Goal: Task Accomplishment & Management: Complete application form

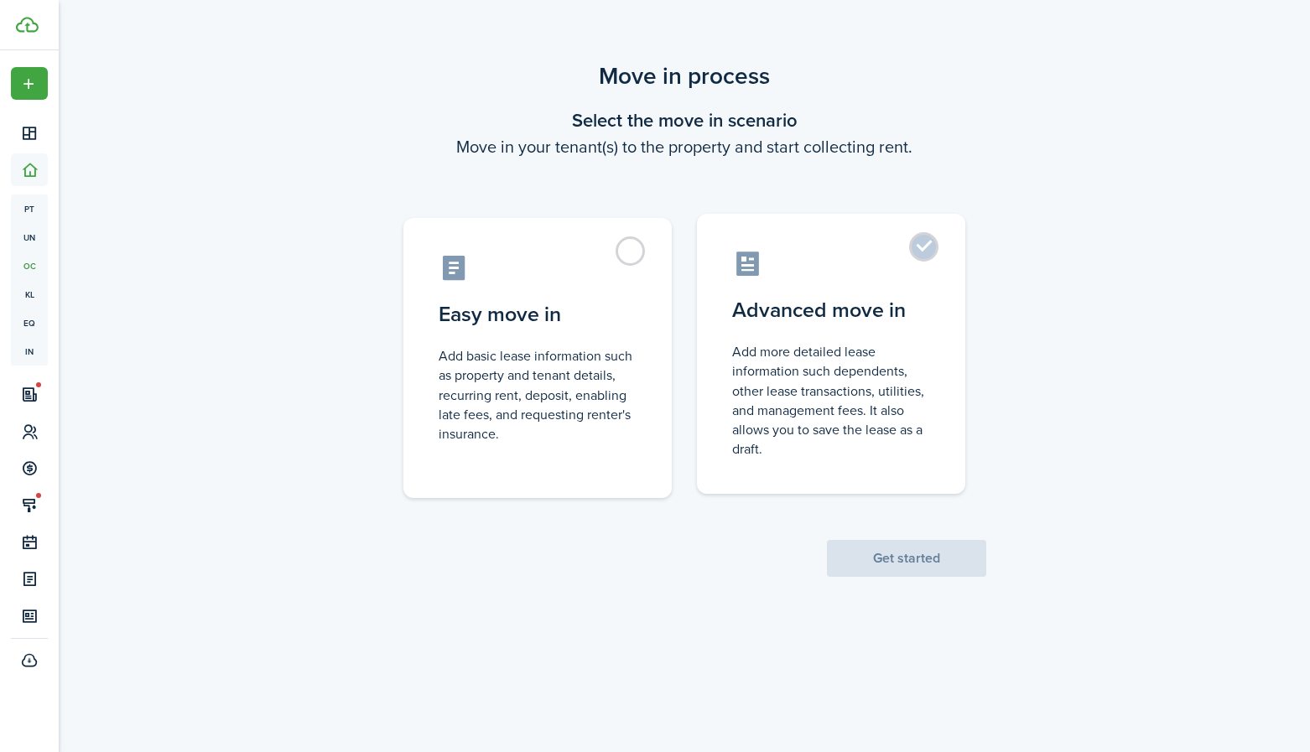
click at [928, 248] on label "Advanced move in Add more detailed lease information such dependents, other lea…" at bounding box center [831, 354] width 268 height 280
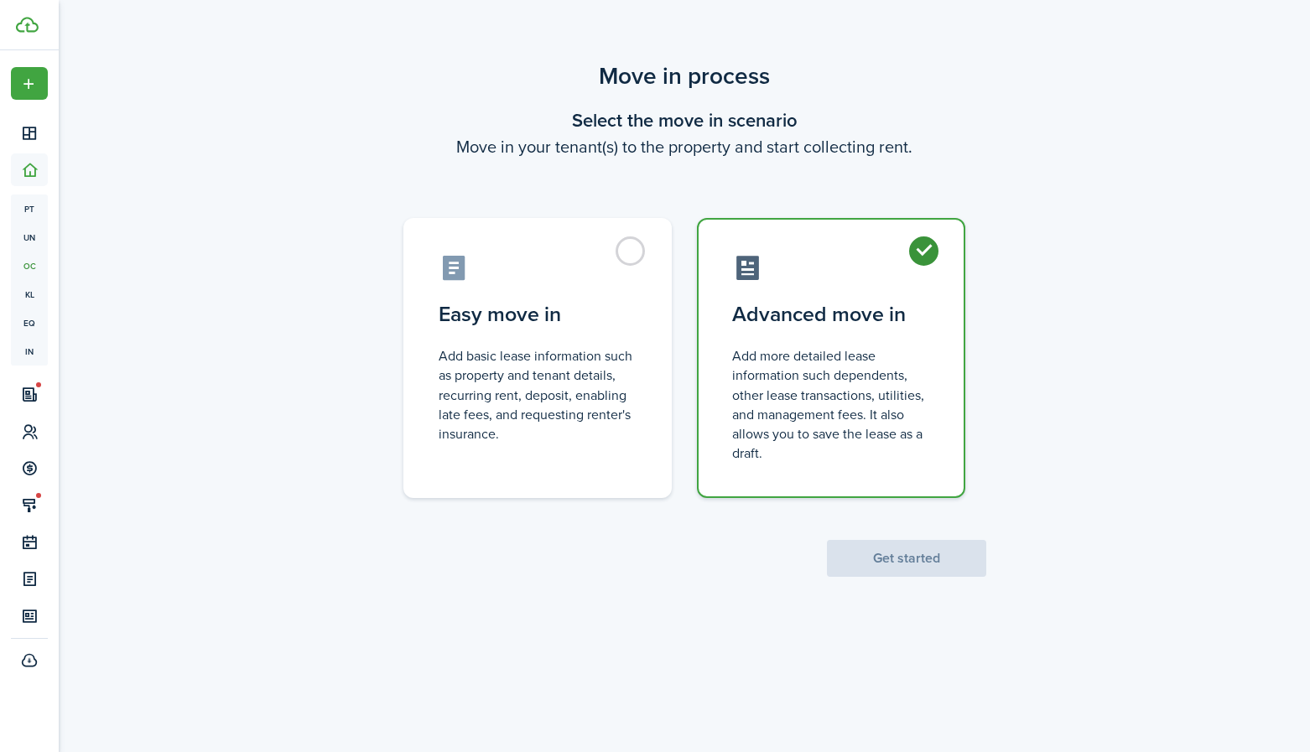
radio input "true"
click at [940, 554] on button "Get started" at bounding box center [906, 558] width 159 height 37
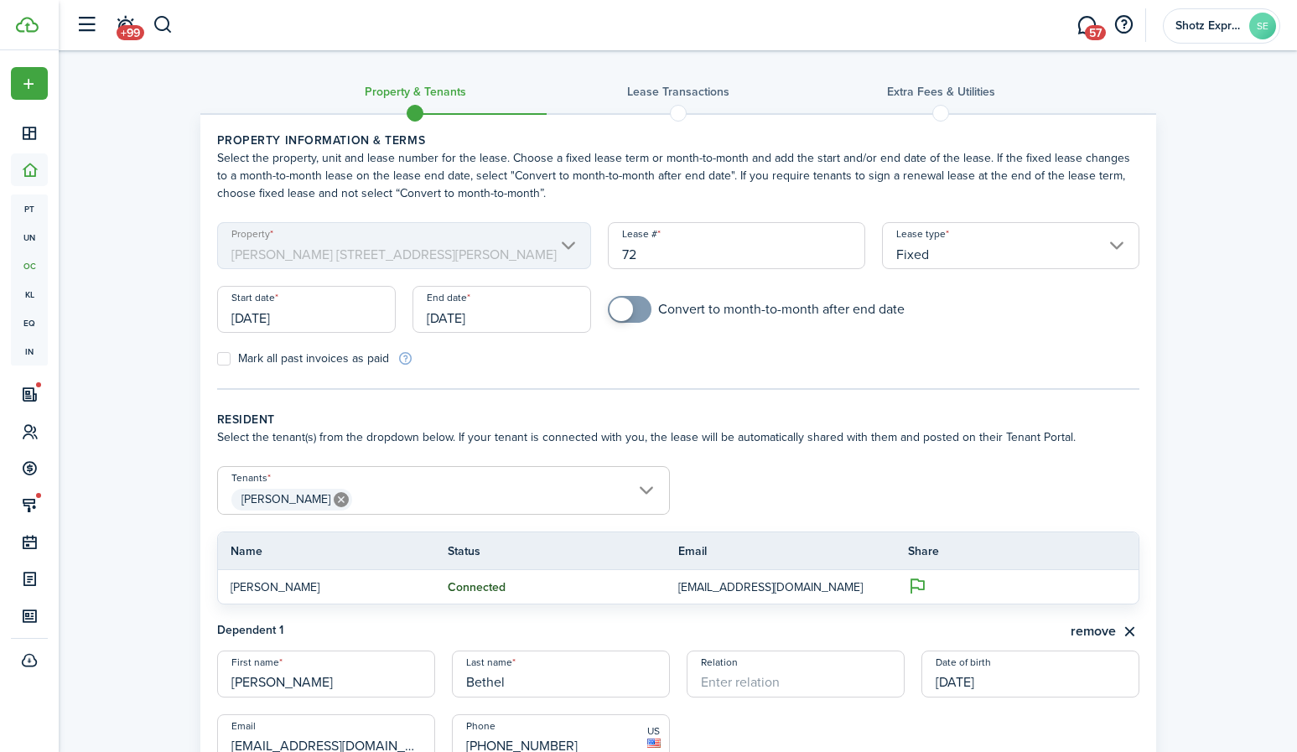
click at [570, 245] on mbsc-scroller "Property [PERSON_NAME] [STREET_ADDRESS][PERSON_NAME]" at bounding box center [404, 245] width 375 height 47
click at [341, 319] on input "[DATE]" at bounding box center [306, 309] width 179 height 47
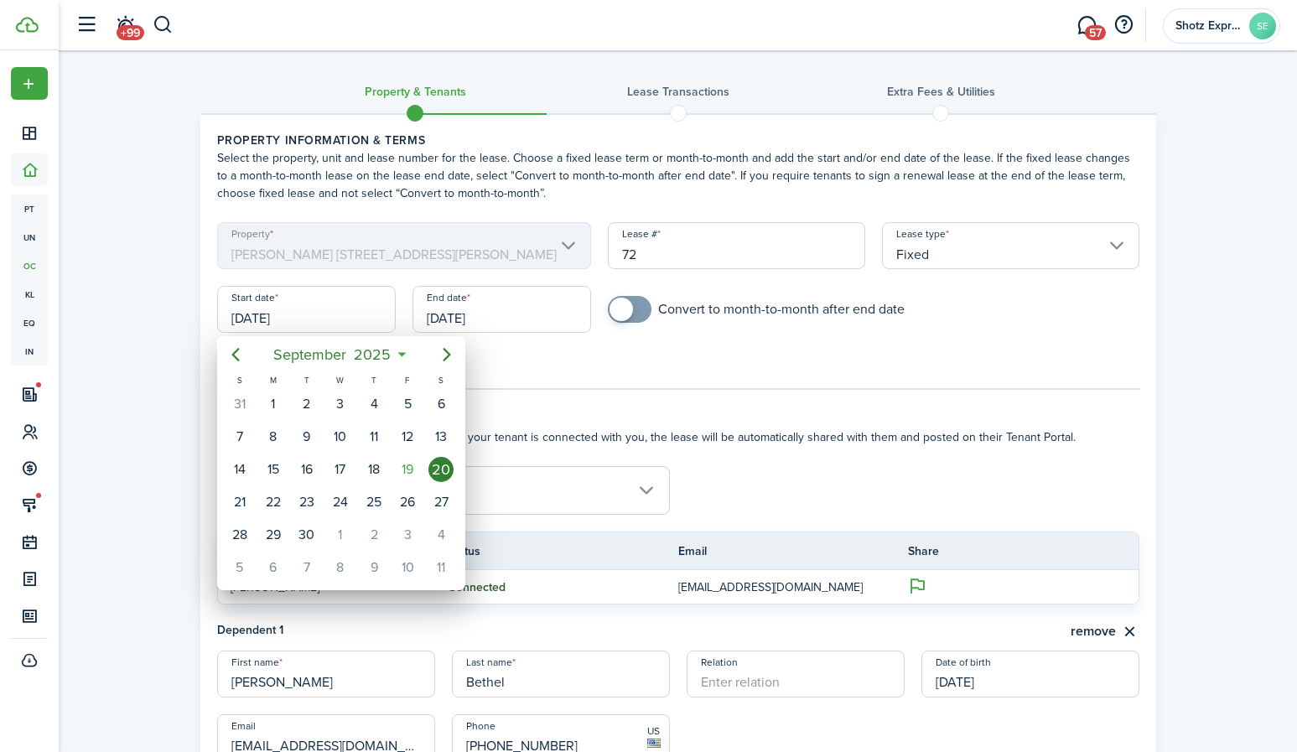
click at [441, 463] on div "20" at bounding box center [441, 469] width 25 height 25
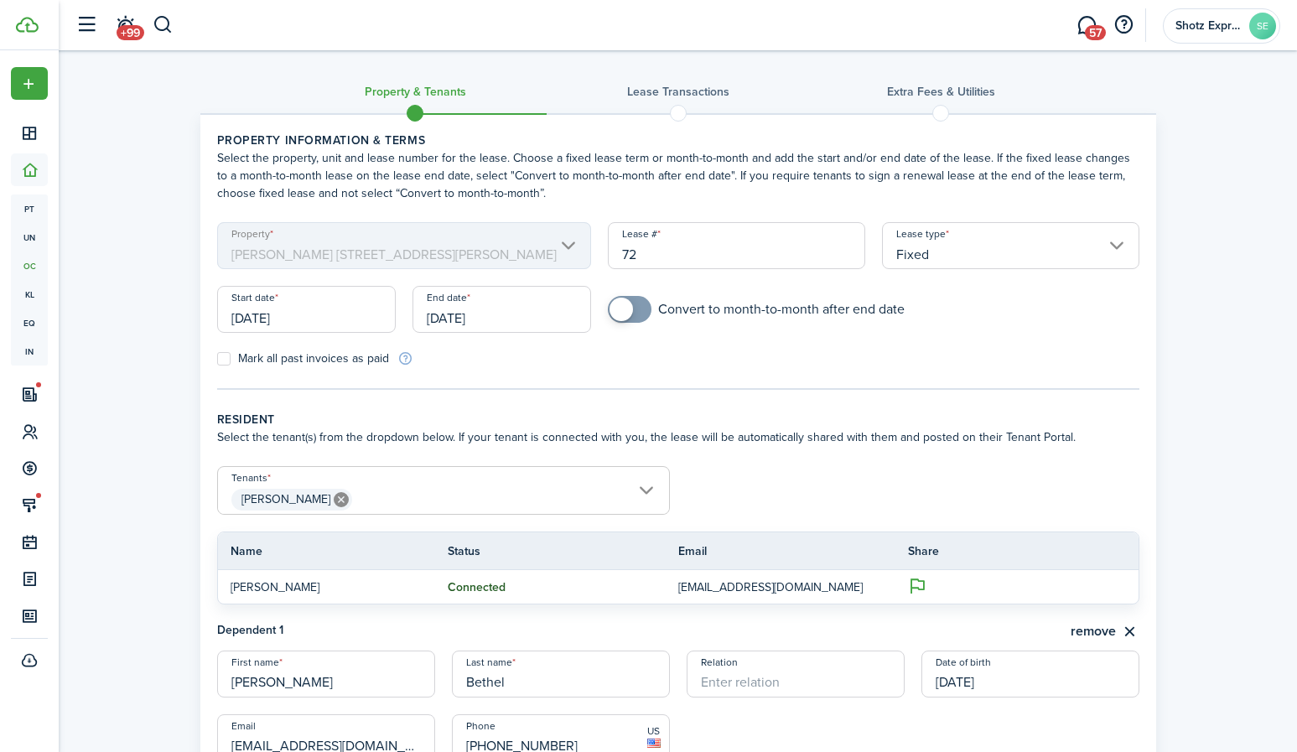
click at [520, 314] on input "[DATE]" at bounding box center [502, 309] width 179 height 47
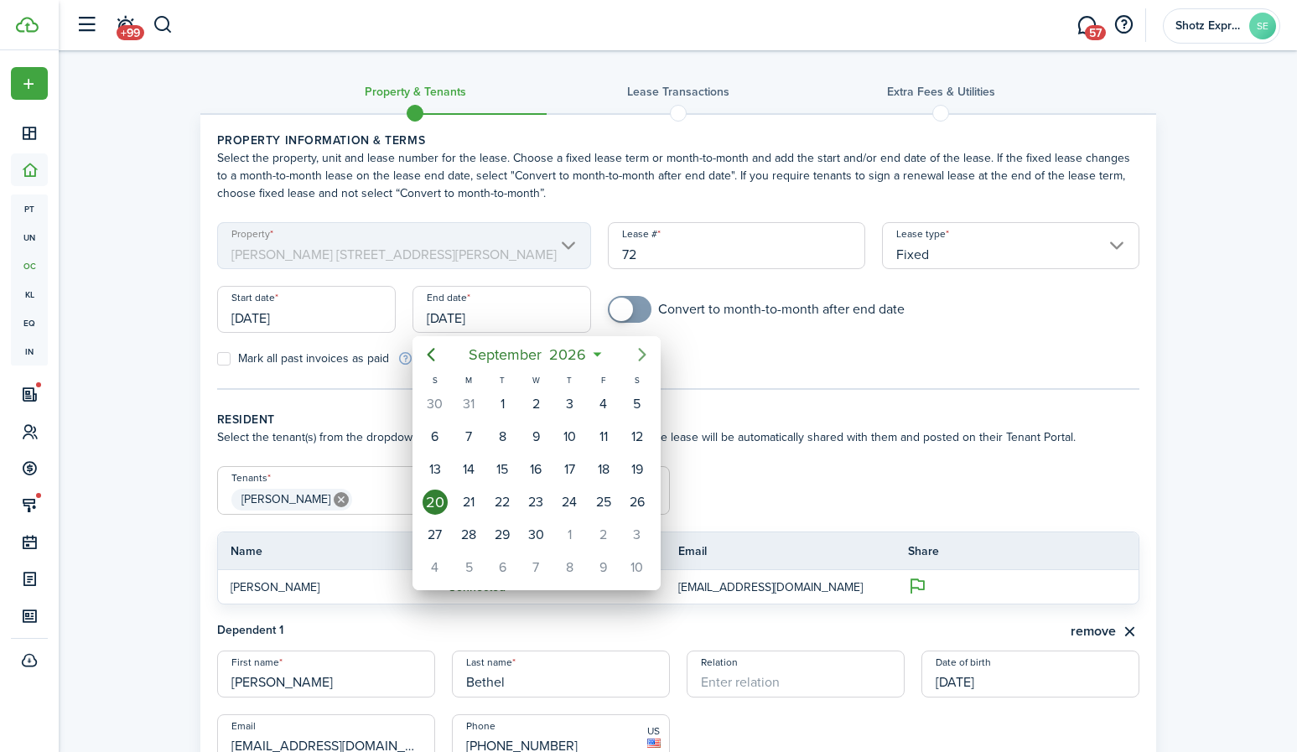
click at [645, 349] on icon "Next page" at bounding box center [642, 355] width 20 height 20
click at [473, 435] on div "5" at bounding box center [468, 436] width 25 height 25
type input "[DATE]"
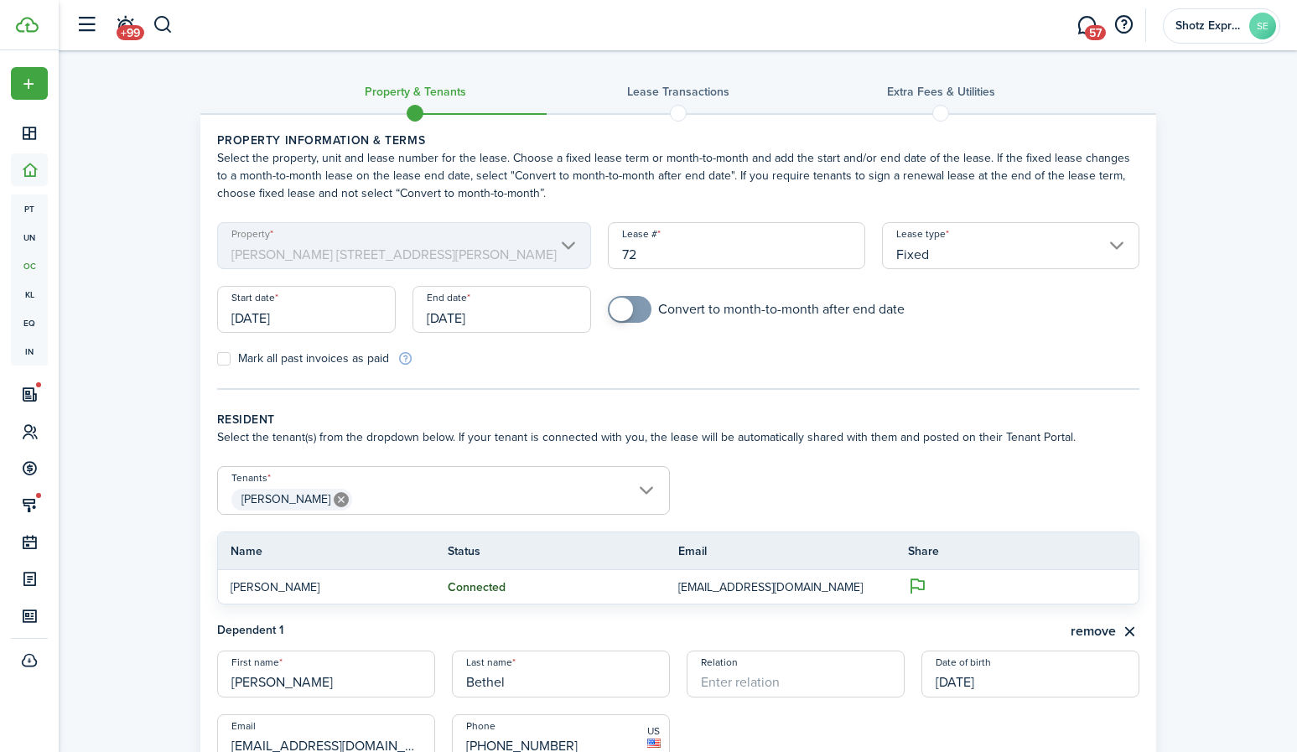
scroll to position [84, 0]
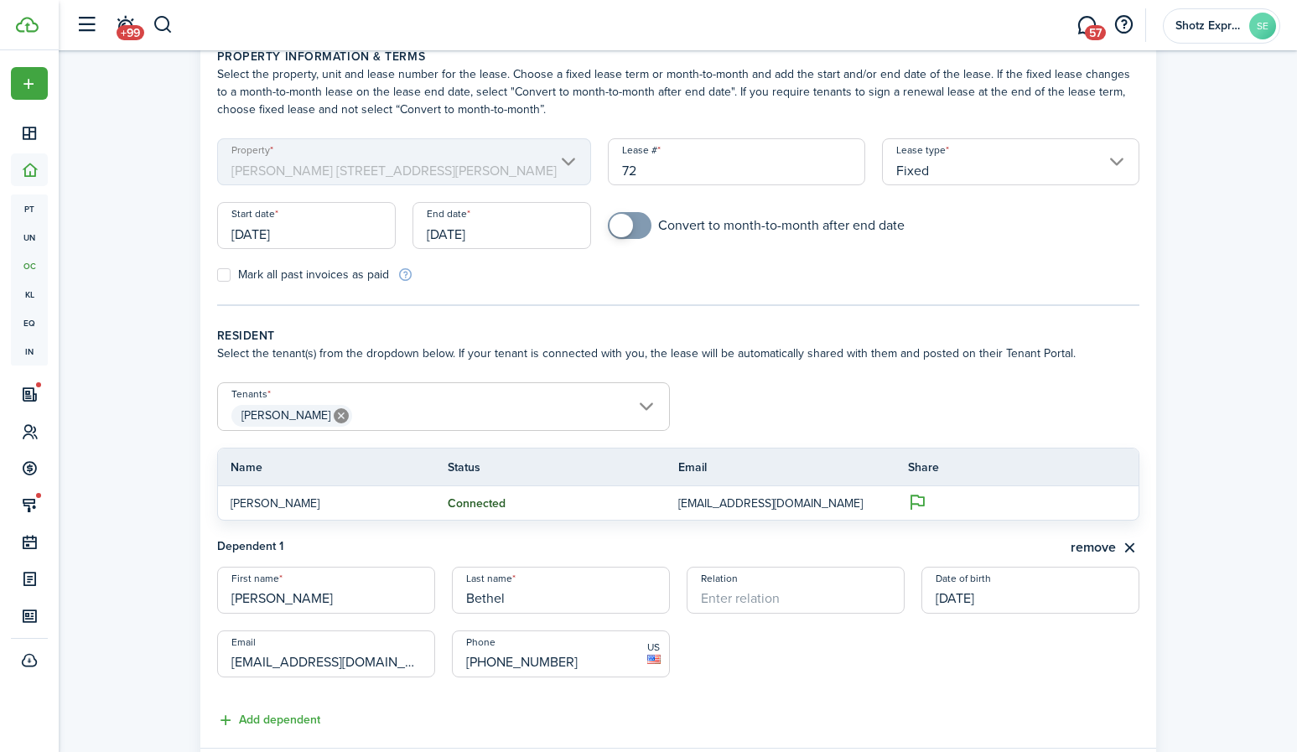
click at [642, 406] on span "[PERSON_NAME]" at bounding box center [443, 416] width 451 height 29
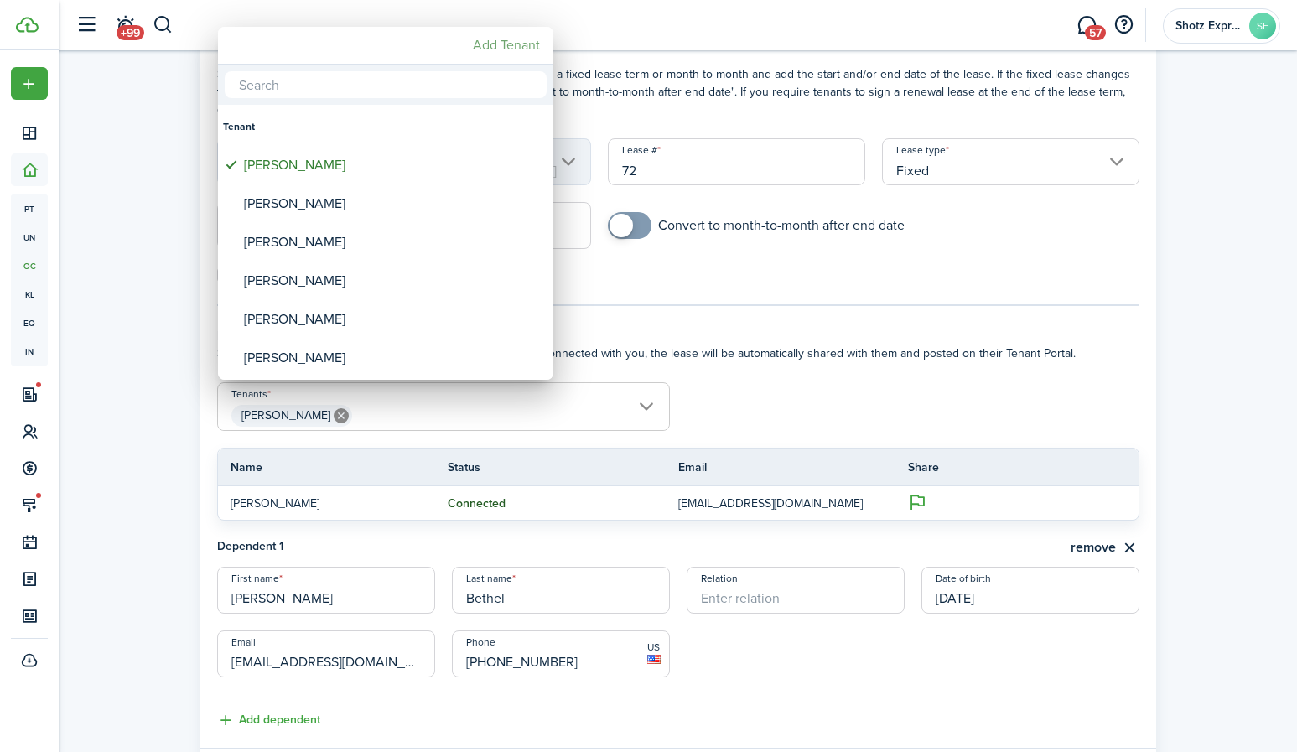
click at [506, 44] on mbsc-button "Add Tenant" at bounding box center [506, 45] width 81 height 30
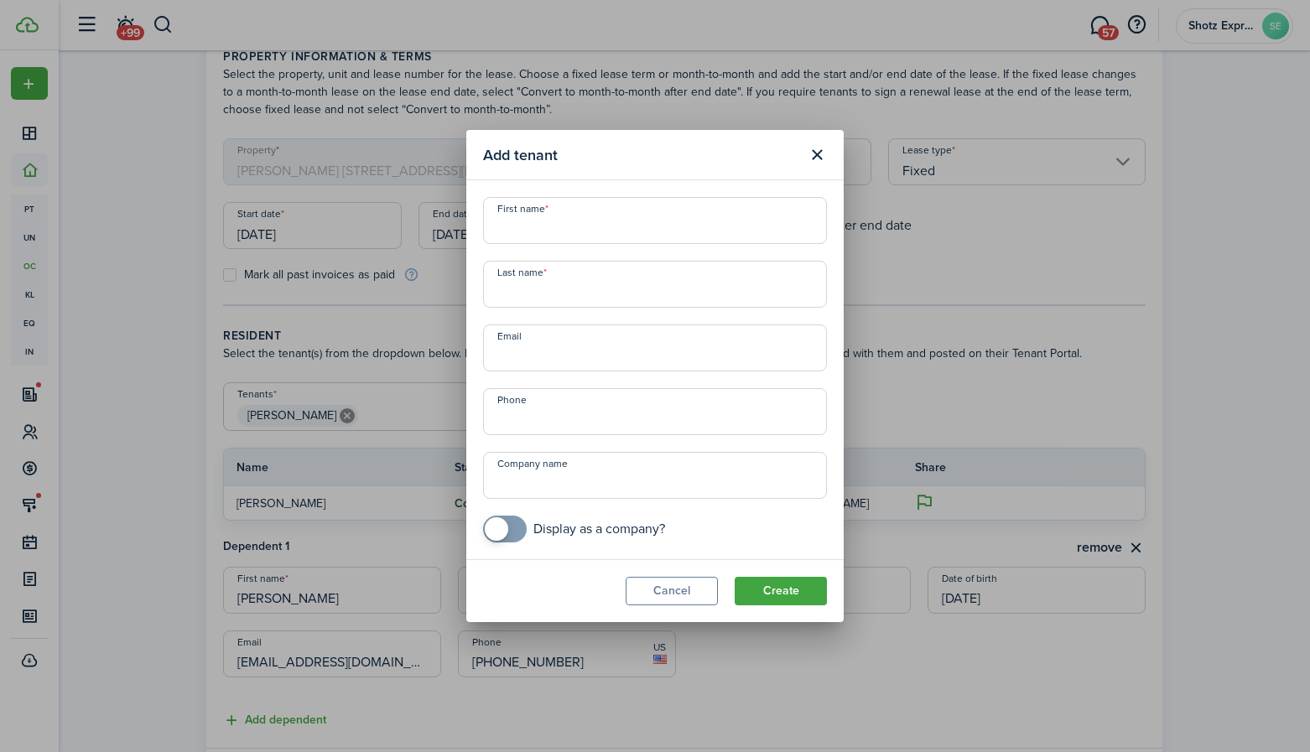
click at [594, 226] on input "First name" at bounding box center [655, 220] width 344 height 47
type input "[PERSON_NAME]"
type input "Bethel"
click at [569, 344] on input "Email" at bounding box center [655, 348] width 344 height 47
drag, startPoint x: 535, startPoint y: 358, endPoint x: 485, endPoint y: 357, distance: 50.3
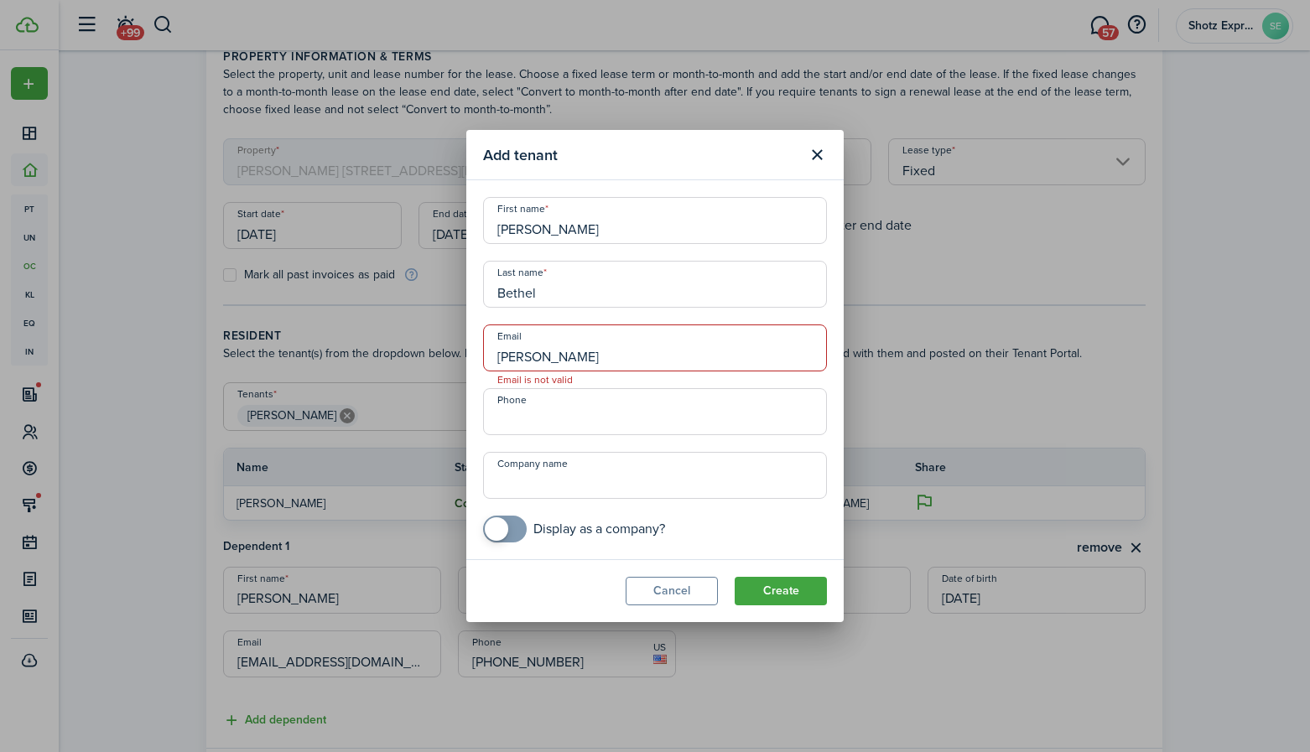
click at [485, 357] on input "[PERSON_NAME]" at bounding box center [655, 348] width 344 height 47
paste input "[EMAIL_ADDRESS][DOMAIN_NAME]"
type input "[EMAIL_ADDRESS][DOMAIN_NAME]"
click at [569, 418] on input "+1" at bounding box center [655, 411] width 344 height 47
type input "[PHONE_NUMBER]"
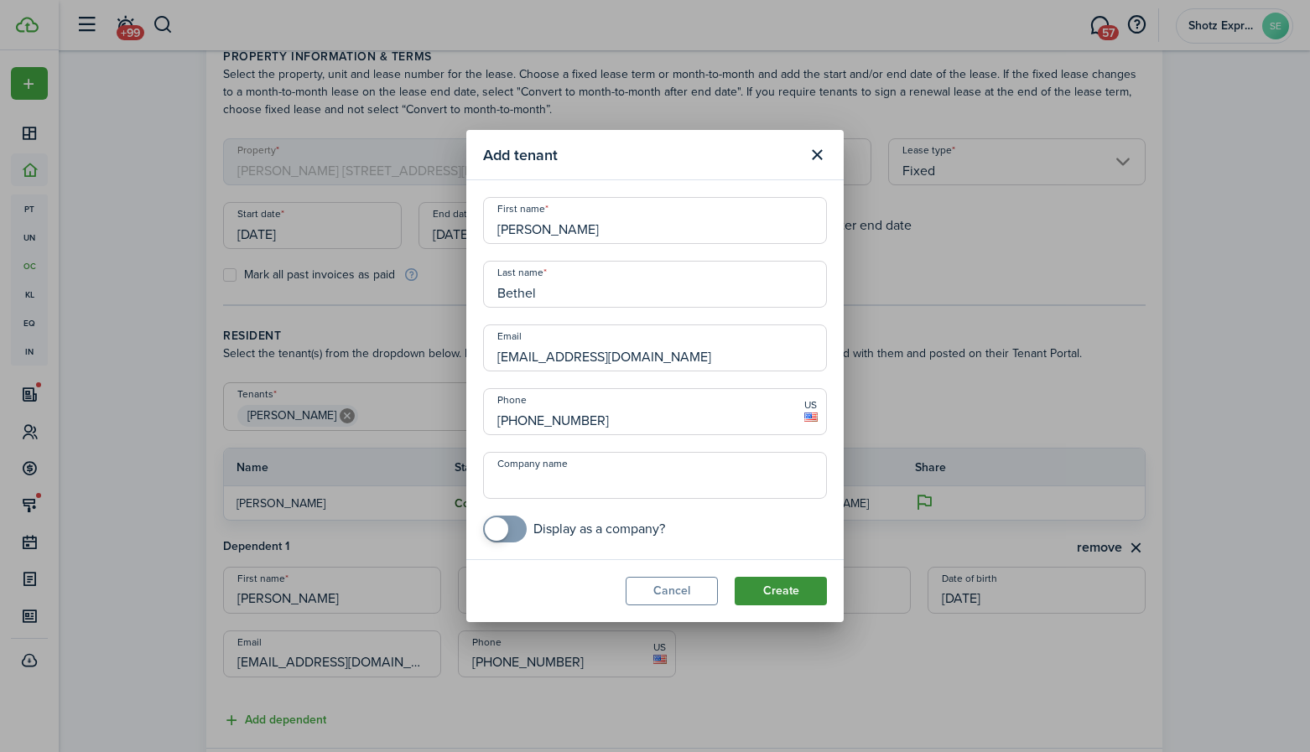
click at [790, 586] on button "Create" at bounding box center [781, 591] width 92 height 29
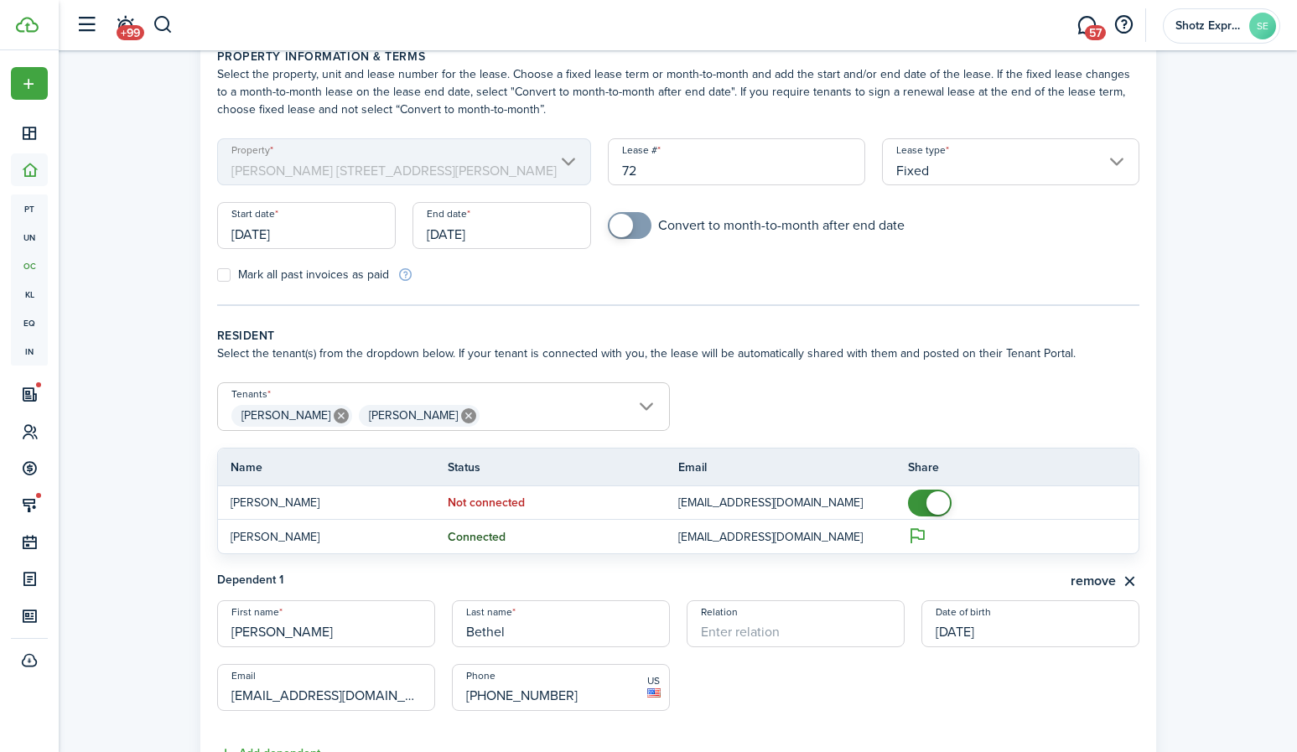
click at [795, 635] on input "Relation" at bounding box center [796, 623] width 218 height 47
click at [798, 634] on input "Relation" at bounding box center [796, 623] width 218 height 47
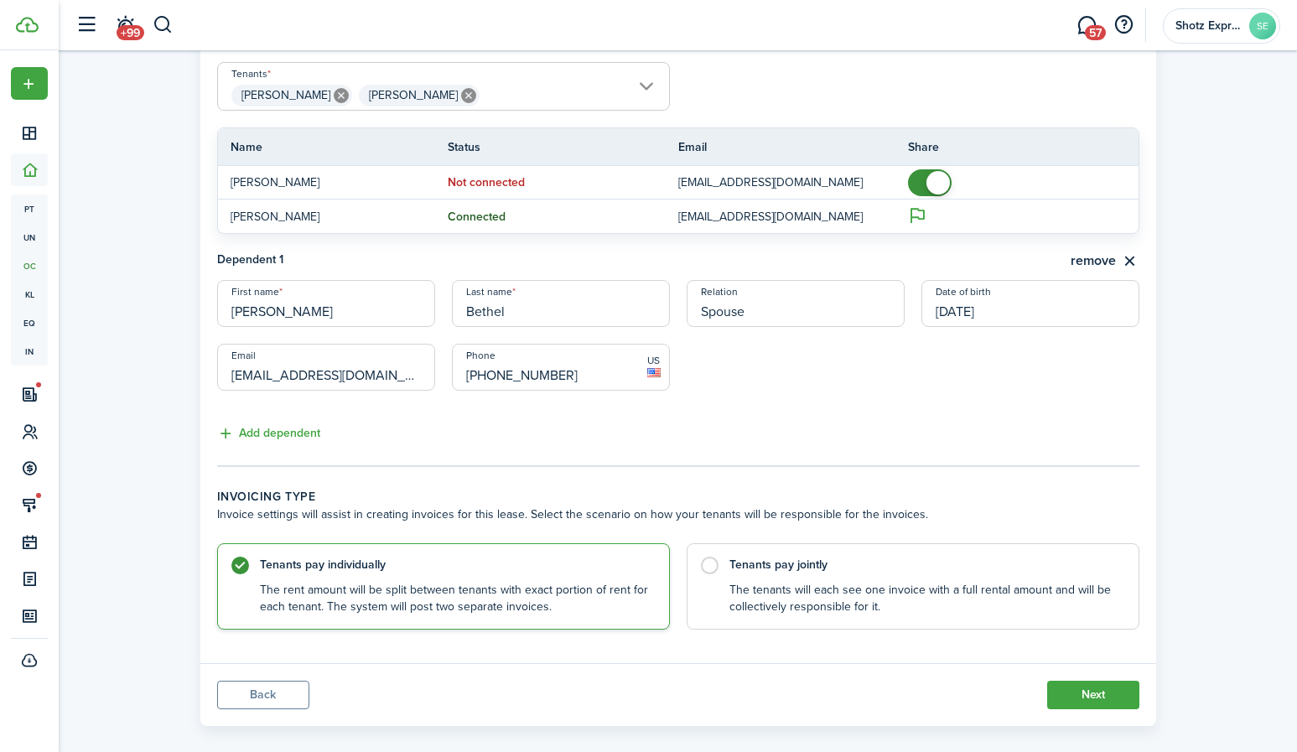
scroll to position [419, 0]
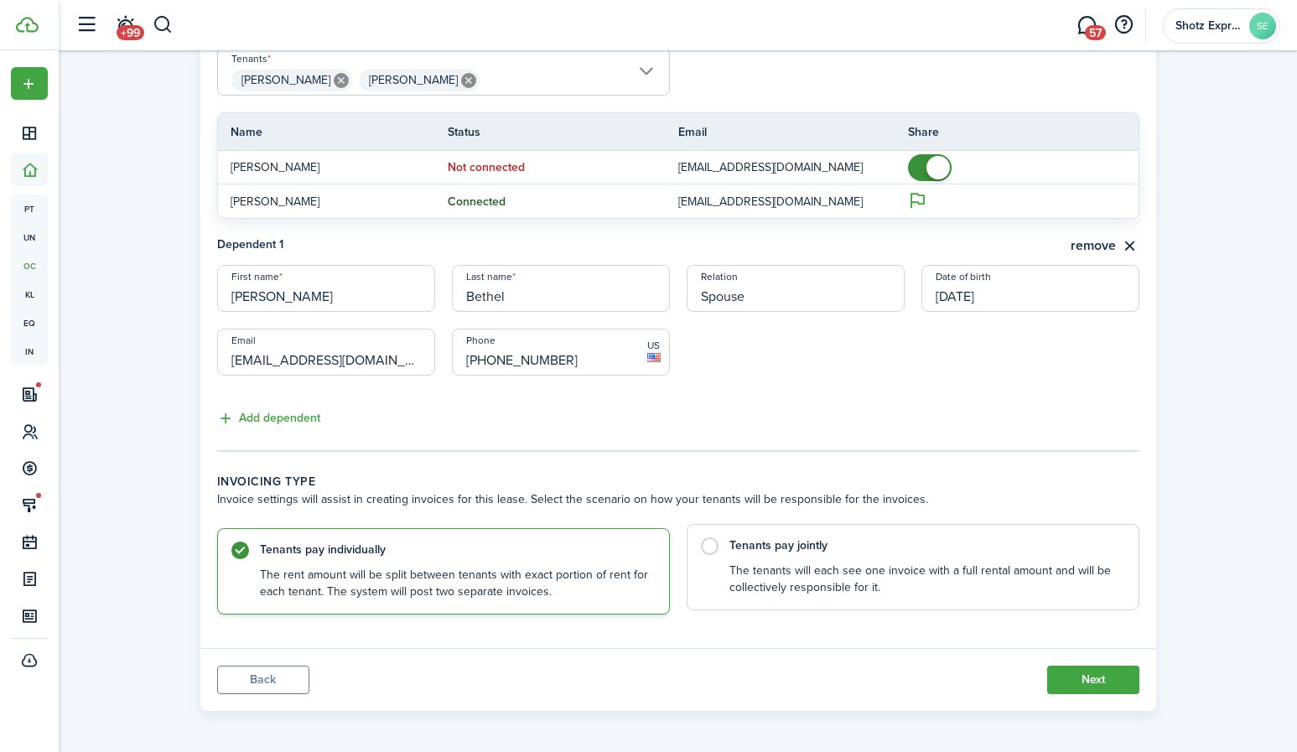
type input "Spouse"
click at [715, 543] on label "Tenants pay jointly The tenants will each see one invoice with a full rental am…" at bounding box center [913, 567] width 453 height 86
radio input "false"
radio input "true"
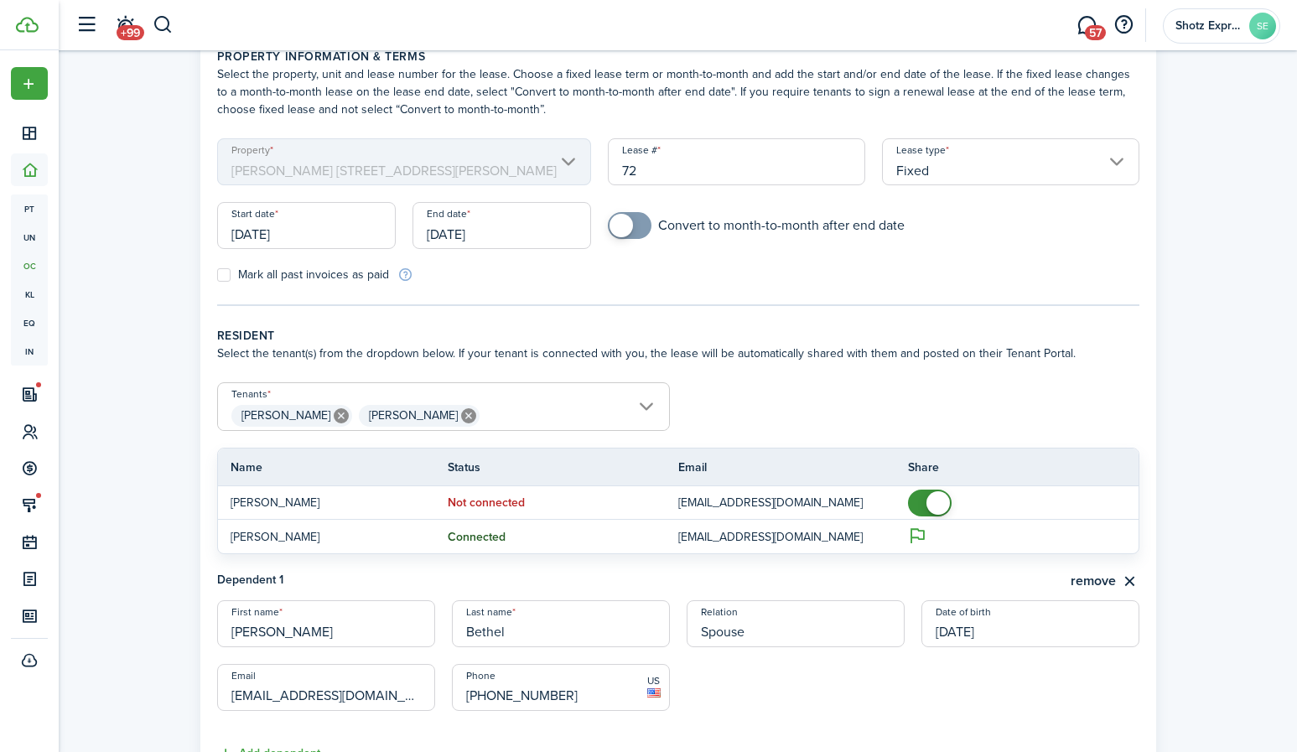
scroll to position [0, 0]
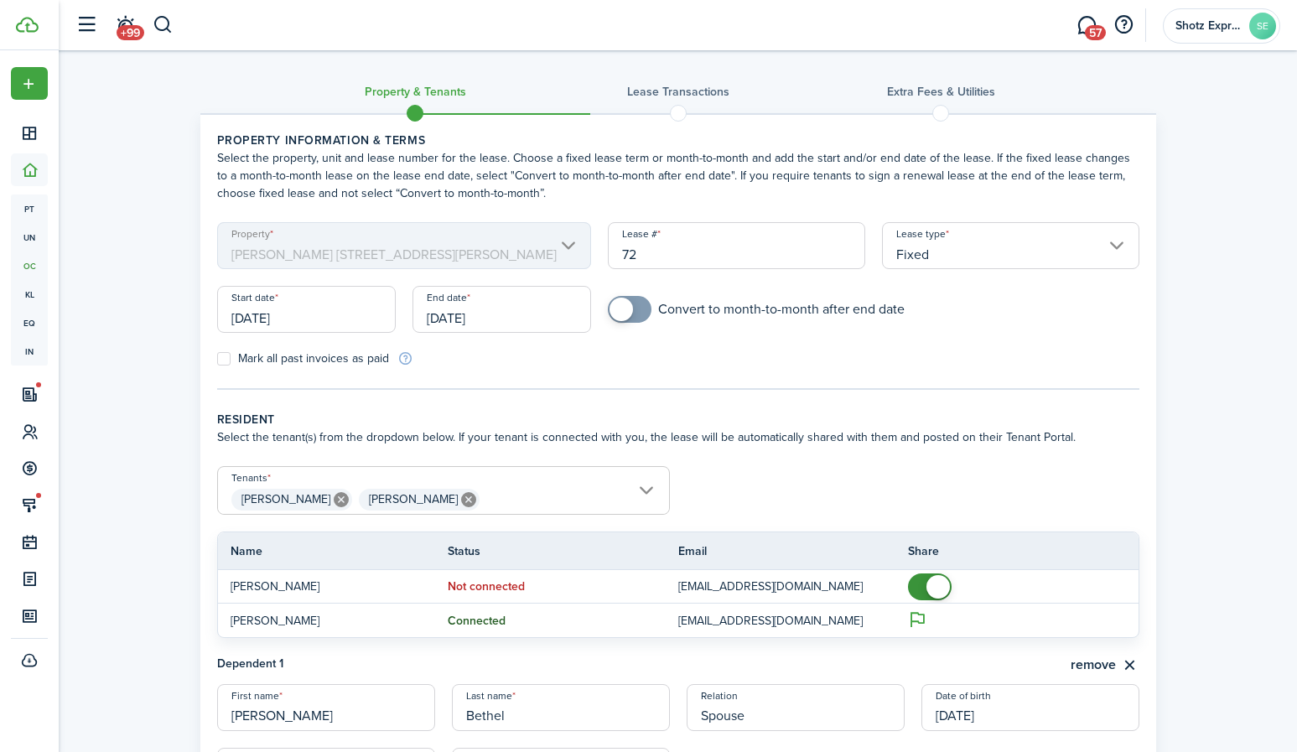
click at [1113, 242] on input "Fixed" at bounding box center [1010, 245] width 257 height 47
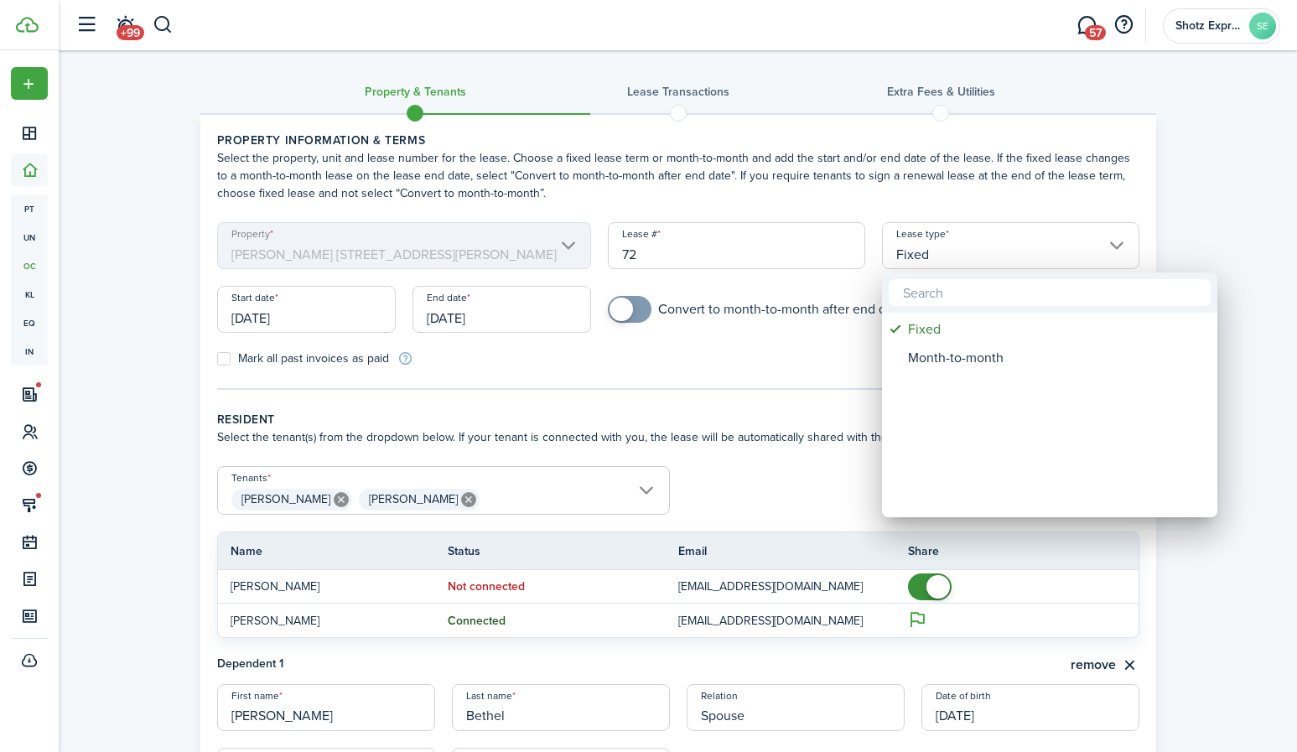
click at [1113, 242] on div at bounding box center [649, 376] width 1566 height 1021
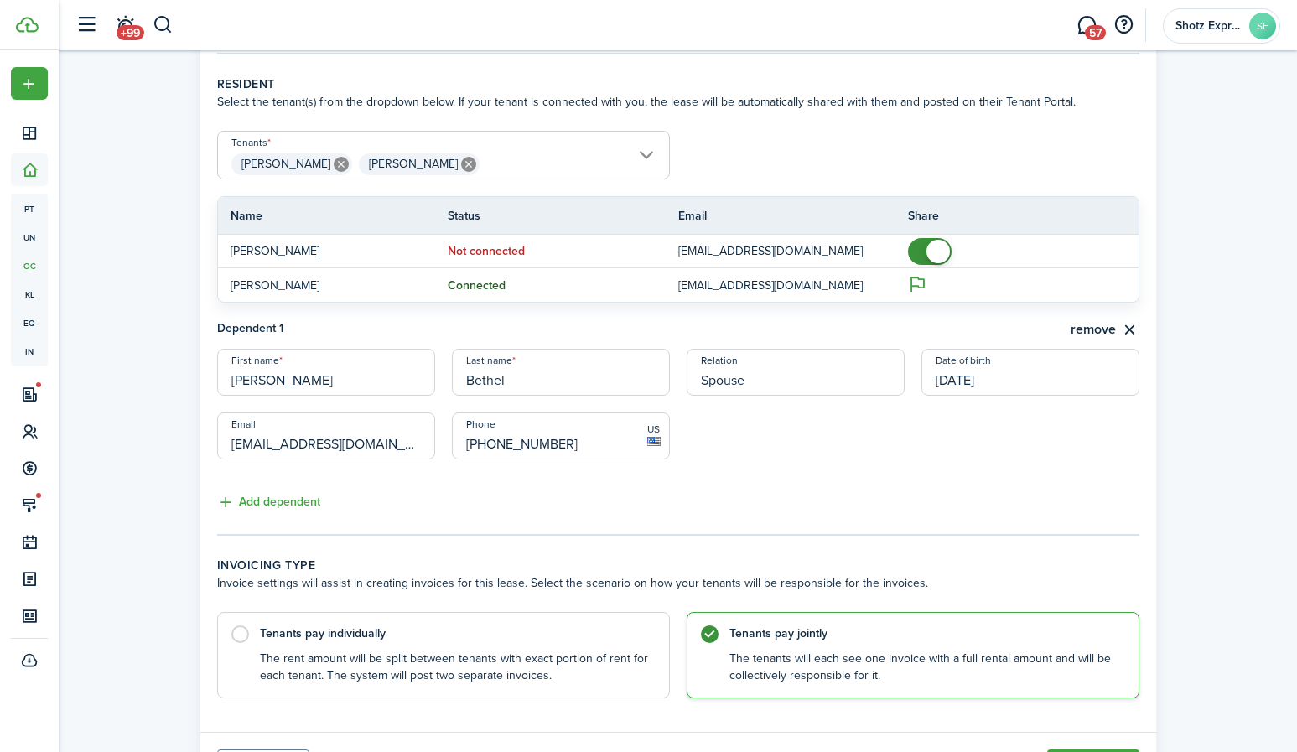
scroll to position [424, 0]
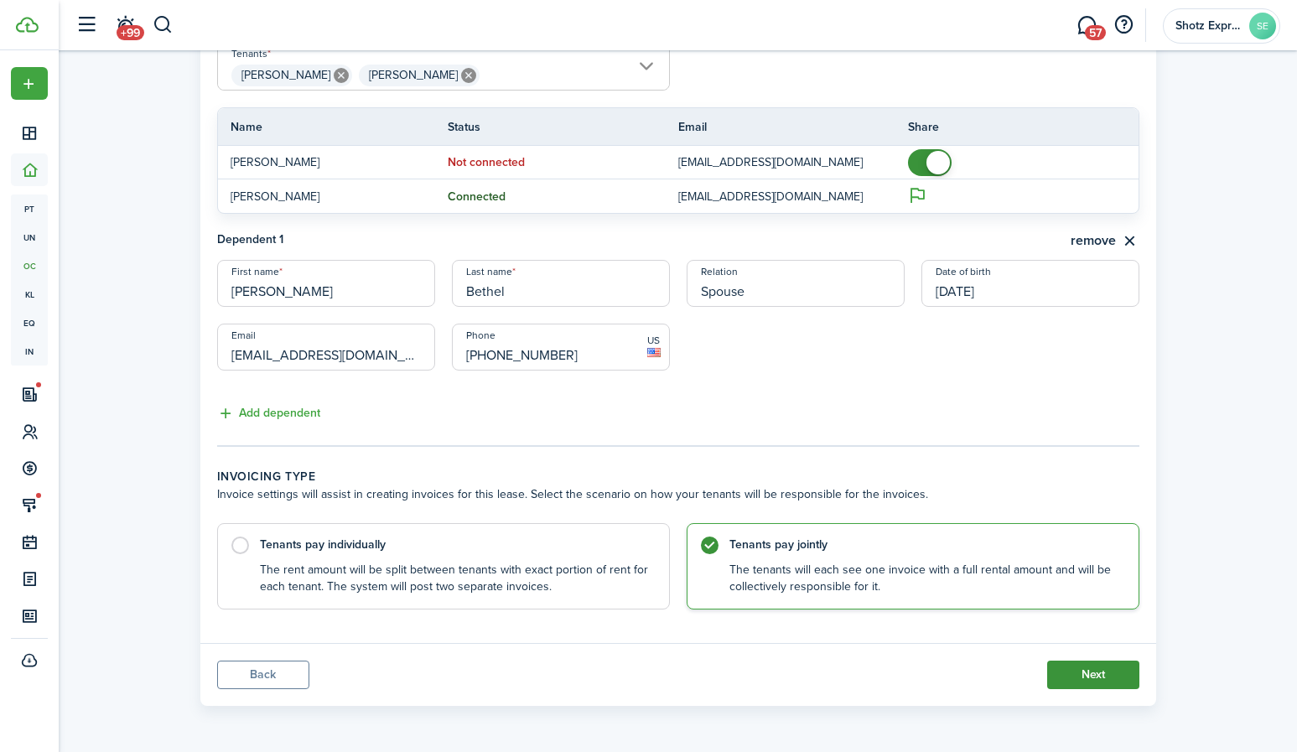
click at [1094, 675] on button "Next" at bounding box center [1093, 675] width 92 height 29
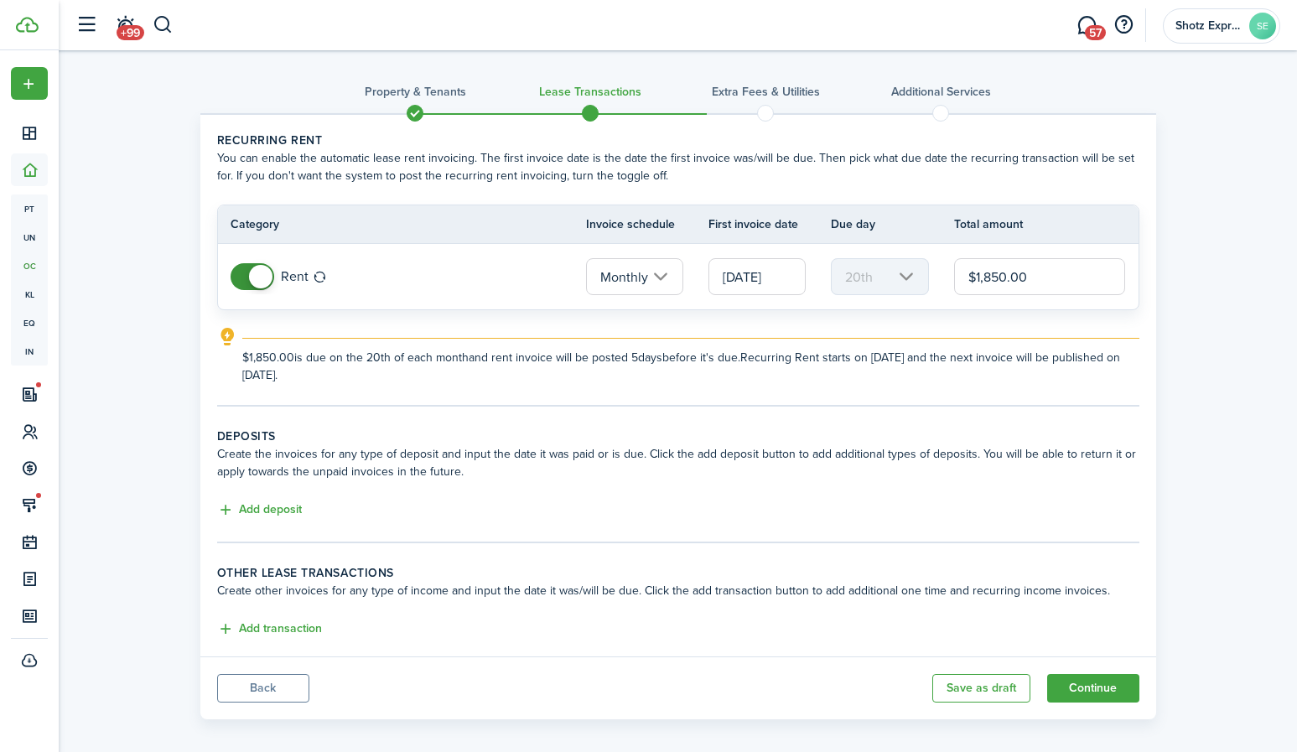
click at [664, 274] on input "Monthly" at bounding box center [634, 276] width 97 height 37
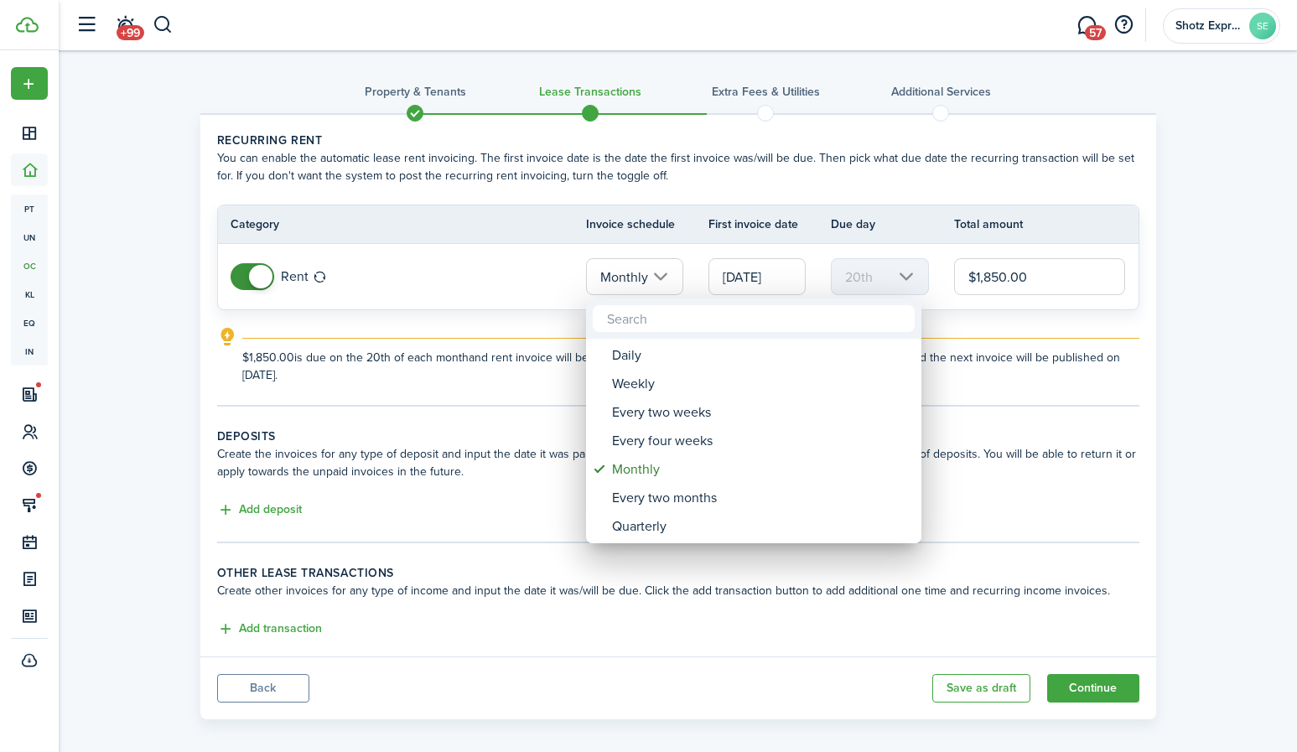
click at [664, 274] on div at bounding box center [649, 376] width 1566 height 1021
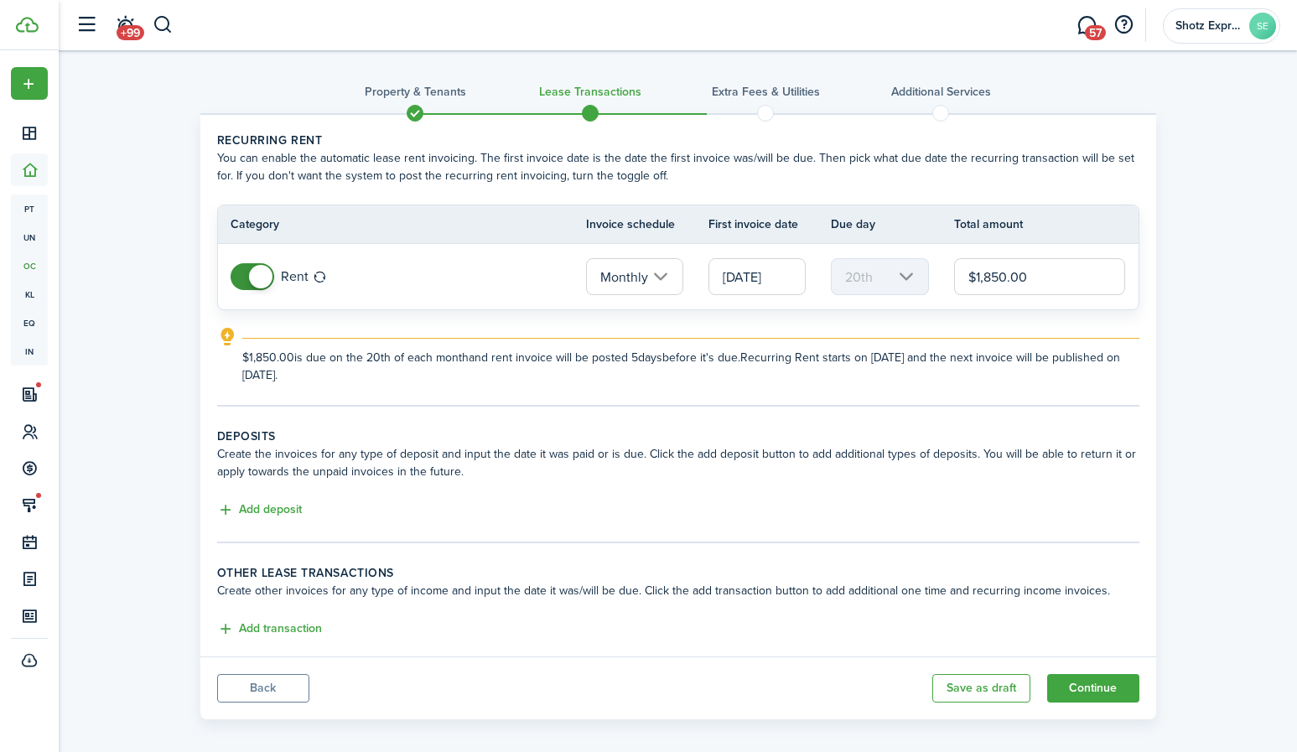
click at [789, 274] on input "[DATE]" at bounding box center [757, 276] width 97 height 37
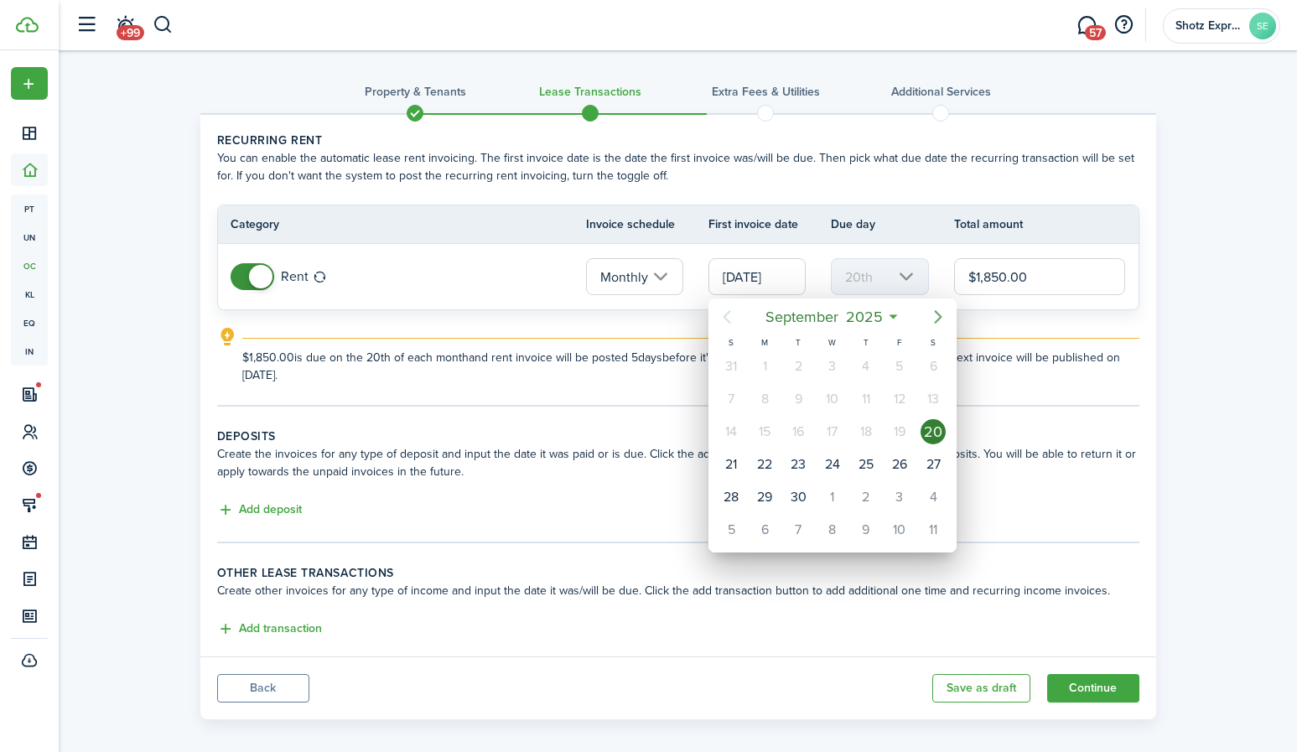
click at [941, 316] on icon "Next page" at bounding box center [939, 316] width 8 height 13
click at [940, 316] on icon "Next page" at bounding box center [939, 316] width 8 height 13
click at [735, 399] on div "5" at bounding box center [731, 399] width 25 height 25
type input "[DATE]"
type input "5th"
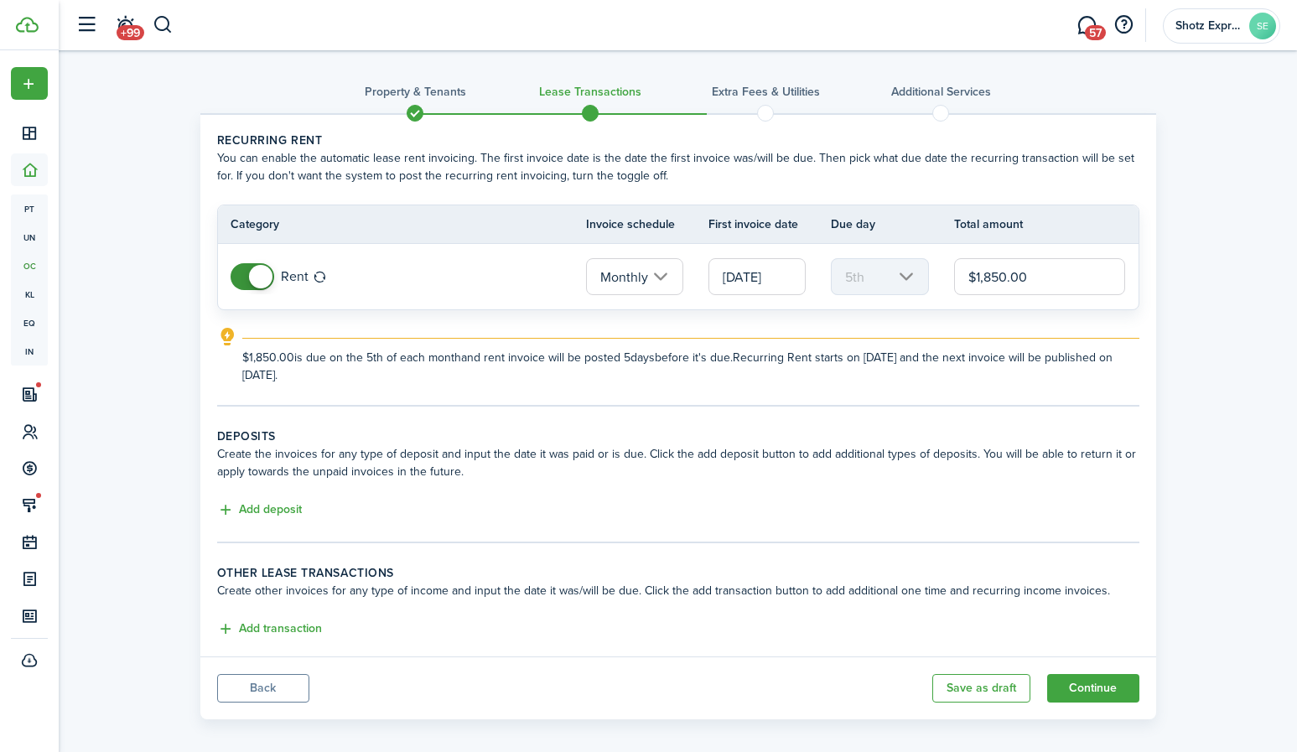
scroll to position [13, 0]
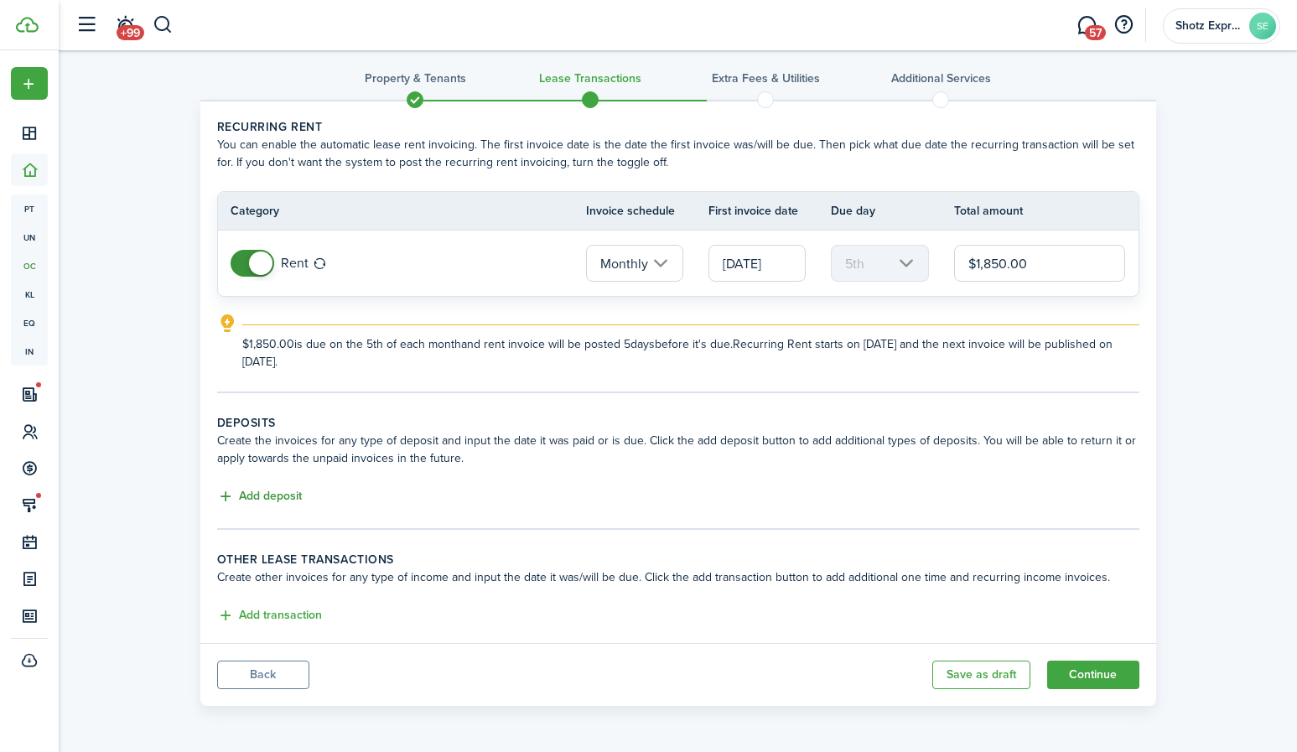
click at [280, 490] on button "Add deposit" at bounding box center [259, 496] width 85 height 19
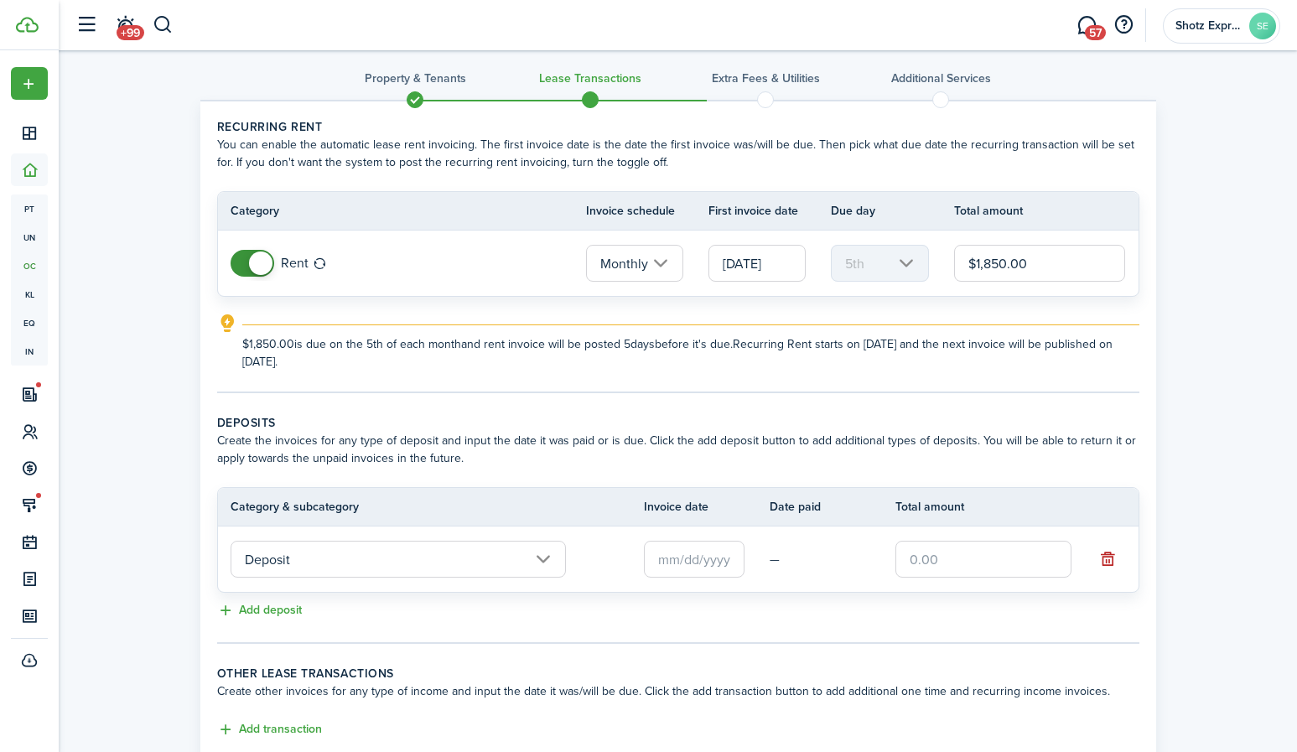
click at [545, 556] on input "Deposit" at bounding box center [398, 559] width 335 height 37
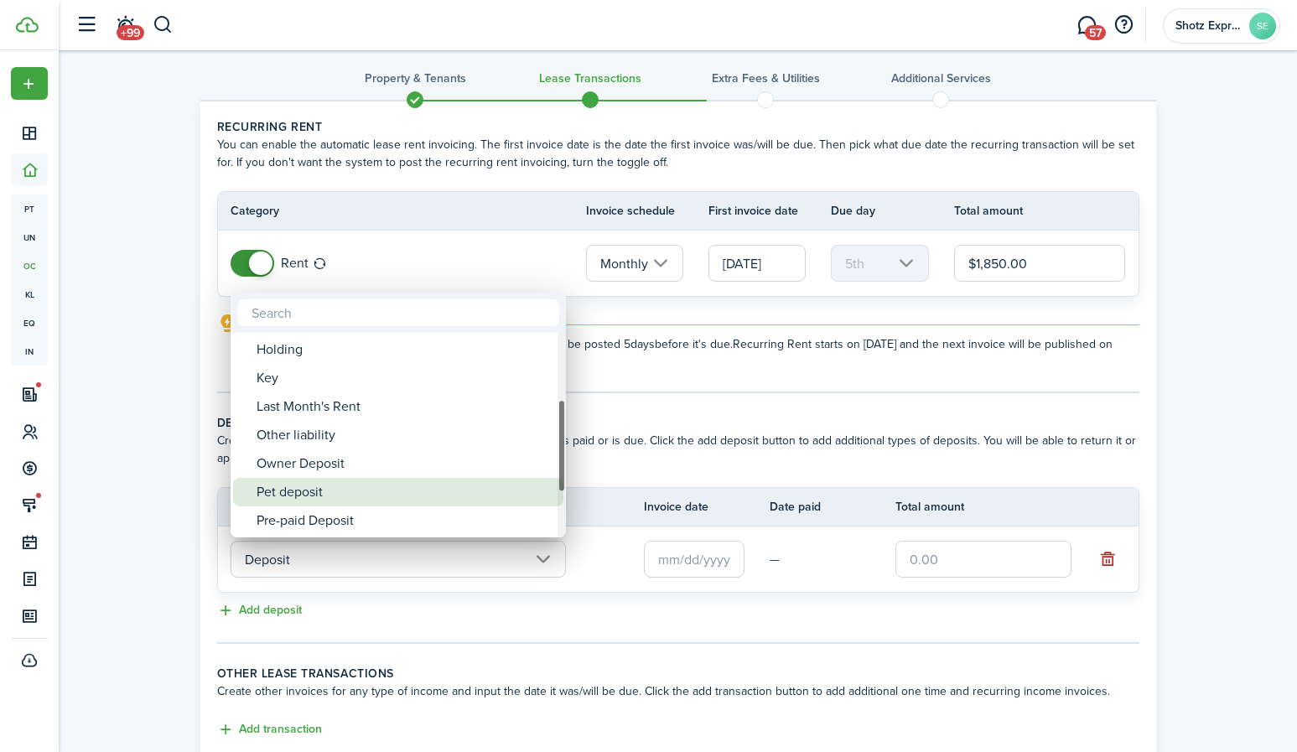
click at [340, 491] on div "Pet deposit" at bounding box center [405, 492] width 297 height 29
type input "Deposit / Pet deposit"
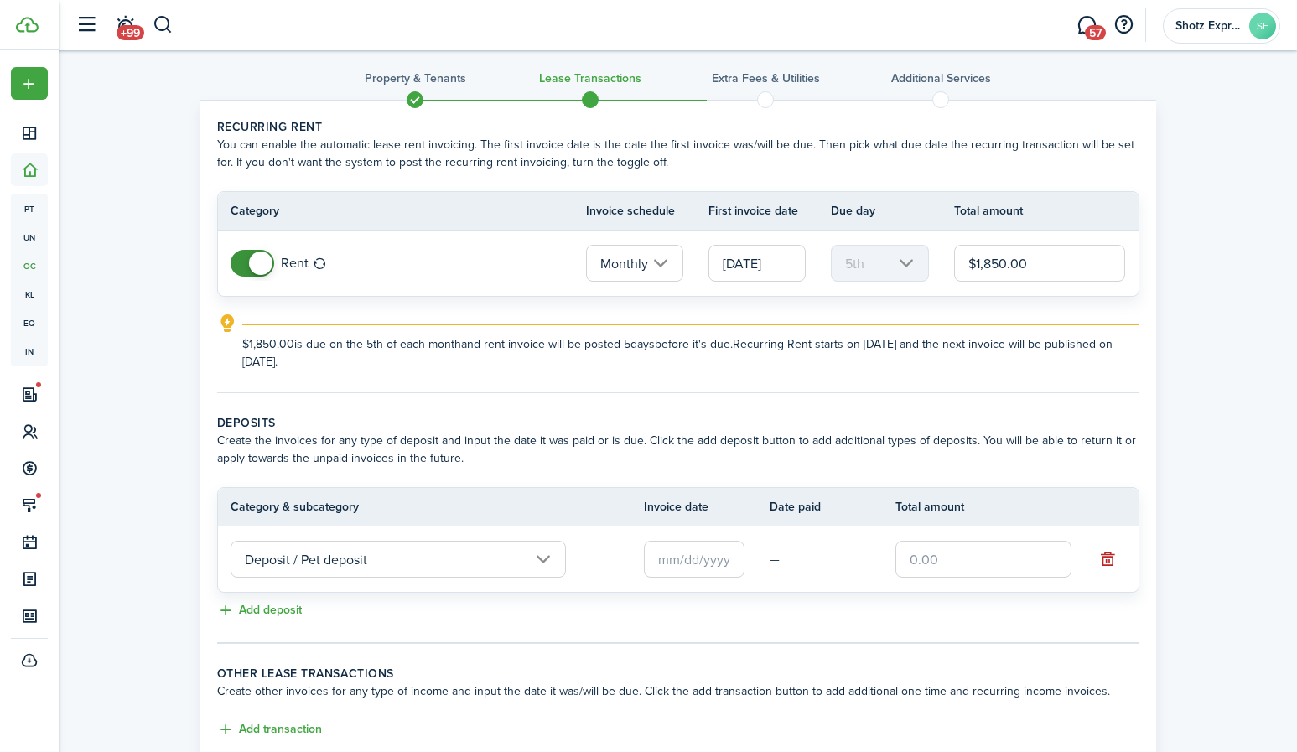
click at [684, 558] on input "text" at bounding box center [694, 559] width 101 height 37
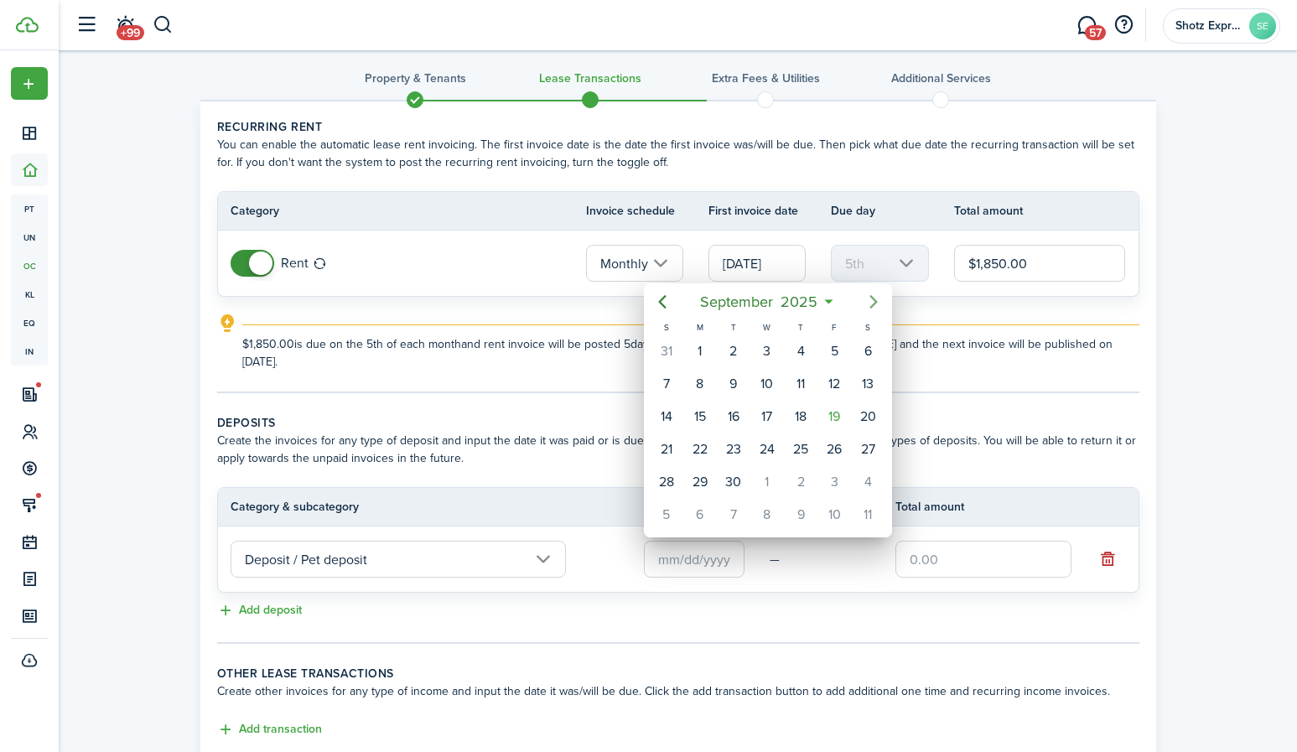
click at [874, 300] on icon "Next page" at bounding box center [874, 301] width 8 height 13
click at [667, 387] on div "5" at bounding box center [666, 384] width 25 height 25
type input "[DATE]"
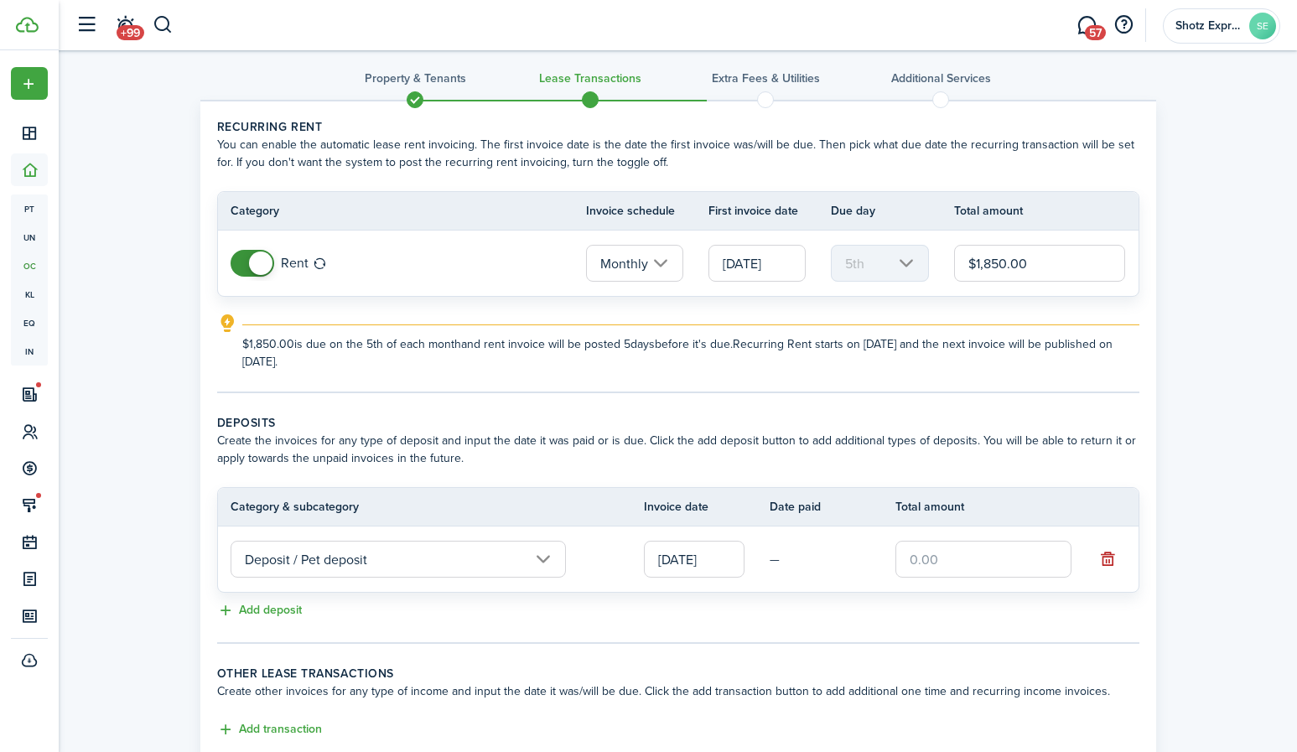
click at [943, 561] on input "text" at bounding box center [984, 559] width 176 height 37
type input "$150.00"
click at [273, 605] on button "Add deposit" at bounding box center [259, 610] width 85 height 19
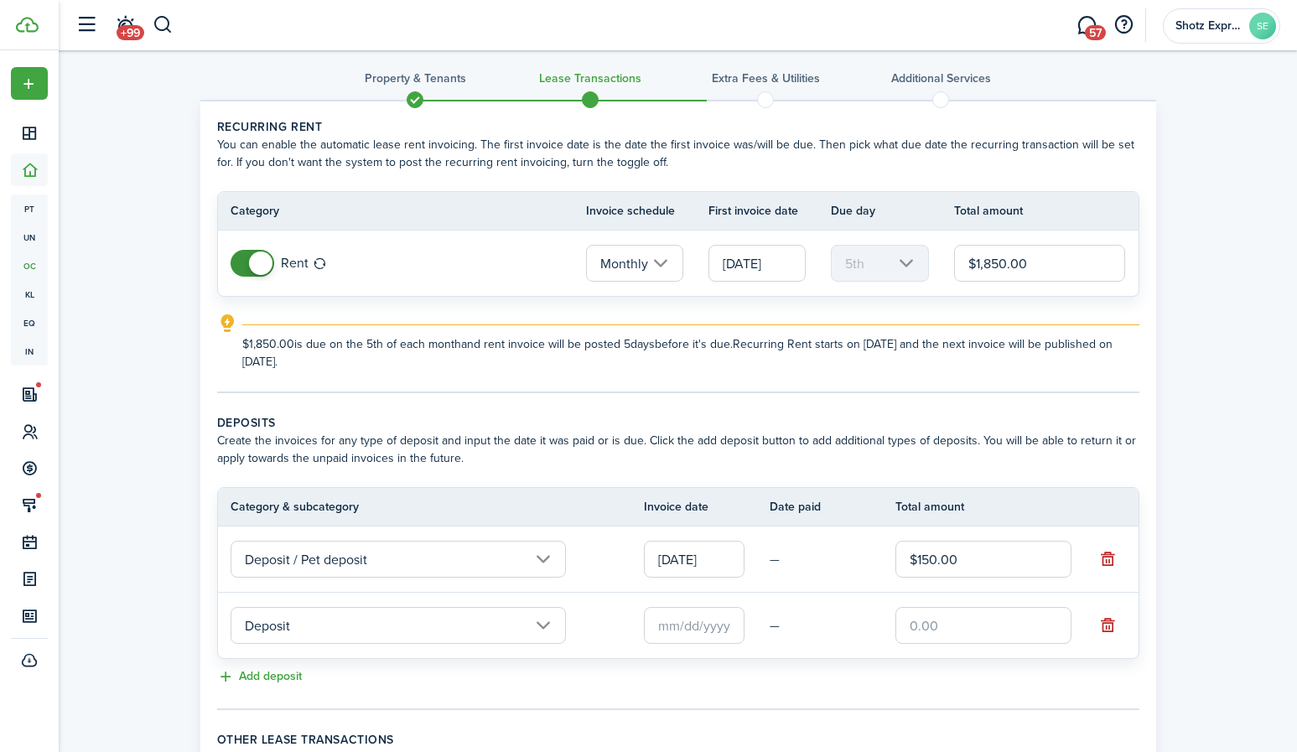
click at [545, 622] on input "Deposit" at bounding box center [398, 625] width 335 height 37
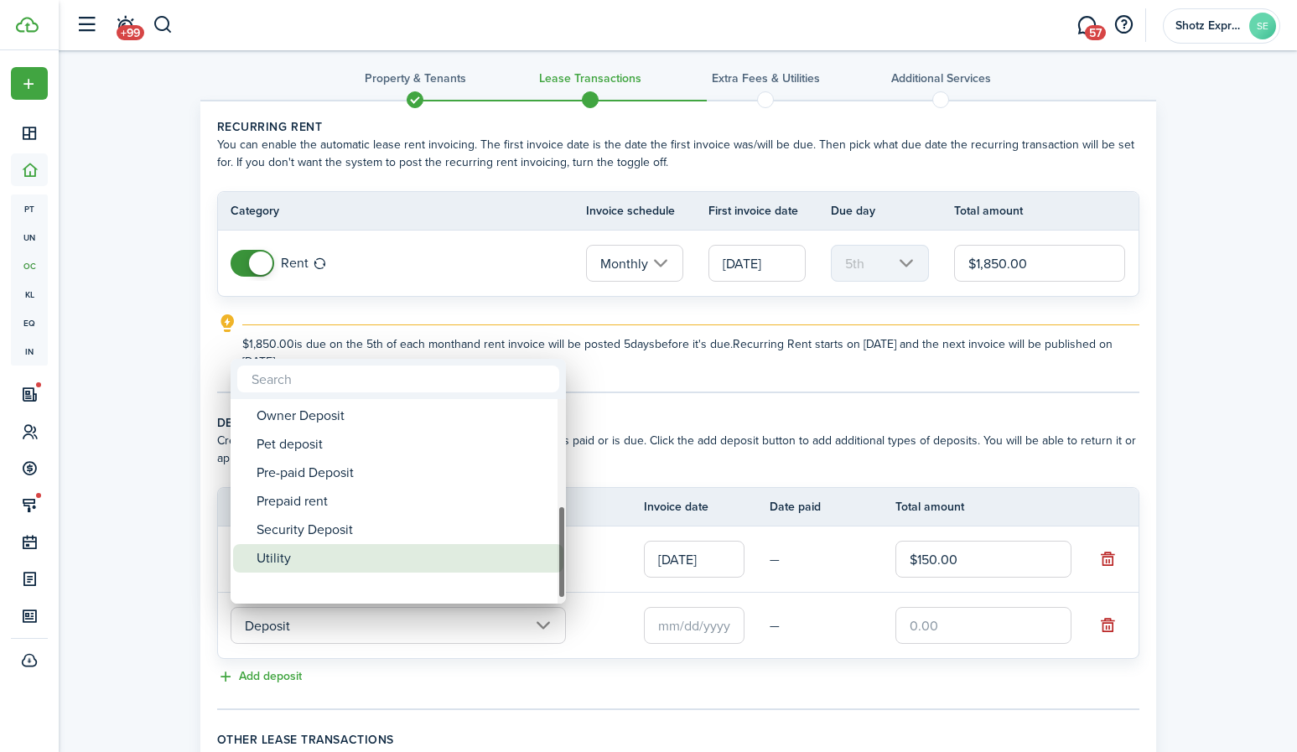
drag, startPoint x: 562, startPoint y: 432, endPoint x: 543, endPoint y: 561, distance: 130.5
click at [548, 562] on mbsc-scrollview-base "Deposit Deposit Cleaning Deposit Deposit Interest Gym & Facility Holding Key La…" at bounding box center [398, 501] width 335 height 201
click at [418, 548] on div "Security Deposit" at bounding box center [405, 558] width 297 height 29
type input "Deposit / Security Deposit"
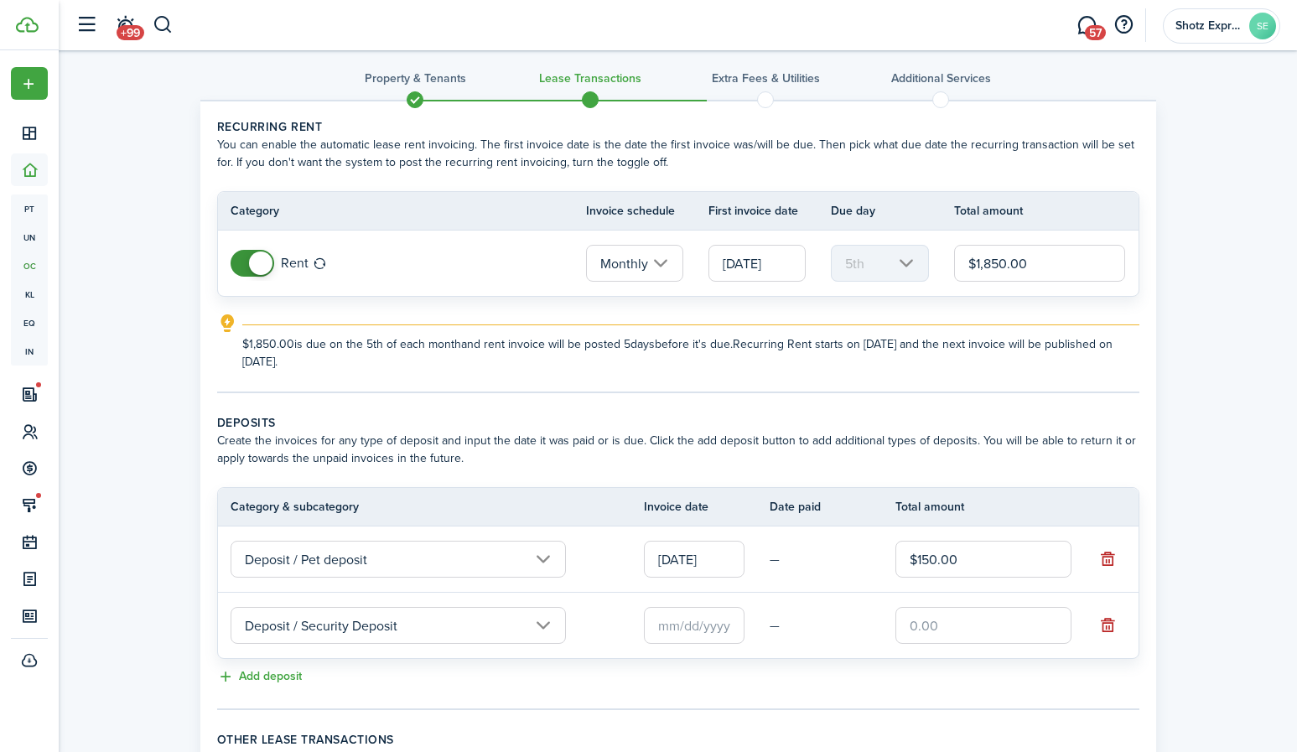
click at [688, 626] on input "text" at bounding box center [694, 625] width 101 height 37
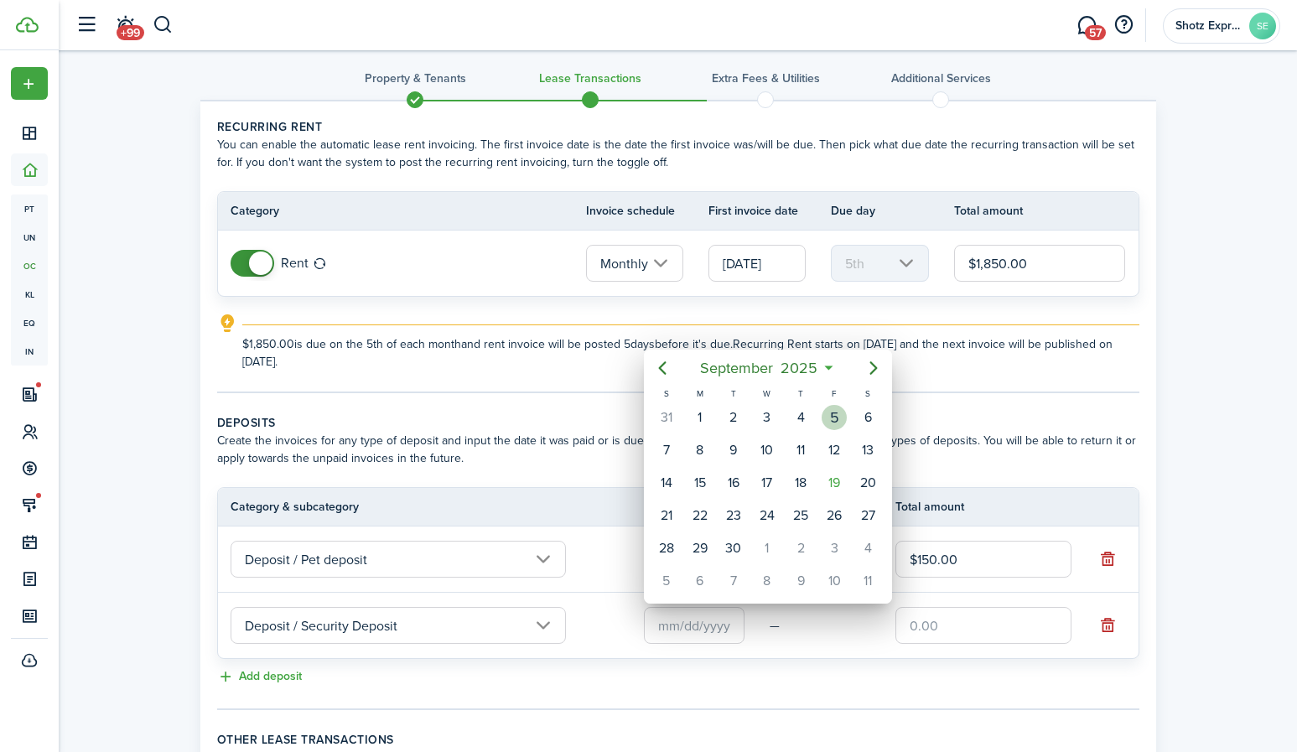
click at [834, 420] on div "5" at bounding box center [834, 417] width 25 height 25
type input "[DATE]"
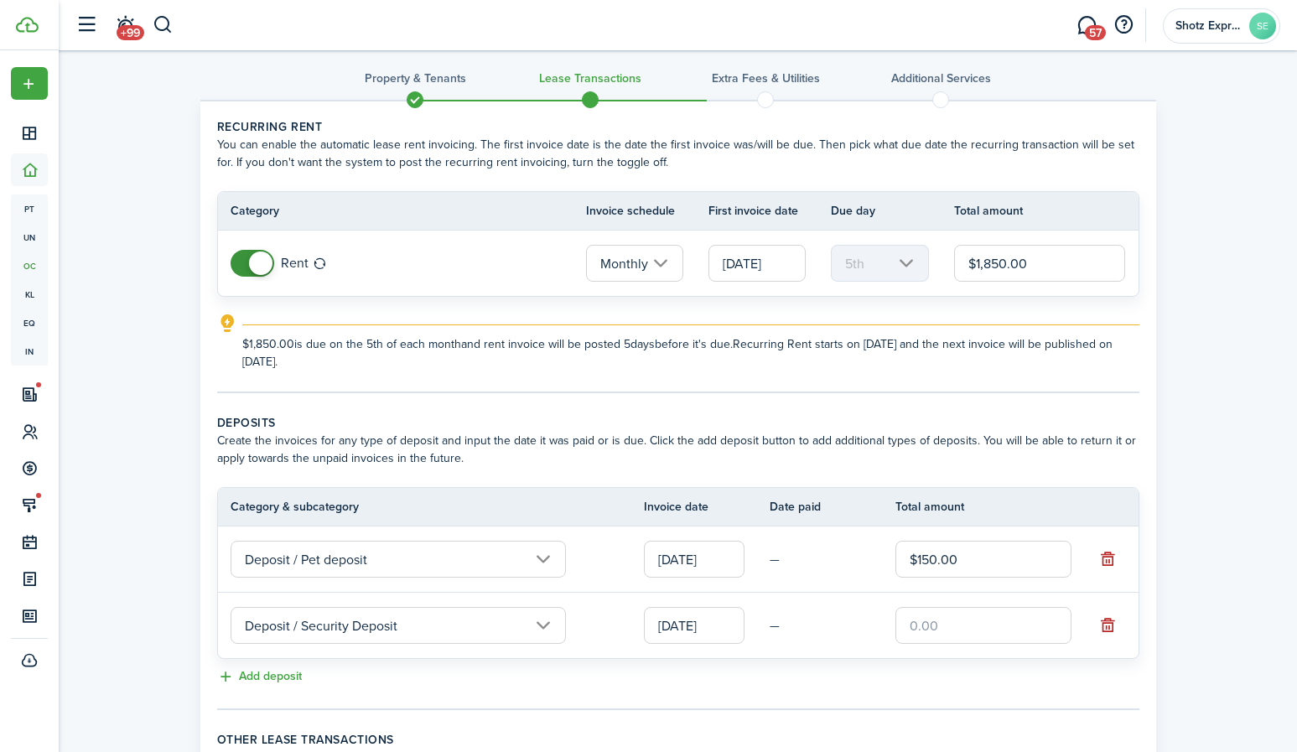
click at [964, 627] on input "text" at bounding box center [984, 625] width 176 height 37
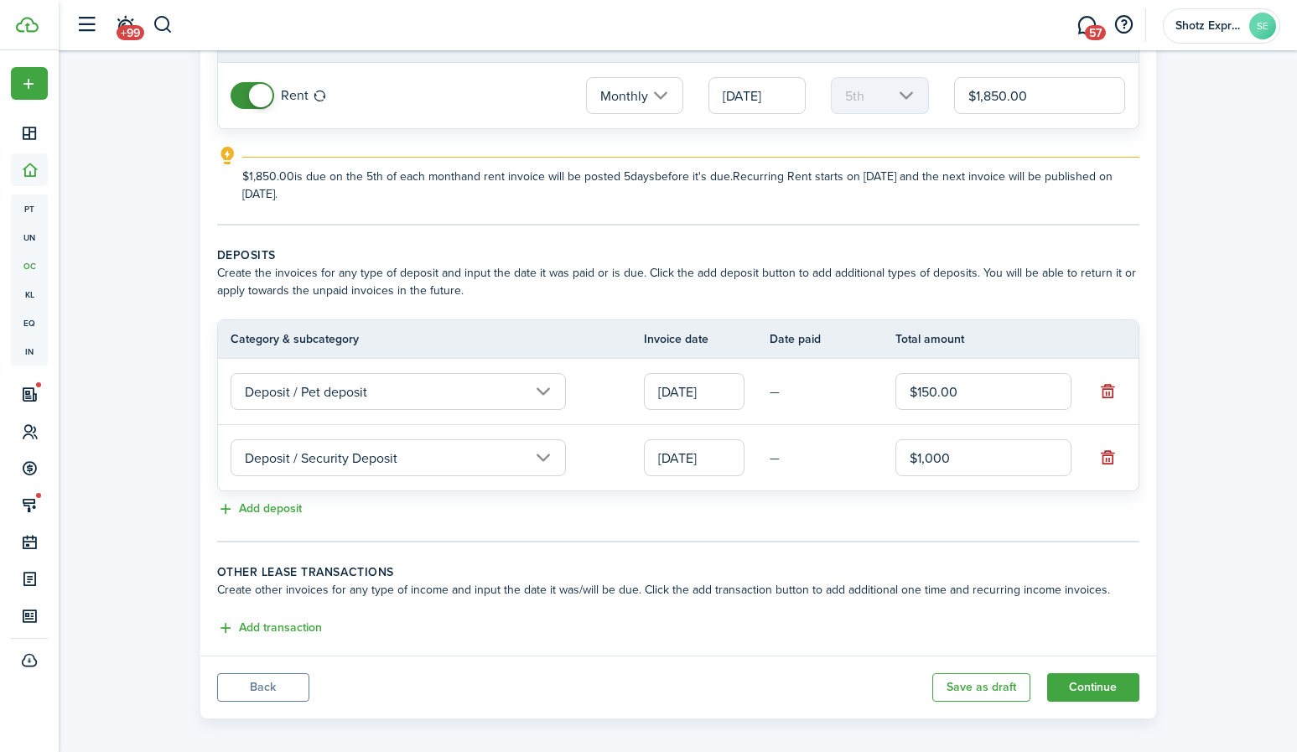
scroll to position [194, 0]
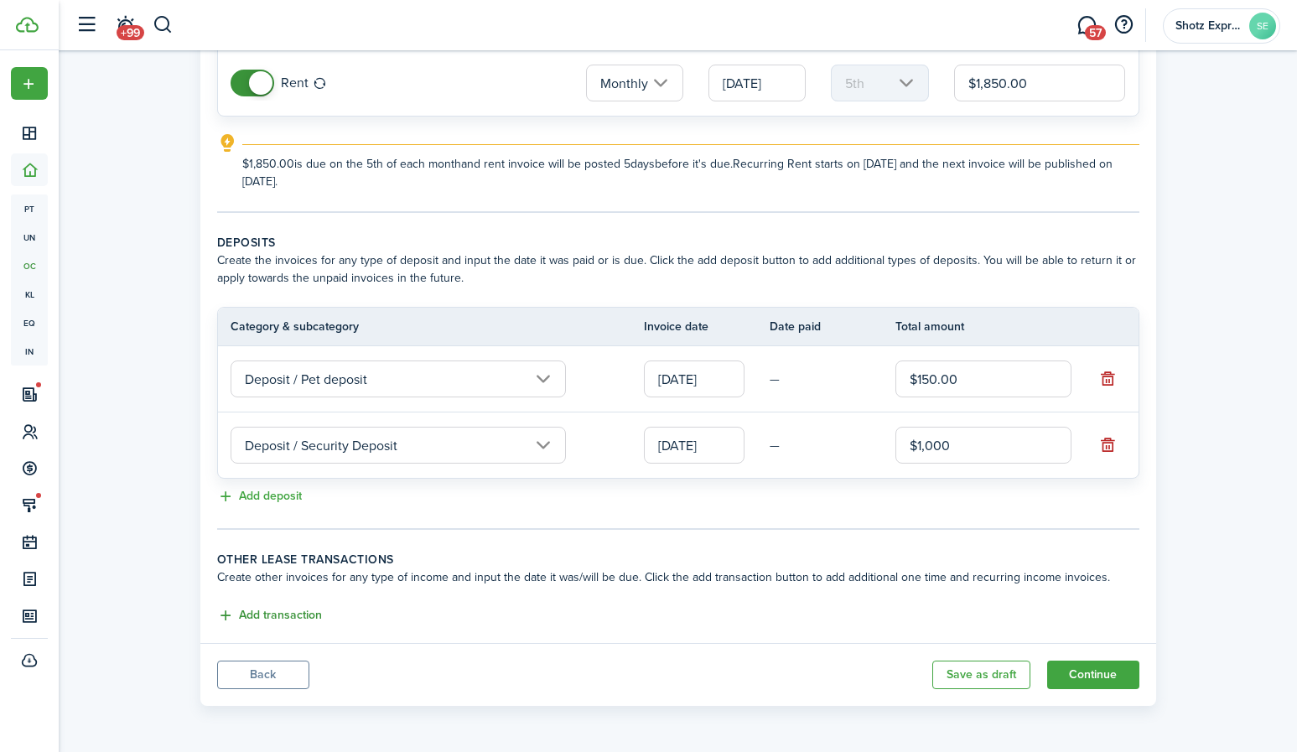
type input "$1,000.00"
click at [312, 614] on button "Add transaction" at bounding box center [269, 615] width 105 height 19
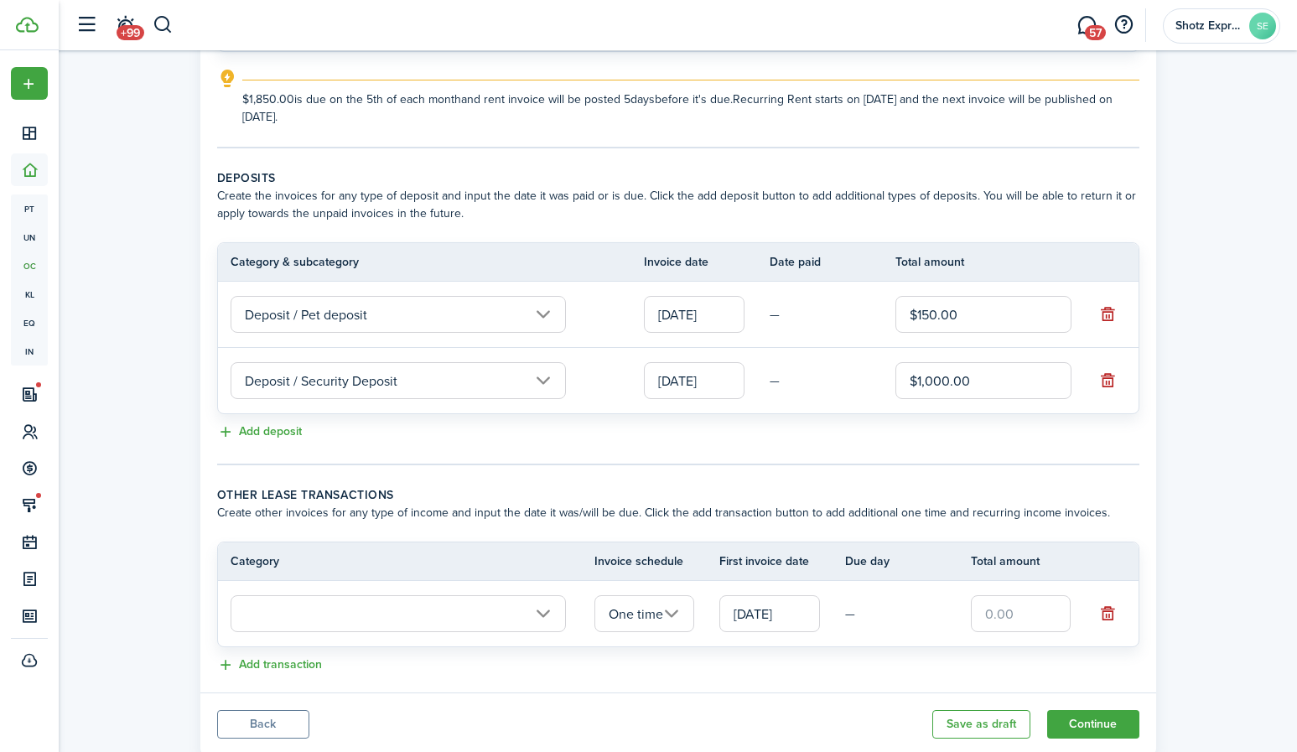
scroll to position [308, 0]
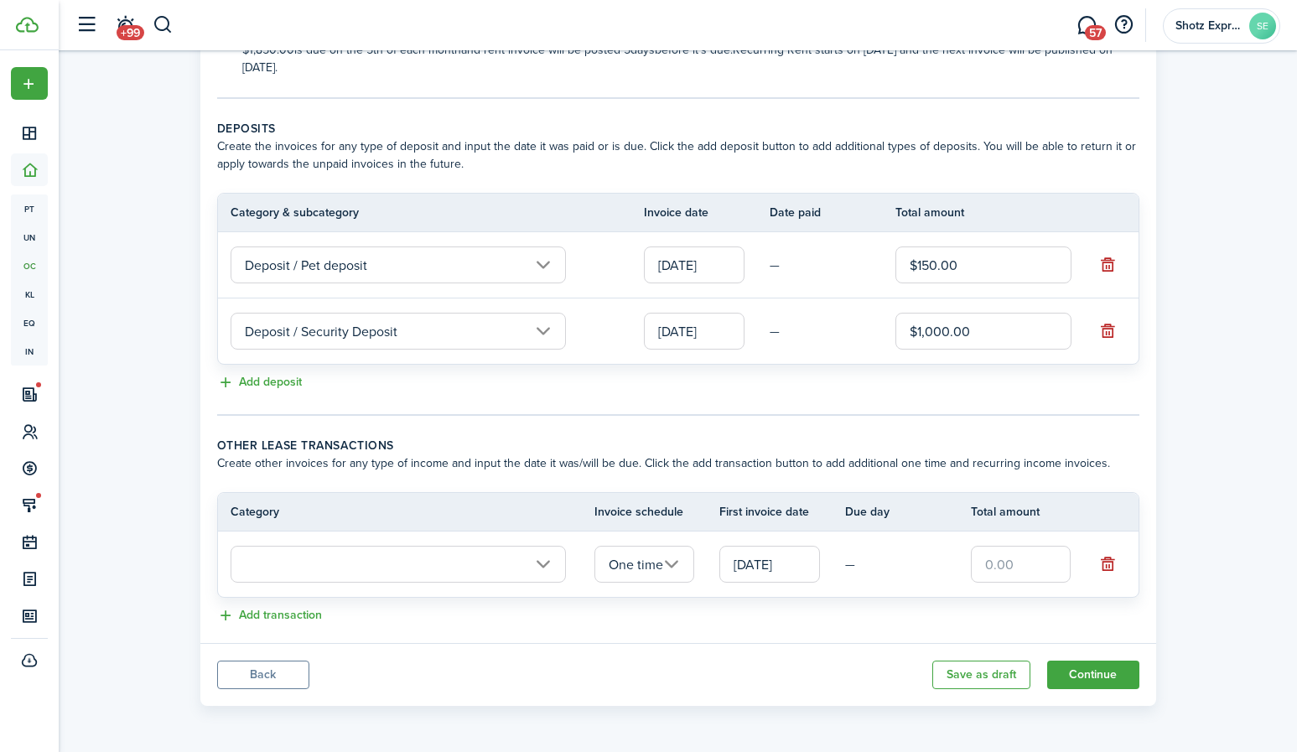
click at [543, 561] on input "text" at bounding box center [398, 564] width 335 height 37
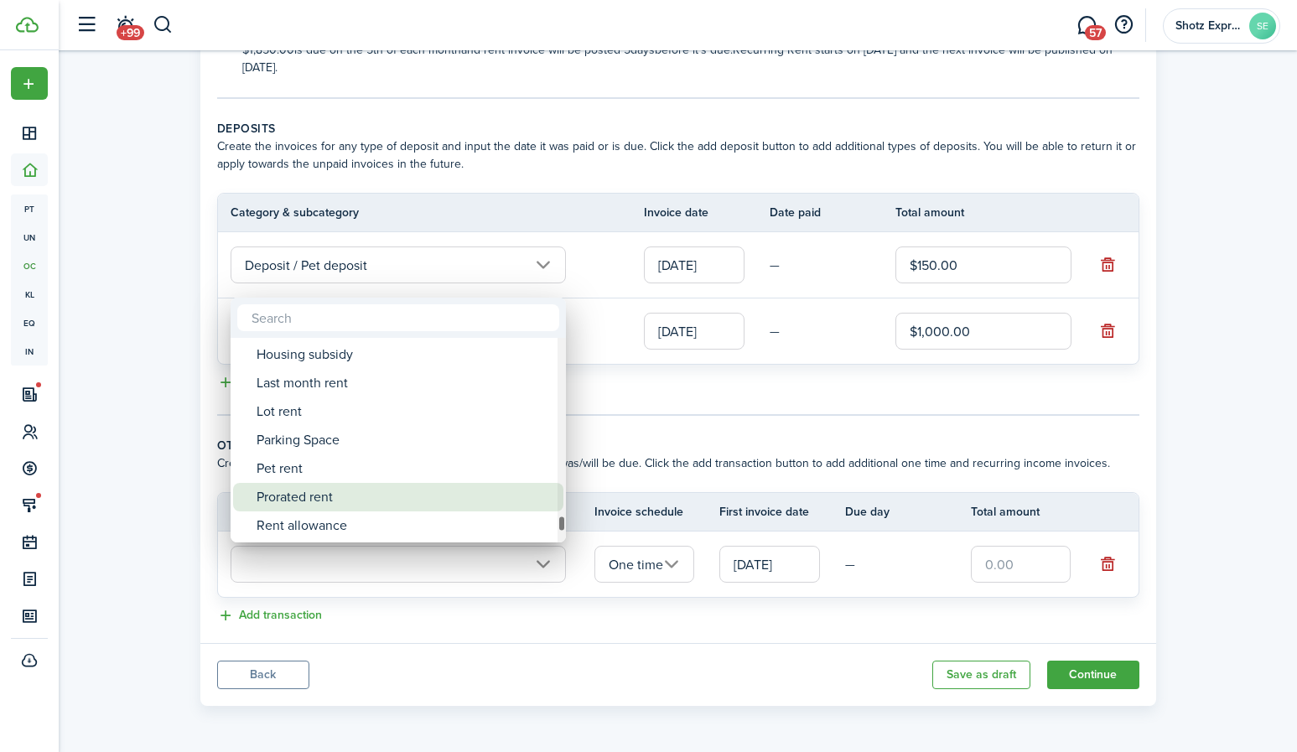
click at [358, 494] on div "Prorated rent" at bounding box center [405, 497] width 297 height 29
type input "Rent / Prorated rent"
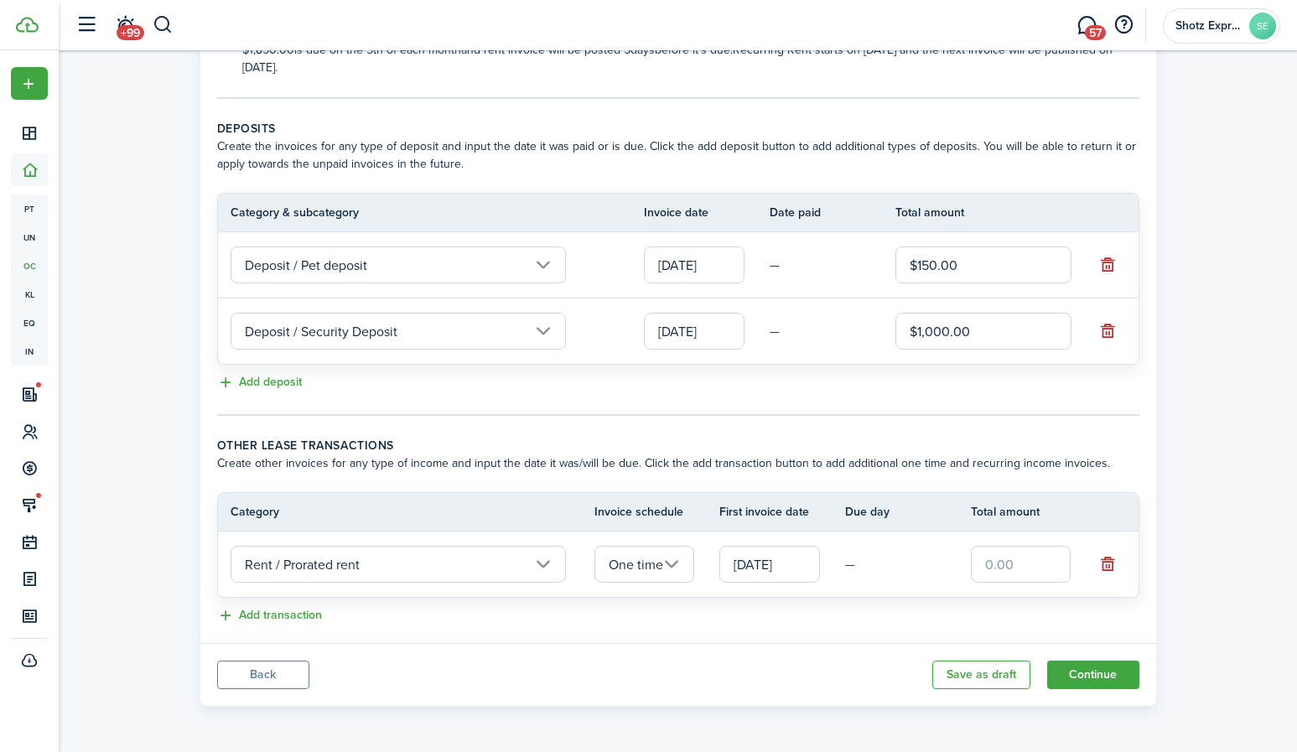
click at [808, 569] on input "[DATE]" at bounding box center [770, 564] width 101 height 37
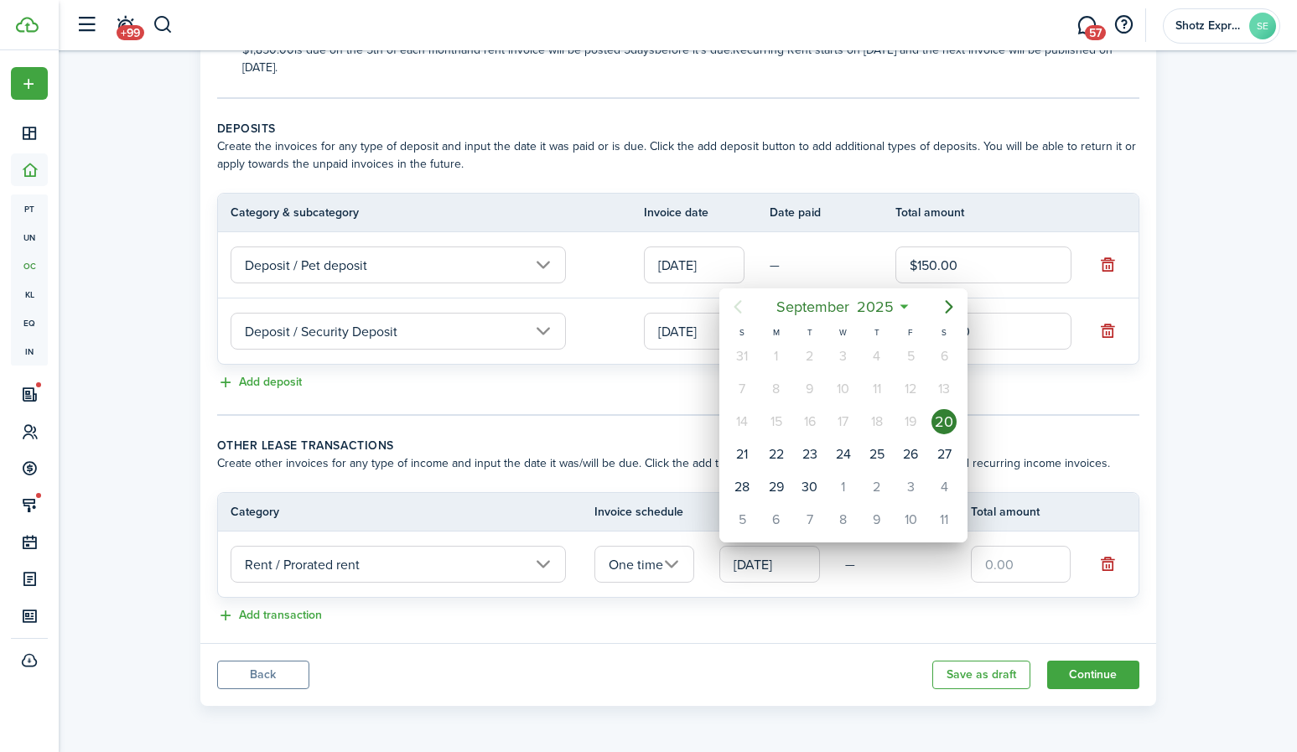
click at [808, 569] on div at bounding box center [649, 376] width 1566 height 1021
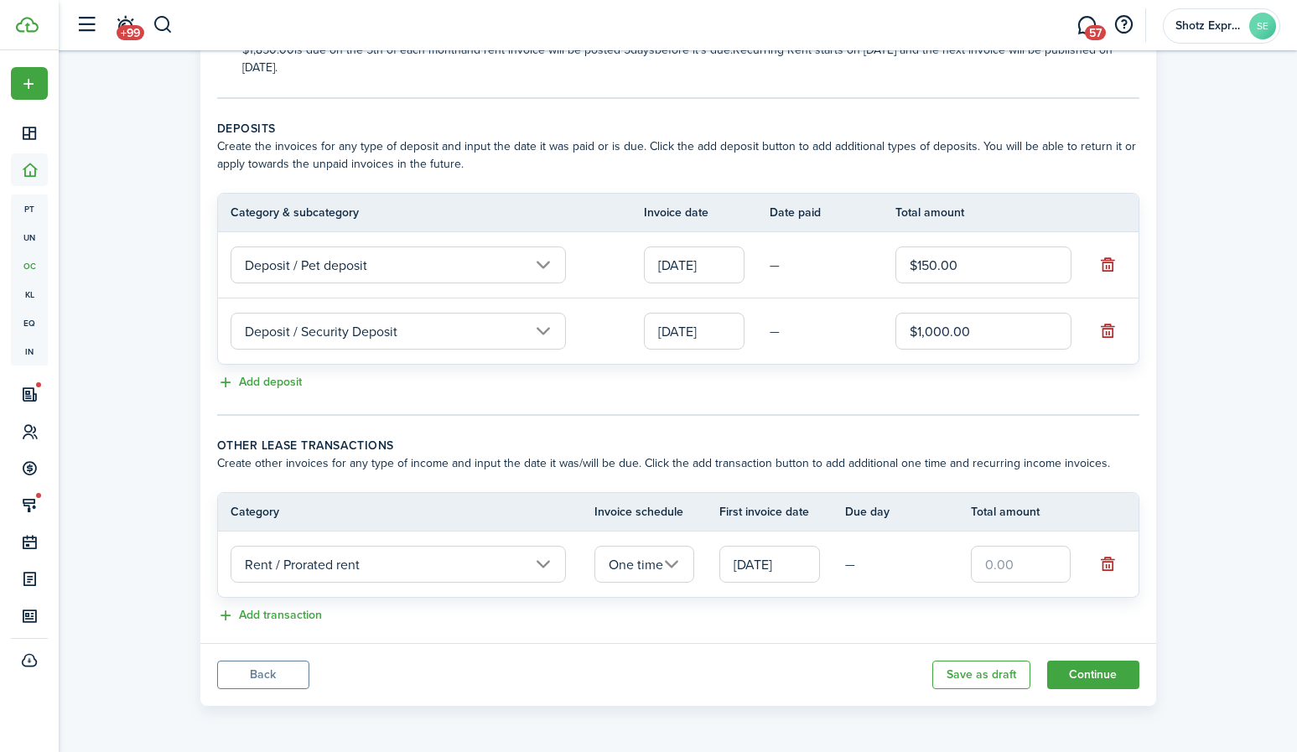
click at [1045, 573] on input "text" at bounding box center [1021, 564] width 101 height 37
click at [1037, 560] on input "text" at bounding box center [1021, 564] width 101 height 37
drag, startPoint x: 1042, startPoint y: 568, endPoint x: 985, endPoint y: 570, distance: 57.1
click at [985, 568] on input "$6.00" at bounding box center [1021, 564] width 101 height 37
type input "$925.00"
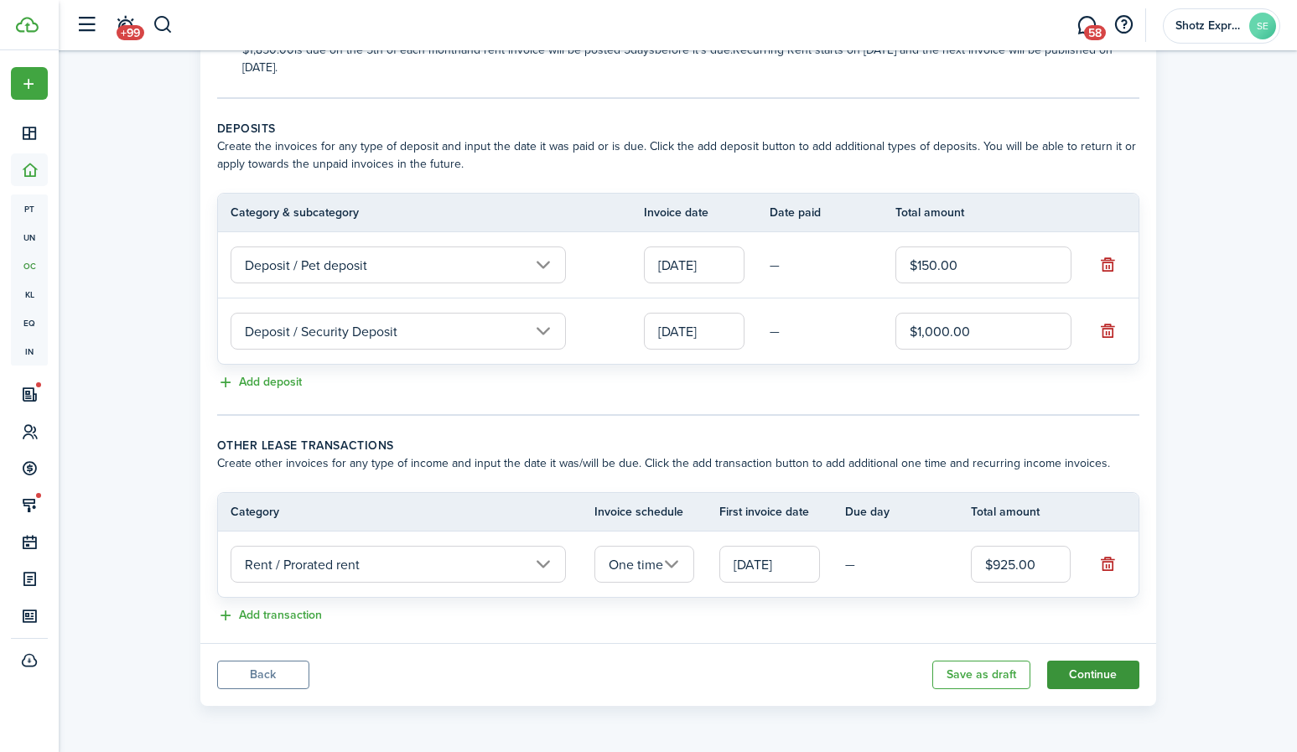
click at [1118, 667] on button "Continue" at bounding box center [1093, 675] width 92 height 29
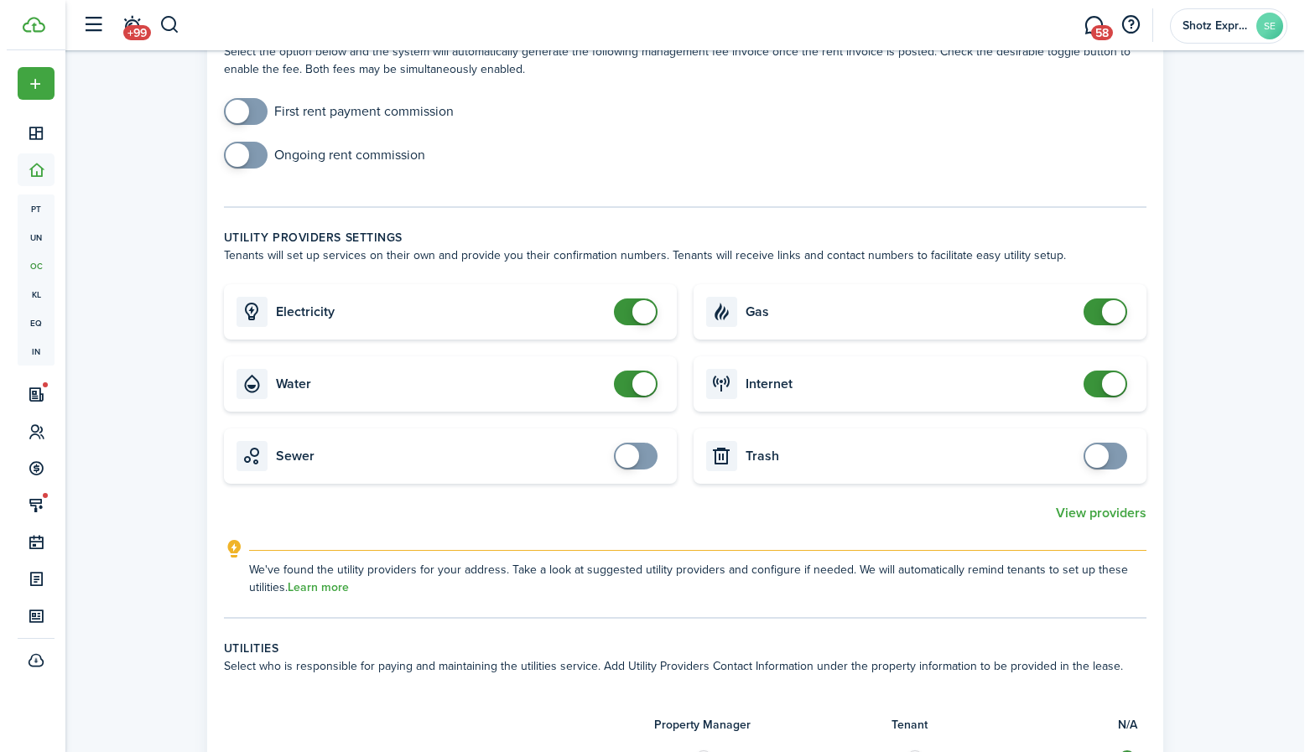
scroll to position [671, 0]
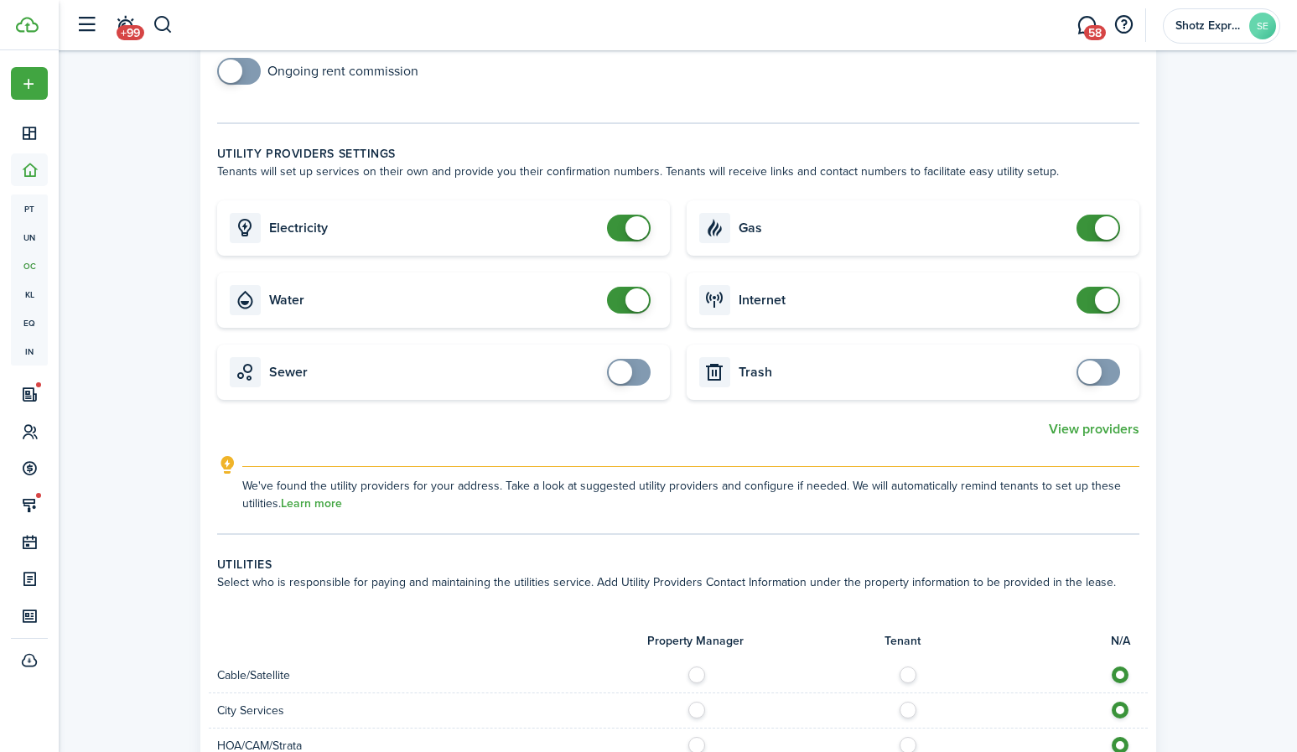
checkbox input "false"
click at [1090, 226] on span at bounding box center [1098, 228] width 17 height 27
click at [1090, 301] on span at bounding box center [1098, 300] width 17 height 27
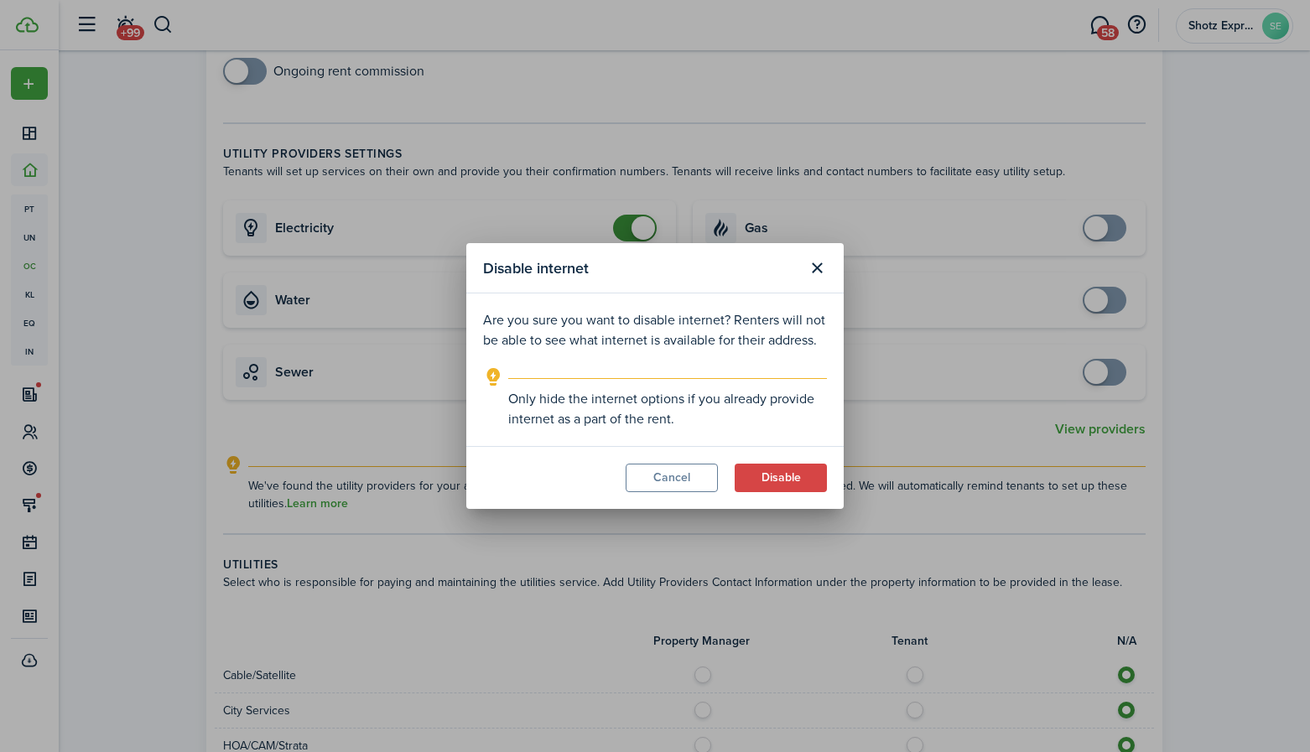
click at [718, 476] on modal-footer "Cancel Disable" at bounding box center [654, 477] width 377 height 63
click at [701, 476] on button "Cancel" at bounding box center [672, 478] width 92 height 29
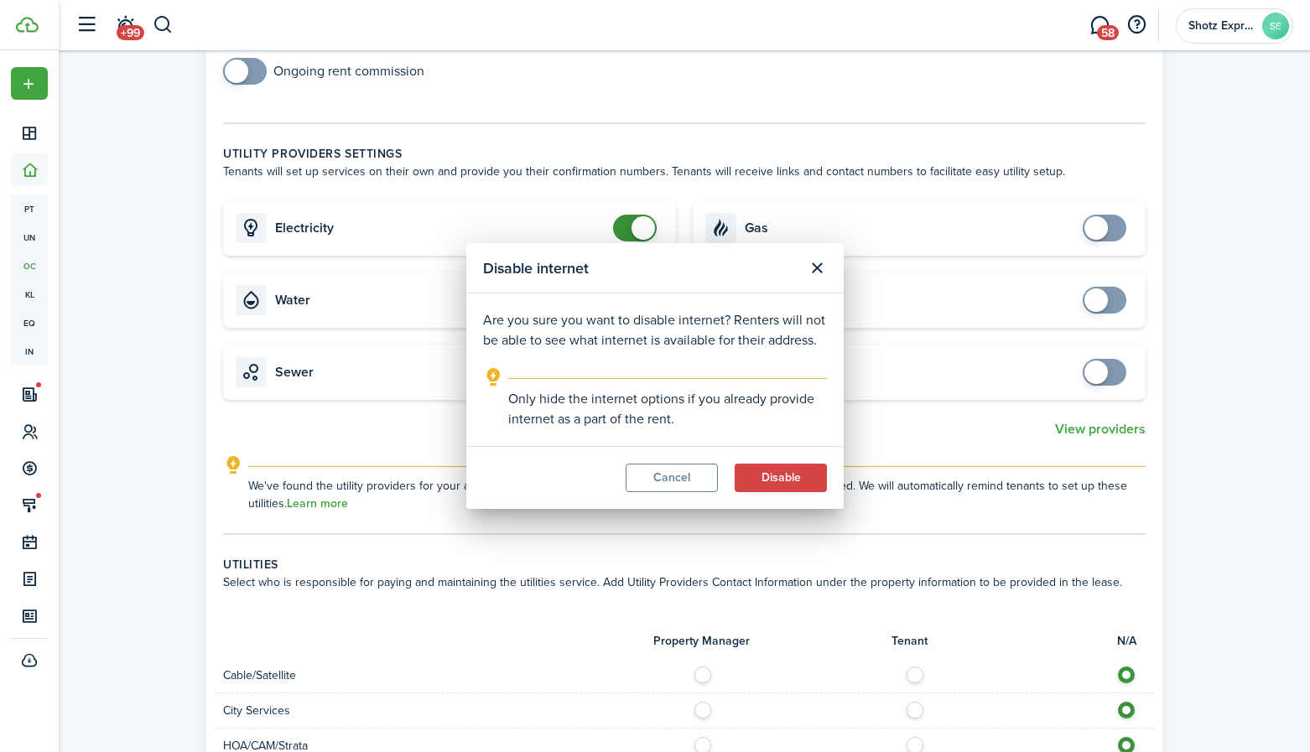
checkbox input "true"
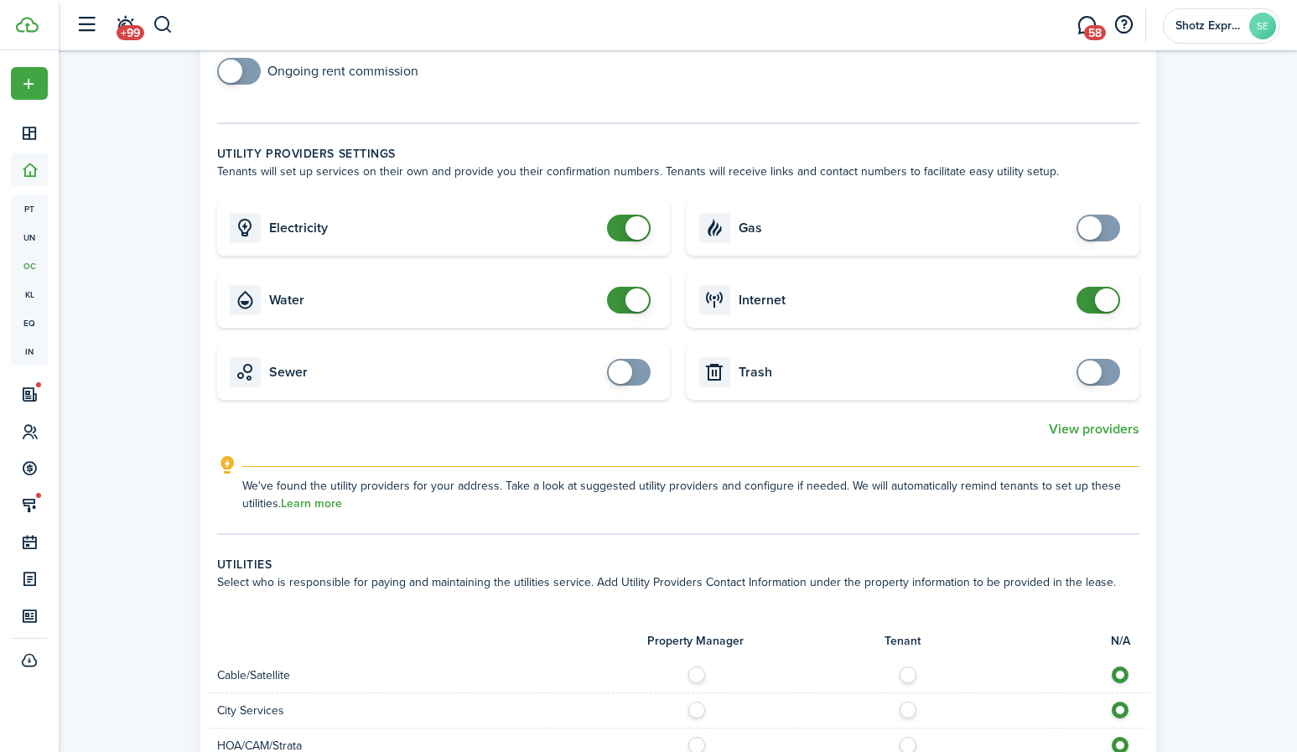
checkbox input "true"
click at [1107, 373] on span at bounding box center [1098, 372] width 17 height 27
click at [1108, 427] on button "View providers" at bounding box center [1094, 429] width 91 height 15
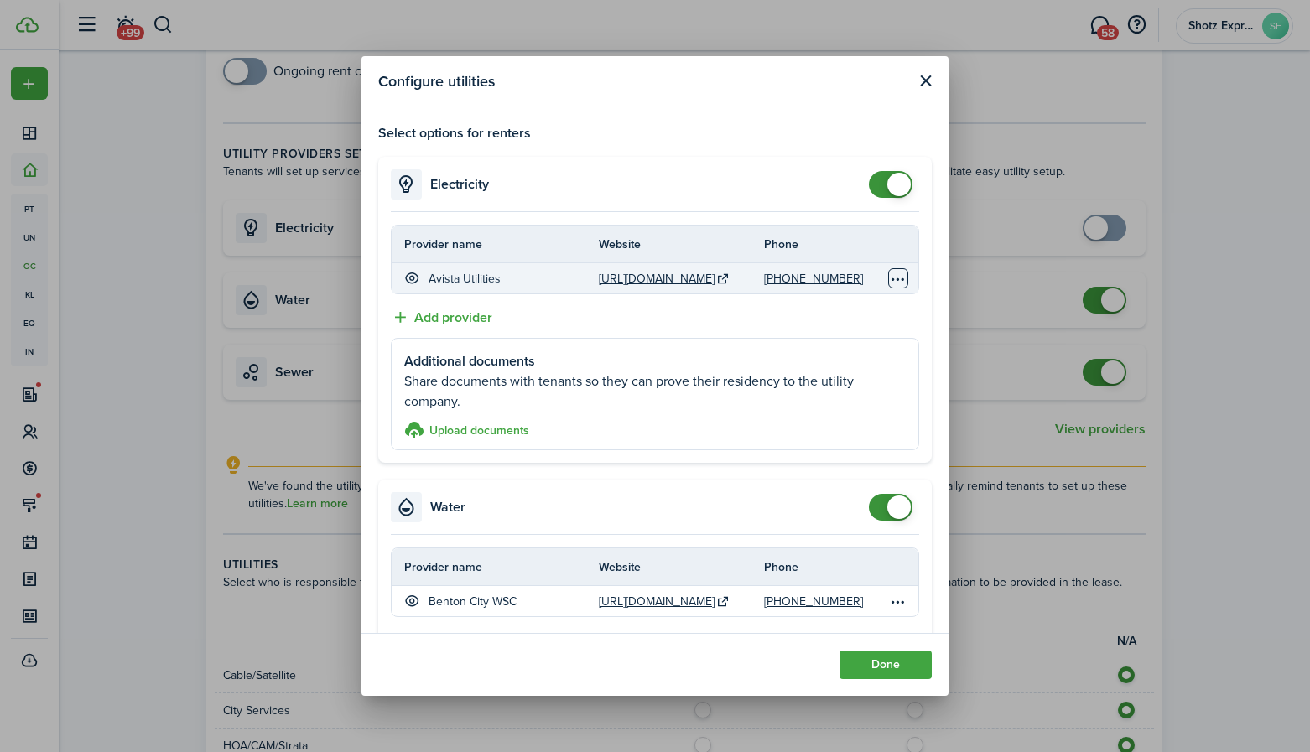
click at [888, 275] on table-menu-btn-icon "Open menu" at bounding box center [898, 278] width 20 height 20
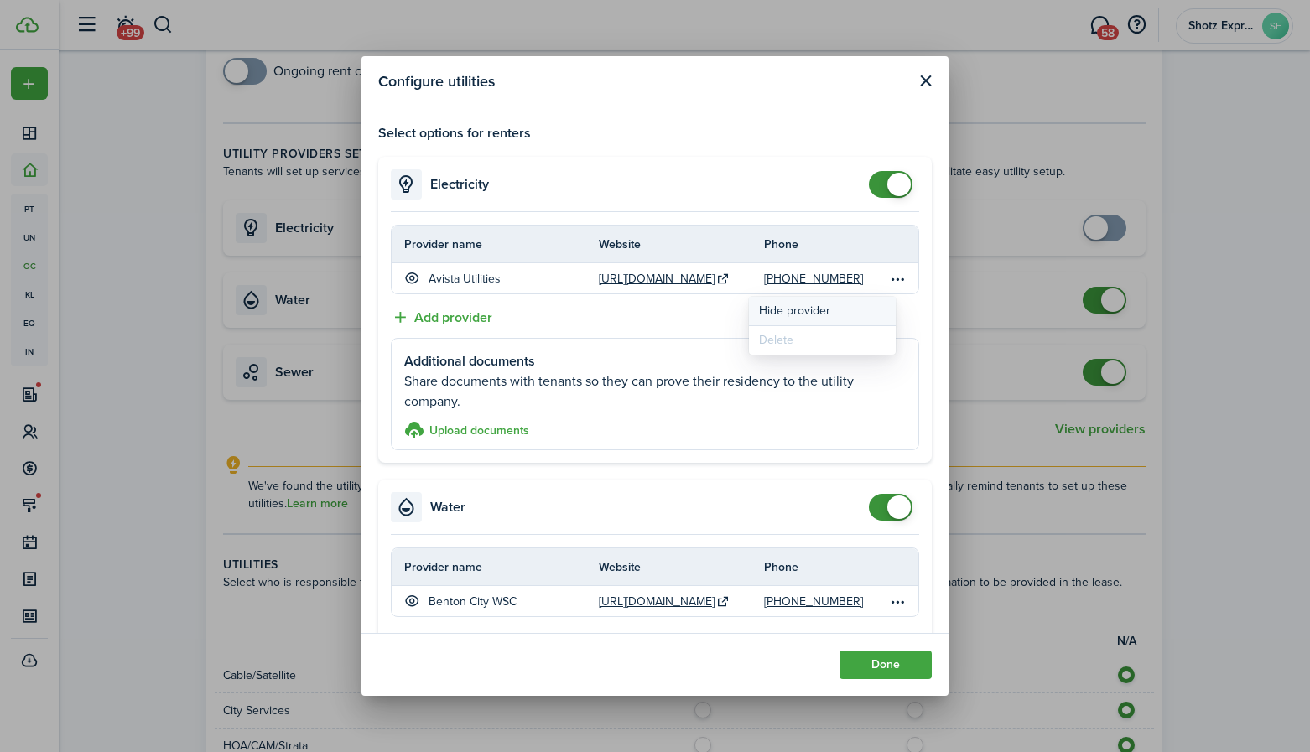
click at [824, 309] on button "Hide provider" at bounding box center [822, 311] width 147 height 29
click at [460, 312] on button "Add provider" at bounding box center [441, 317] width 101 height 21
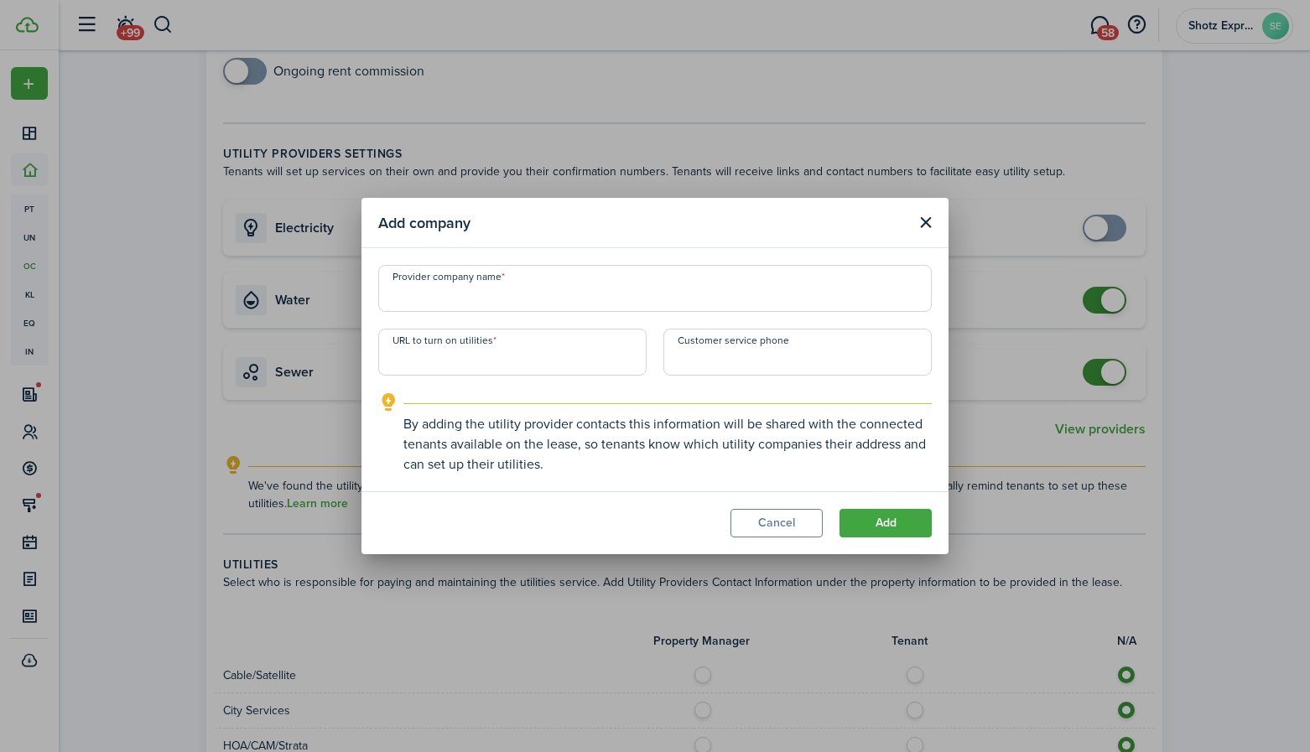
click at [567, 301] on input "Provider company name" at bounding box center [655, 288] width 554 height 47
click at [482, 293] on input "Provider company name" at bounding box center [655, 288] width 554 height 47
type input "[PERSON_NAME] PUD"
click at [462, 351] on input "URL to turn on utilities" at bounding box center [512, 352] width 268 height 47
type input "[URL][DOMAIN_NAME]"
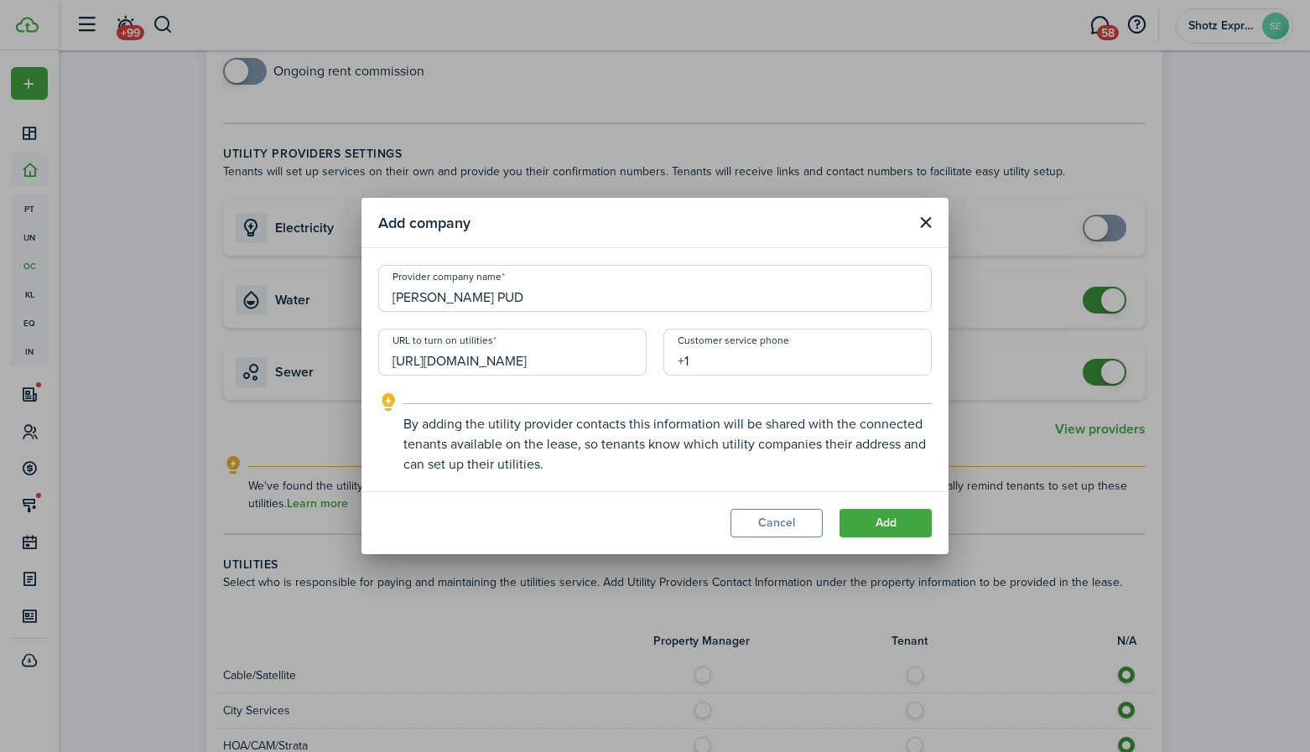
click at [694, 359] on input "+1" at bounding box center [797, 352] width 268 height 47
click at [756, 359] on input "+1" at bounding box center [797, 352] width 268 height 47
type input "[PHONE_NUMBER]"
click at [899, 522] on button "Add" at bounding box center [885, 523] width 92 height 29
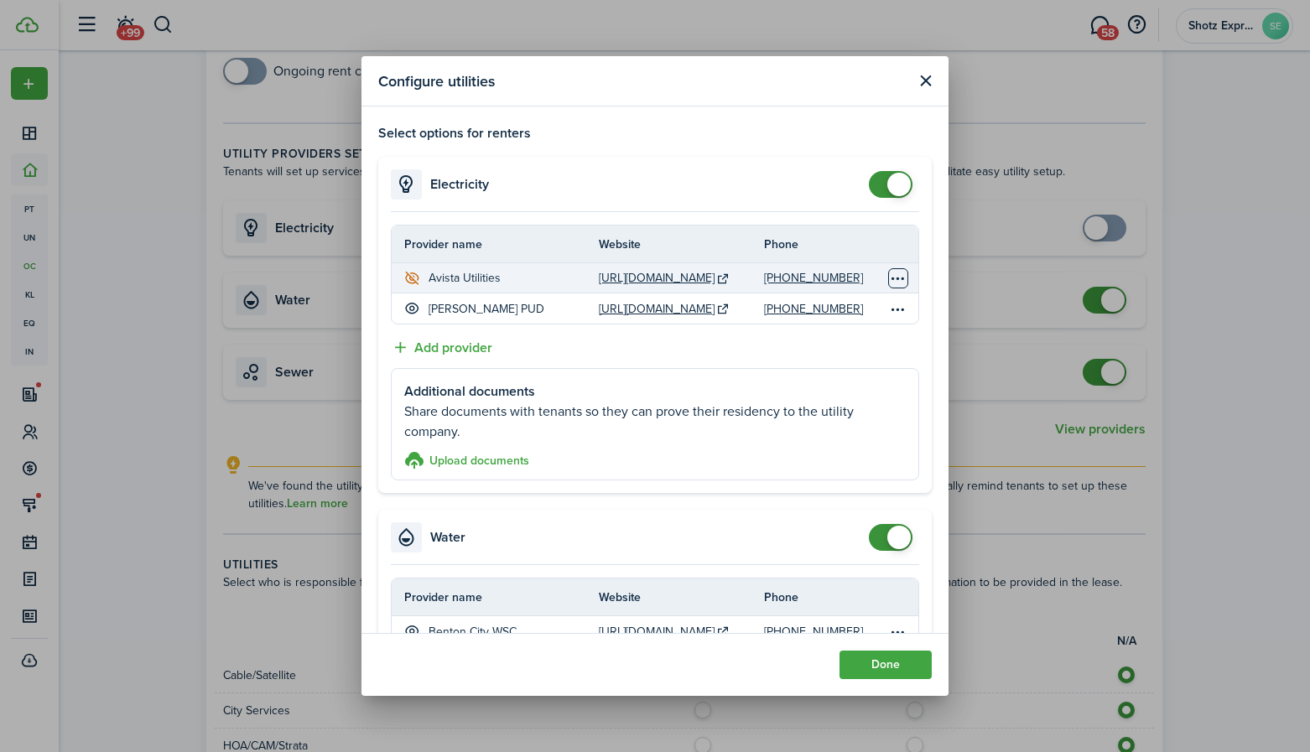
click at [890, 274] on table-menu-btn-icon "Open menu" at bounding box center [898, 278] width 20 height 20
click at [519, 237] on th "Provider name" at bounding box center [495, 245] width 207 height 18
click at [512, 278] on div "Avista Utilities" at bounding box center [488, 278] width 169 height 18
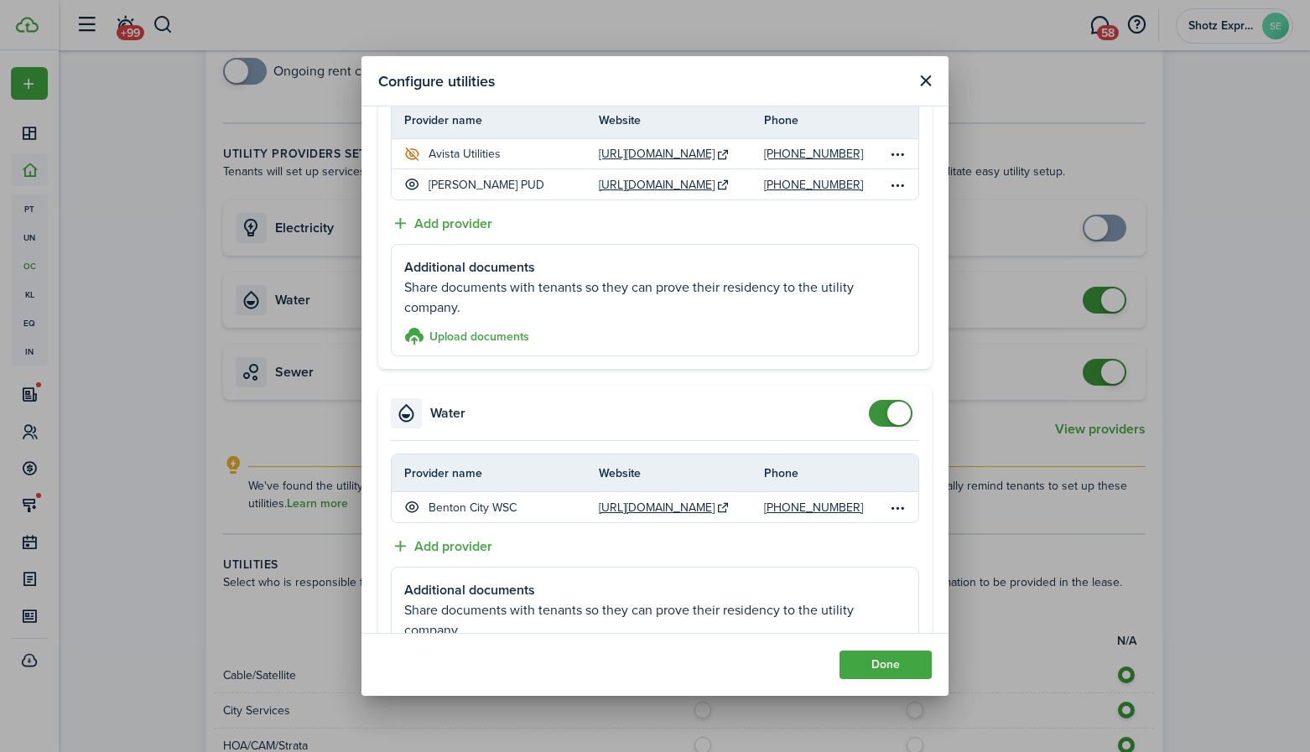
scroll to position [84, 0]
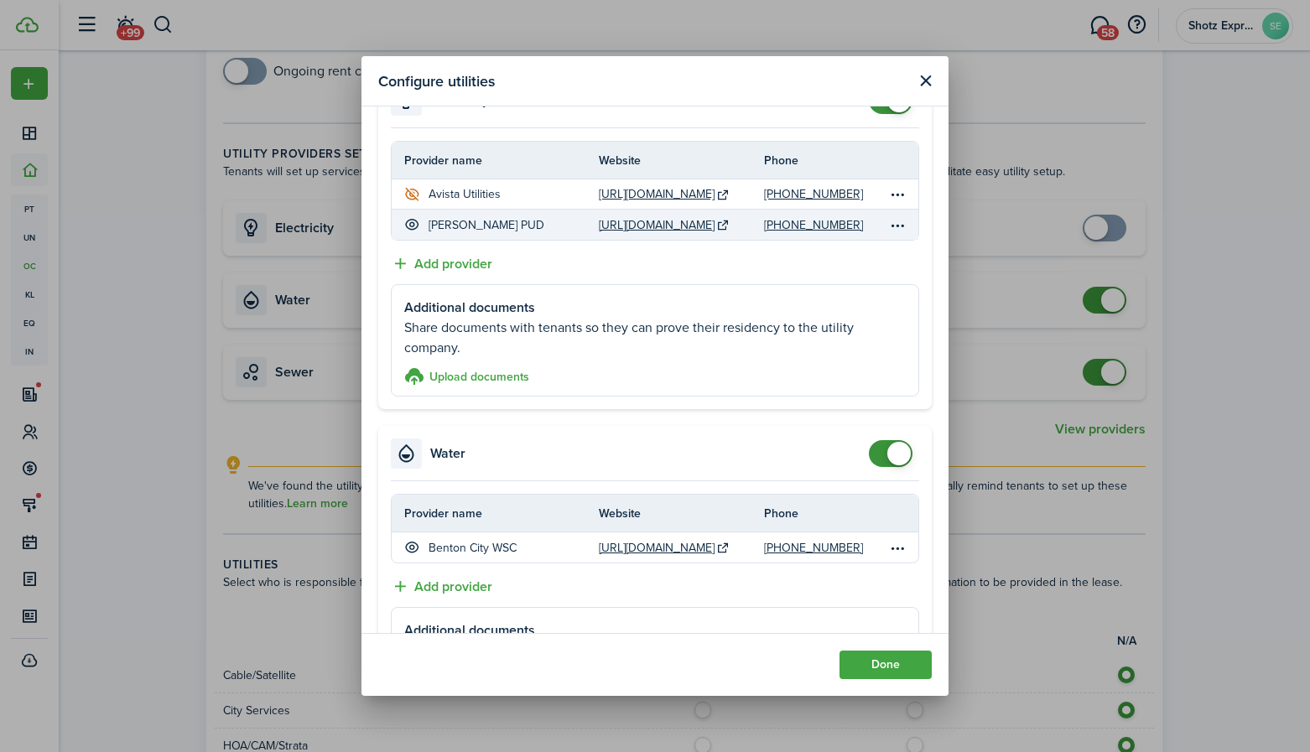
click at [540, 224] on div "[PERSON_NAME] PUD" at bounding box center [488, 225] width 169 height 18
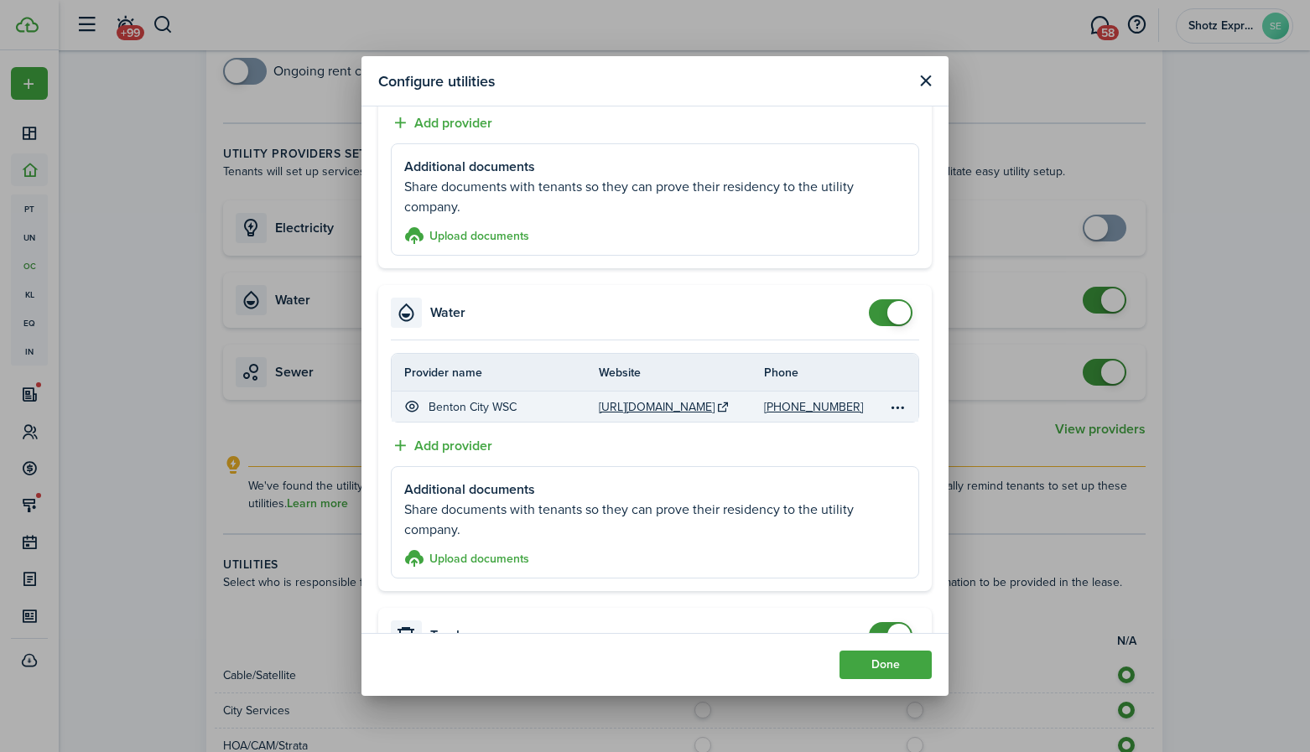
scroll to position [252, 0]
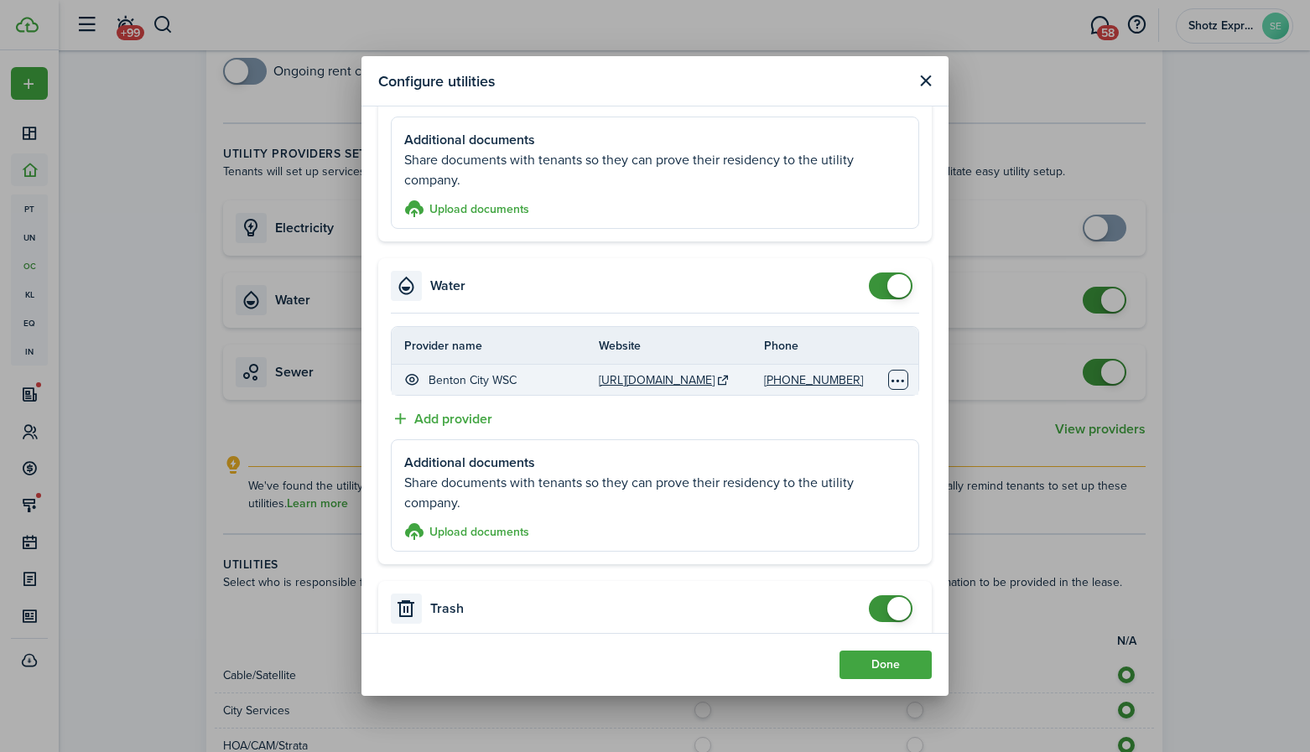
click at [889, 379] on table-menu-btn-icon "Open menu" at bounding box center [898, 380] width 20 height 20
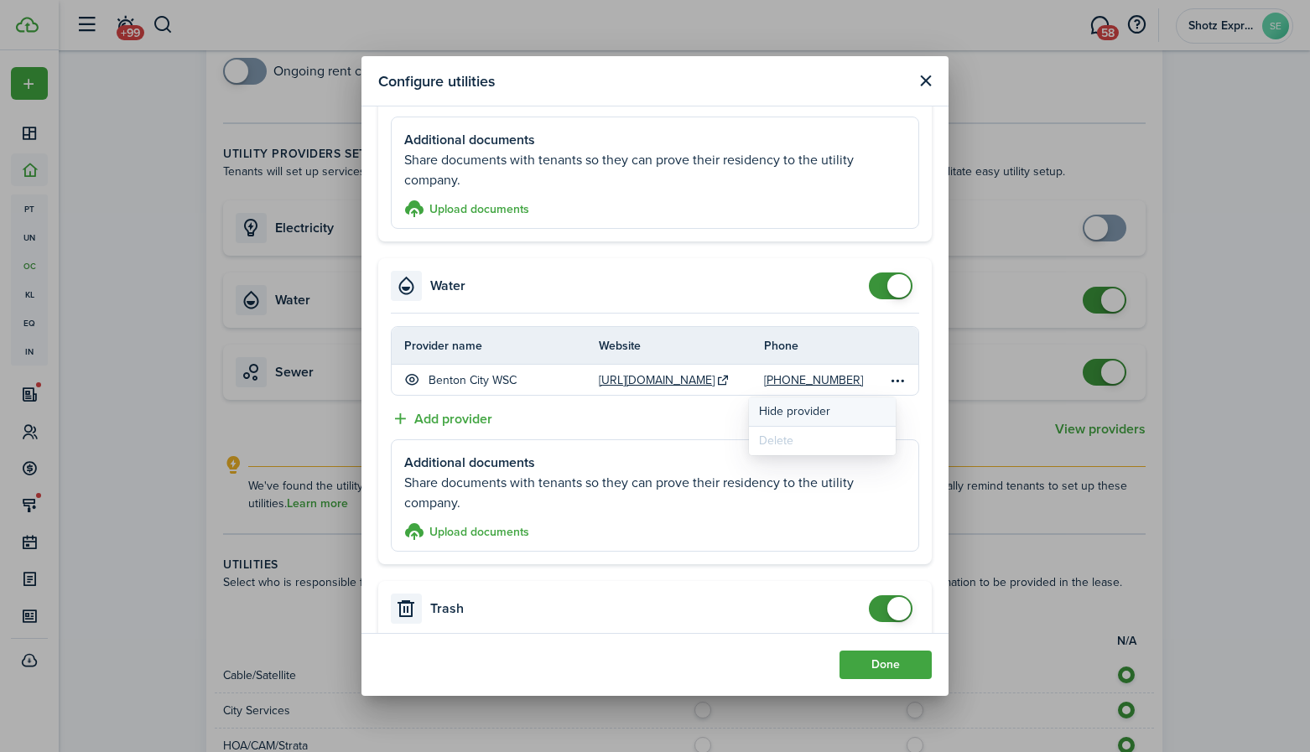
click at [813, 409] on button "Hide provider" at bounding box center [822, 412] width 147 height 29
click at [474, 418] on button "Add provider" at bounding box center [441, 418] width 101 height 21
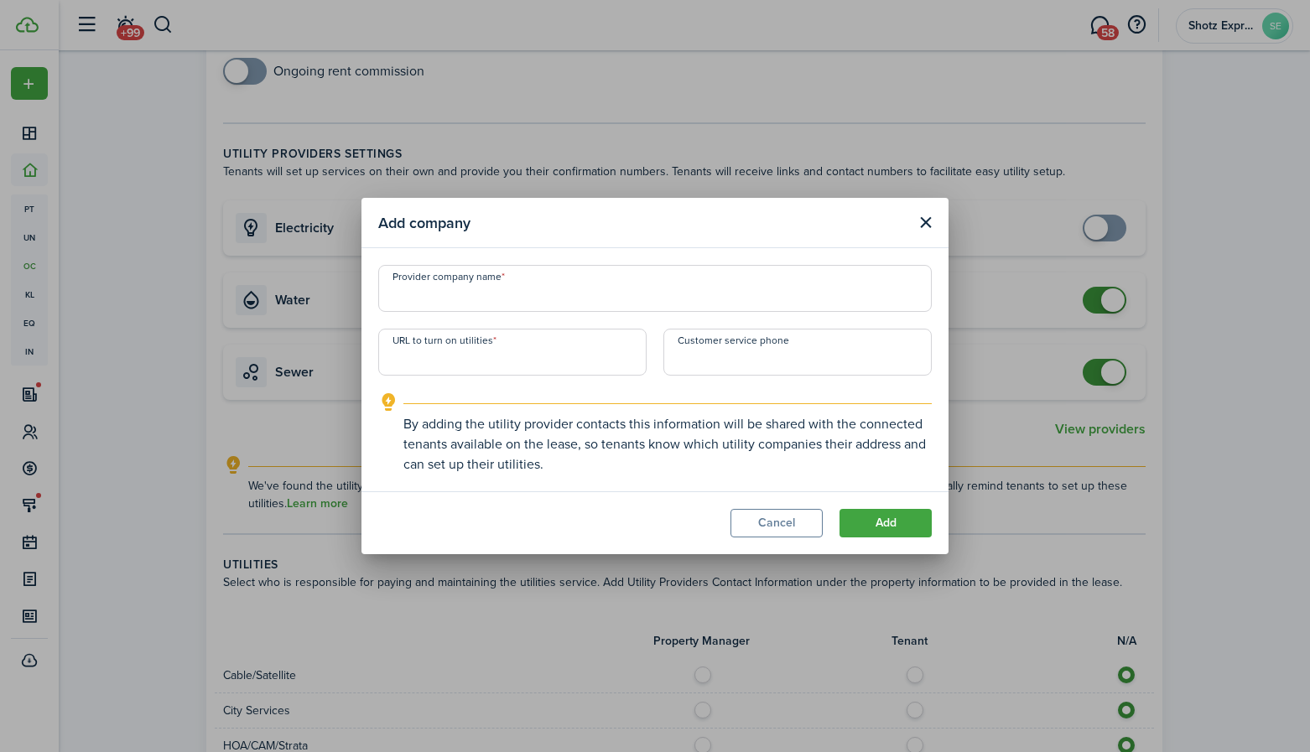
click at [452, 299] on input "Provider company name" at bounding box center [655, 288] width 554 height 47
click at [517, 293] on input "Provider company name" at bounding box center [655, 288] width 554 height 47
type input "City of [GEOGRAPHIC_DATA]"
click at [470, 361] on input "URL to turn on utilities" at bounding box center [512, 352] width 268 height 47
type input "[URL][DOMAIN_NAME]"
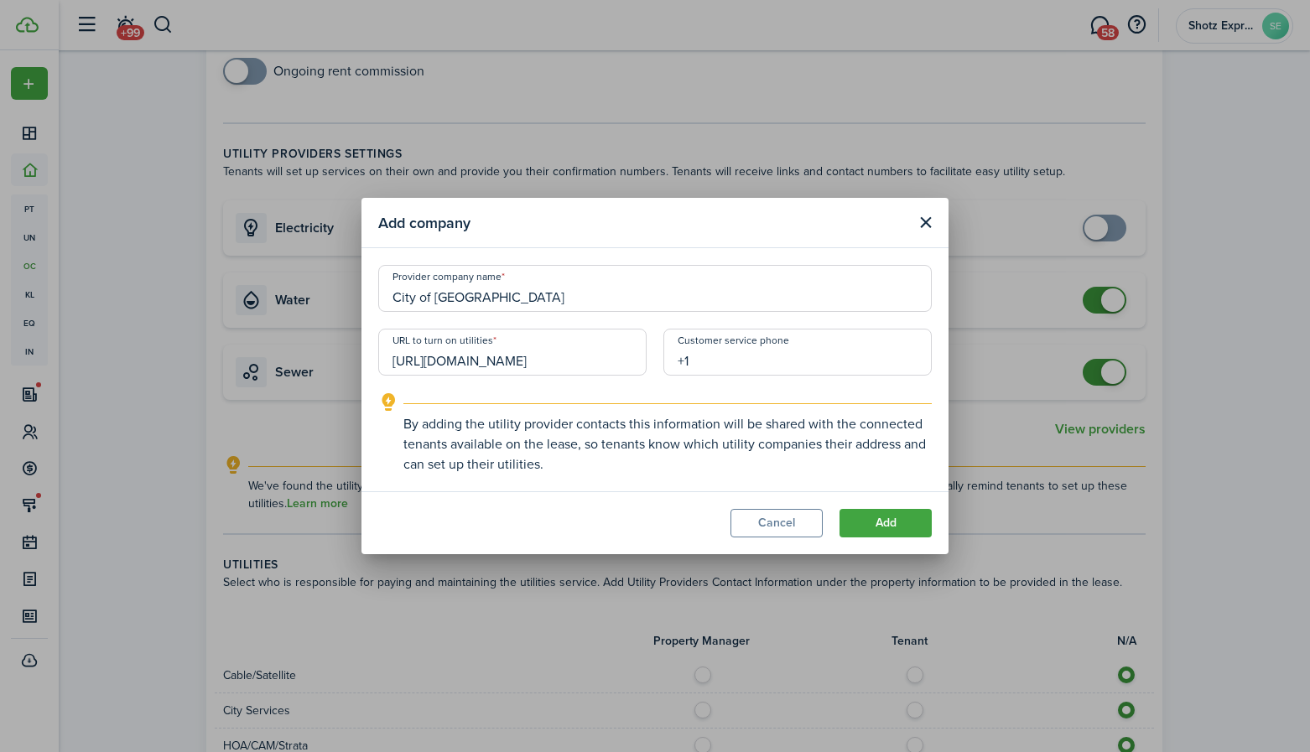
click at [730, 354] on input "+1" at bounding box center [797, 352] width 268 height 47
type input "[PHONE_NUMBER]"
click at [882, 527] on button "Add" at bounding box center [885, 523] width 92 height 29
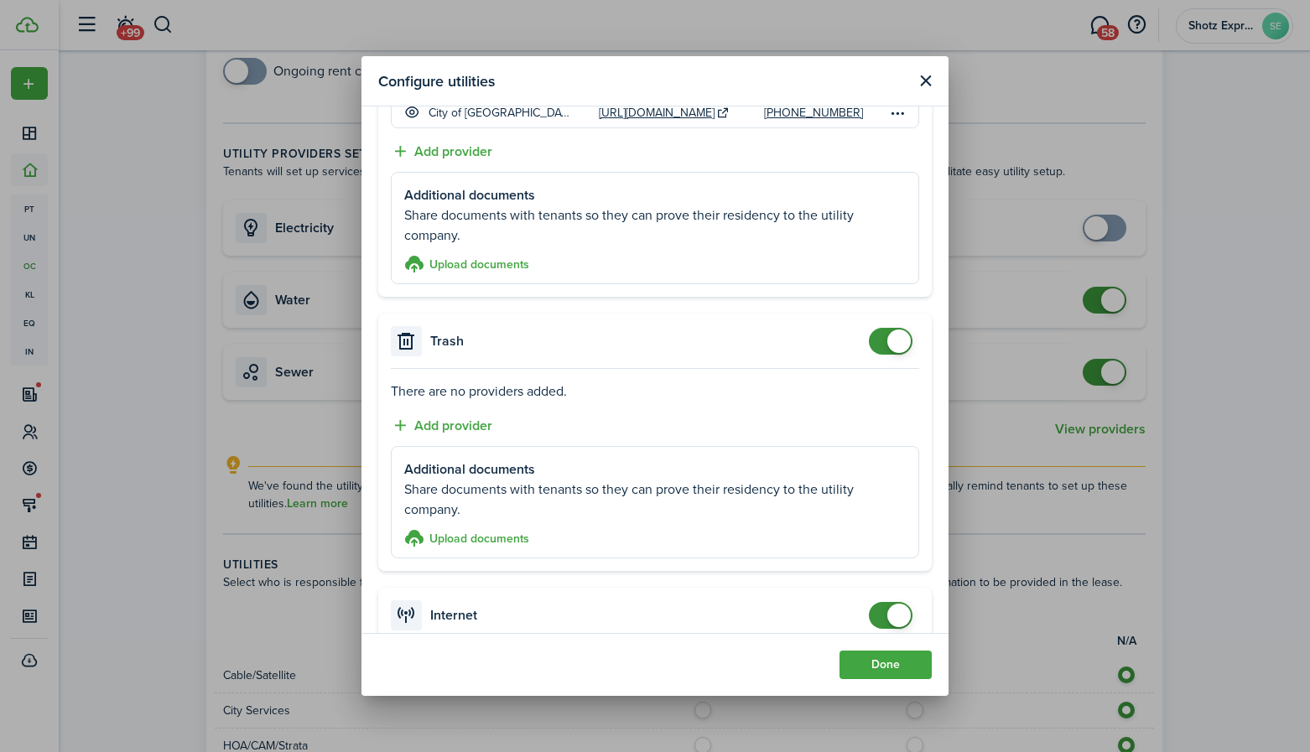
scroll to position [587, 0]
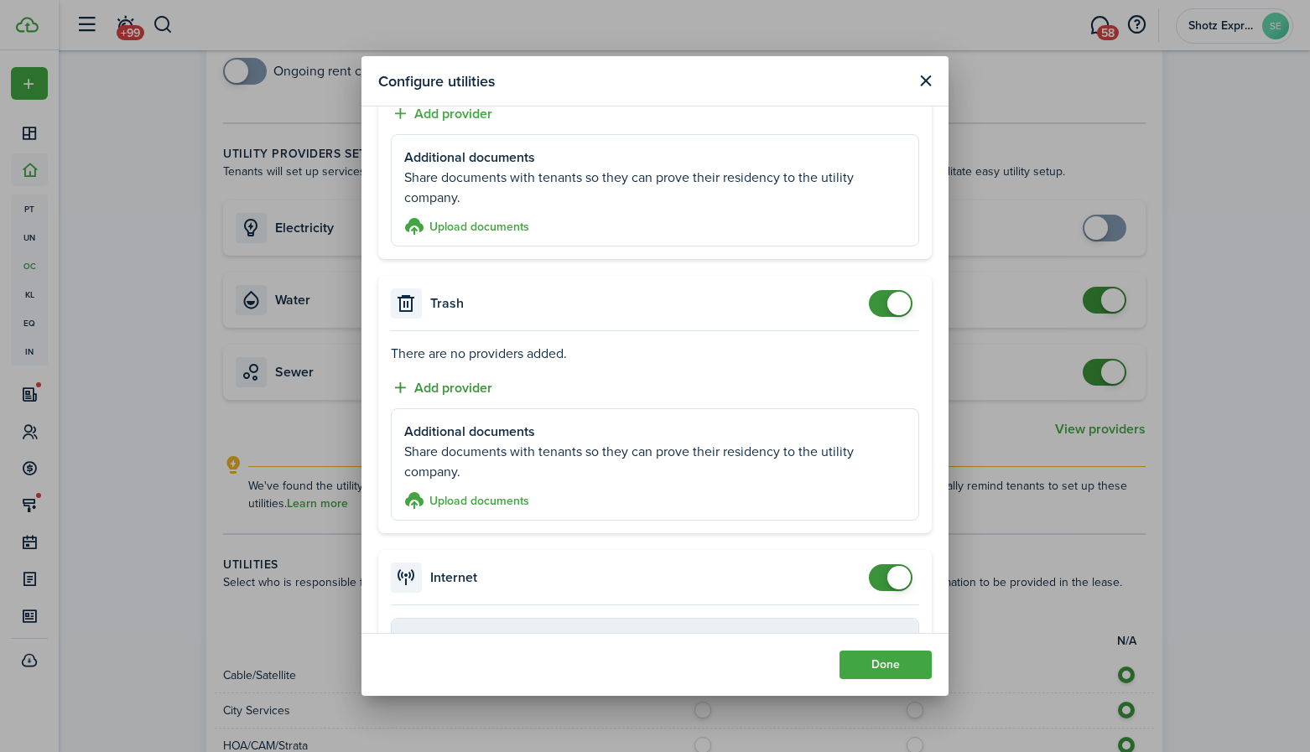
click at [463, 382] on button "Add provider" at bounding box center [441, 387] width 101 height 21
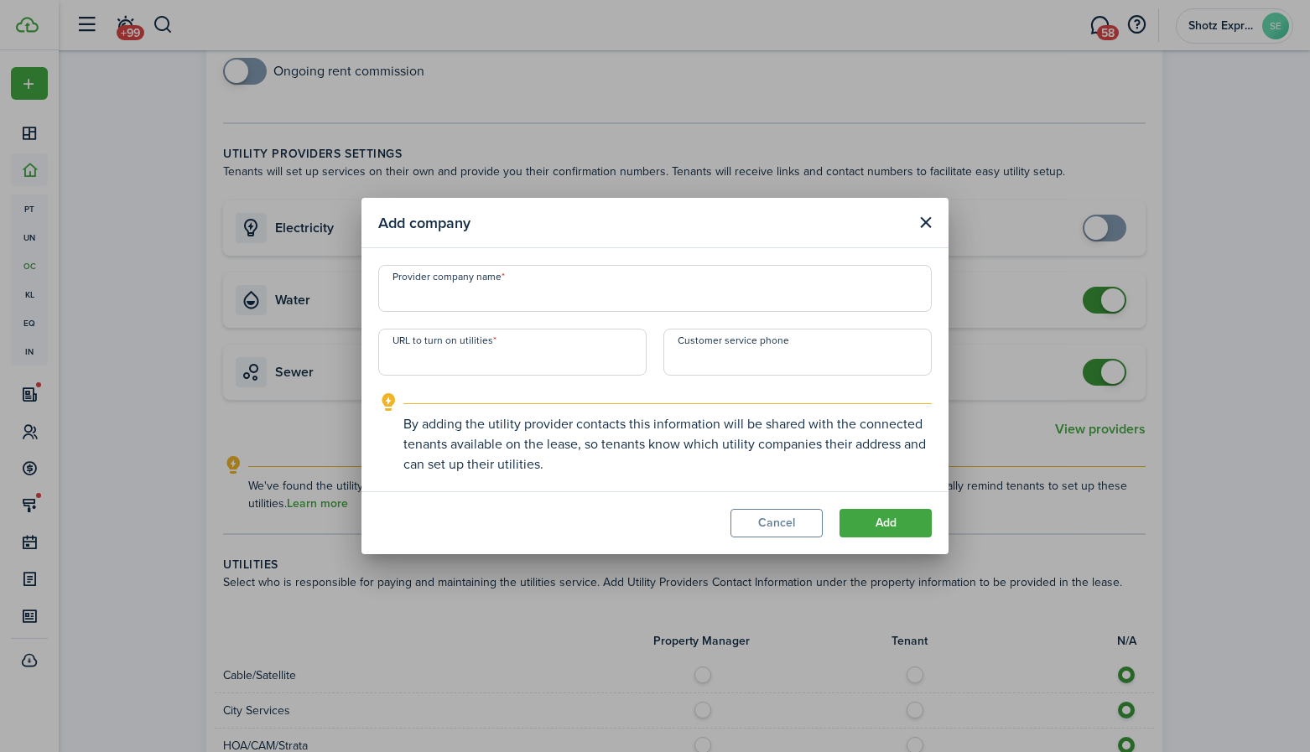
click at [473, 283] on input "Provider company name" at bounding box center [655, 288] width 554 height 47
click at [439, 364] on input "URL to turn on utilities" at bounding box center [512, 352] width 268 height 47
drag, startPoint x: 416, startPoint y: 299, endPoint x: 393, endPoint y: 299, distance: 22.6
click at [393, 299] on input "[PERSON_NAME]'s Disposal" at bounding box center [655, 288] width 554 height 47
type input "Basin (Ed's) Disposal"
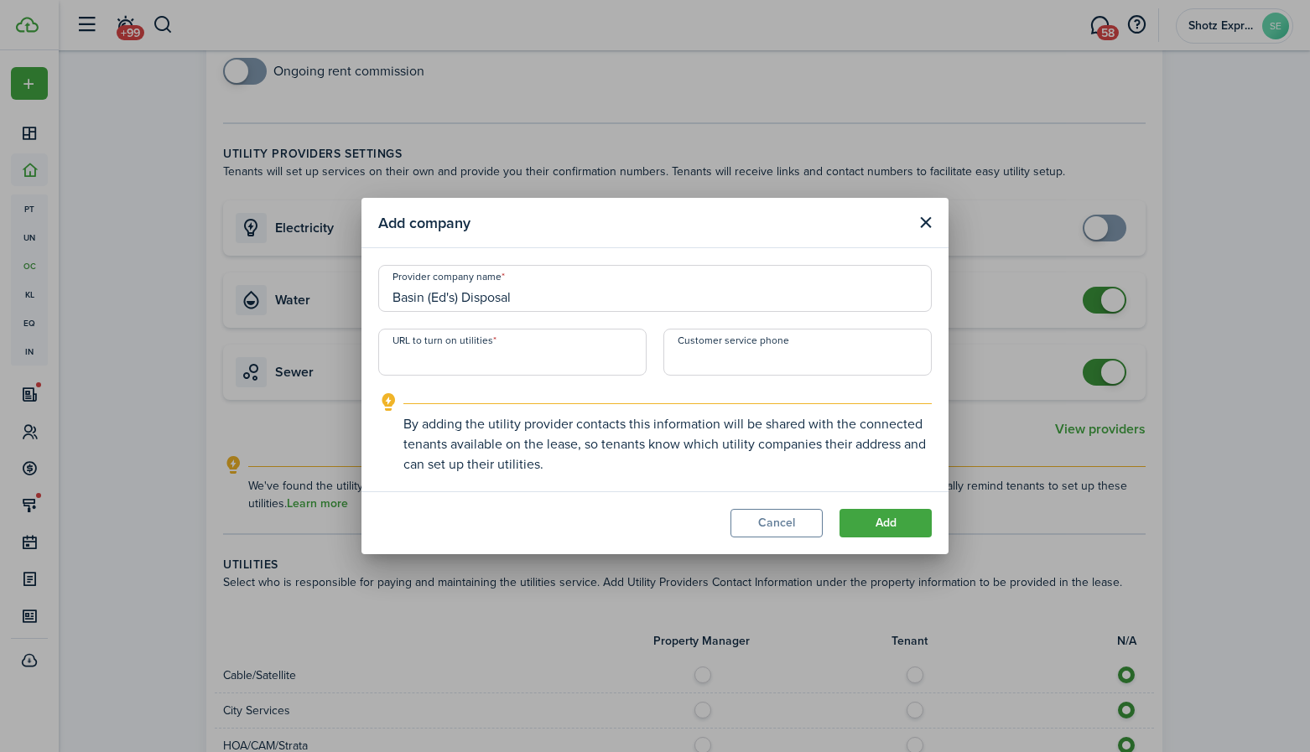
click at [469, 346] on input "URL to turn on utilities" at bounding box center [512, 352] width 268 height 47
type input "[URL][DOMAIN_NAME]"
click at [689, 361] on input "+1" at bounding box center [797, 352] width 268 height 47
type input "[PHONE_NUMBER]"
click at [878, 522] on button "Add" at bounding box center [885, 523] width 92 height 29
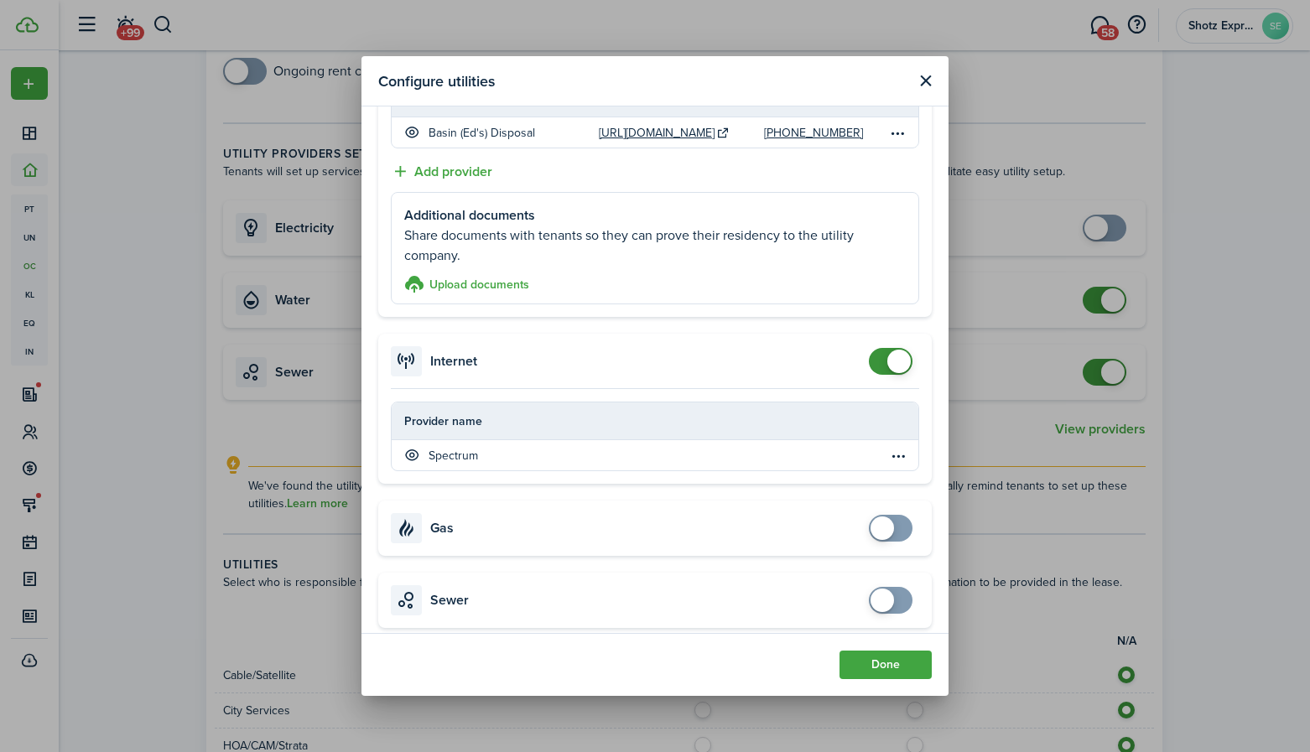
scroll to position [861, 0]
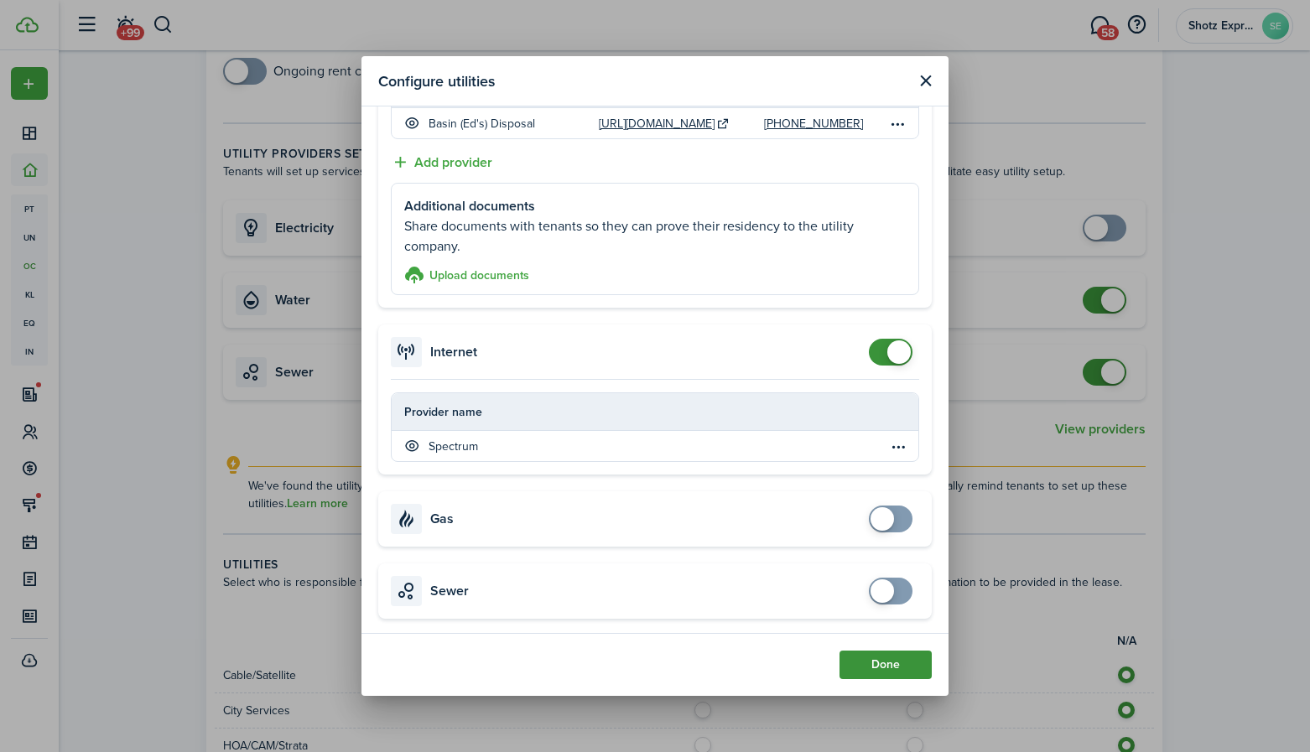
click at [889, 658] on button "Done" at bounding box center [885, 665] width 92 height 29
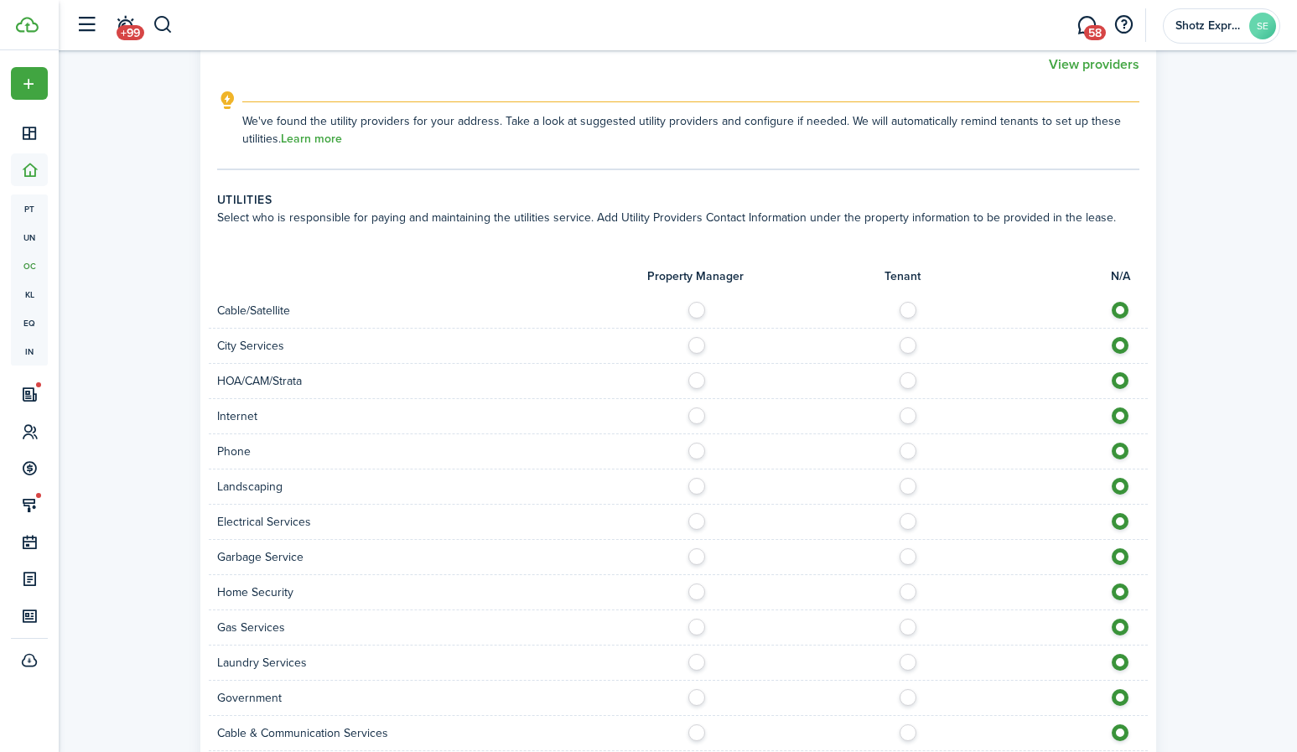
scroll to position [1090, 0]
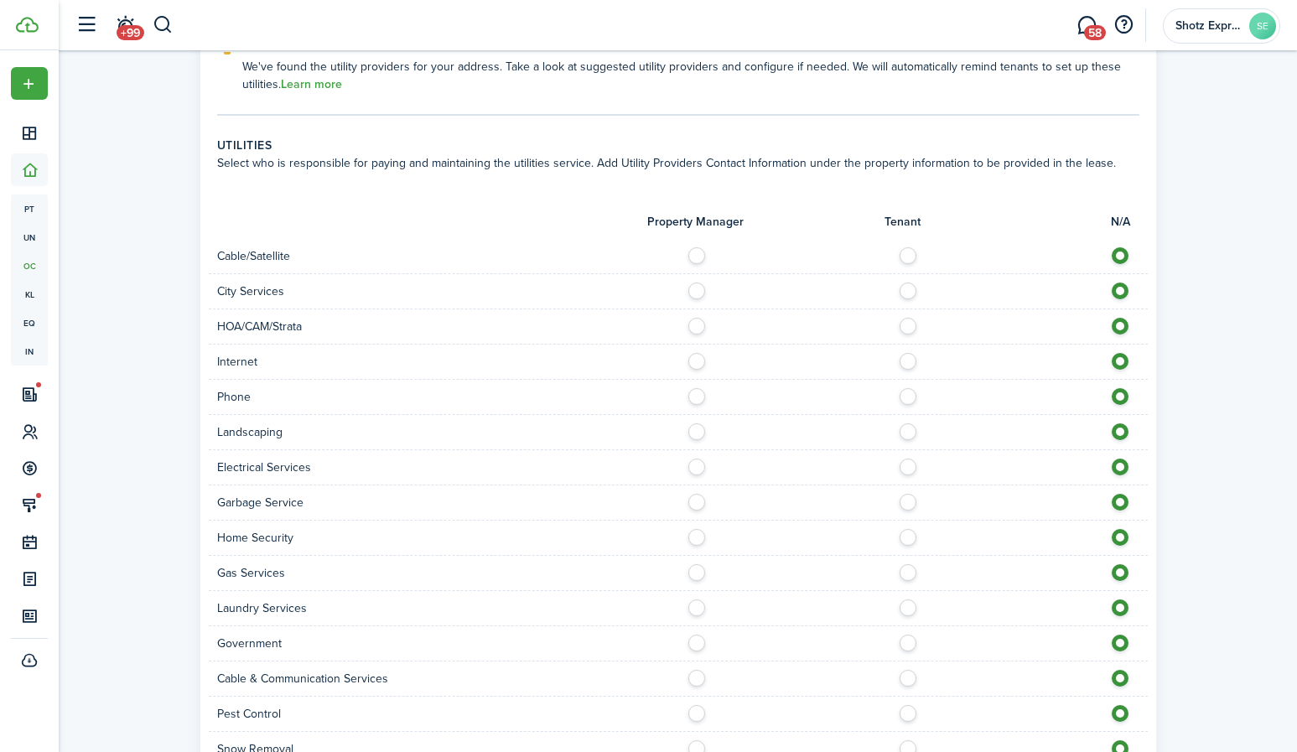
click at [908, 255] on label at bounding box center [912, 251] width 29 height 8
radio input "true"
click at [912, 290] on label at bounding box center [912, 287] width 29 height 8
radio input "true"
click at [907, 361] on label at bounding box center [912, 357] width 29 height 8
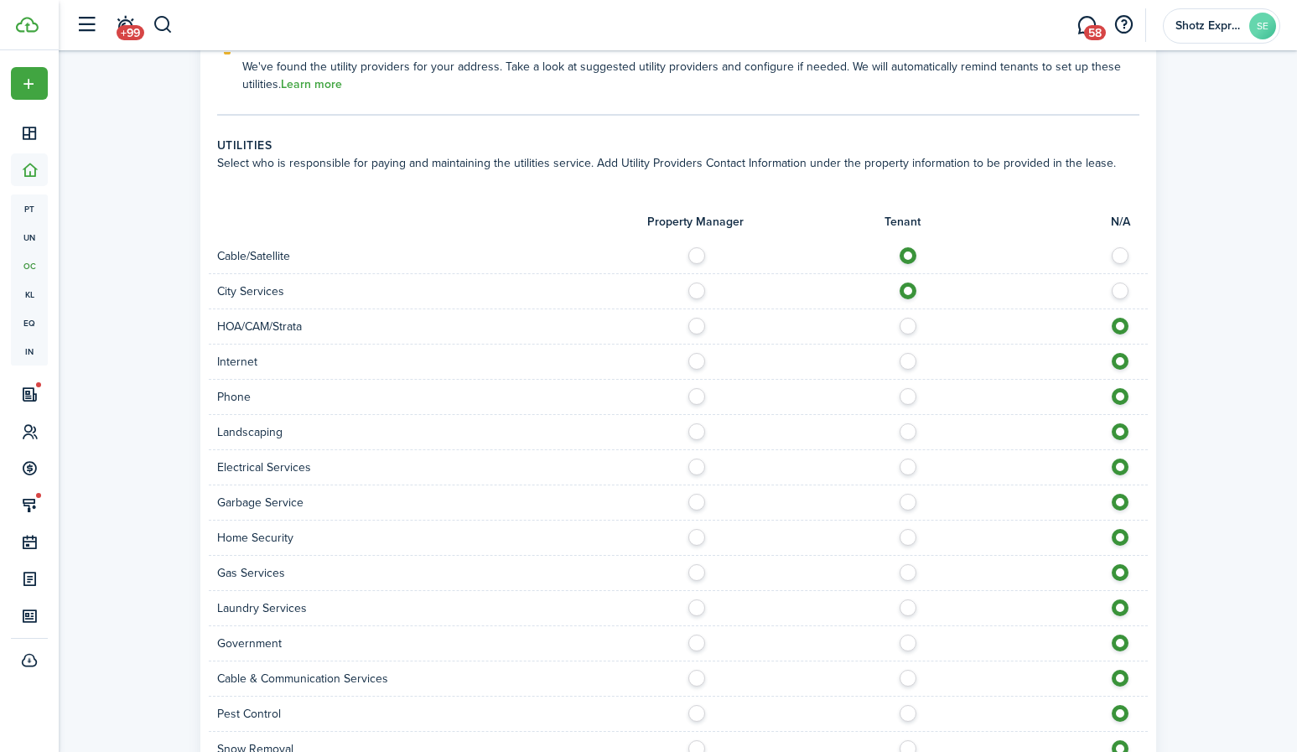
radio input "true"
click at [912, 397] on label at bounding box center [912, 392] width 29 height 8
radio input "true"
click at [910, 431] on label at bounding box center [912, 428] width 29 height 8
radio input "true"
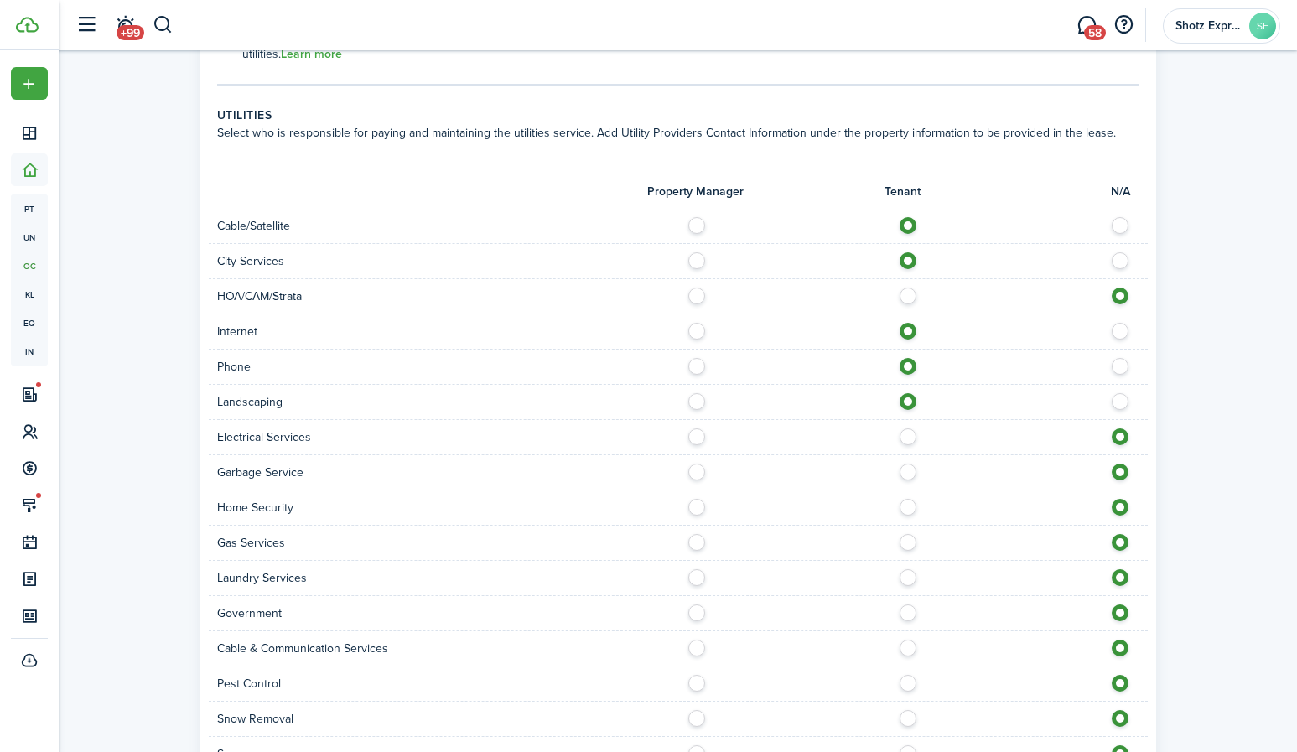
scroll to position [1174, 0]
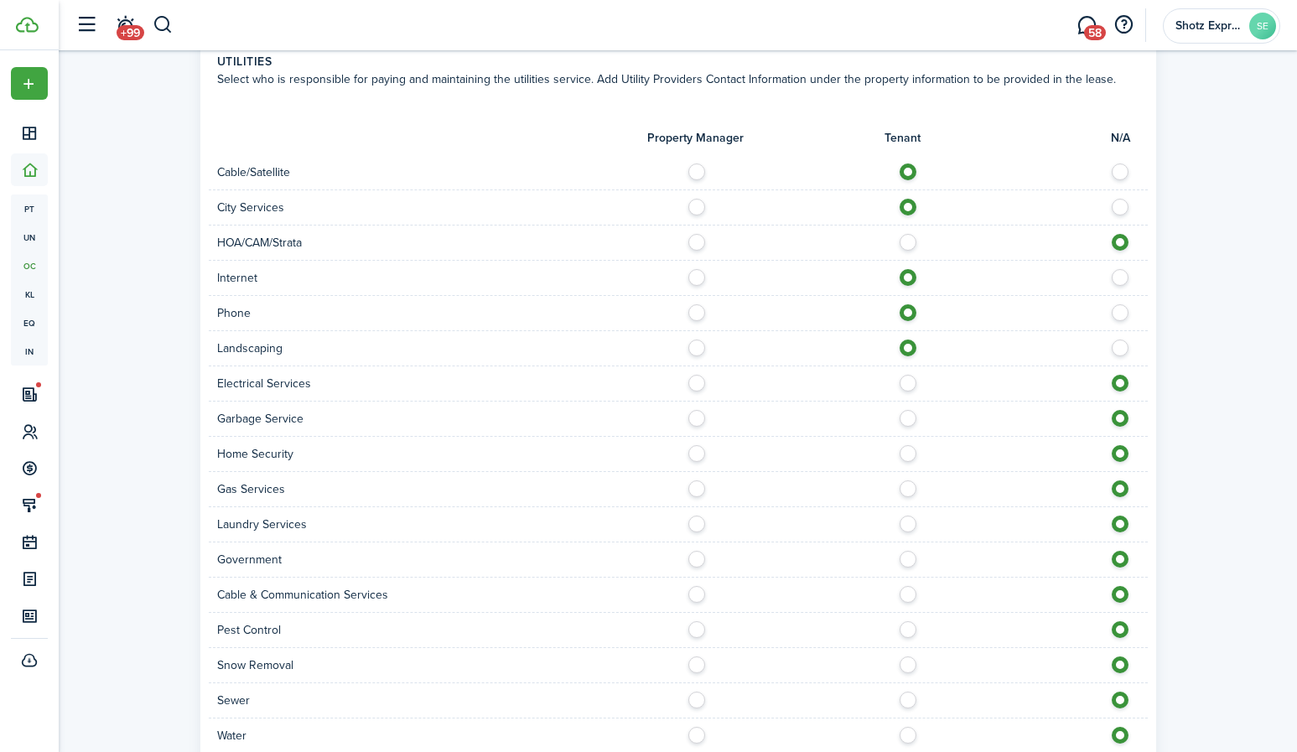
click at [907, 380] on label at bounding box center [912, 379] width 29 height 8
radio input "true"
click at [907, 418] on label at bounding box center [912, 414] width 29 height 8
radio input "true"
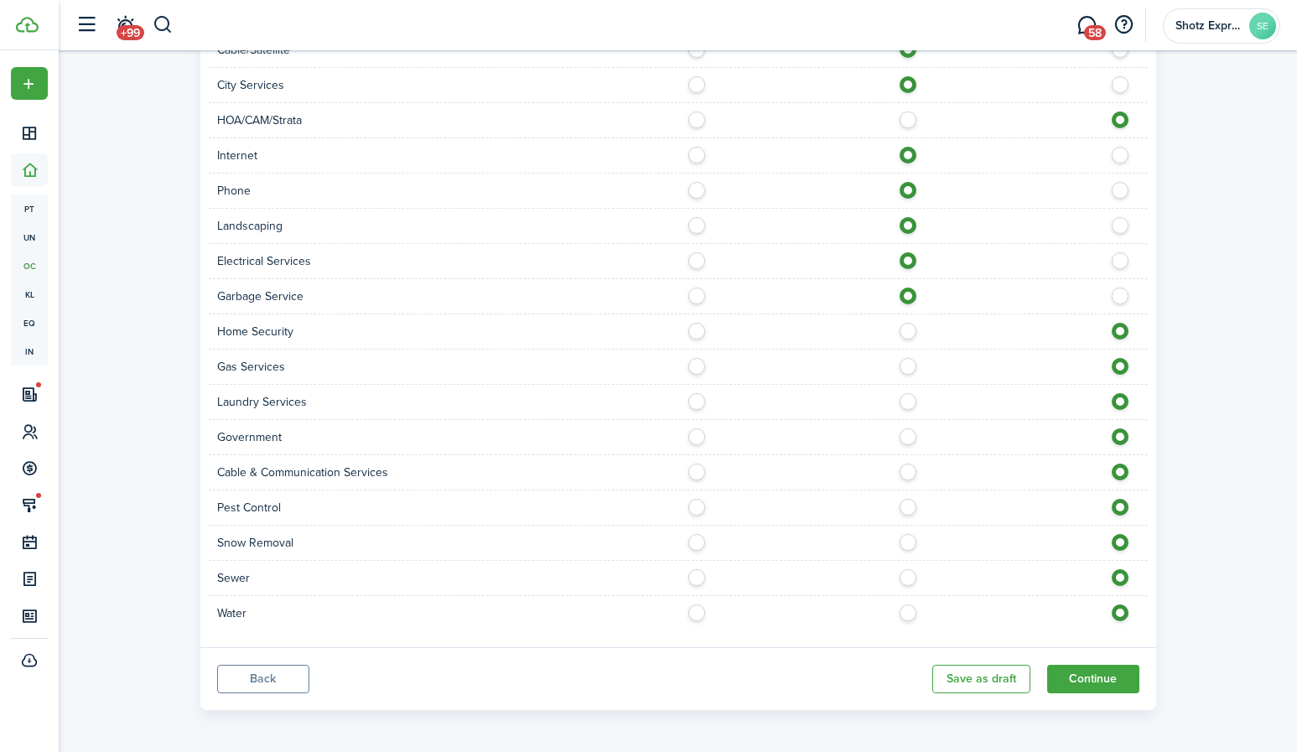
scroll to position [1301, 0]
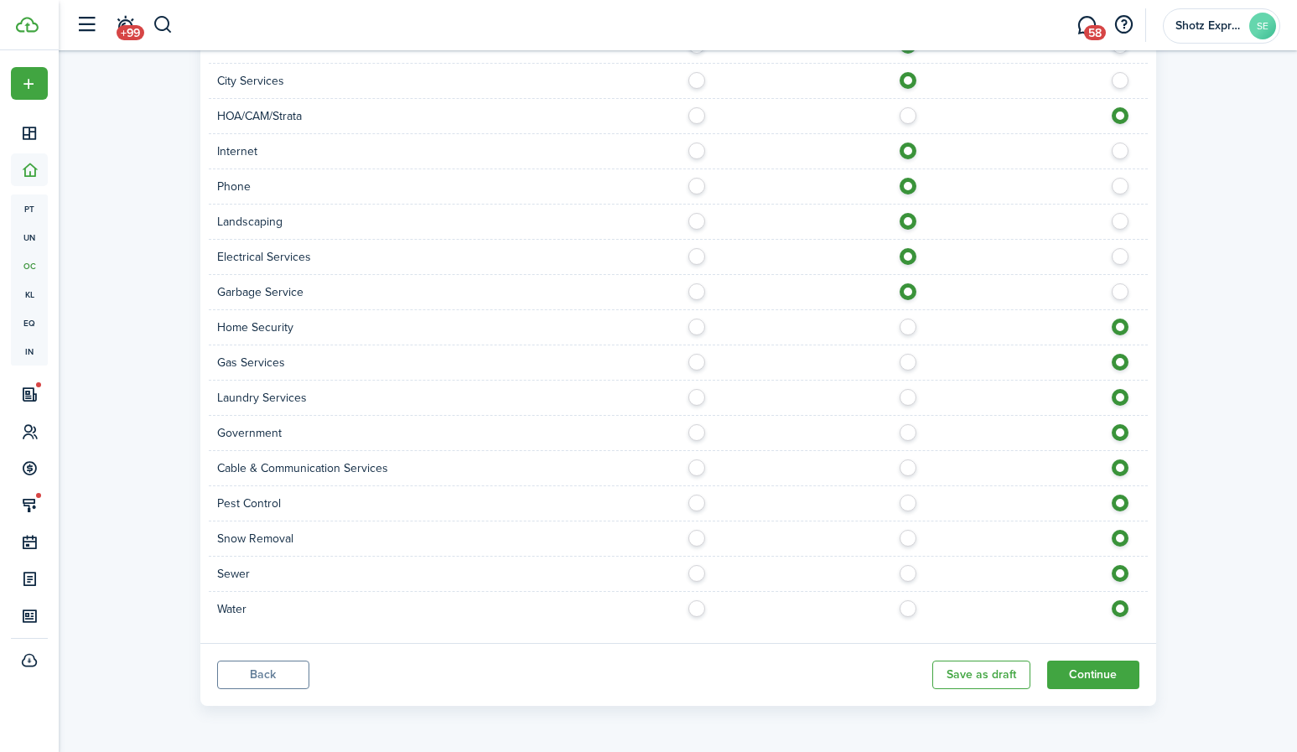
click at [909, 467] on label at bounding box center [912, 464] width 29 height 8
radio input "true"
click at [909, 503] on label at bounding box center [912, 499] width 29 height 8
radio input "true"
click at [907, 572] on label at bounding box center [912, 569] width 29 height 8
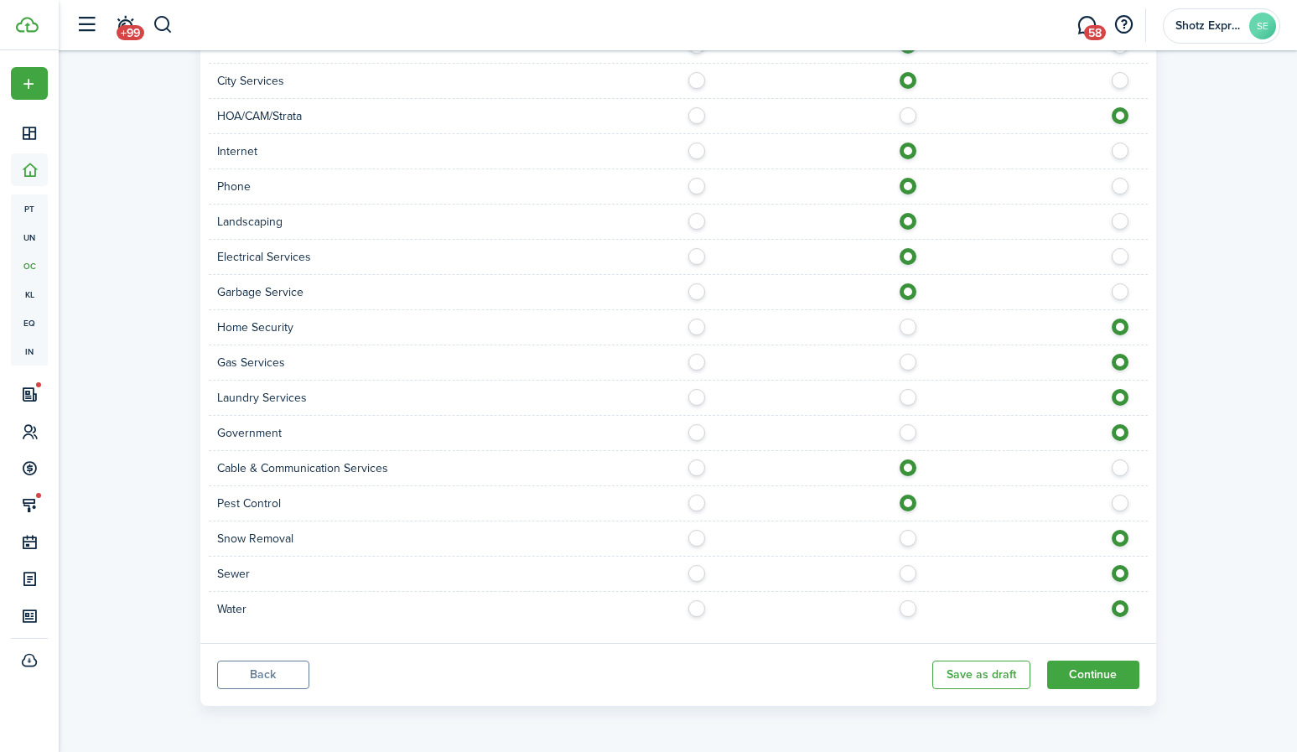
radio input "true"
click at [908, 609] on label at bounding box center [912, 604] width 29 height 8
radio input "true"
click at [1104, 672] on button "Continue" at bounding box center [1093, 675] width 92 height 29
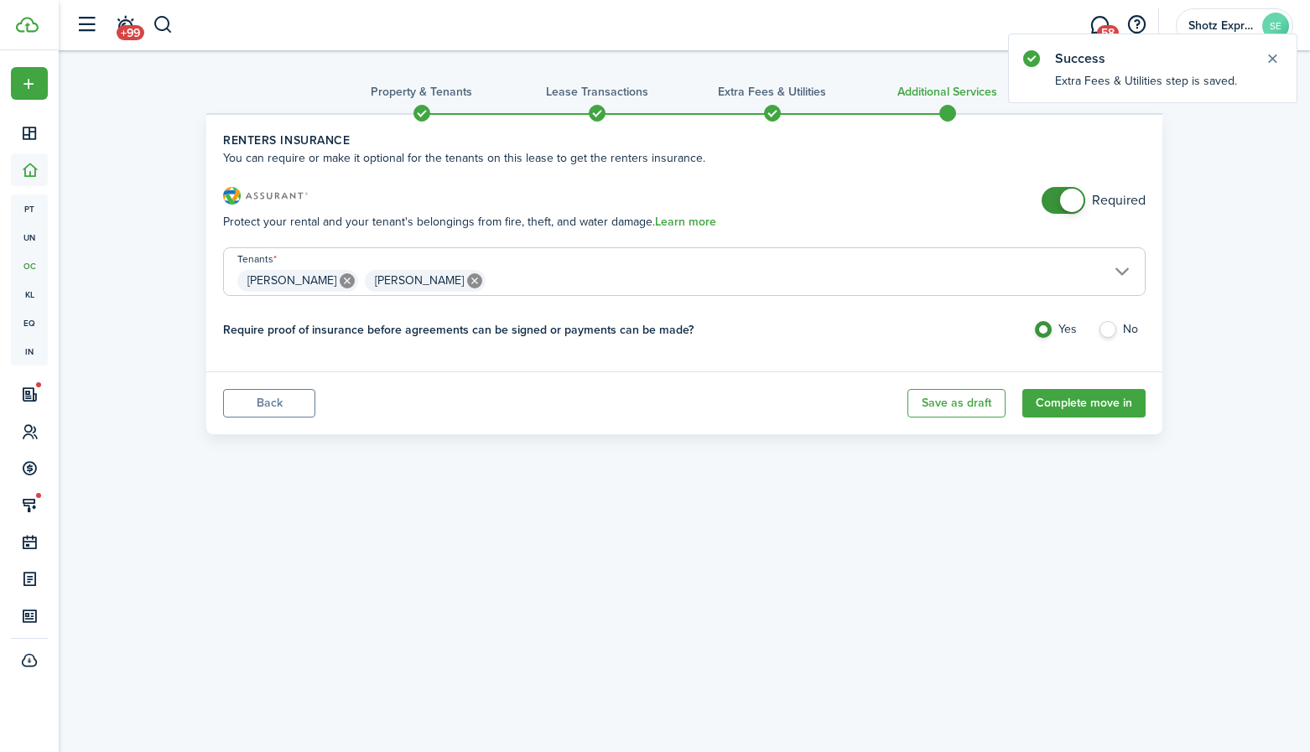
checkbox input "false"
click at [1055, 201] on span at bounding box center [1063, 200] width 17 height 27
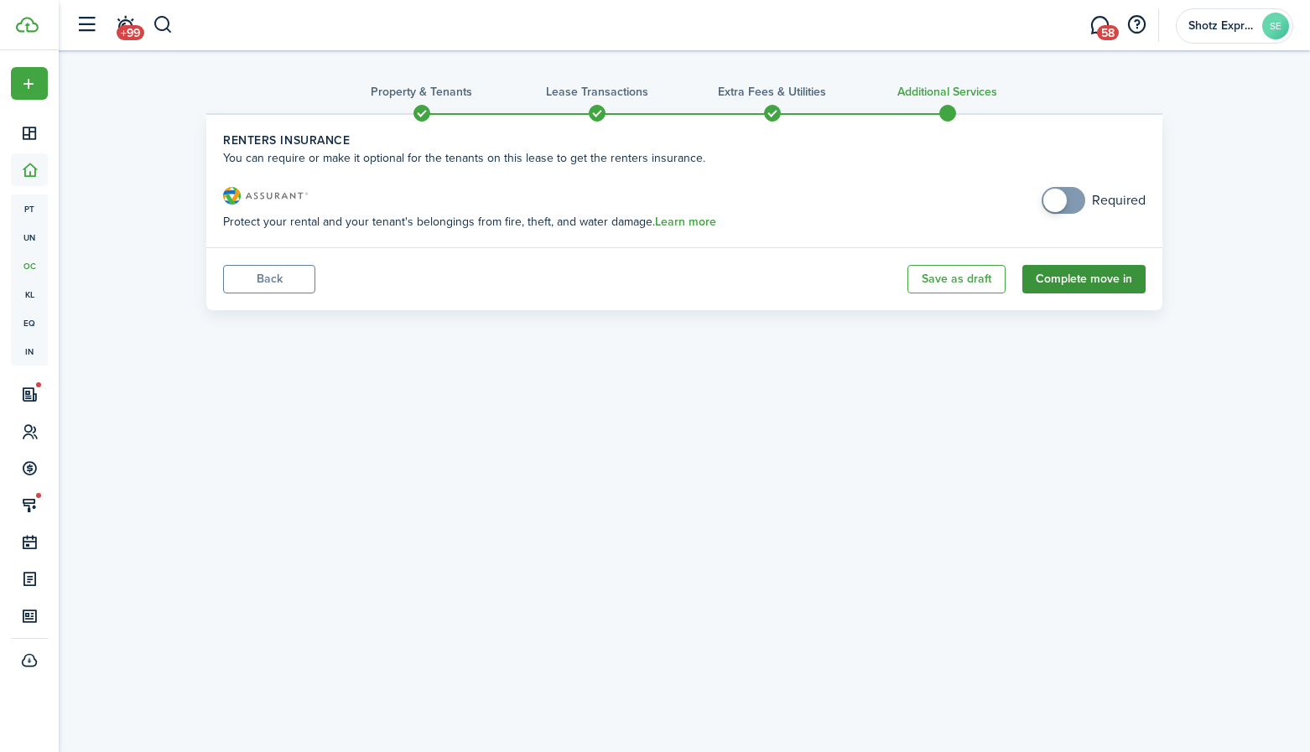
click at [1100, 277] on button "Complete move in" at bounding box center [1083, 279] width 123 height 29
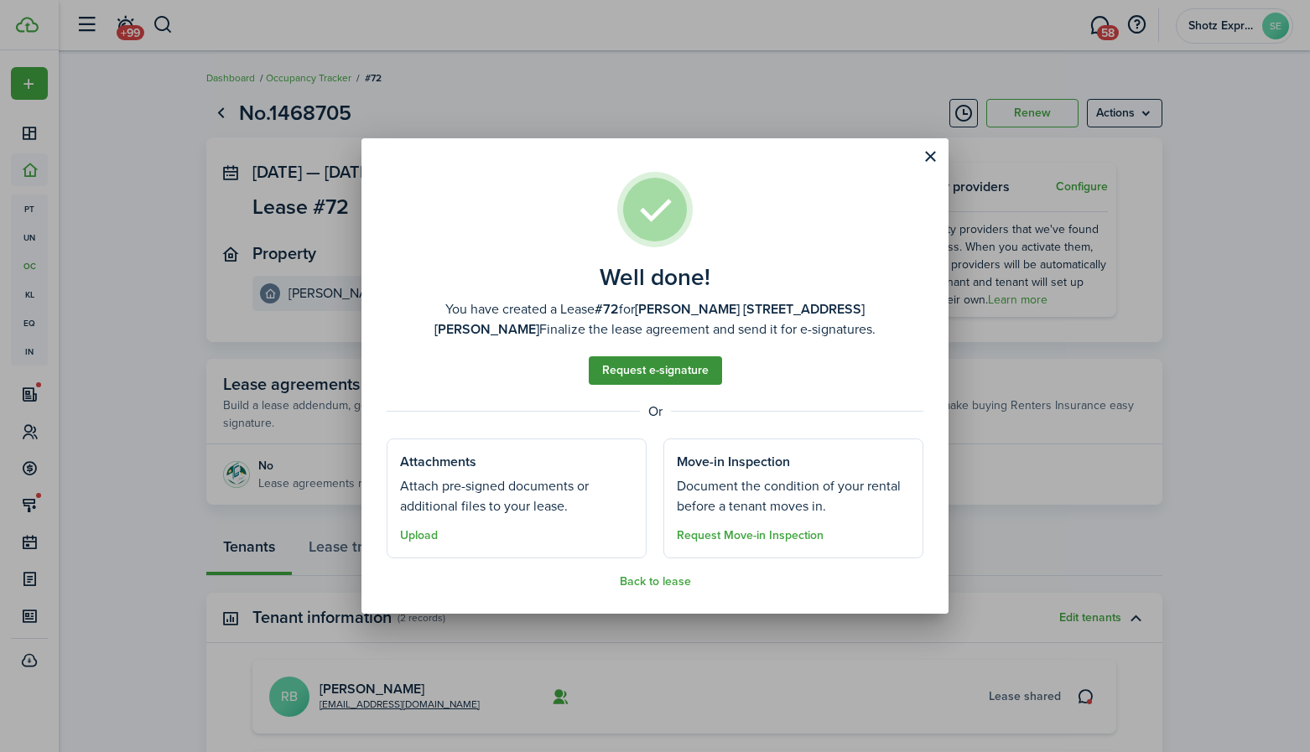
click at [676, 368] on link "Request e-signature" at bounding box center [655, 370] width 133 height 29
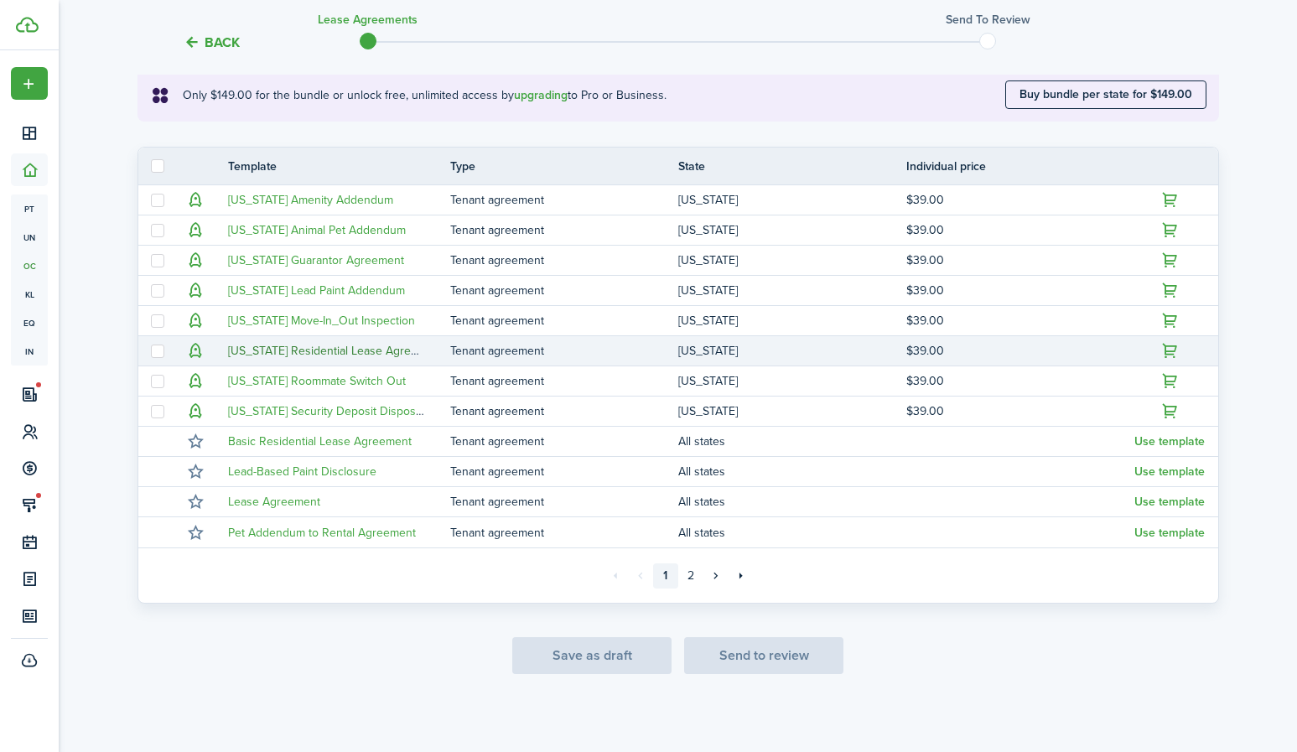
scroll to position [307, 0]
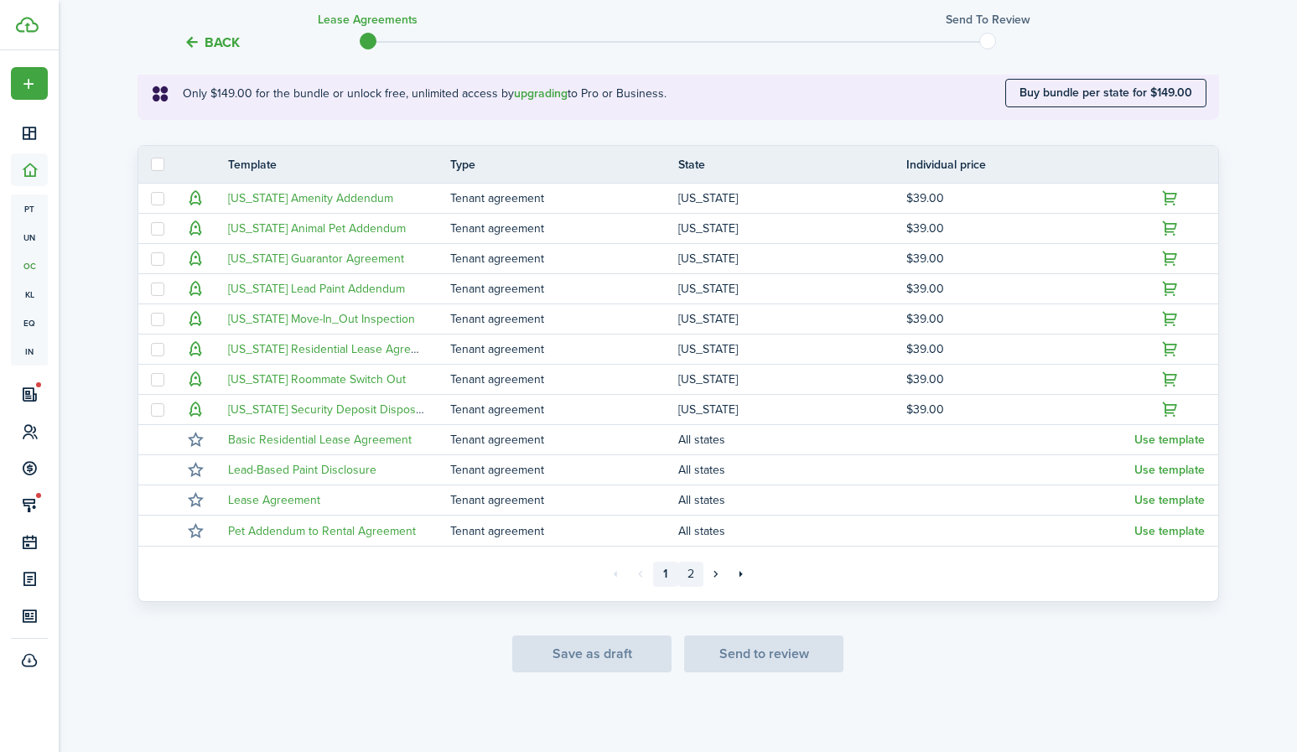
click at [690, 571] on link "2" at bounding box center [690, 574] width 25 height 25
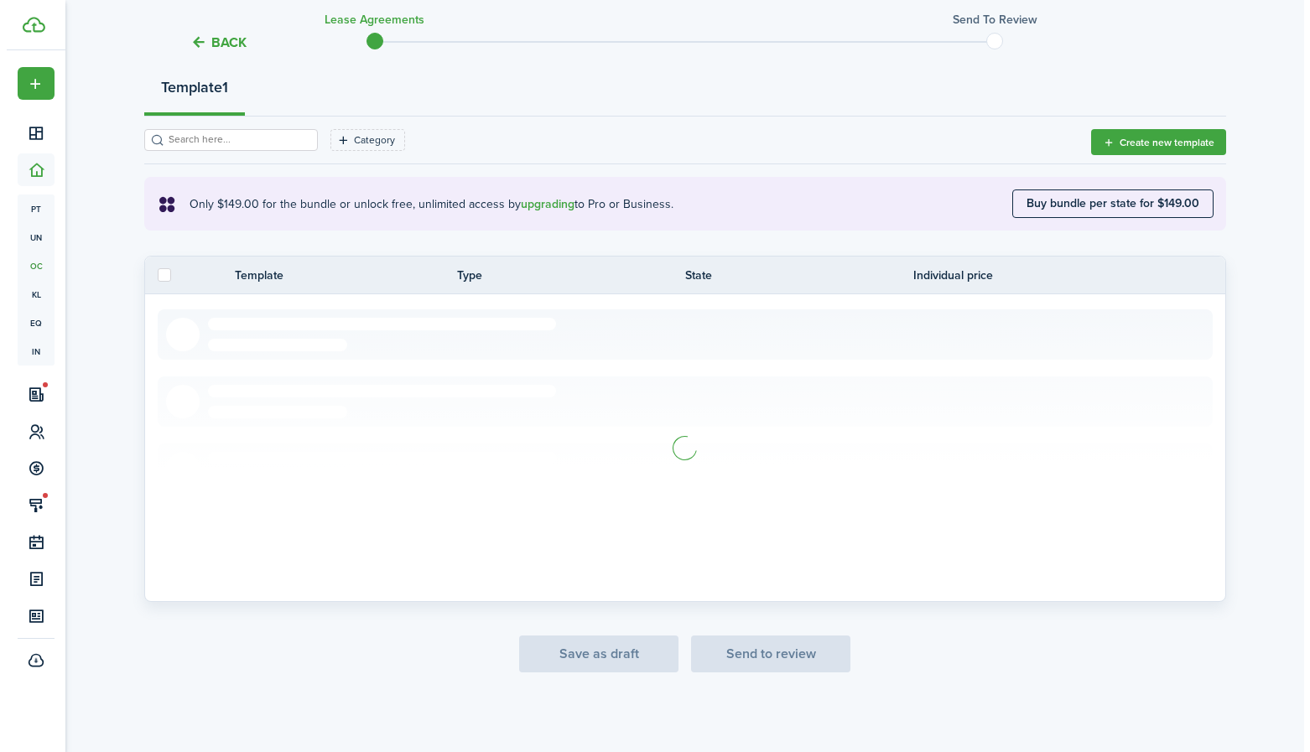
scroll to position [186, 0]
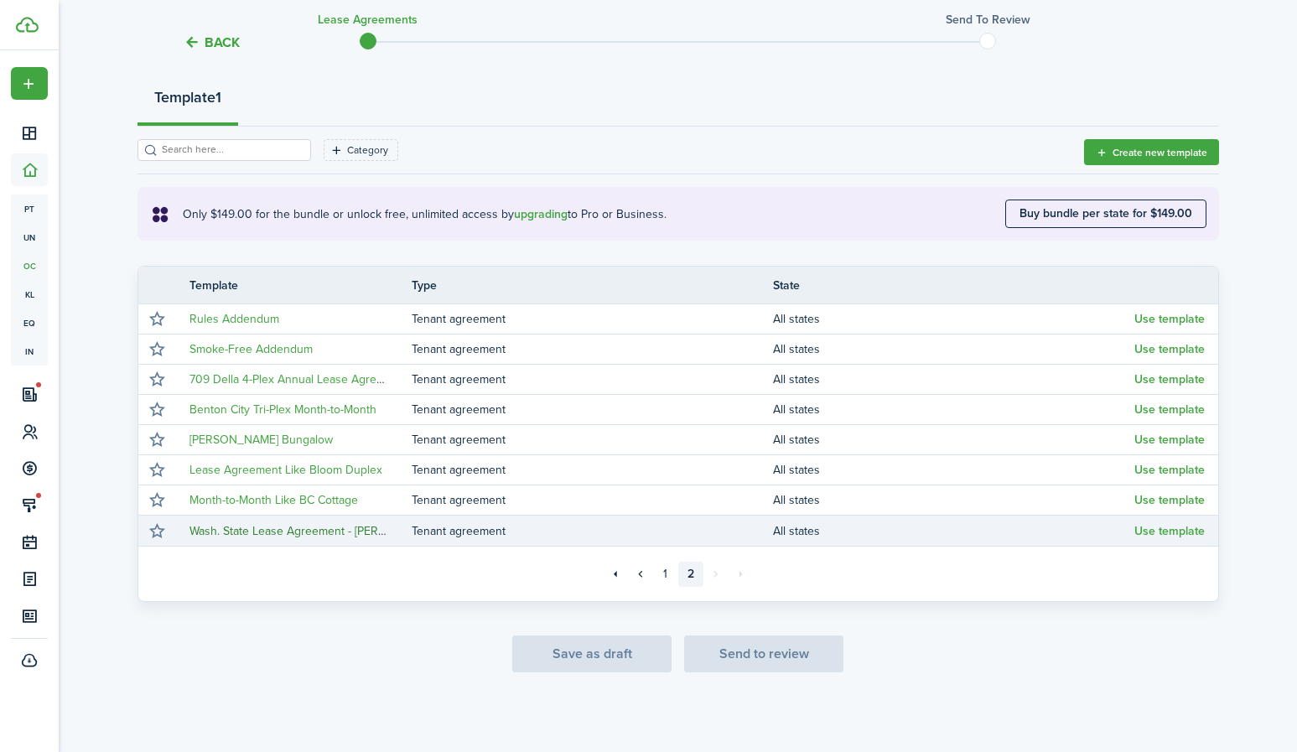
click at [347, 528] on link "Wash. State Lease Agreement - [PERSON_NAME]" at bounding box center [317, 531] width 254 height 18
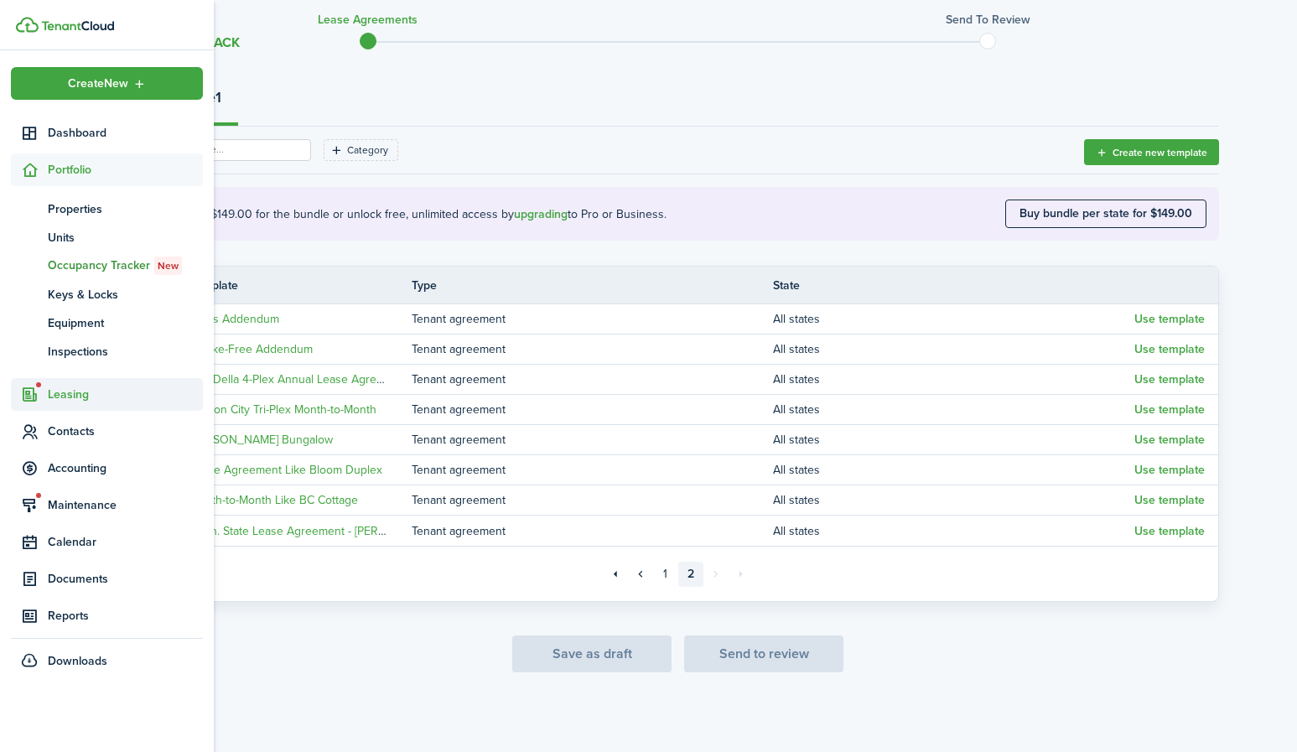
click at [70, 396] on span "Leasing" at bounding box center [125, 395] width 155 height 18
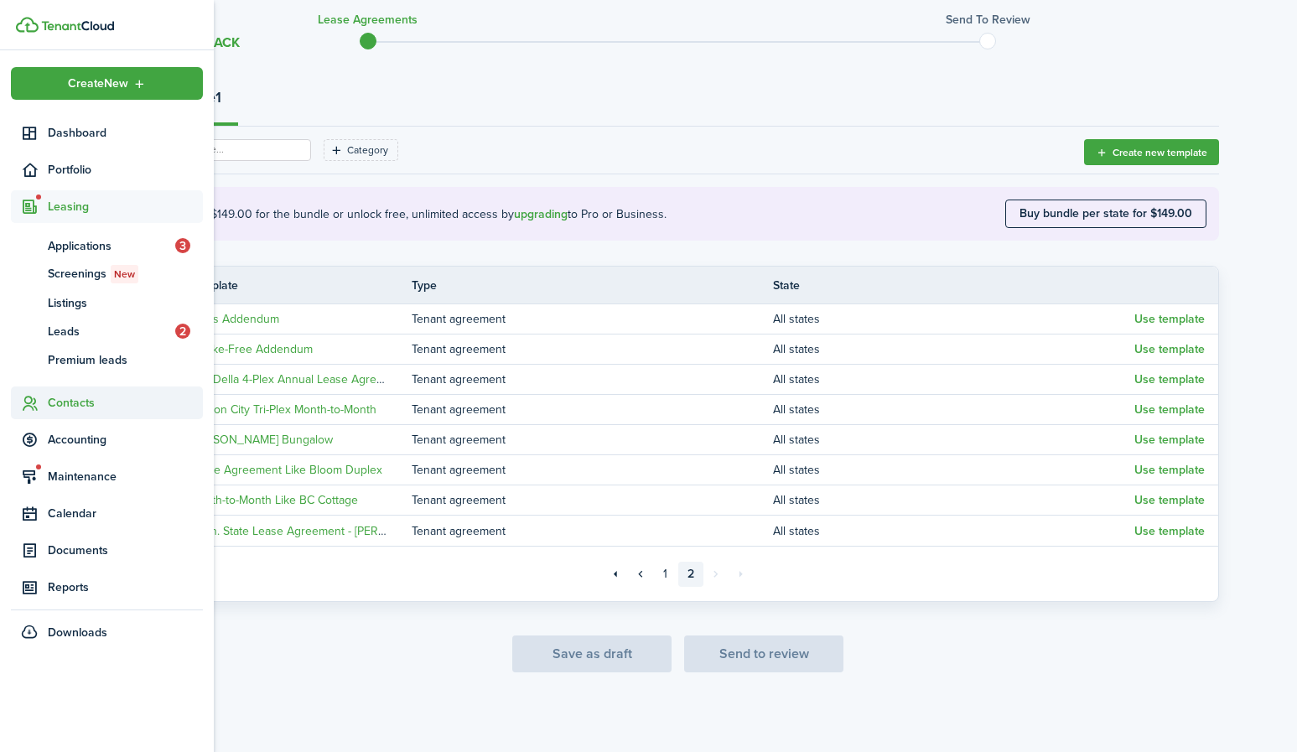
click at [74, 396] on span "Contacts" at bounding box center [125, 403] width 155 height 18
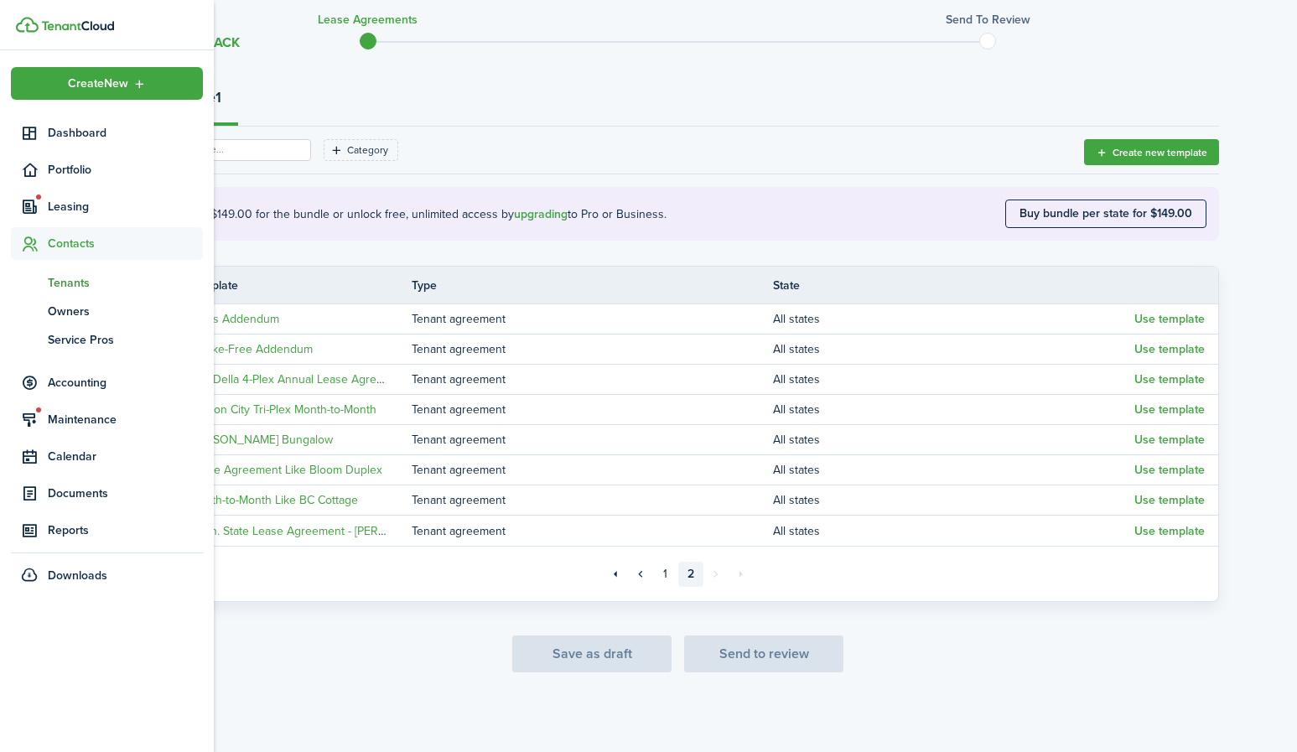
click at [66, 278] on span "Tenants" at bounding box center [125, 283] width 155 height 18
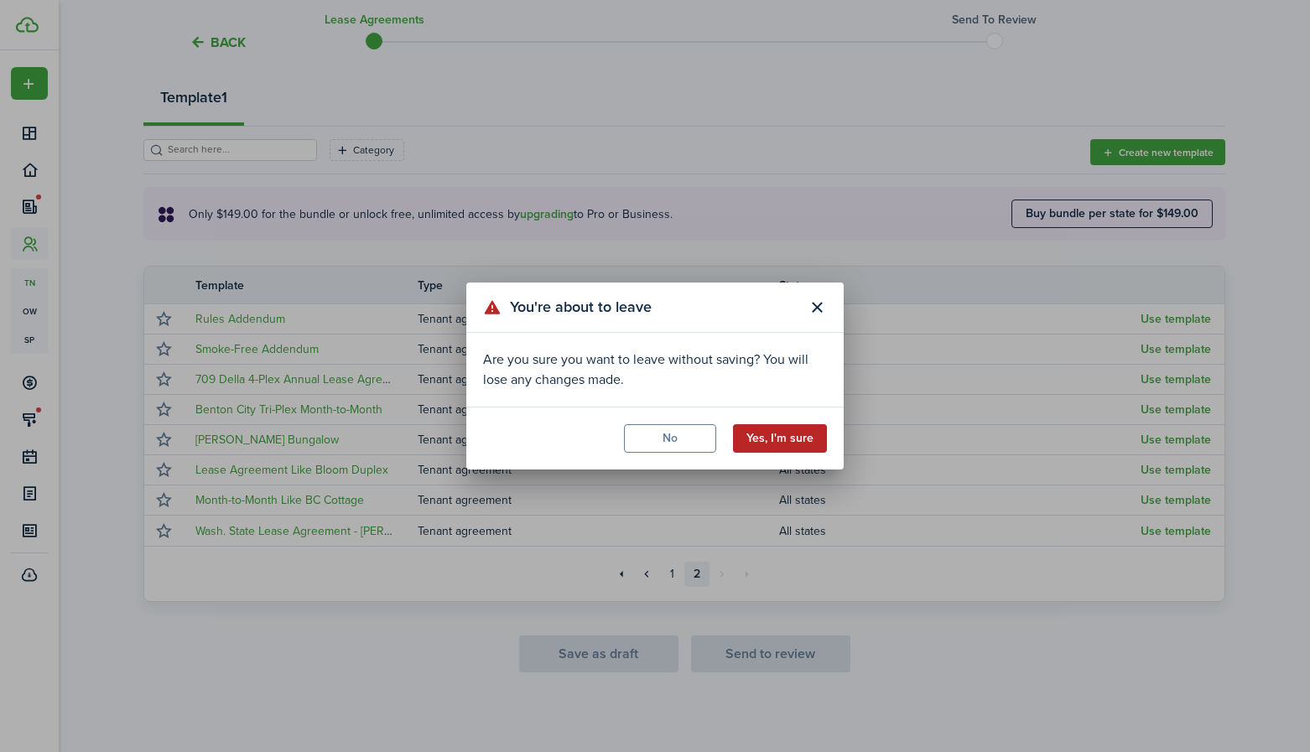
click at [792, 443] on button "Yes, I'm sure" at bounding box center [780, 438] width 94 height 29
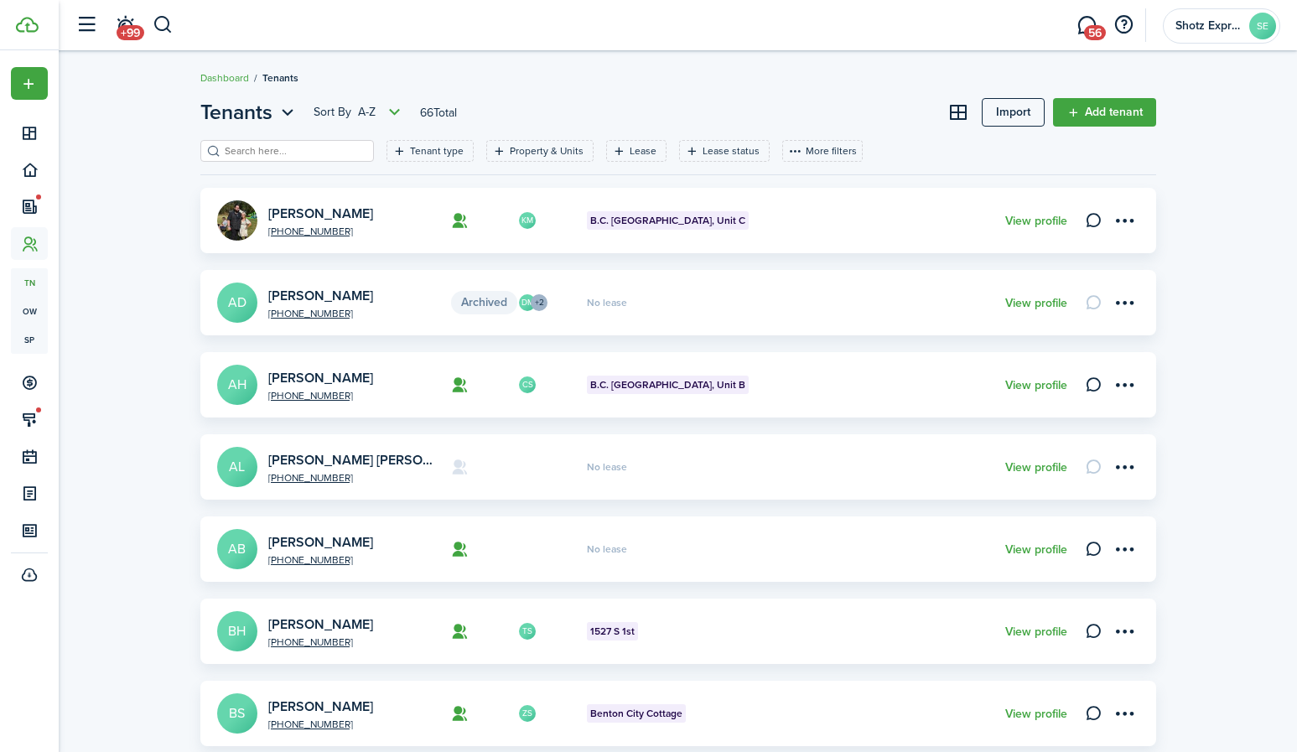
click at [290, 150] on input "search" at bounding box center [295, 151] width 148 height 16
type input "r"
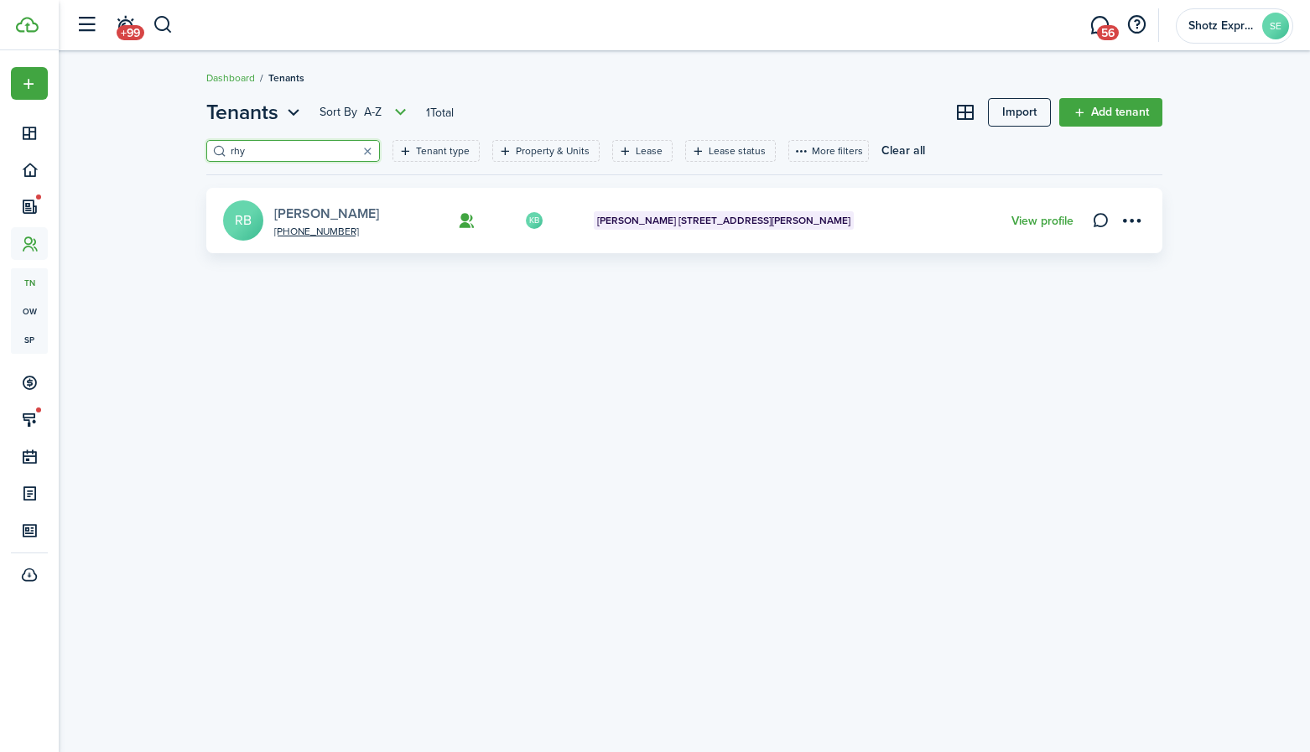
type input "rhy"
click at [314, 219] on link "[PERSON_NAME]" at bounding box center [326, 213] width 105 height 19
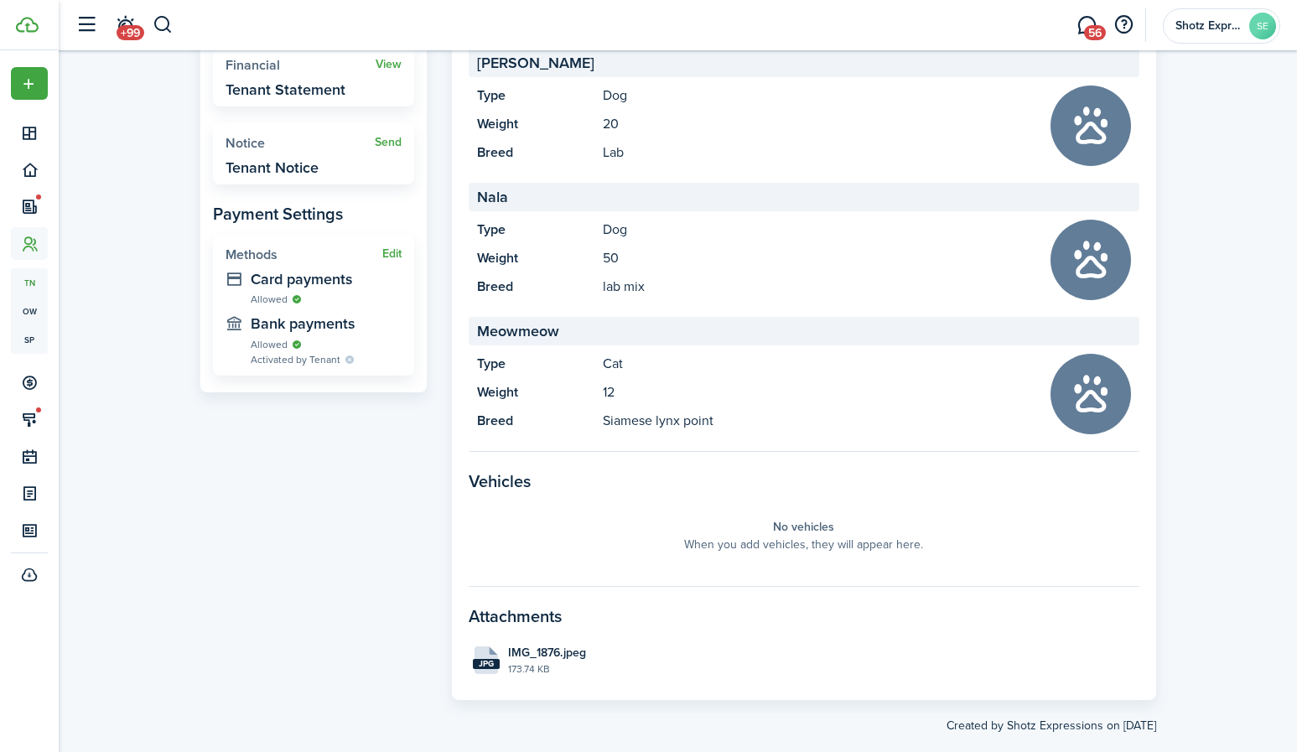
scroll to position [653, 0]
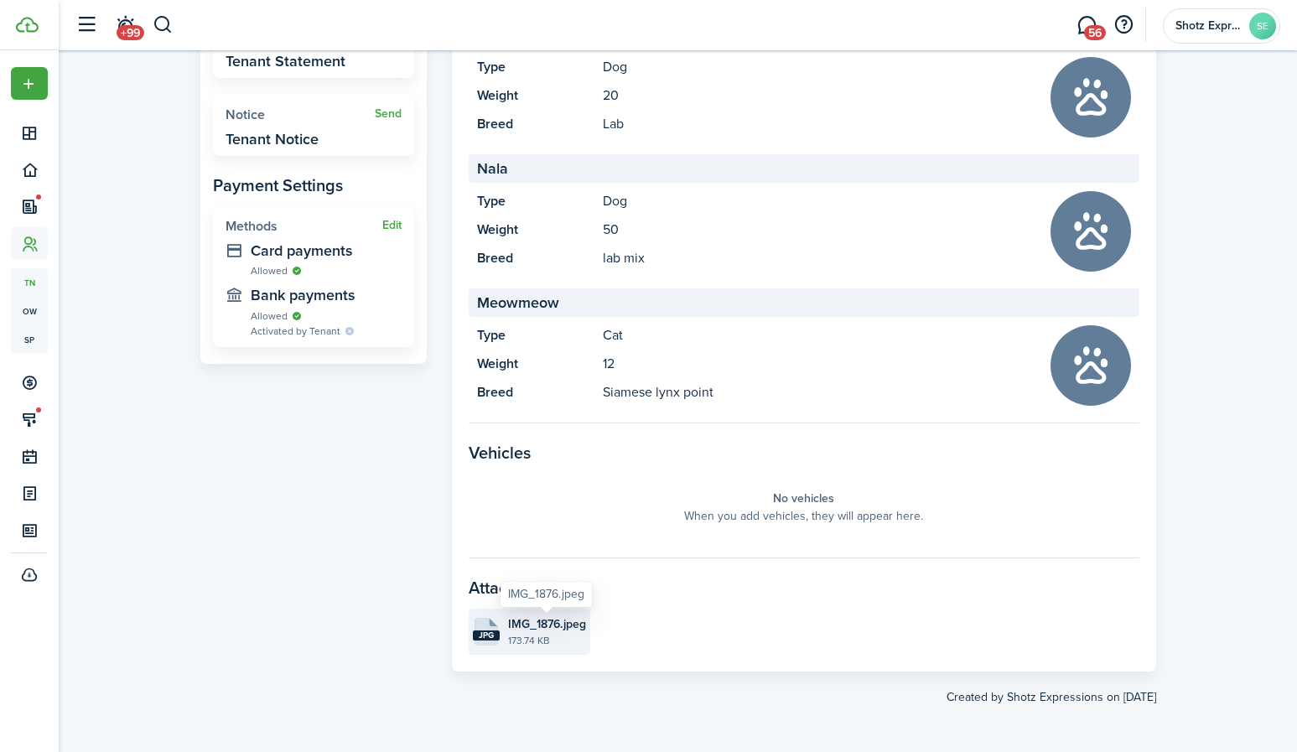
click at [540, 632] on span "IMG_1876.jpeg" at bounding box center [547, 625] width 78 height 18
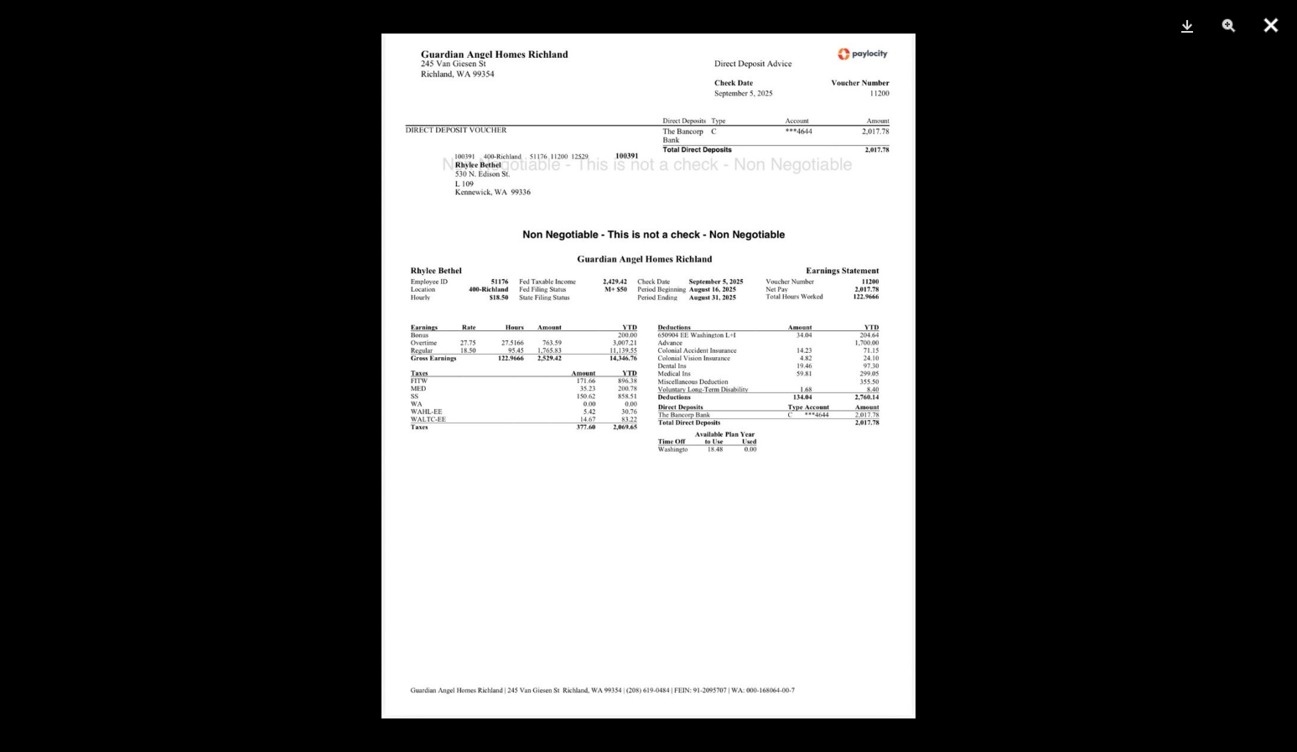
click at [1271, 24] on button "Close" at bounding box center [1271, 25] width 42 height 50
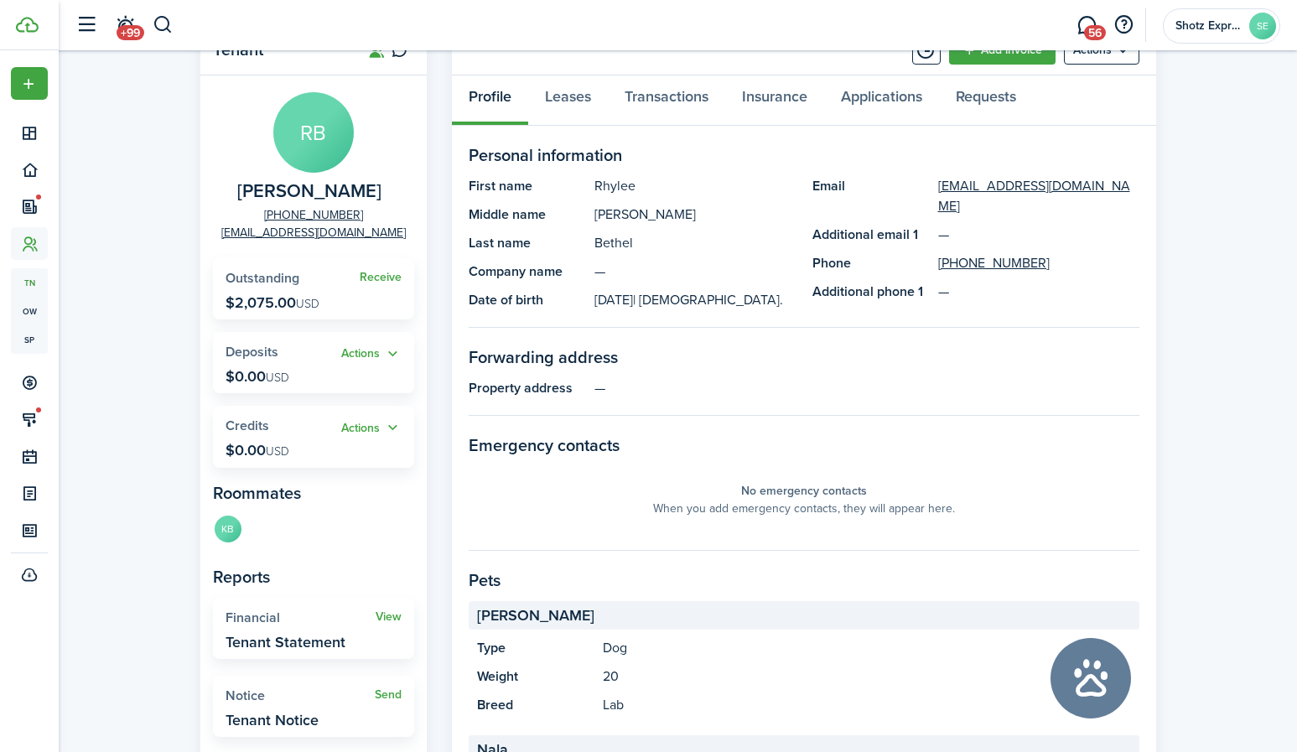
scroll to position [66, 0]
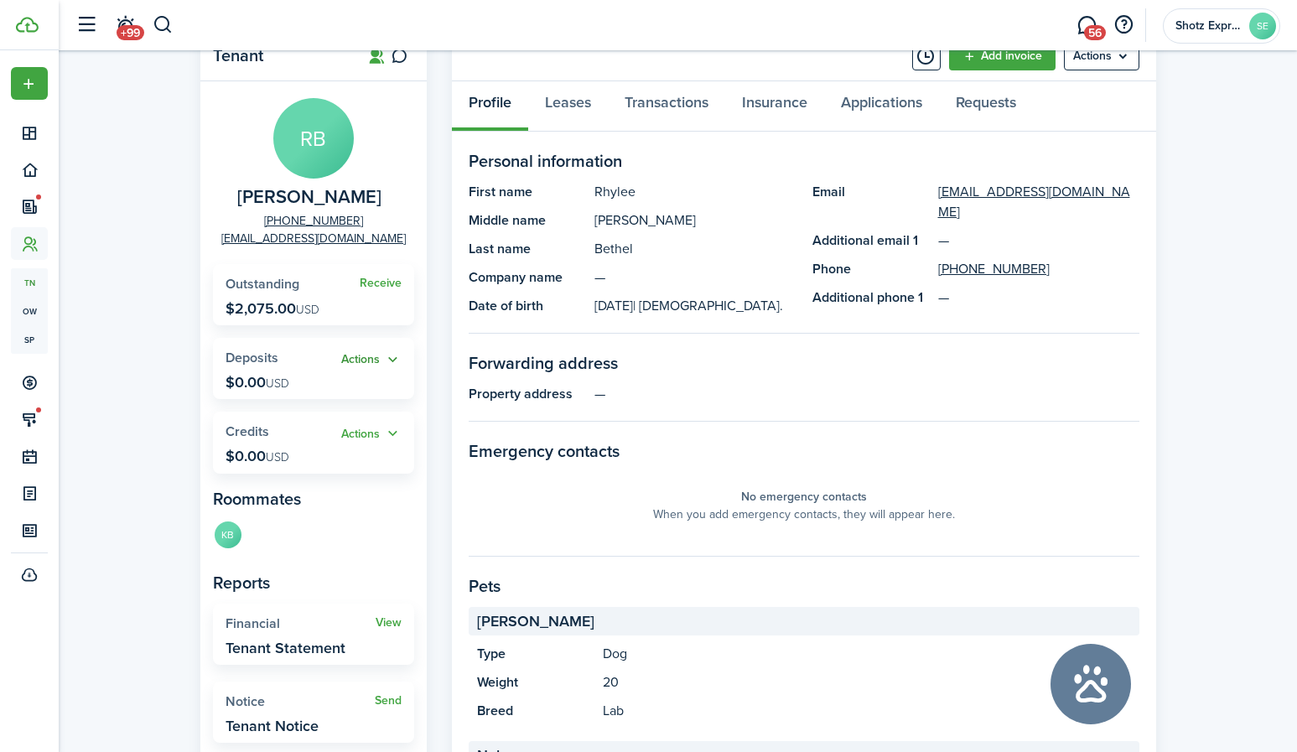
click at [370, 360] on button "Actions" at bounding box center [371, 360] width 60 height 19
click at [371, 360] on button "Actions" at bounding box center [371, 360] width 60 height 19
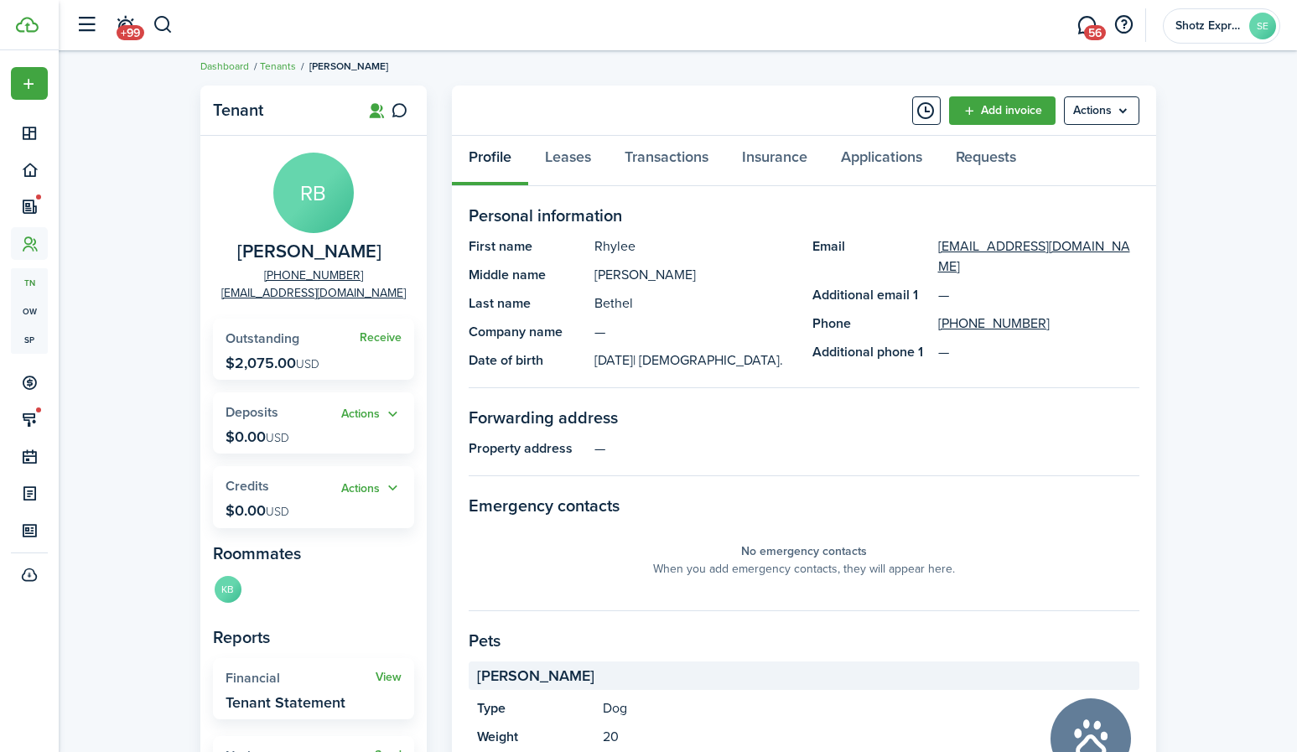
scroll to position [0, 0]
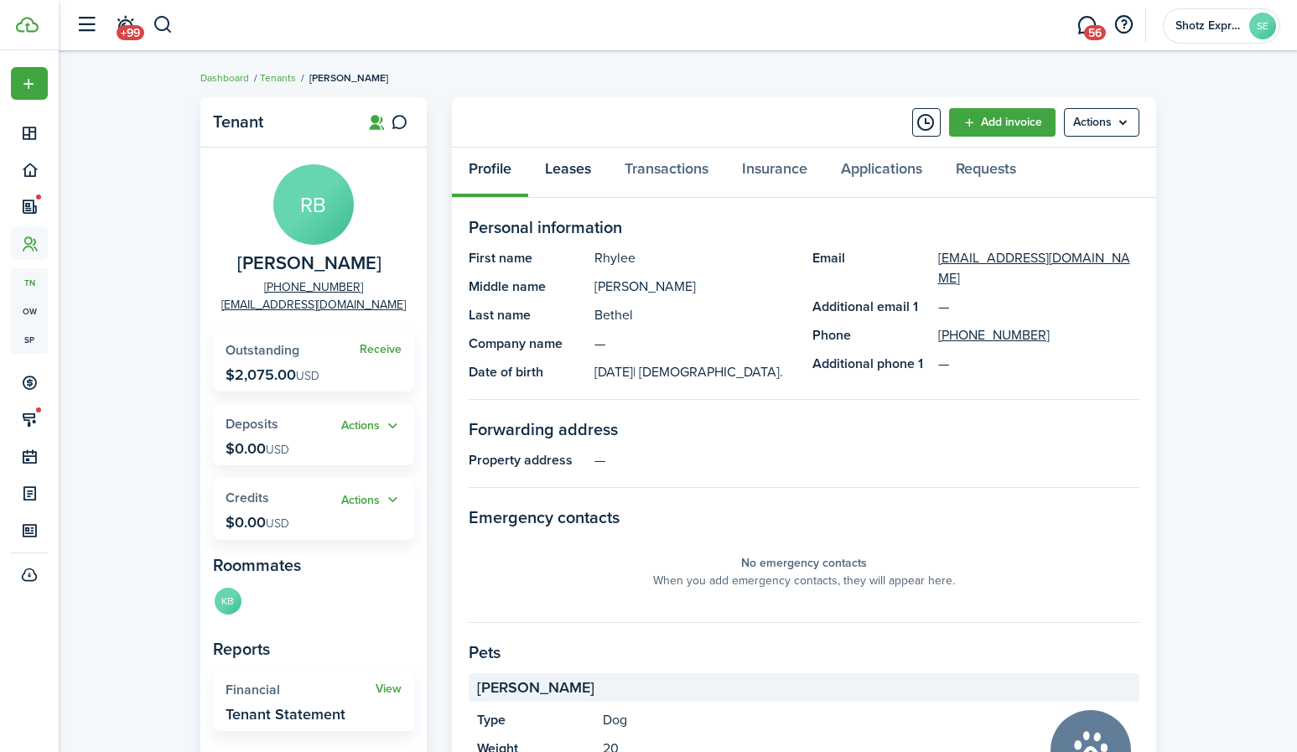
click at [569, 172] on link "Leases" at bounding box center [568, 173] width 80 height 50
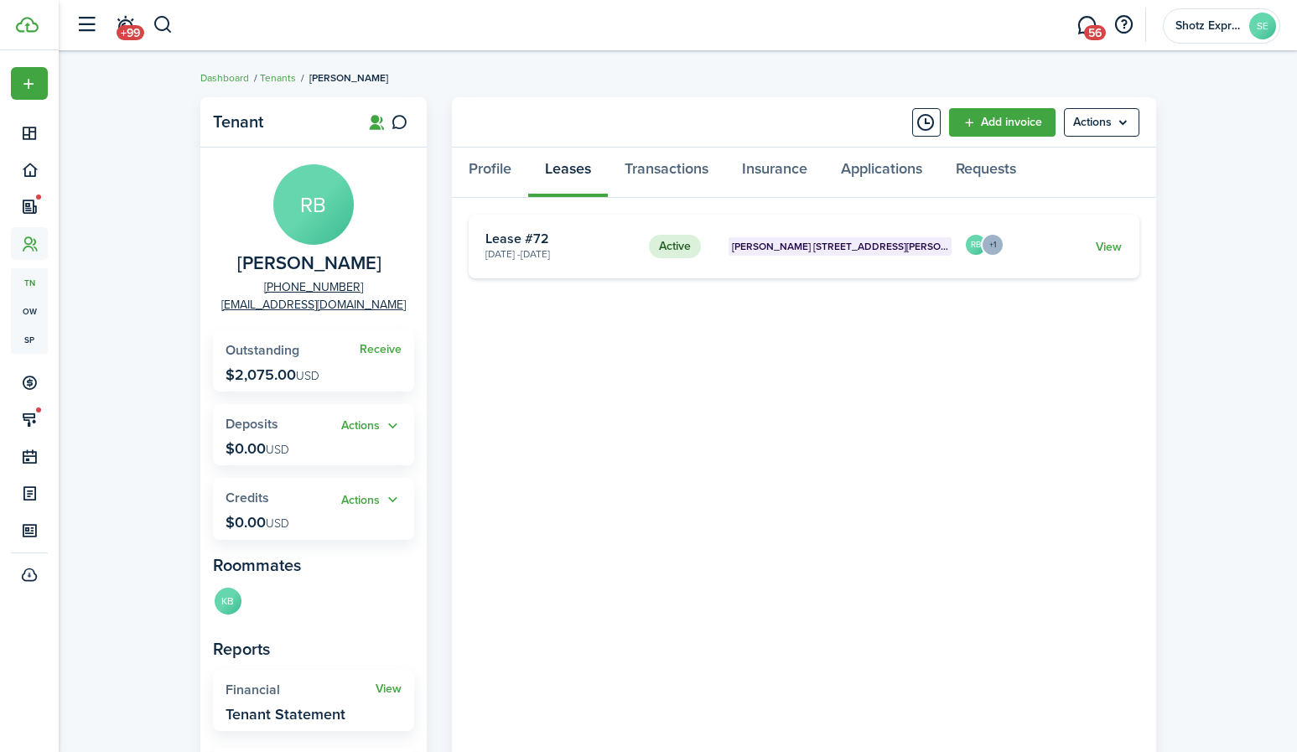
click at [1123, 247] on card "Active [PERSON_NAME] [STREET_ADDRESS][PERSON_NAME] [DATE] - [DATE] Lease #72 RB…" at bounding box center [804, 247] width 671 height 64
click at [1109, 250] on link "View" at bounding box center [1109, 247] width 26 height 18
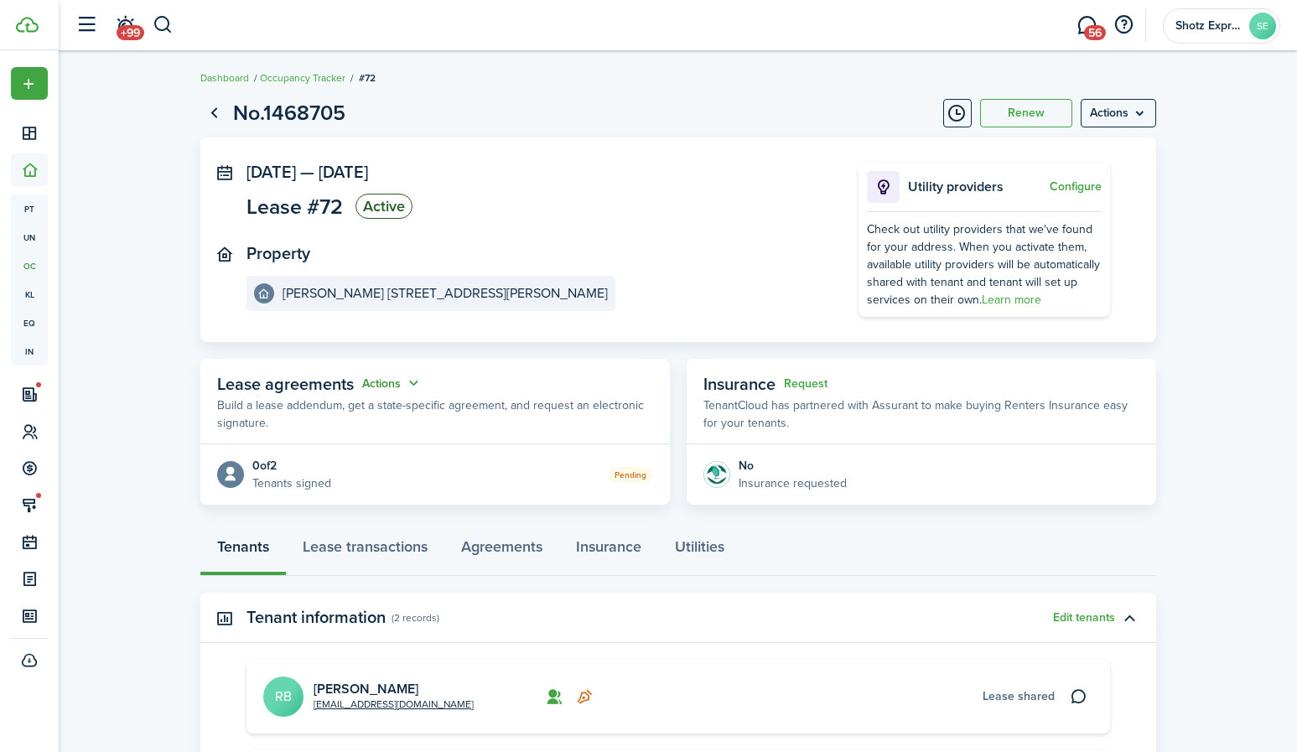
click at [407, 383] on button "Actions" at bounding box center [392, 383] width 60 height 19
click at [296, 417] on link "Edit" at bounding box center [350, 416] width 147 height 29
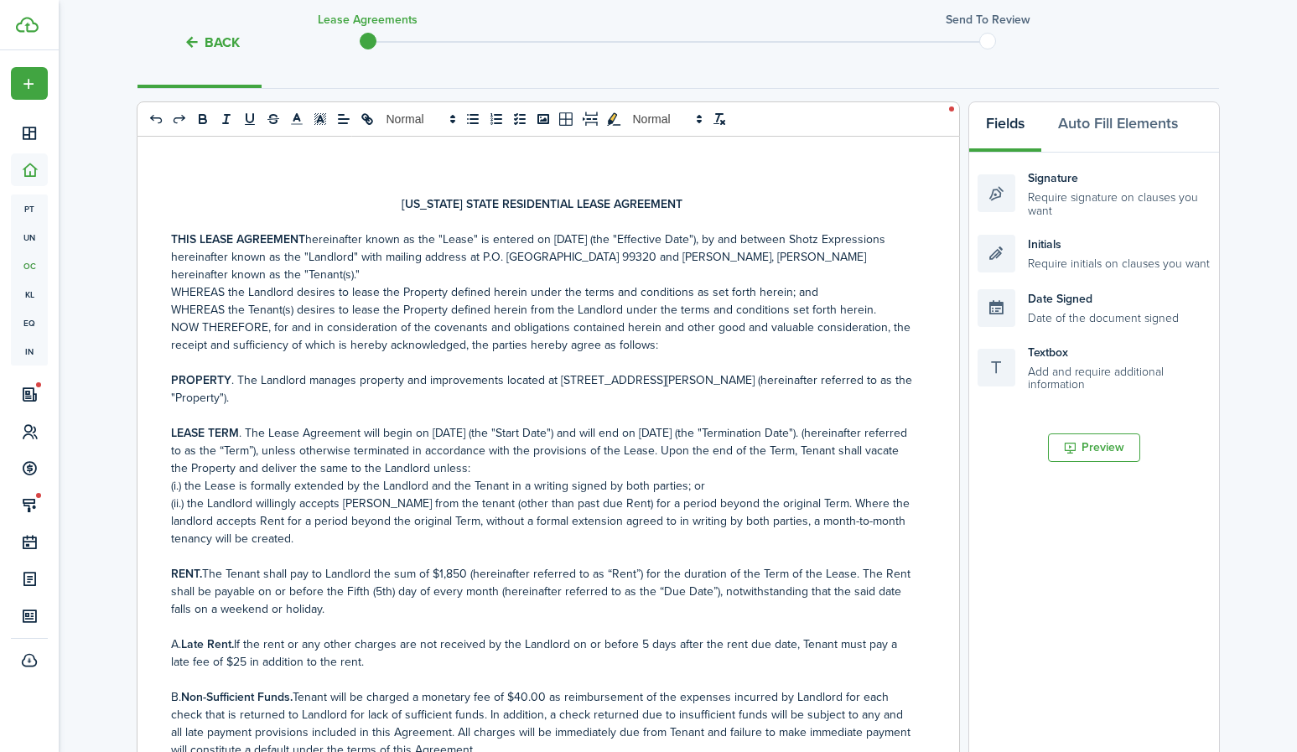
scroll to position [252, 0]
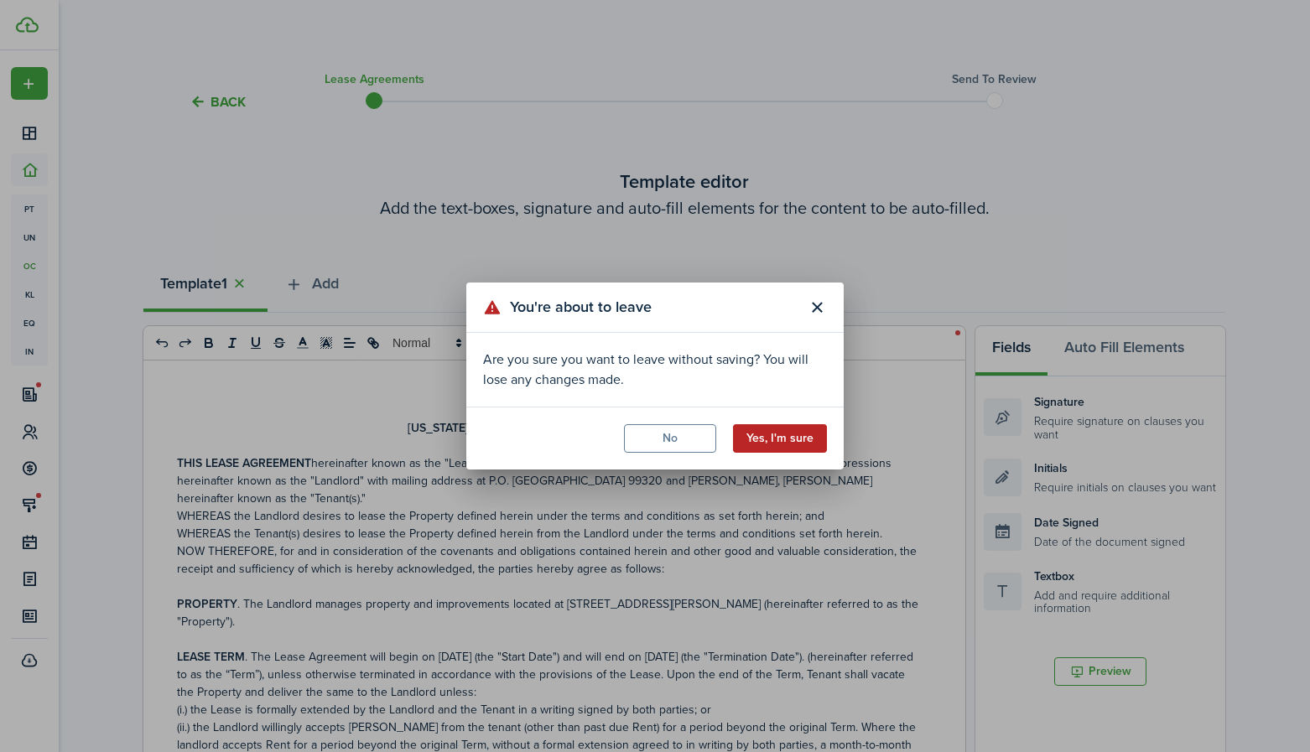
click at [778, 431] on button "Yes, I'm sure" at bounding box center [780, 438] width 94 height 29
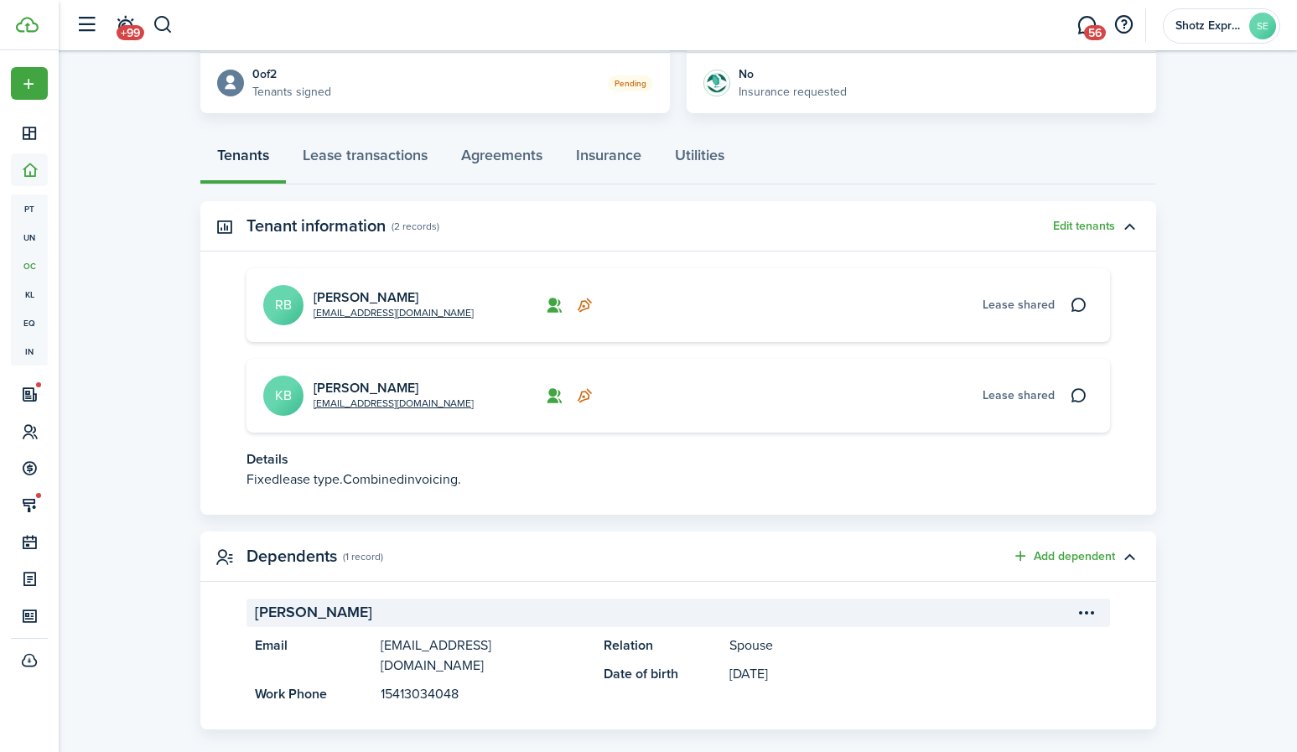
scroll to position [395, 0]
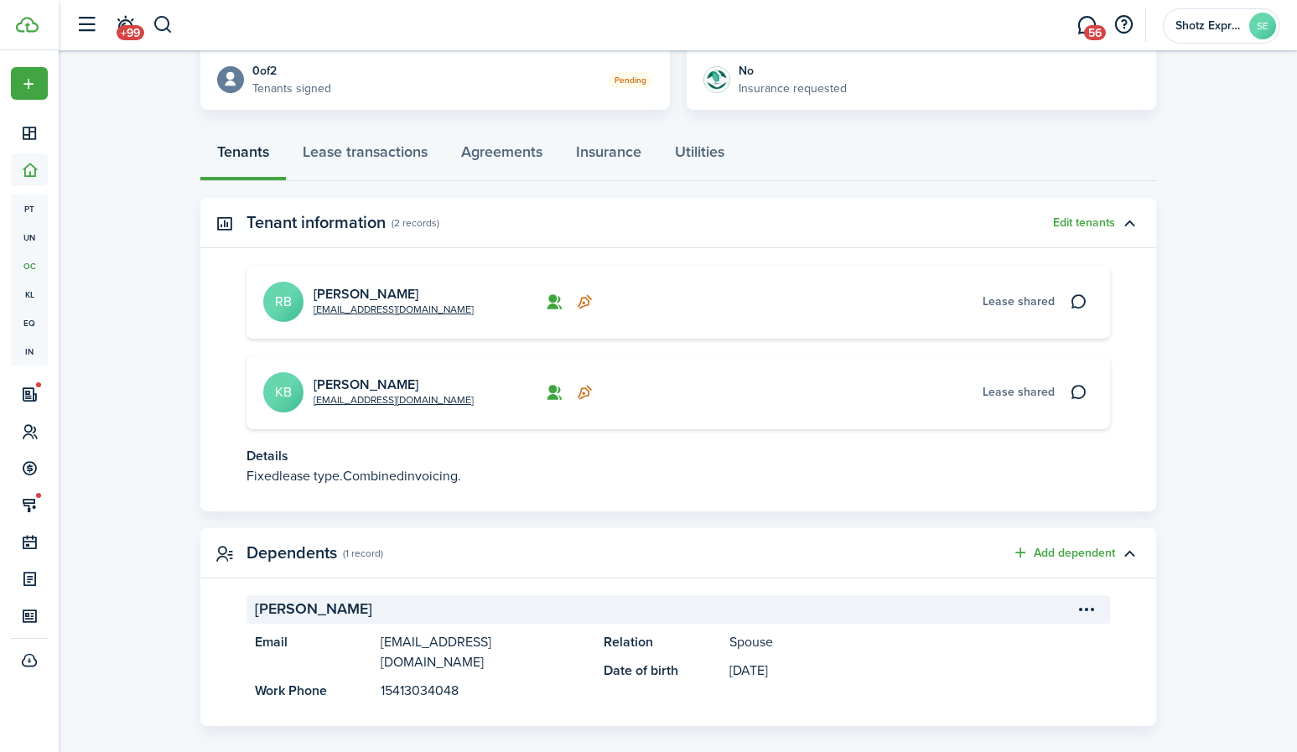
click at [1092, 610] on menu-btn-icon "Open menu" at bounding box center [1087, 609] width 29 height 29
click at [996, 672] on button "Delete" at bounding box center [1028, 676] width 147 height 29
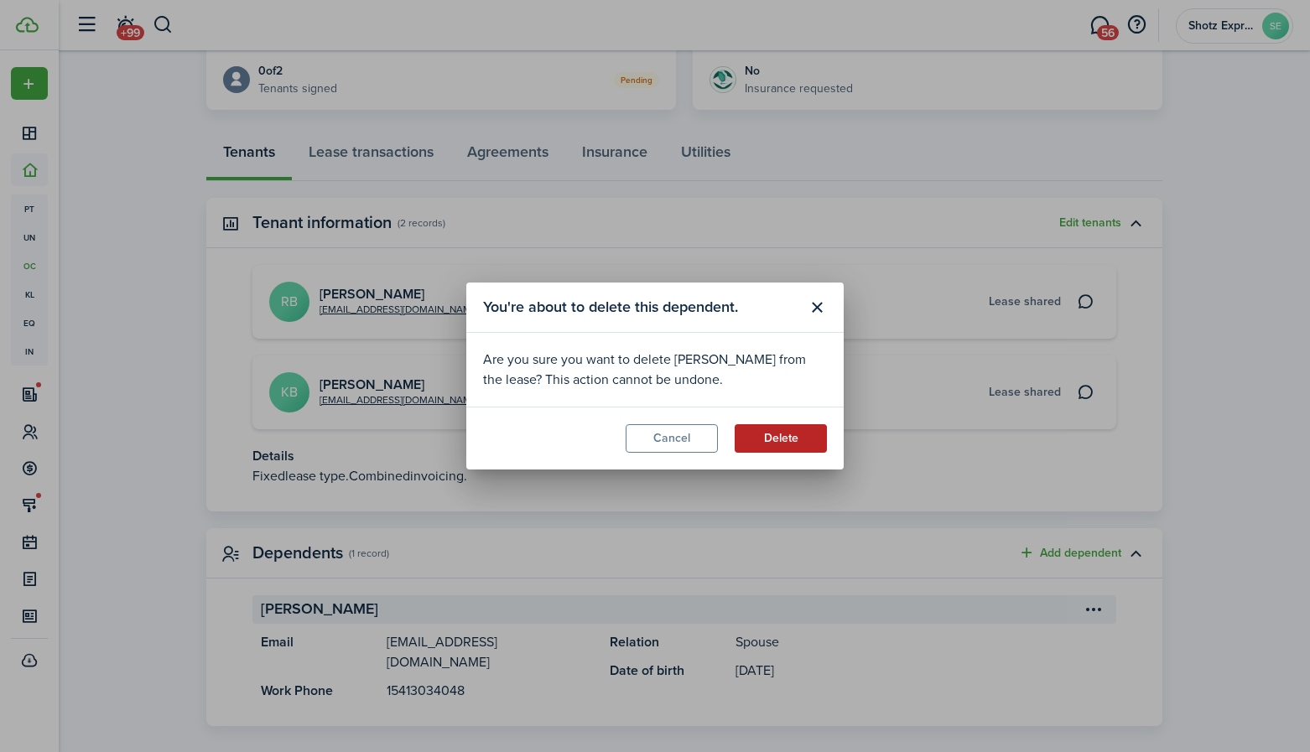
click at [787, 435] on button "Delete" at bounding box center [781, 438] width 92 height 29
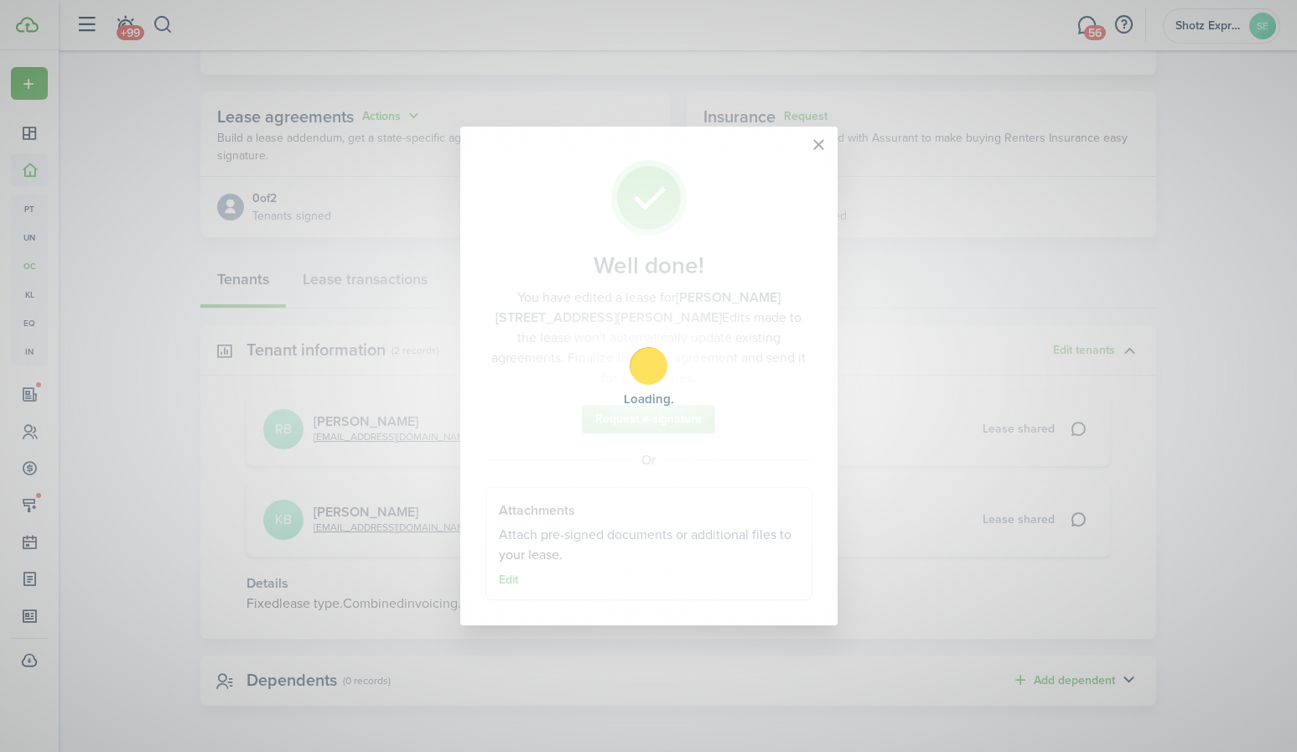
scroll to position [268, 0]
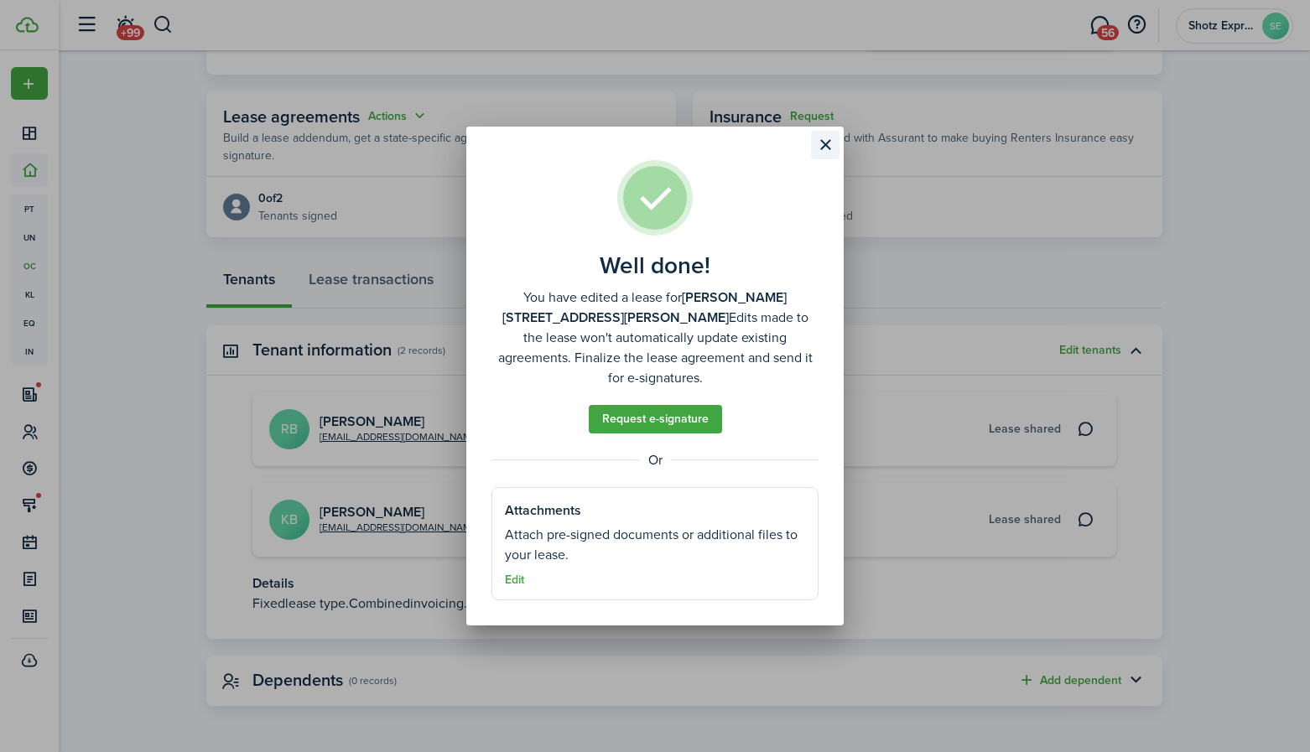
click at [824, 150] on button "Close modal" at bounding box center [825, 145] width 29 height 29
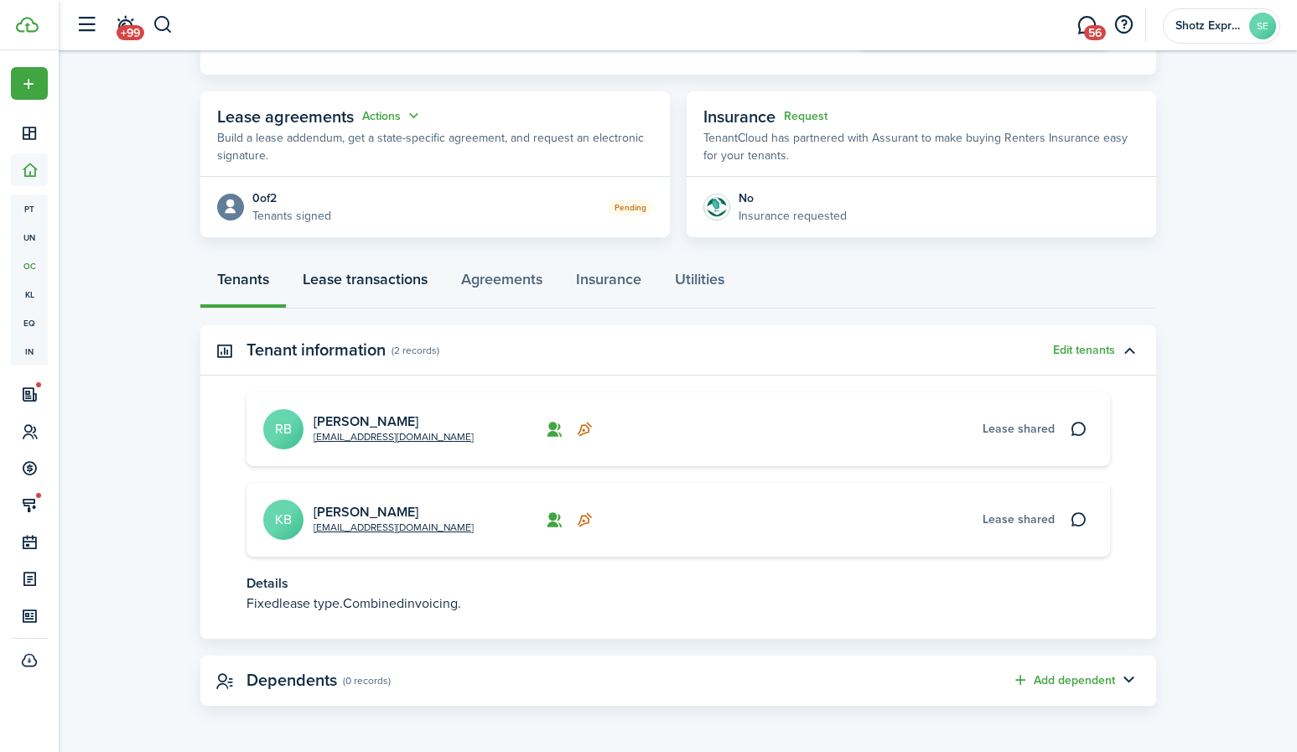
click at [377, 277] on link "Lease transactions" at bounding box center [365, 283] width 159 height 50
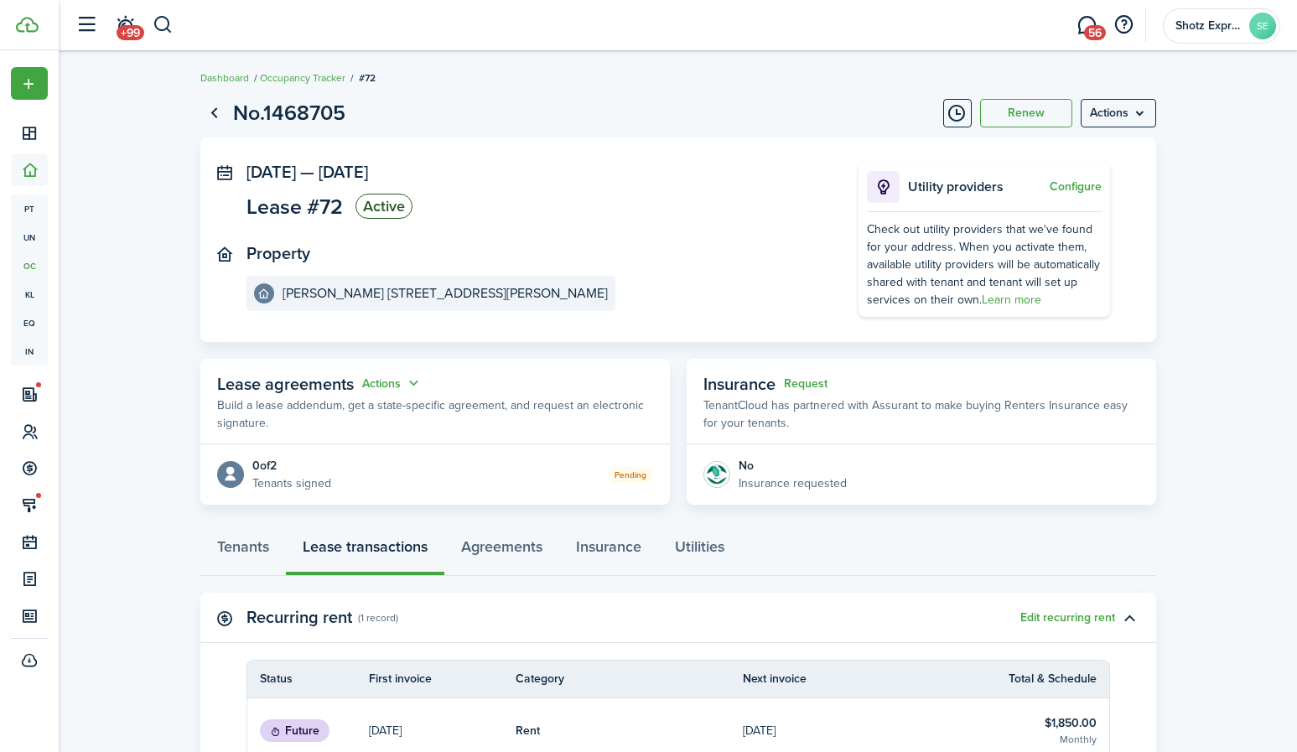
click at [656, 268] on panel-main-section "Property [PERSON_NAME] [STREET_ADDRESS][PERSON_NAME]" at bounding box center [528, 277] width 562 height 67
click at [388, 384] on button "Actions" at bounding box center [392, 383] width 60 height 19
click at [312, 414] on link "Edit" at bounding box center [350, 416] width 147 height 29
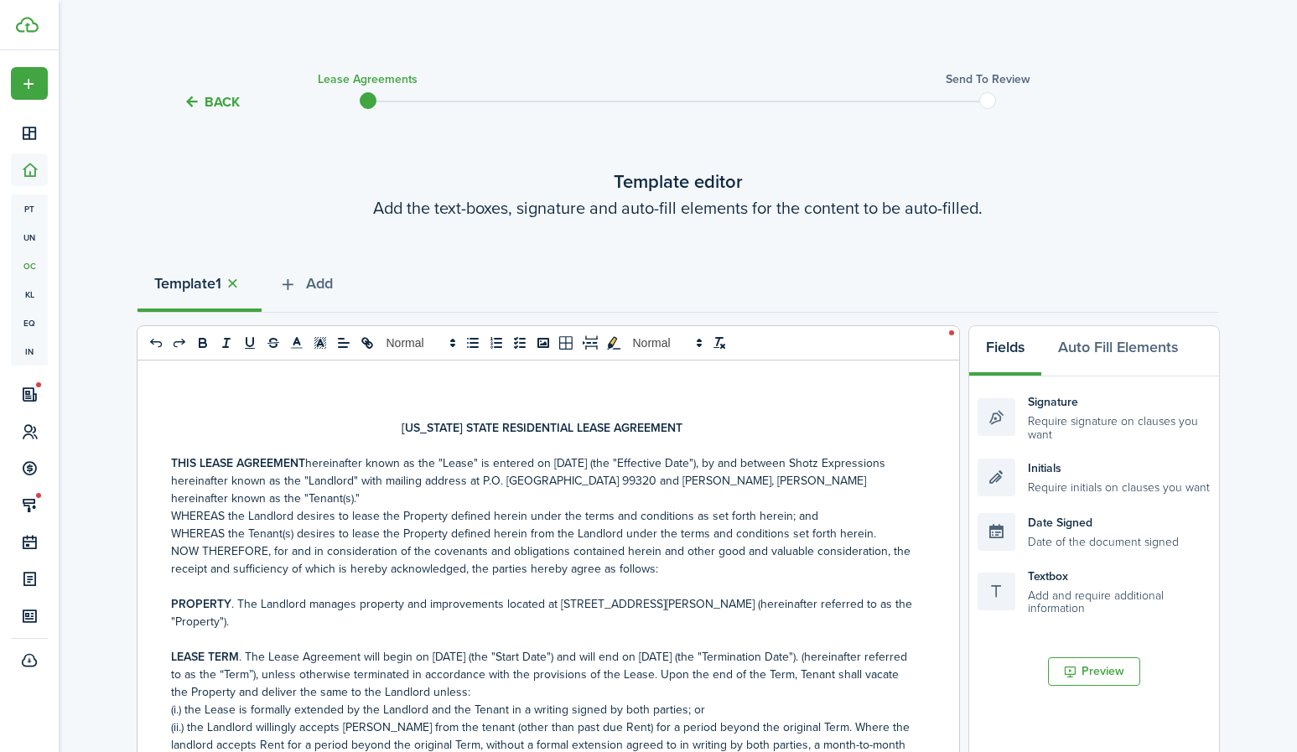
click at [231, 101] on button "Back" at bounding box center [212, 102] width 56 height 18
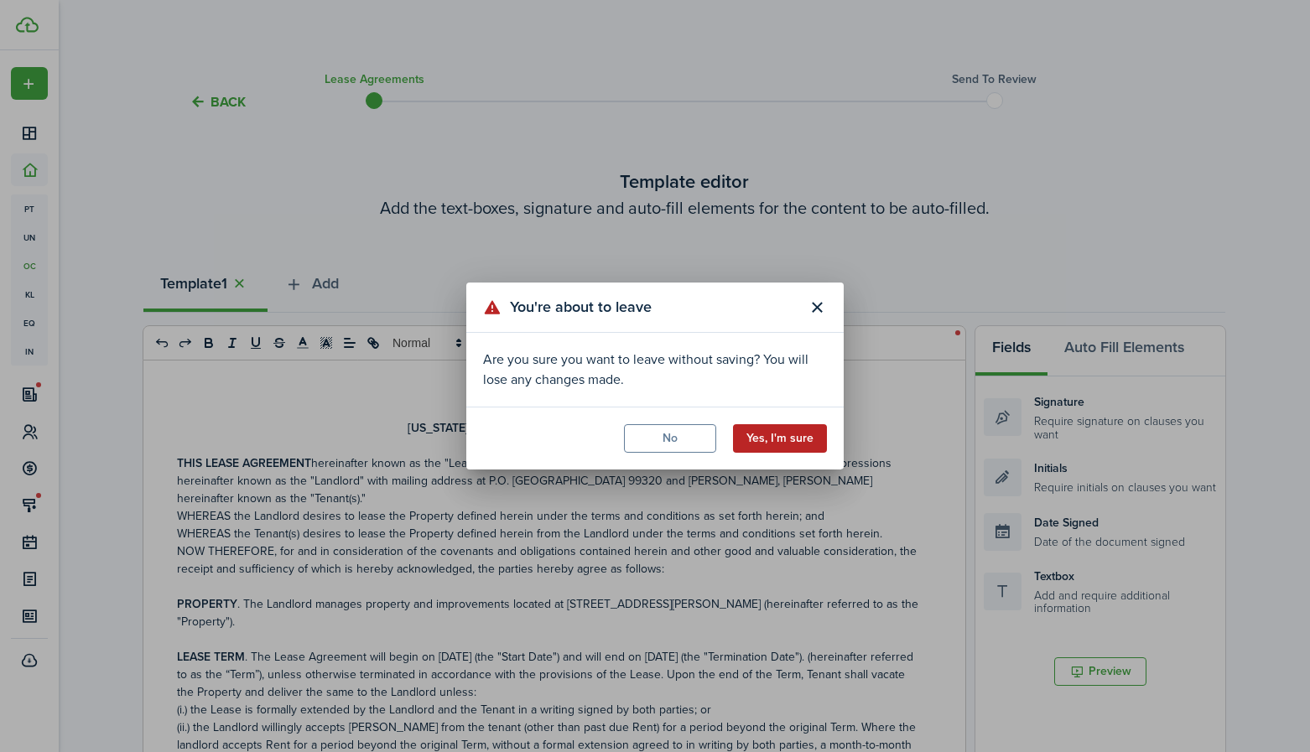
click at [795, 444] on button "Yes, I'm sure" at bounding box center [780, 438] width 94 height 29
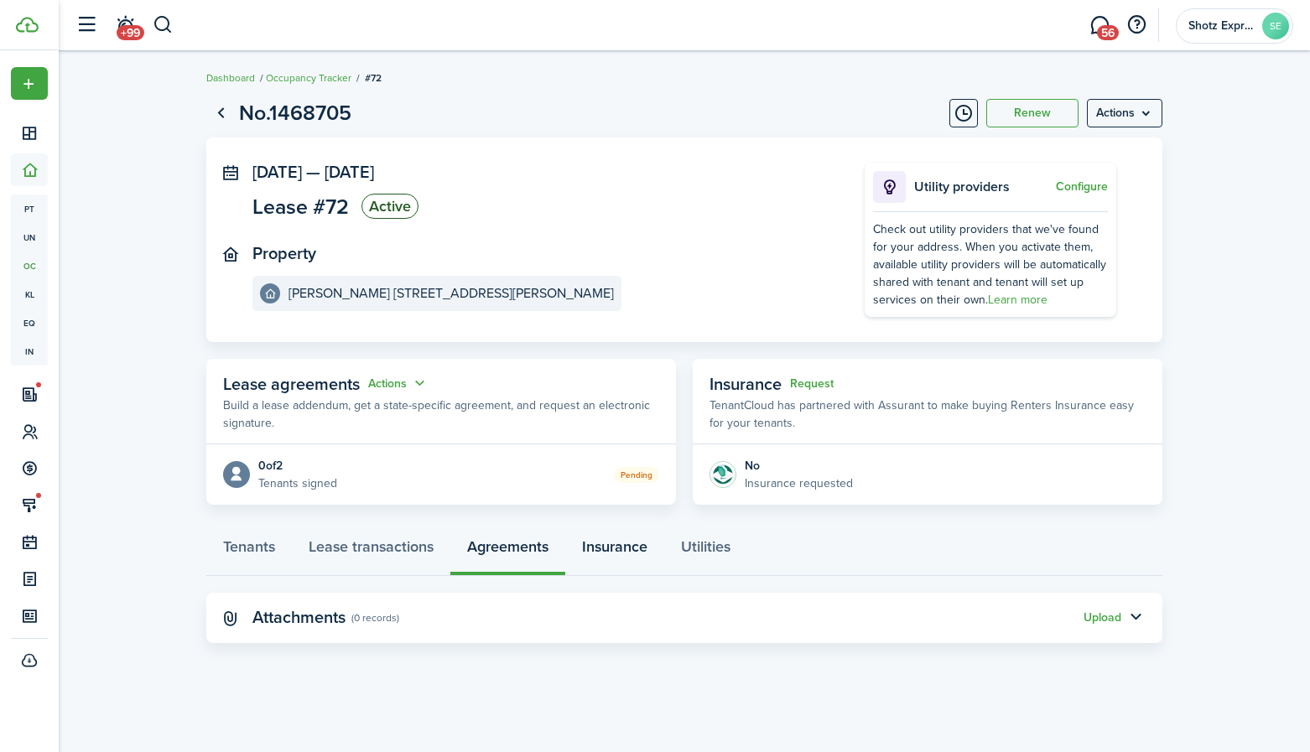
click at [617, 549] on link "Insurance" at bounding box center [614, 551] width 99 height 50
click at [720, 550] on link "Utilities" at bounding box center [705, 551] width 83 height 50
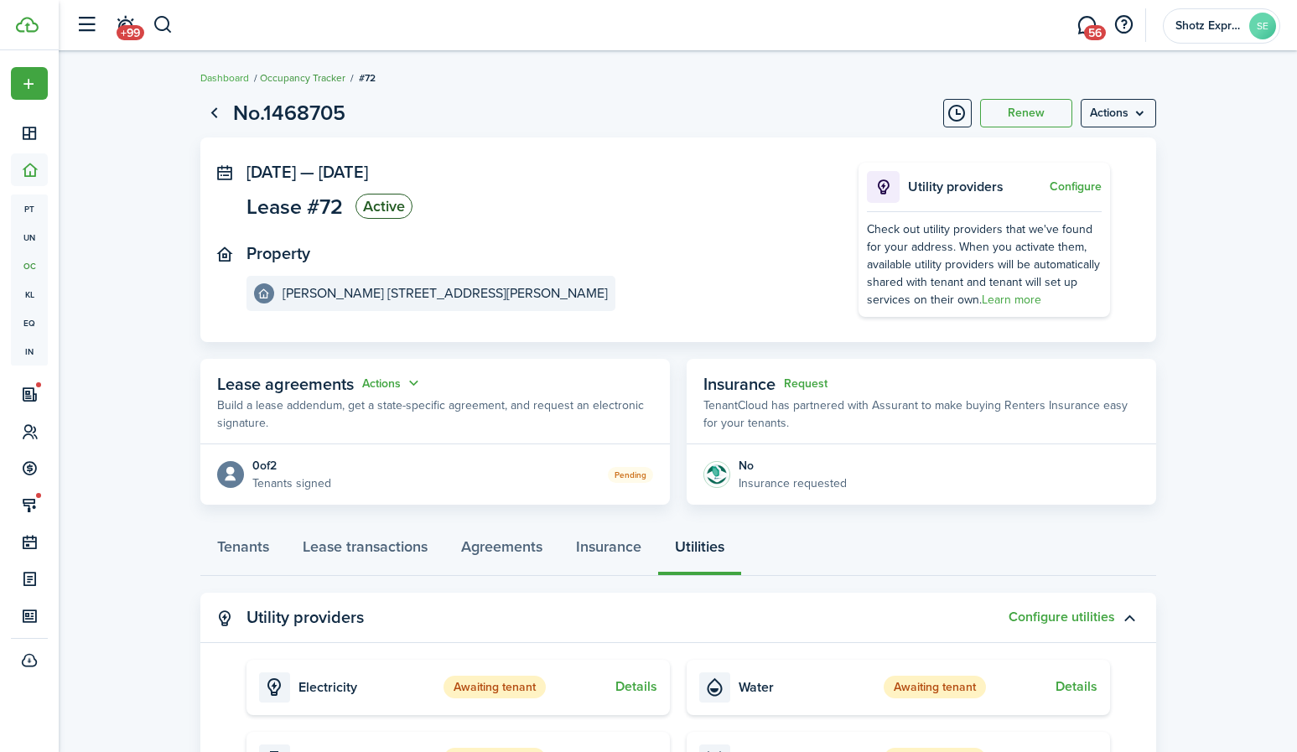
click at [307, 77] on link "Occupancy Tracker" at bounding box center [303, 77] width 86 height 15
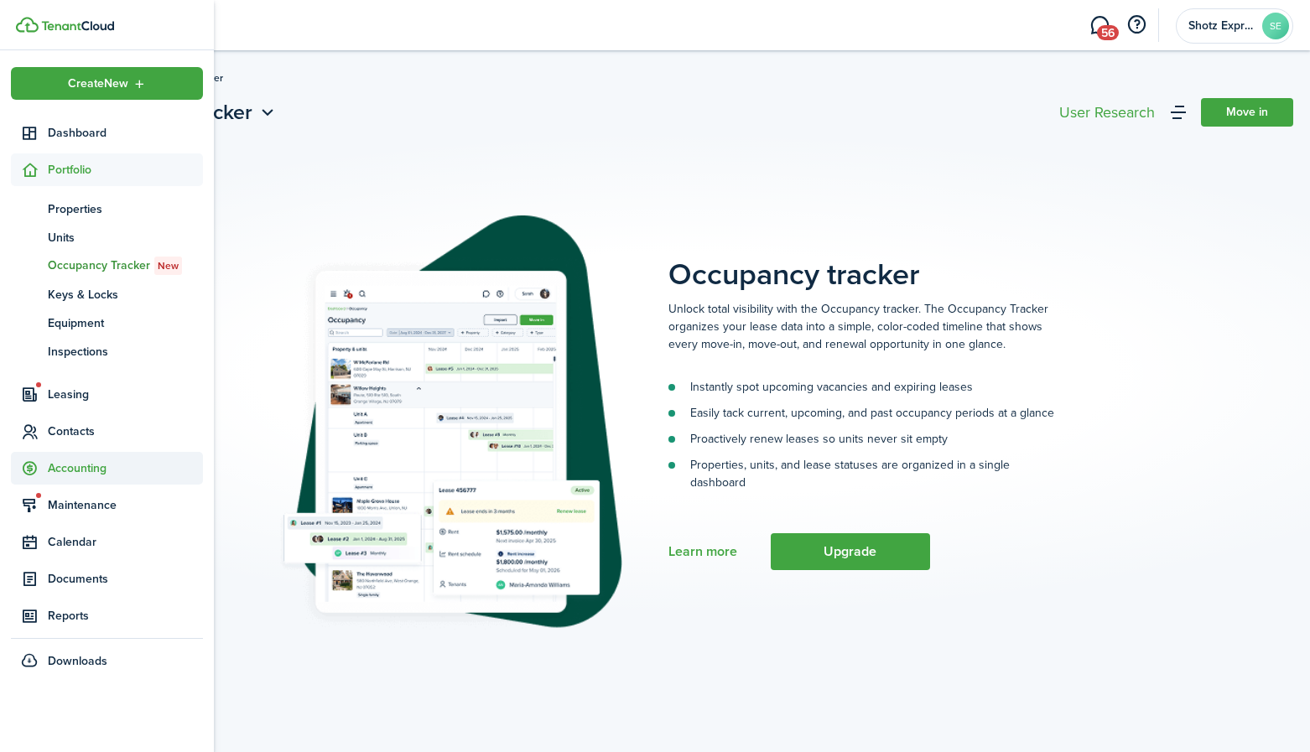
click at [79, 465] on span "Accounting" at bounding box center [125, 469] width 155 height 18
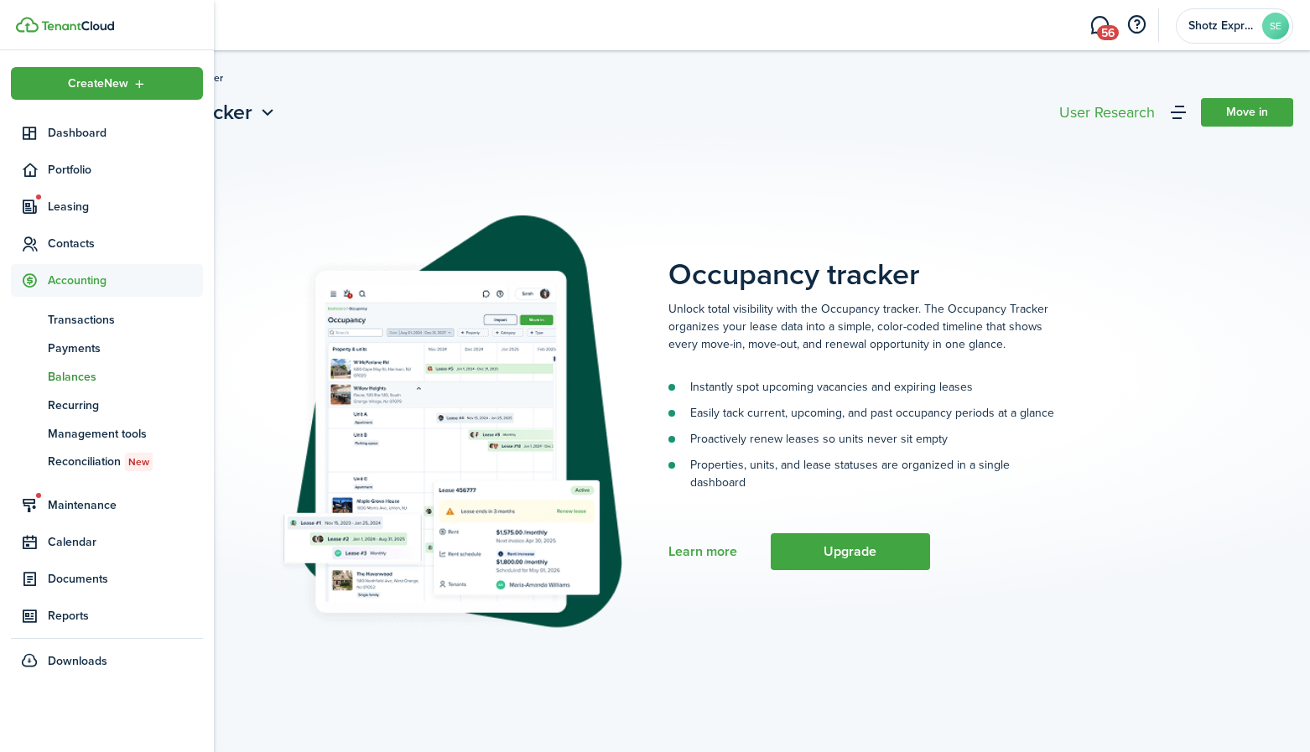
click at [86, 377] on span "Balances" at bounding box center [125, 377] width 155 height 18
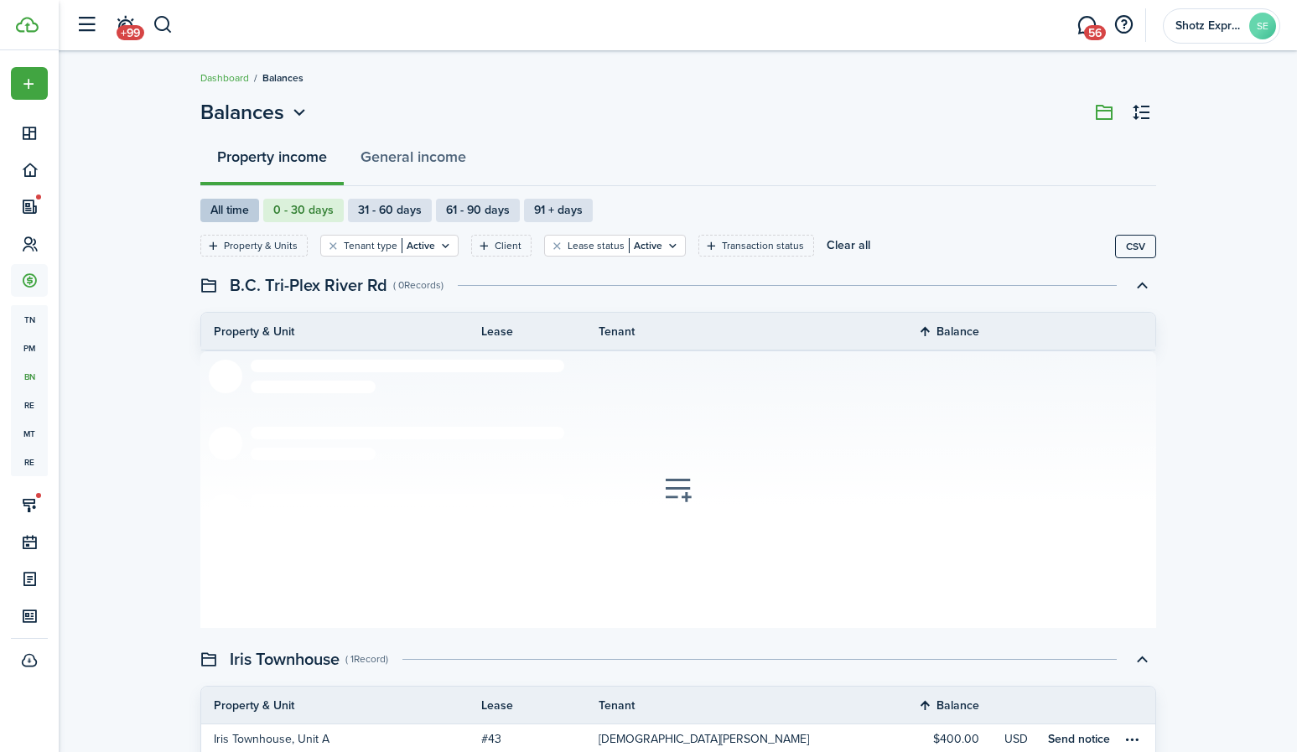
click at [238, 209] on label "All time" at bounding box center [229, 210] width 59 height 23
radio input "true"
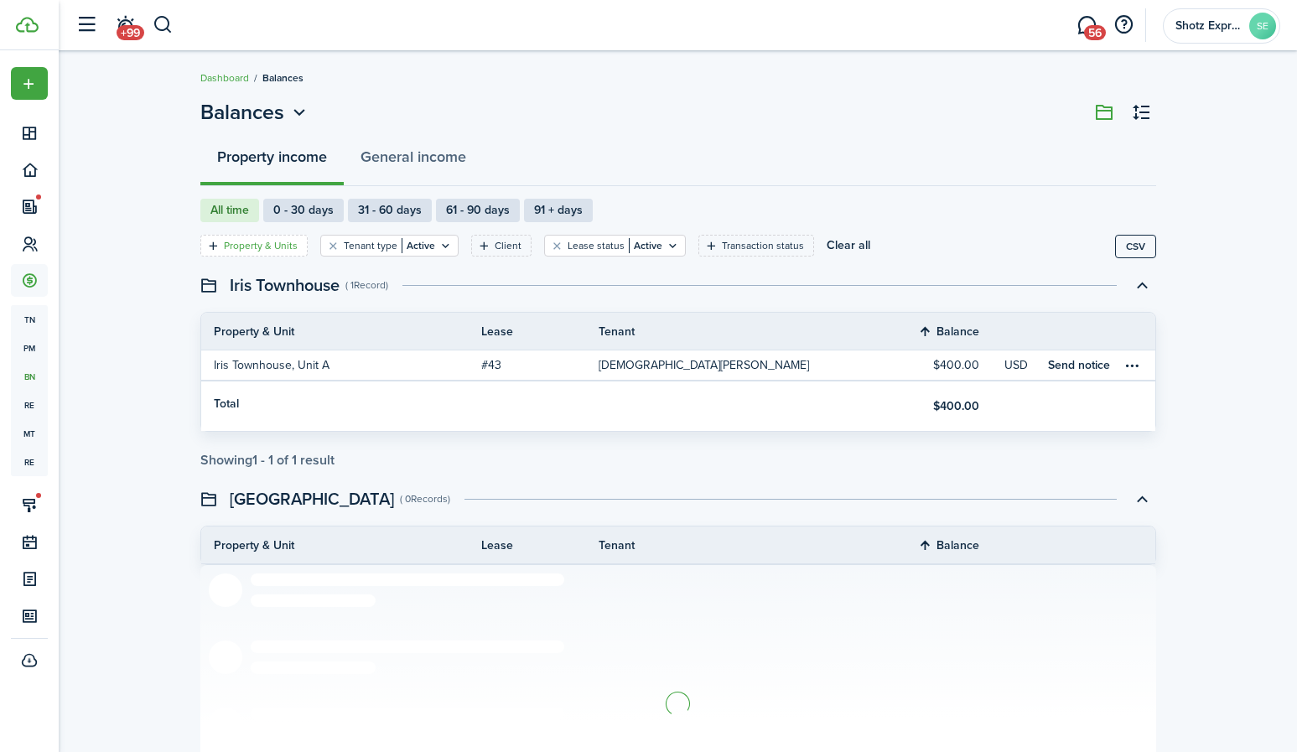
click at [276, 242] on filter-tag-label "Property & Units" at bounding box center [261, 245] width 74 height 15
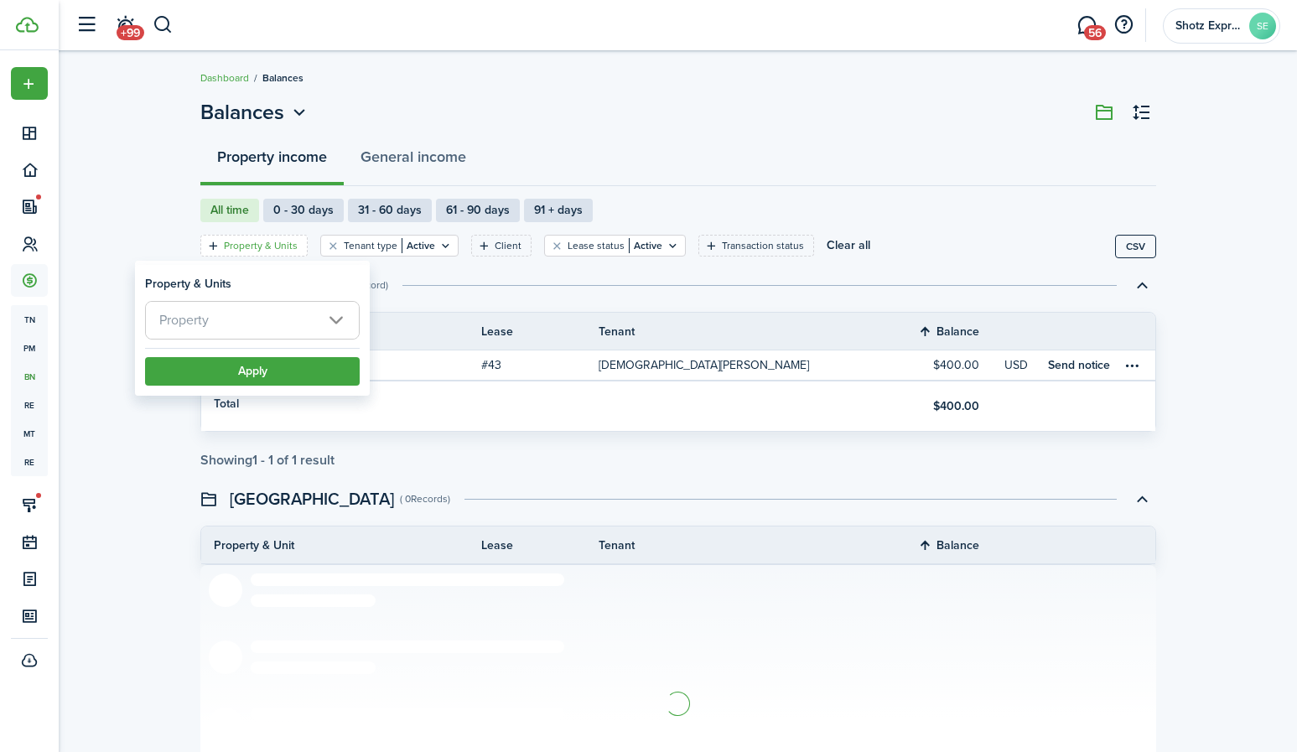
click at [331, 320] on span "Property" at bounding box center [252, 320] width 213 height 37
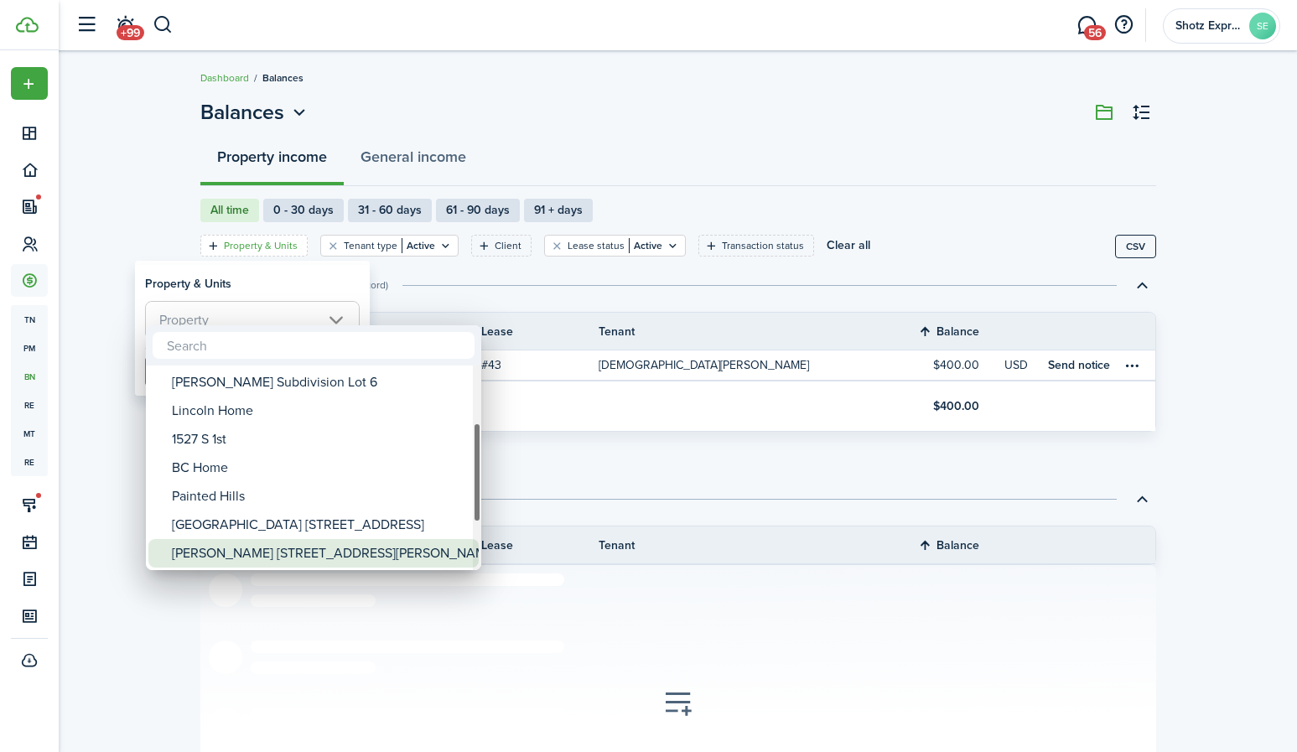
click at [256, 548] on div "[PERSON_NAME] [STREET_ADDRESS][PERSON_NAME]" at bounding box center [320, 553] width 297 height 29
type input "[PERSON_NAME] [STREET_ADDRESS][PERSON_NAME]"
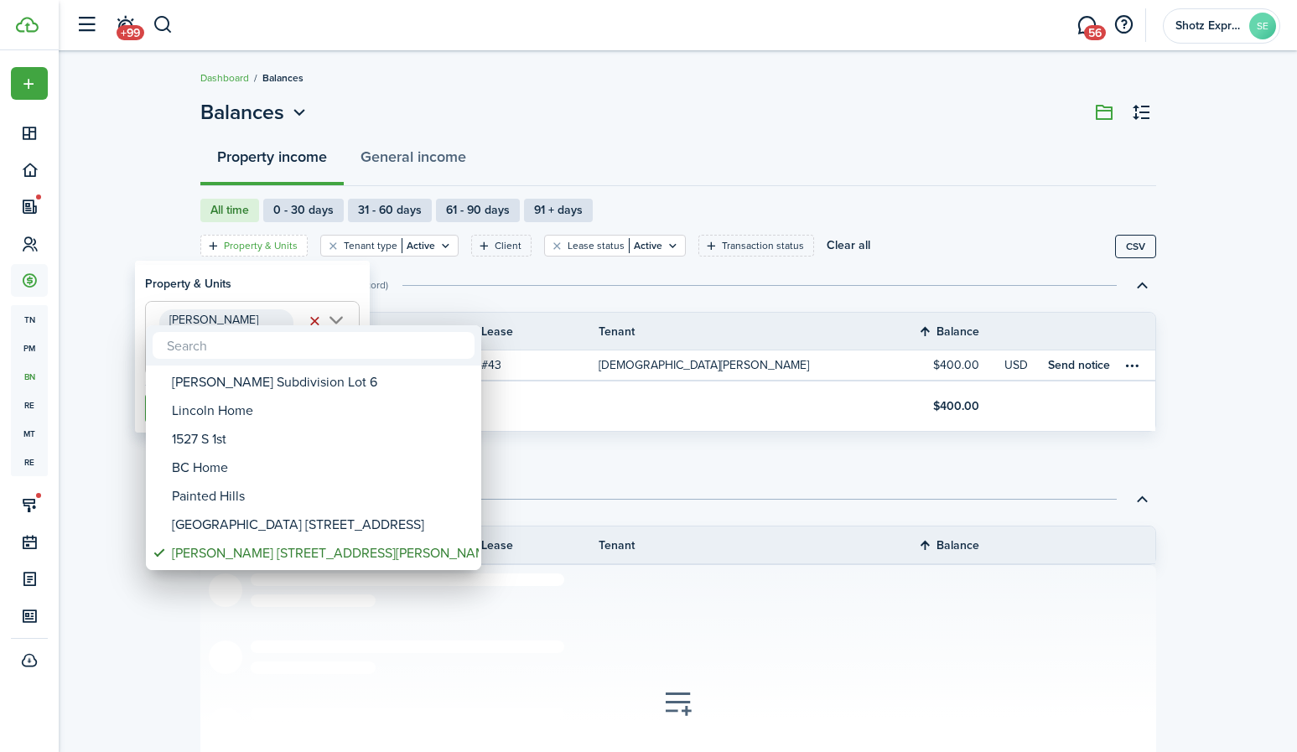
click at [652, 161] on div at bounding box center [649, 376] width 1566 height 1021
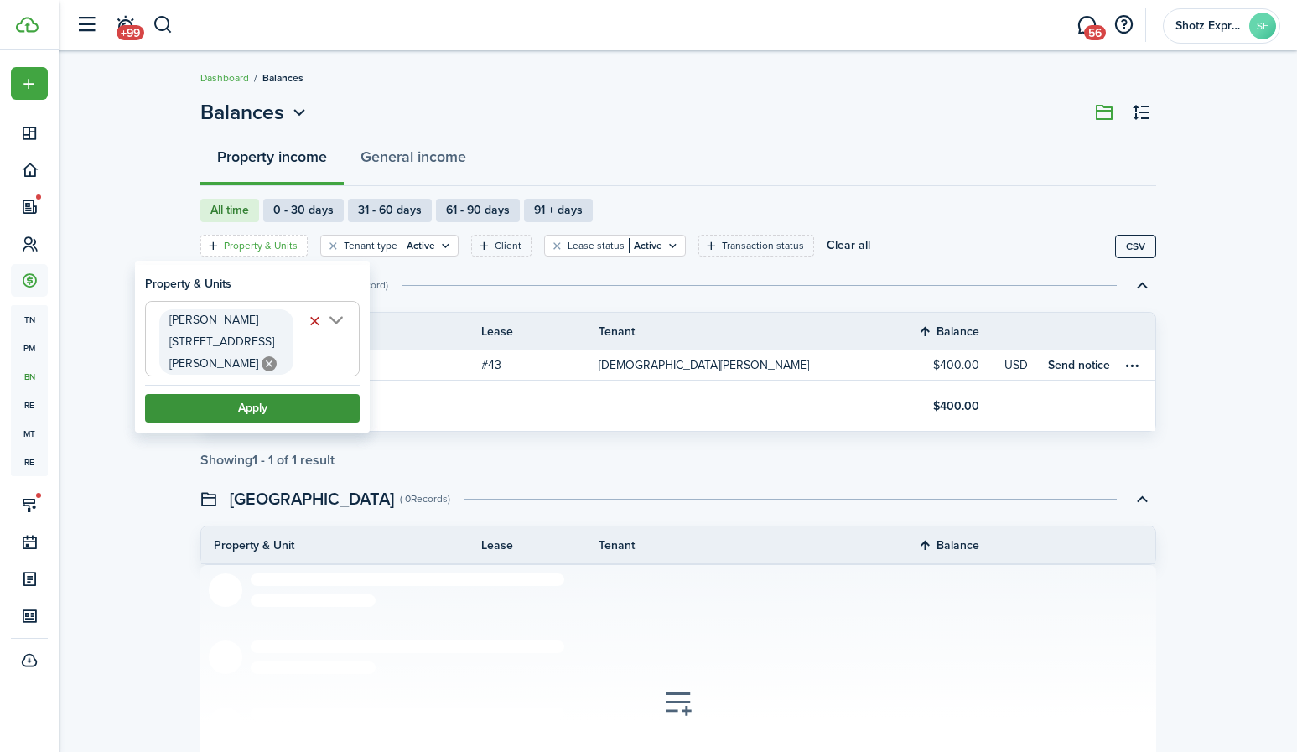
click at [260, 394] on button "Apply" at bounding box center [252, 408] width 215 height 29
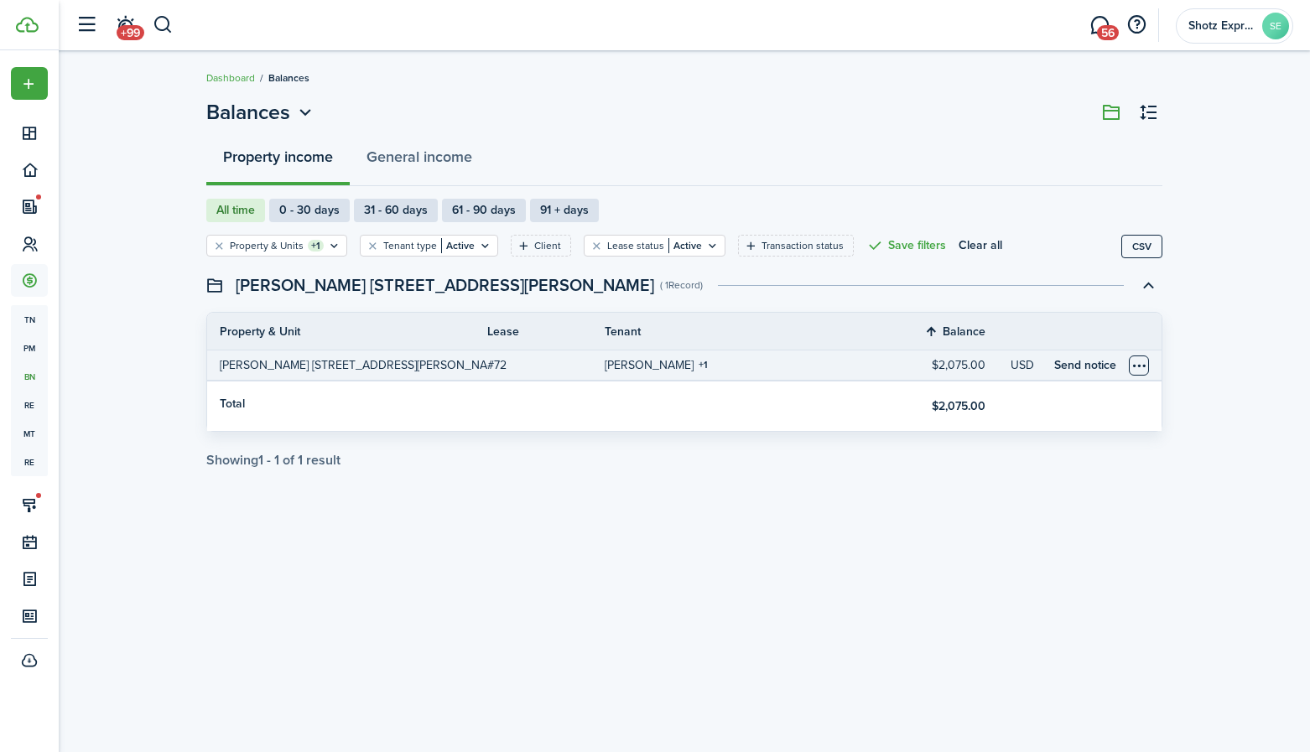
click at [1143, 364] on table-menu-btn-icon "Open menu" at bounding box center [1139, 366] width 20 height 20
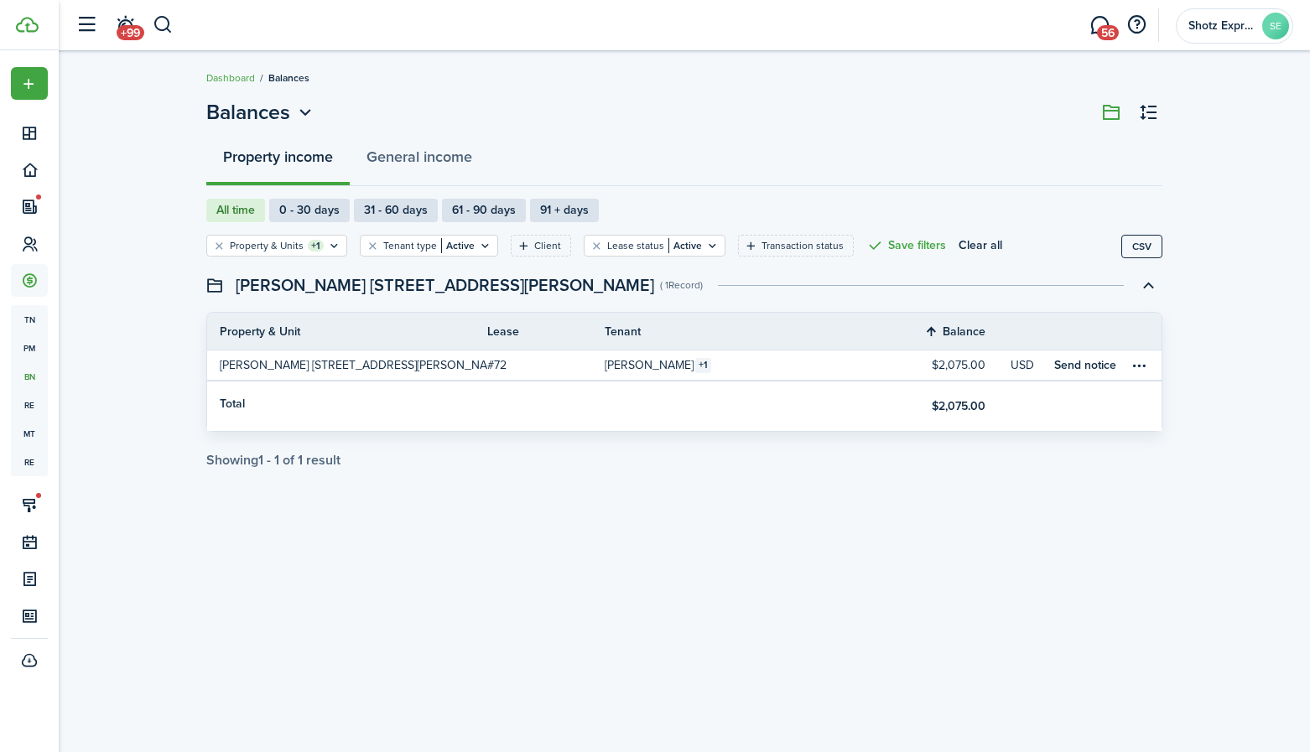
click at [1064, 517] on div "Balances Property income General income All time 0 - 30 days 31 - 60 days 61 - …" at bounding box center [684, 401] width 973 height 609
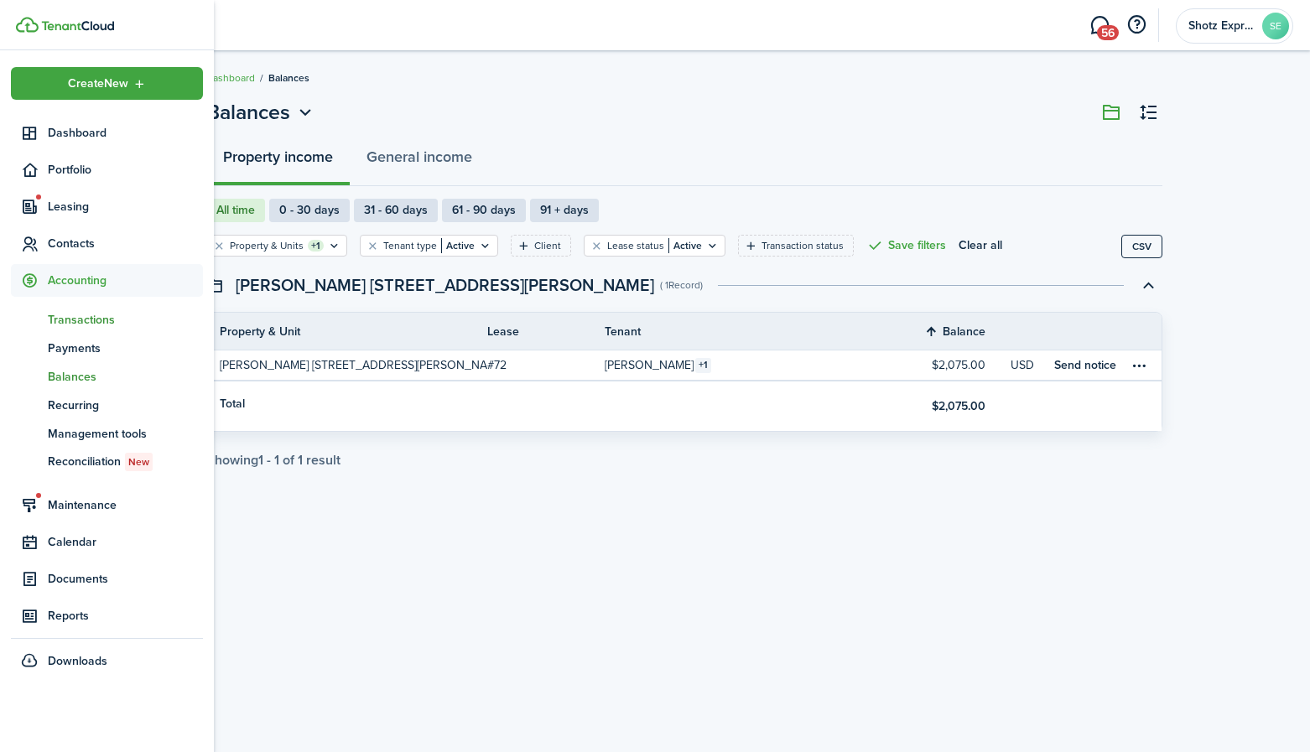
click at [86, 321] on span "Transactions" at bounding box center [125, 320] width 155 height 18
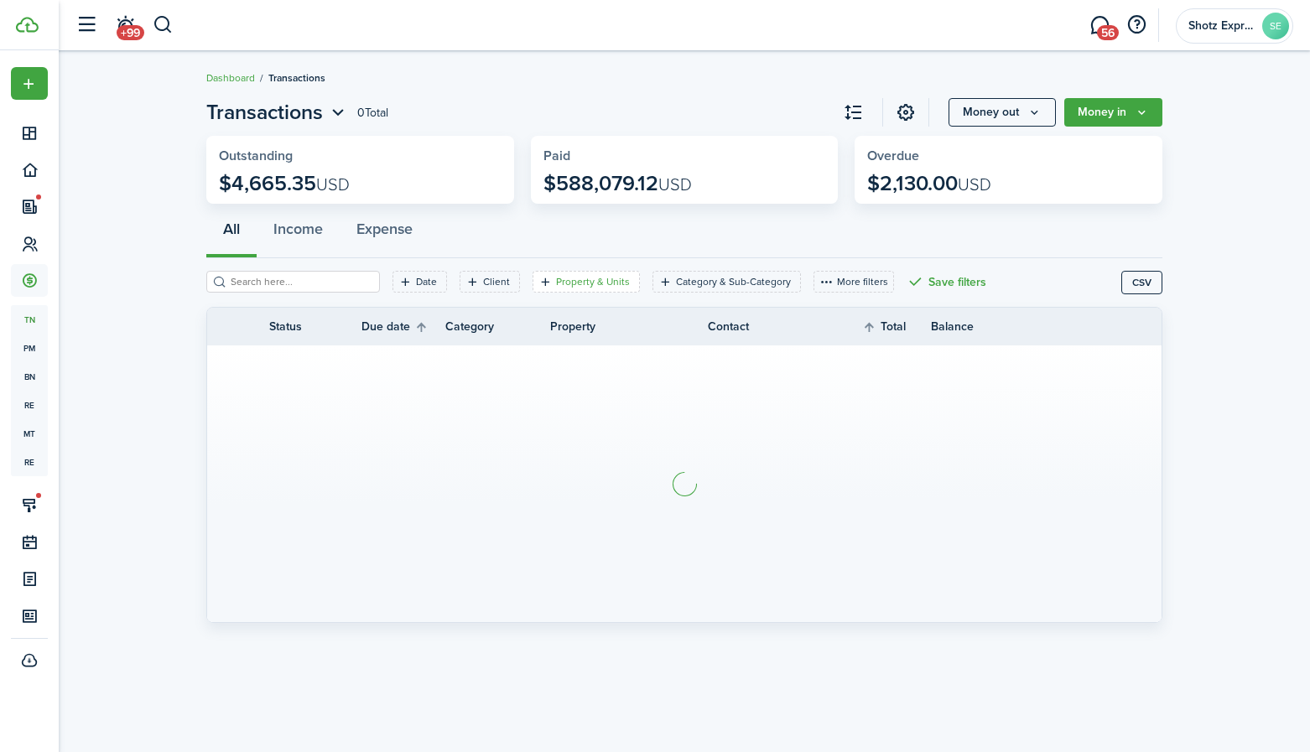
click at [597, 276] on filter-tag-label "Property & Units" at bounding box center [593, 281] width 74 height 15
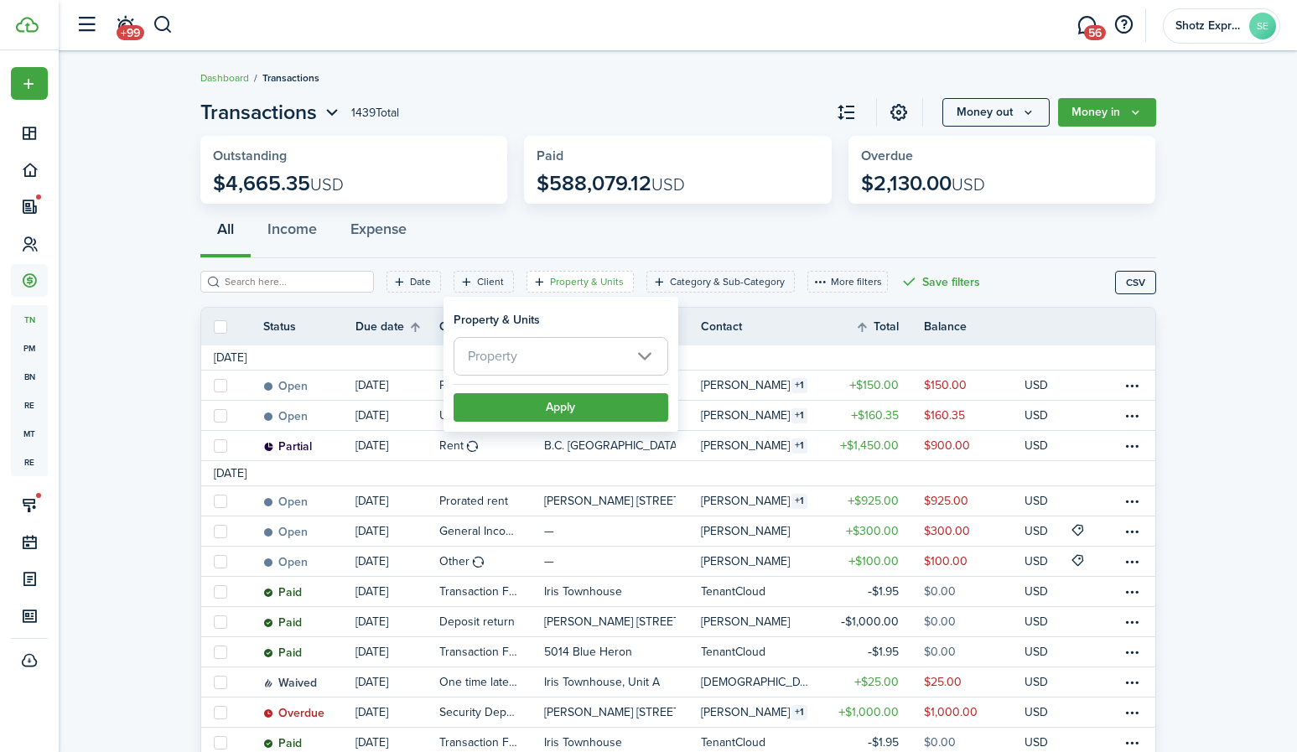
click at [646, 356] on span "Property" at bounding box center [561, 356] width 213 height 37
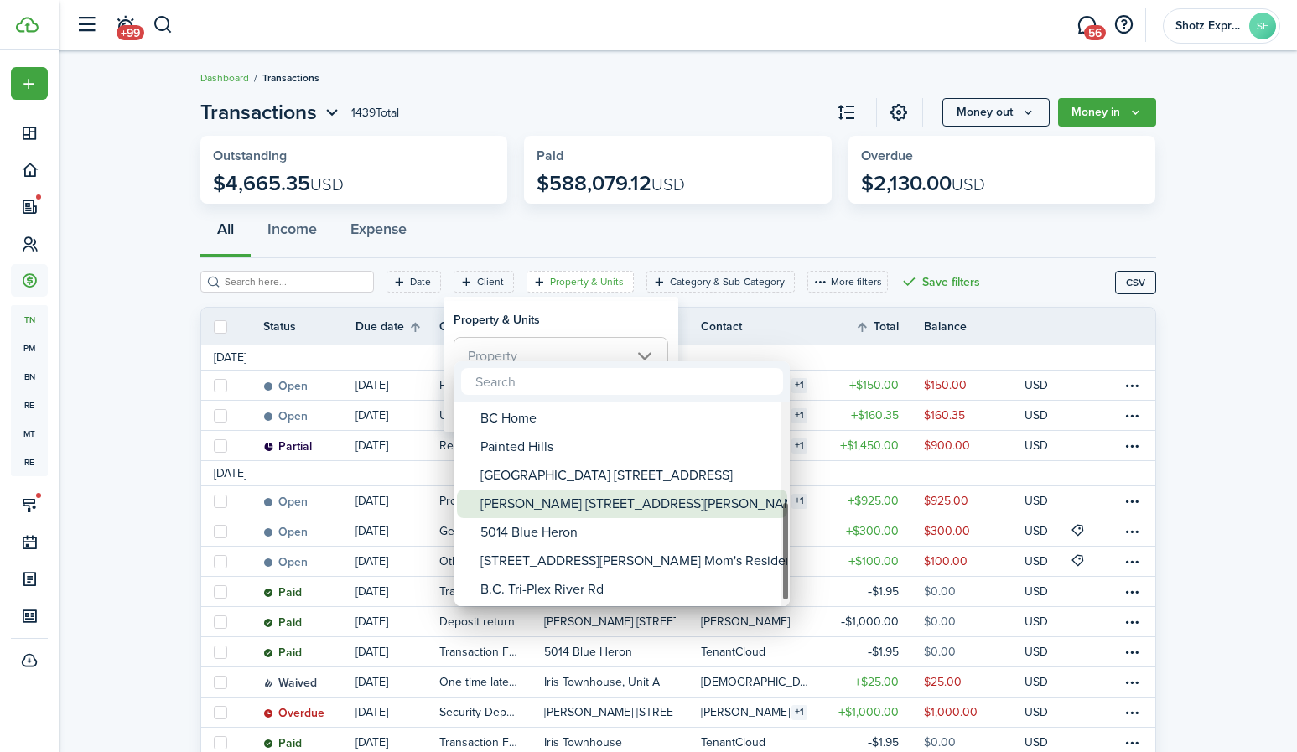
click at [583, 512] on div "[PERSON_NAME] [STREET_ADDRESS][PERSON_NAME]" at bounding box center [629, 504] width 297 height 29
type input "[PERSON_NAME] [STREET_ADDRESS][PERSON_NAME]"
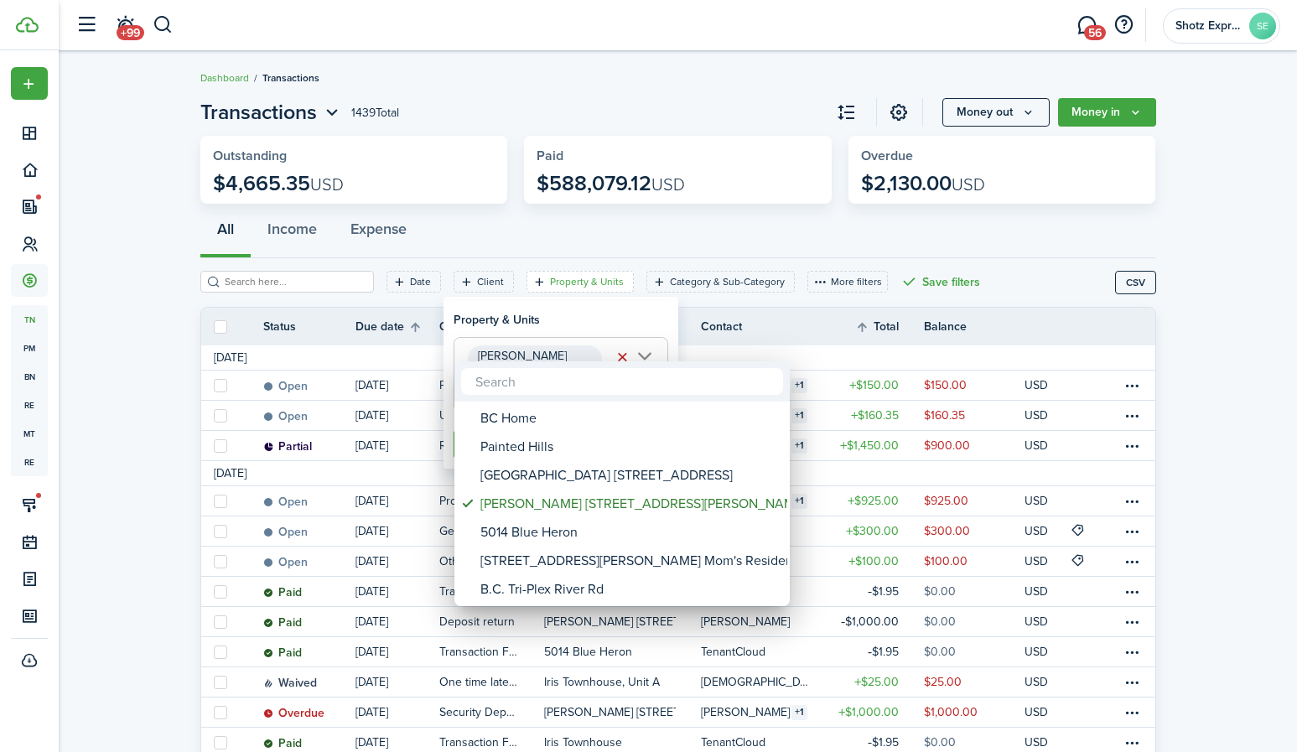
click at [658, 233] on div at bounding box center [649, 376] width 1566 height 1021
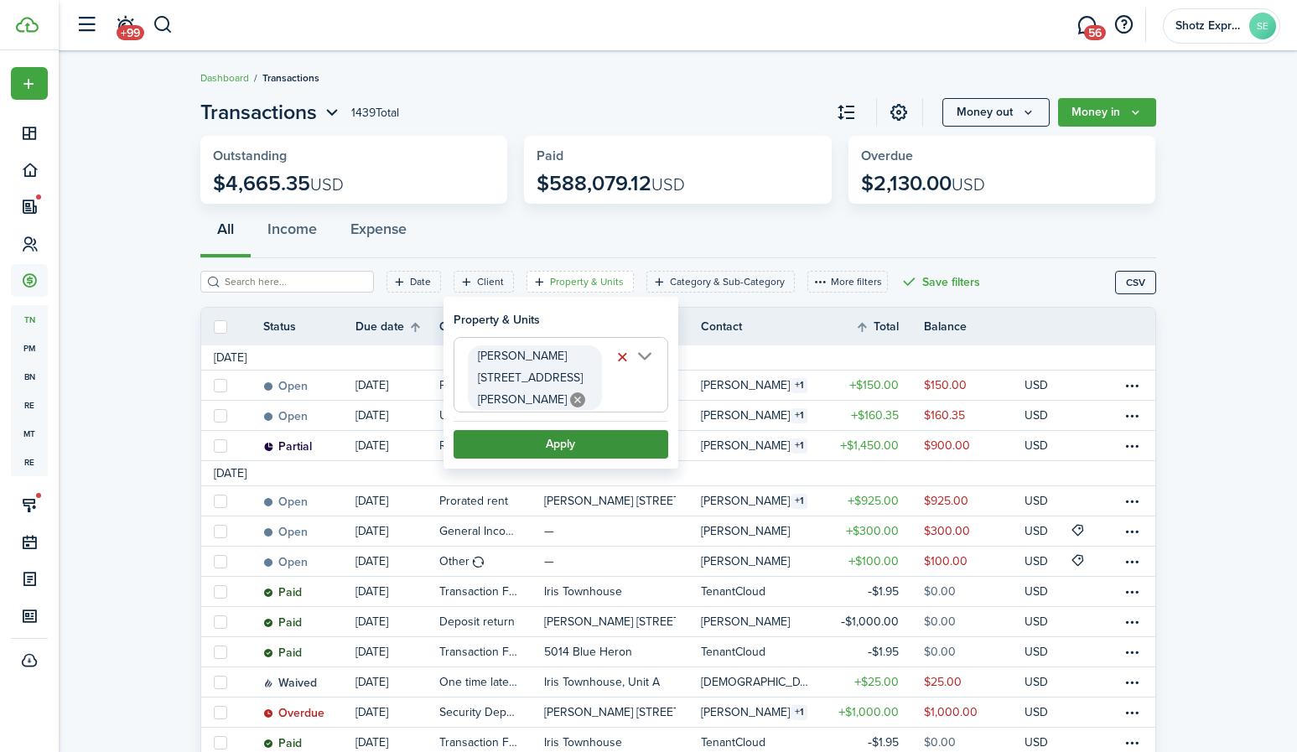
click at [616, 430] on button "Apply" at bounding box center [561, 444] width 215 height 29
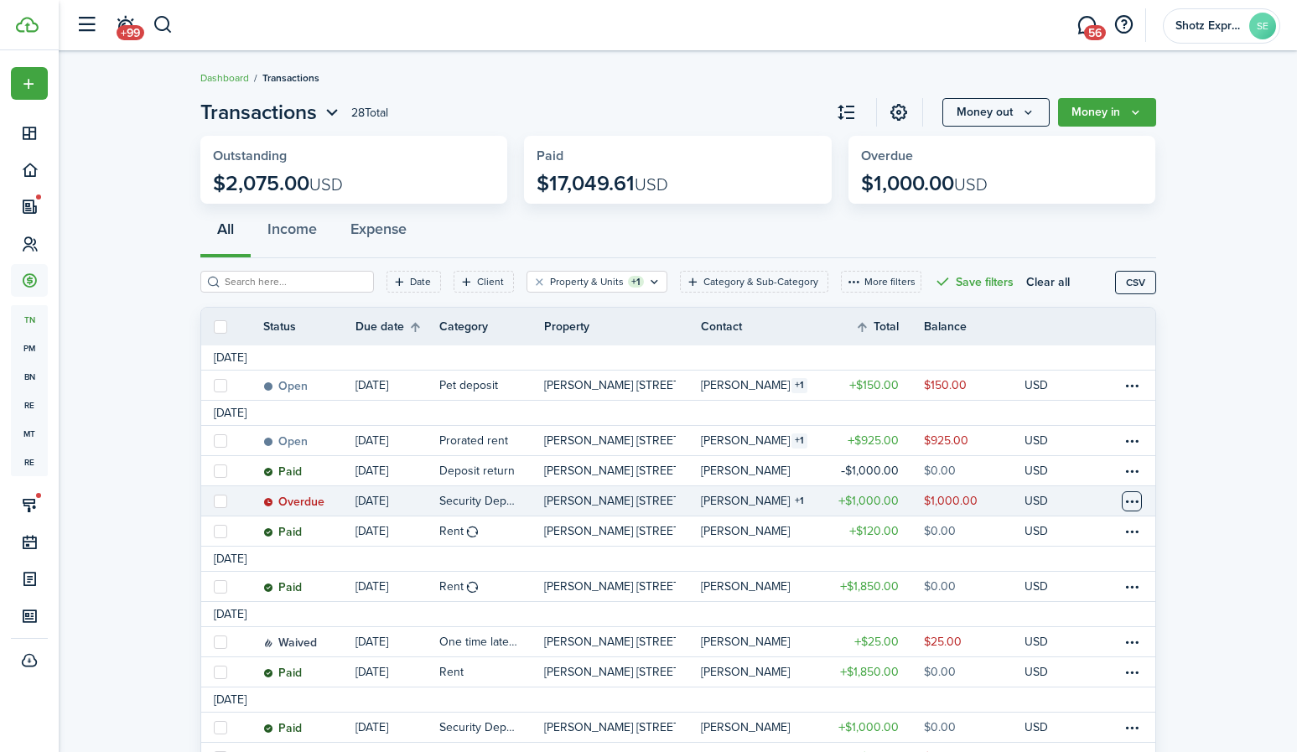
click at [1133, 505] on table-menu-btn-icon at bounding box center [1132, 501] width 20 height 20
click at [1032, 499] on button "Edit" at bounding box center [1068, 499] width 147 height 29
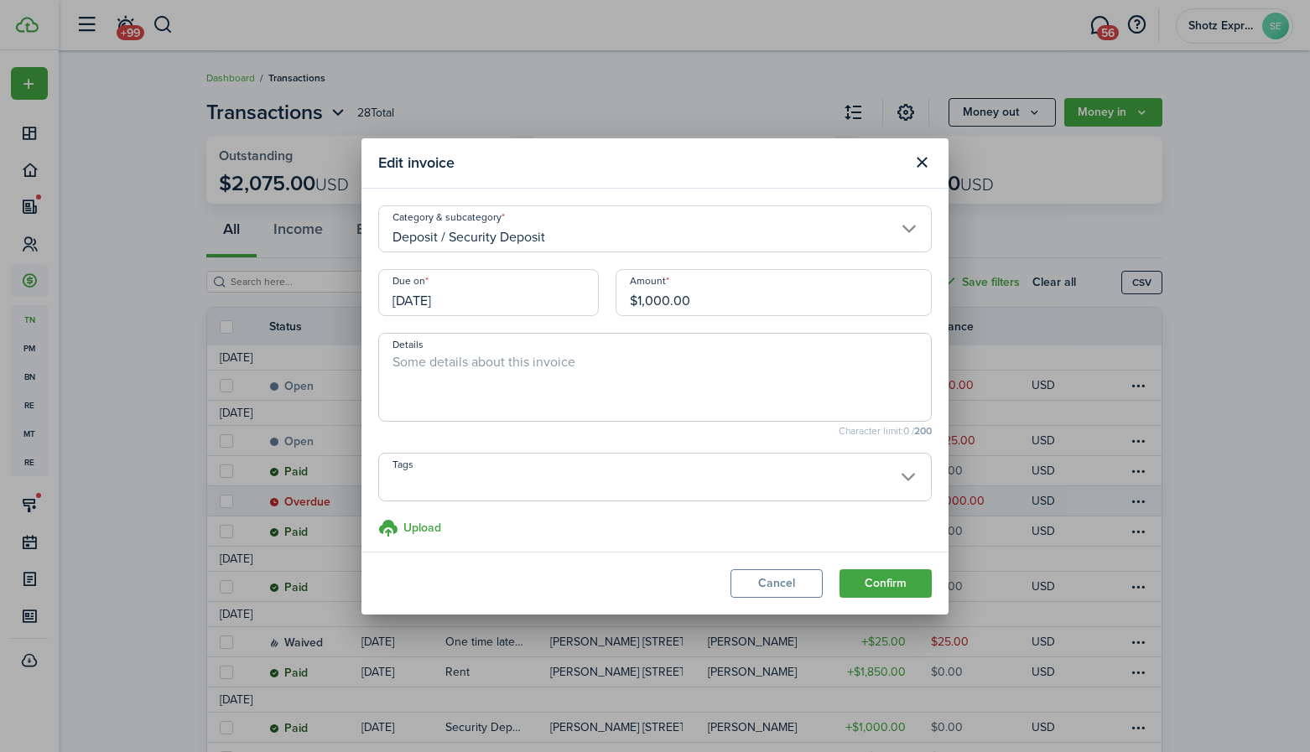
click at [491, 304] on input "[DATE]" at bounding box center [488, 292] width 221 height 47
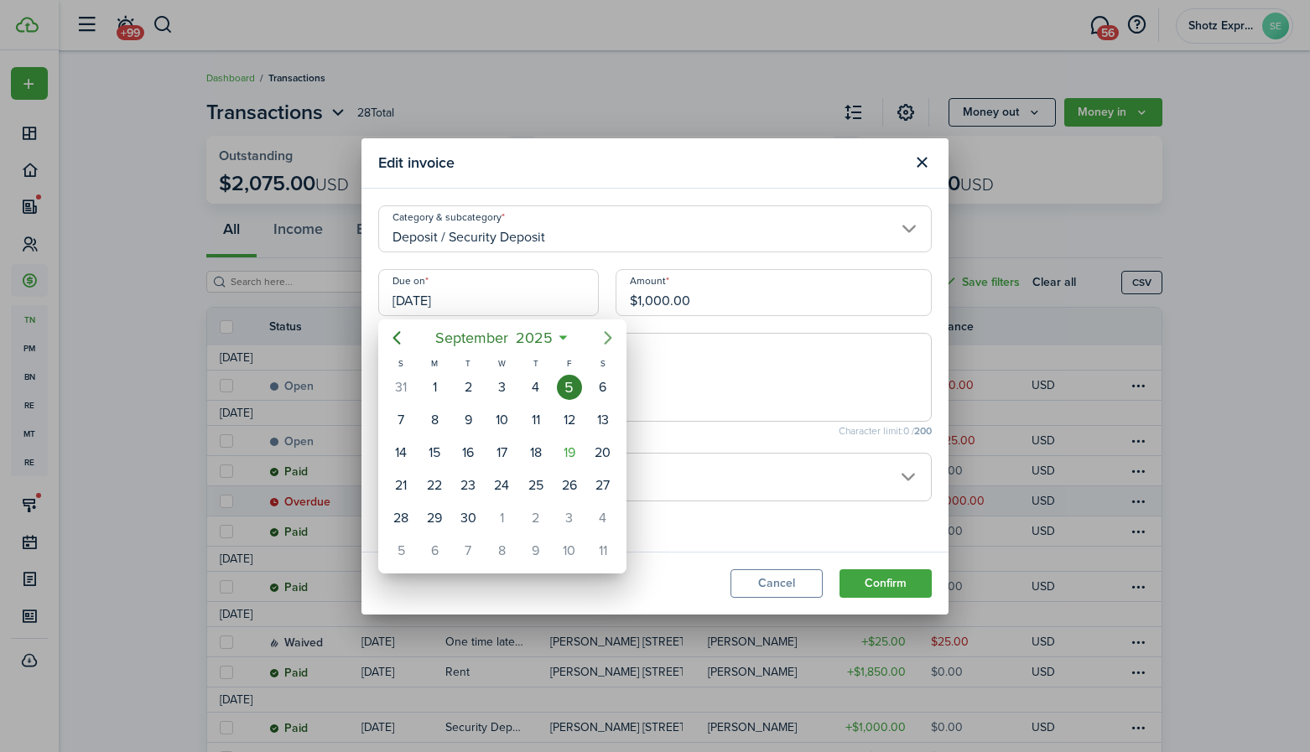
click at [603, 338] on icon "Next page" at bounding box center [608, 338] width 20 height 20
click at [407, 418] on div "5" at bounding box center [400, 420] width 25 height 25
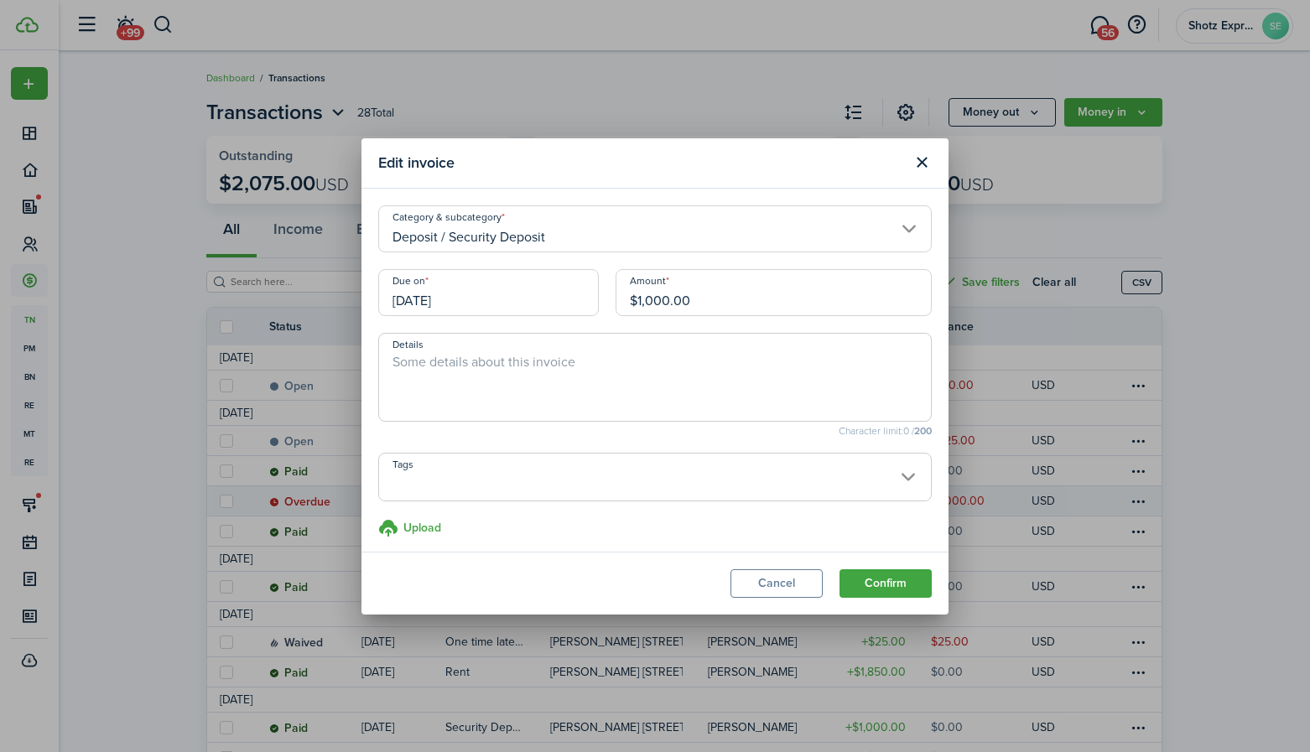
click at [520, 299] on input "[DATE]" at bounding box center [488, 292] width 221 height 47
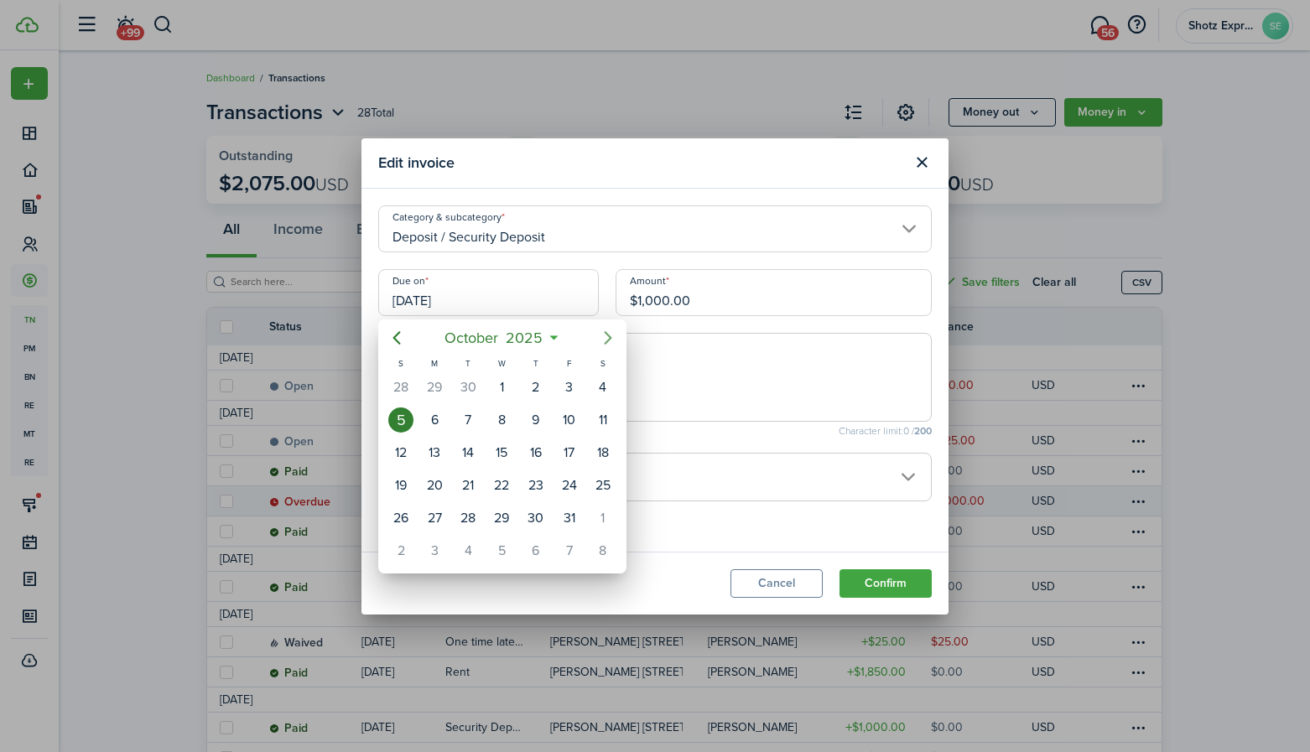
click at [606, 333] on icon "Next page" at bounding box center [608, 337] width 8 height 13
click at [398, 339] on icon "Previous page" at bounding box center [397, 338] width 20 height 20
click at [606, 338] on icon "Next page" at bounding box center [608, 338] width 20 height 20
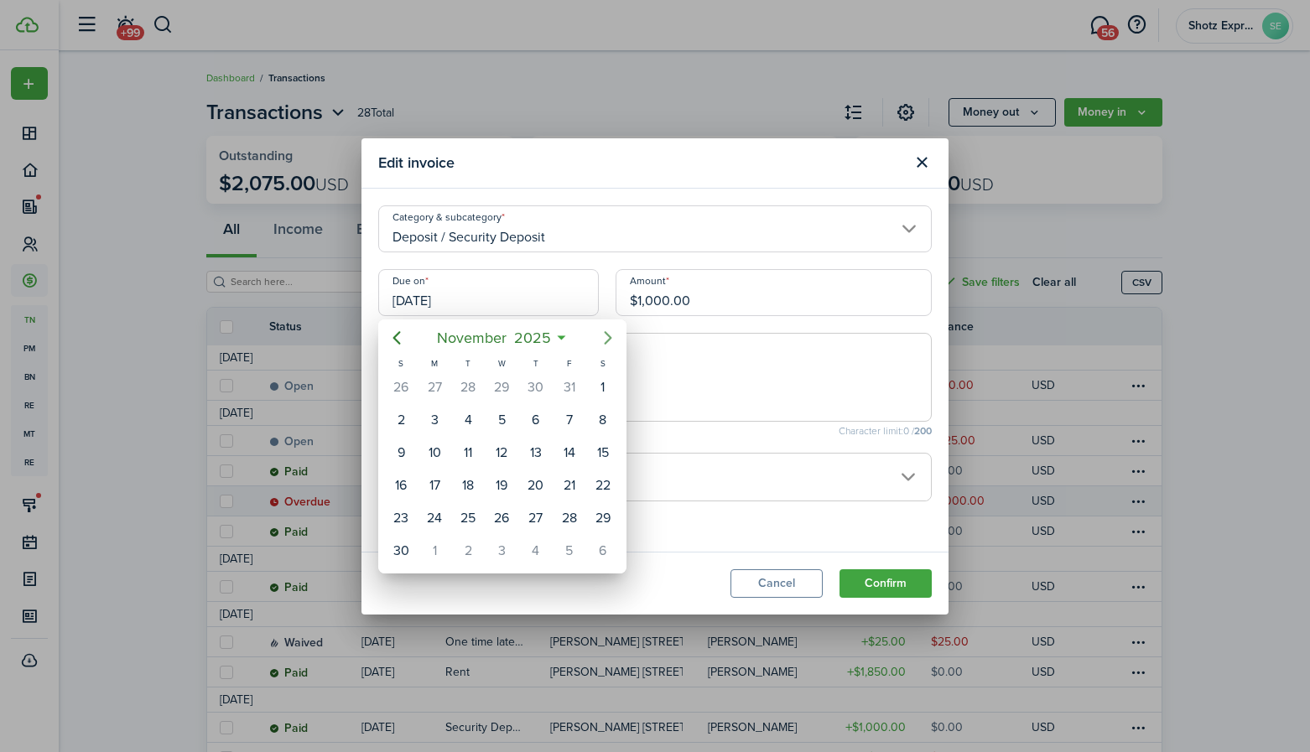
click at [606, 338] on icon "Next page" at bounding box center [608, 338] width 20 height 20
click at [436, 379] on div "1" at bounding box center [434, 387] width 25 height 25
type input "[DATE]"
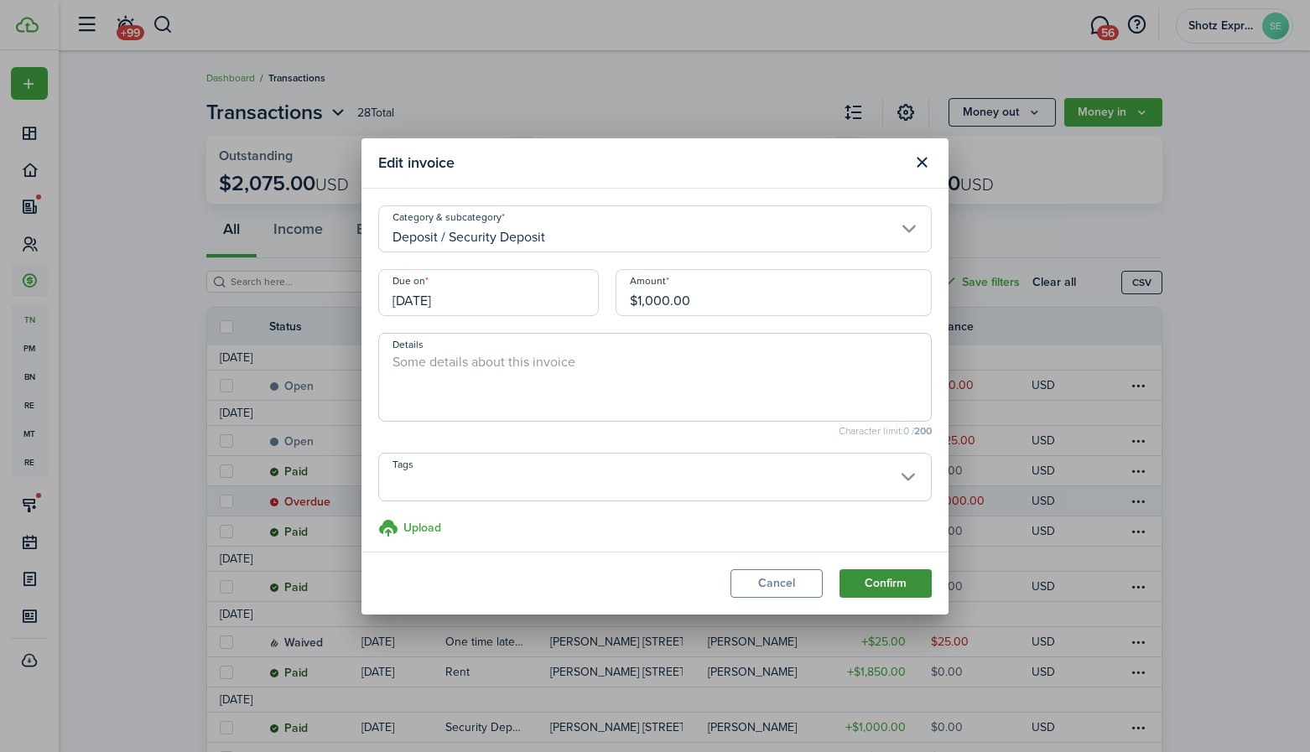
click at [876, 578] on button "Confirm" at bounding box center [885, 583] width 92 height 29
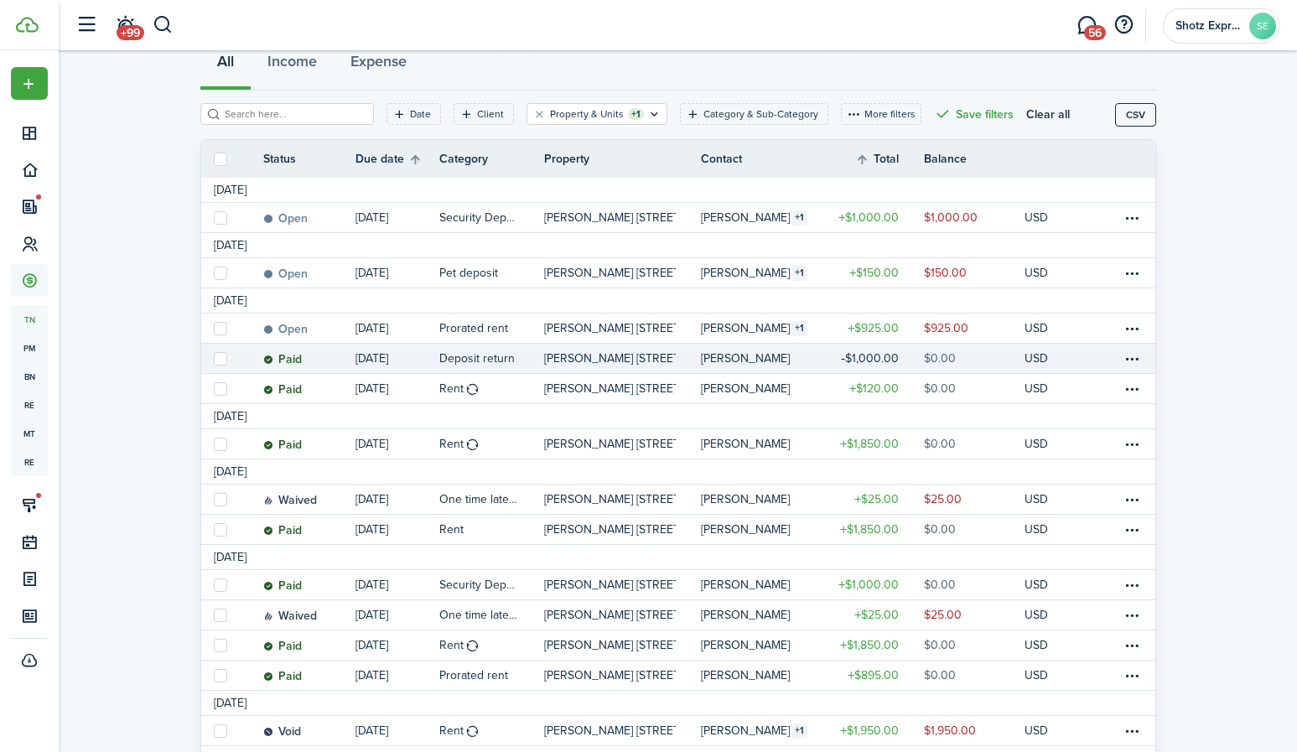
scroll to position [84, 0]
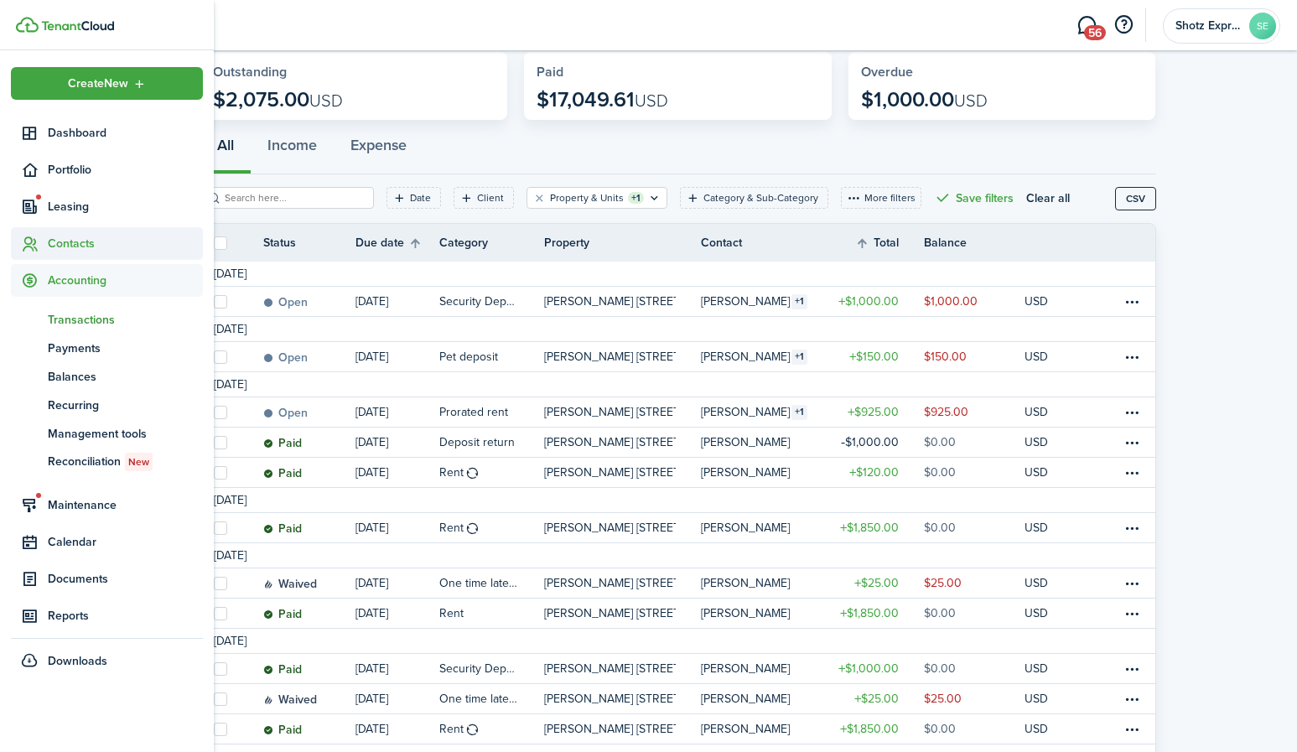
click at [57, 240] on span "Contacts" at bounding box center [125, 244] width 155 height 18
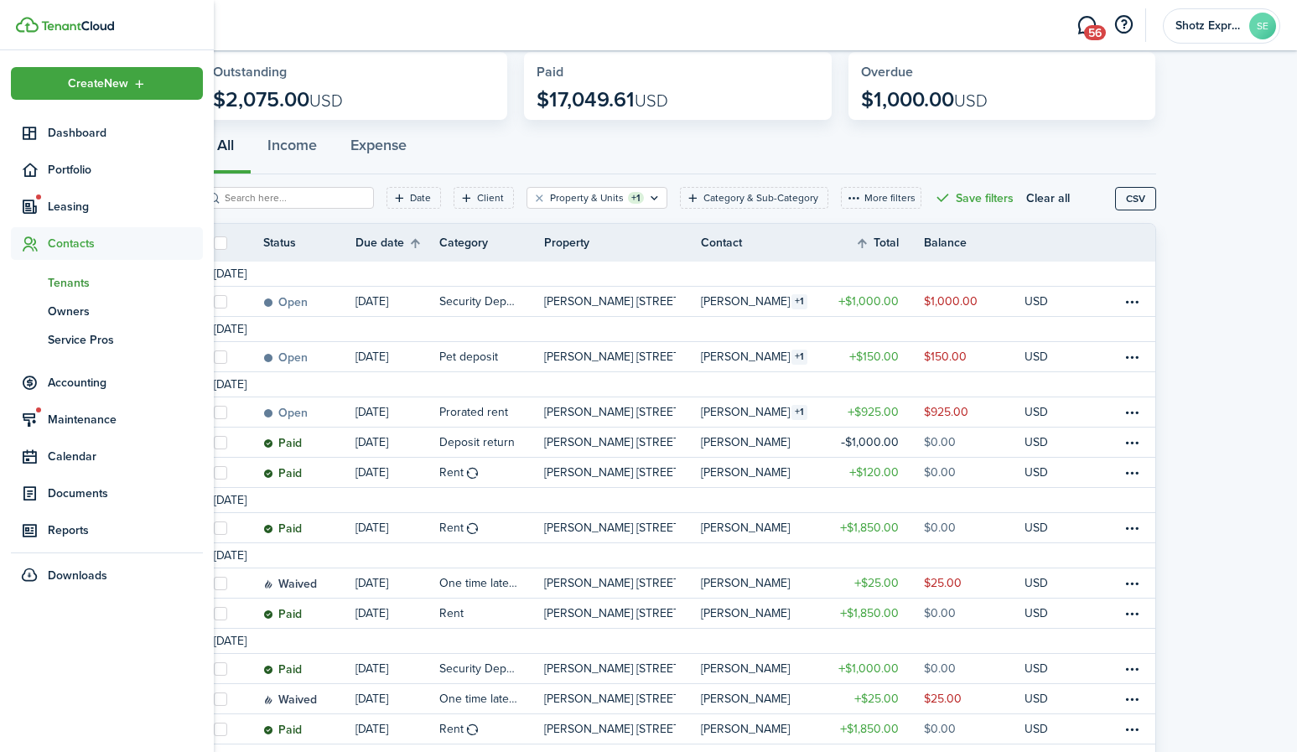
click at [70, 283] on span "Tenants" at bounding box center [125, 283] width 155 height 18
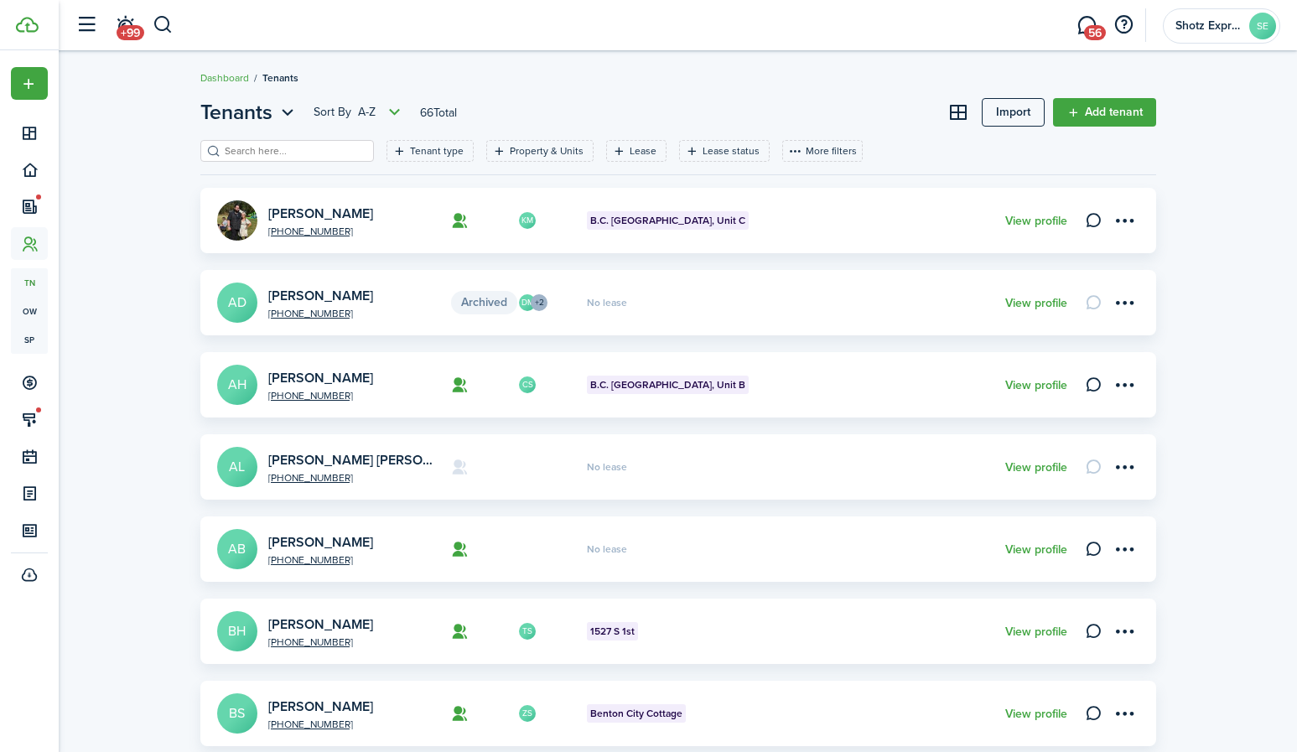
click at [302, 150] on input "search" at bounding box center [295, 151] width 148 height 16
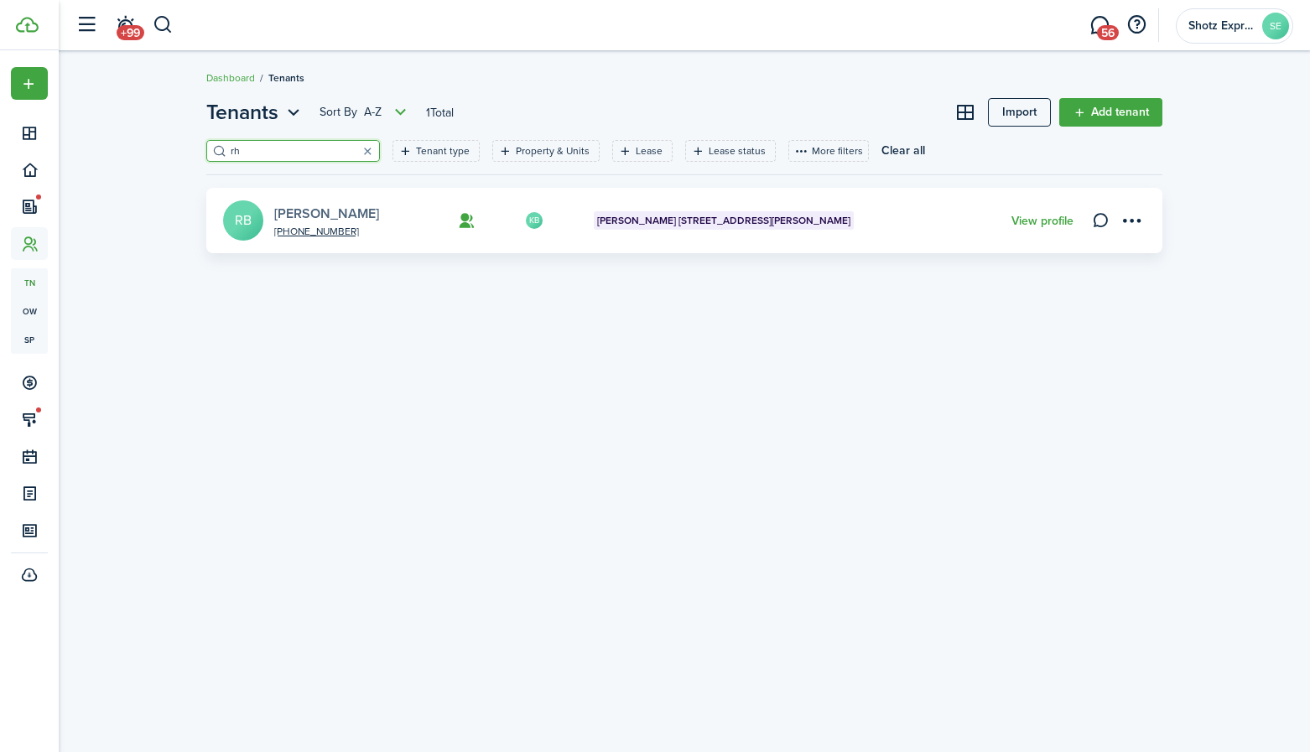
type input "rh"
click at [330, 215] on link "[PERSON_NAME]" at bounding box center [326, 213] width 105 height 19
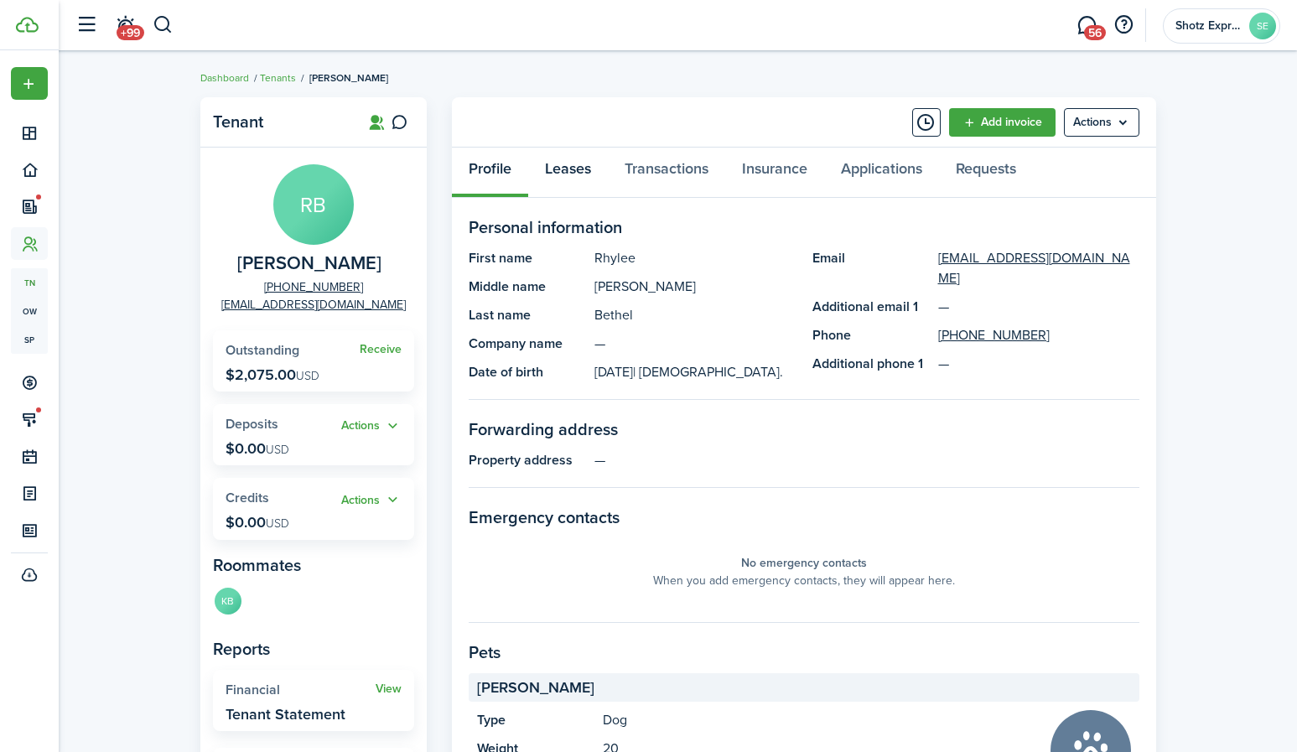
click at [581, 173] on link "Leases" at bounding box center [568, 173] width 80 height 50
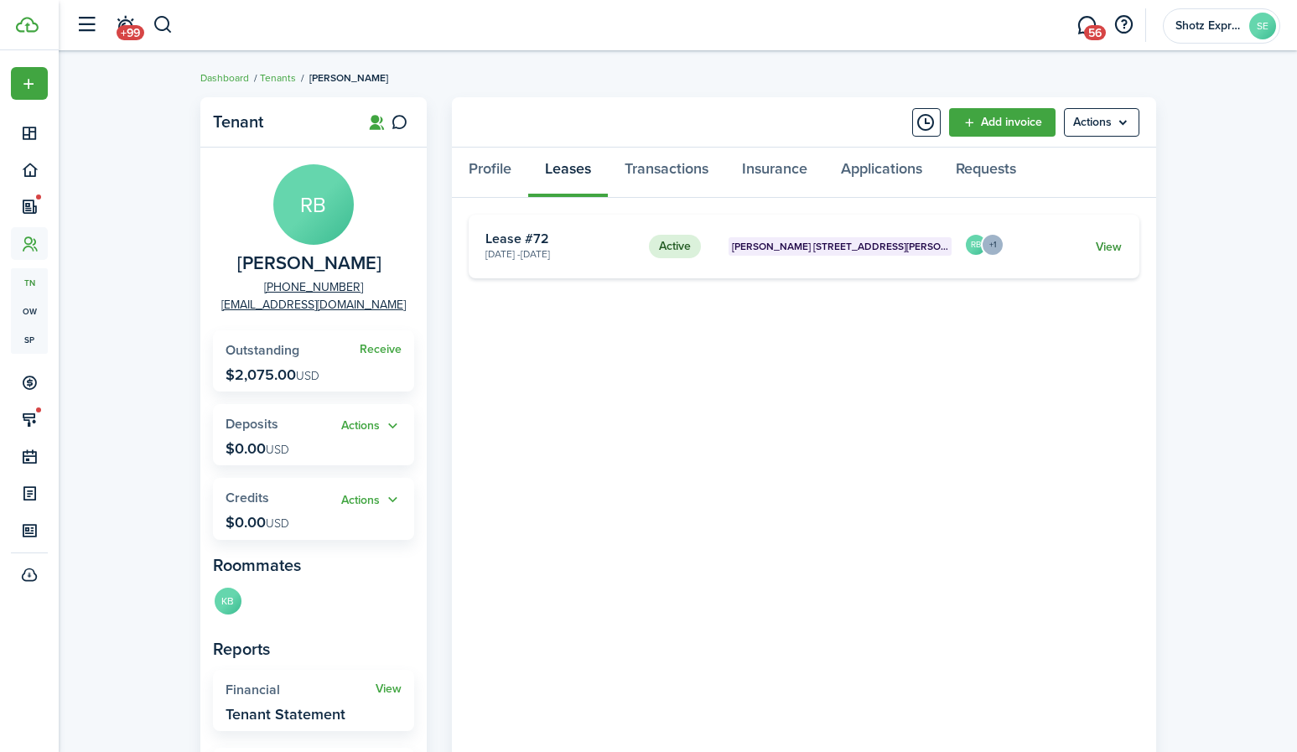
click at [1118, 247] on link "View" at bounding box center [1109, 247] width 26 height 18
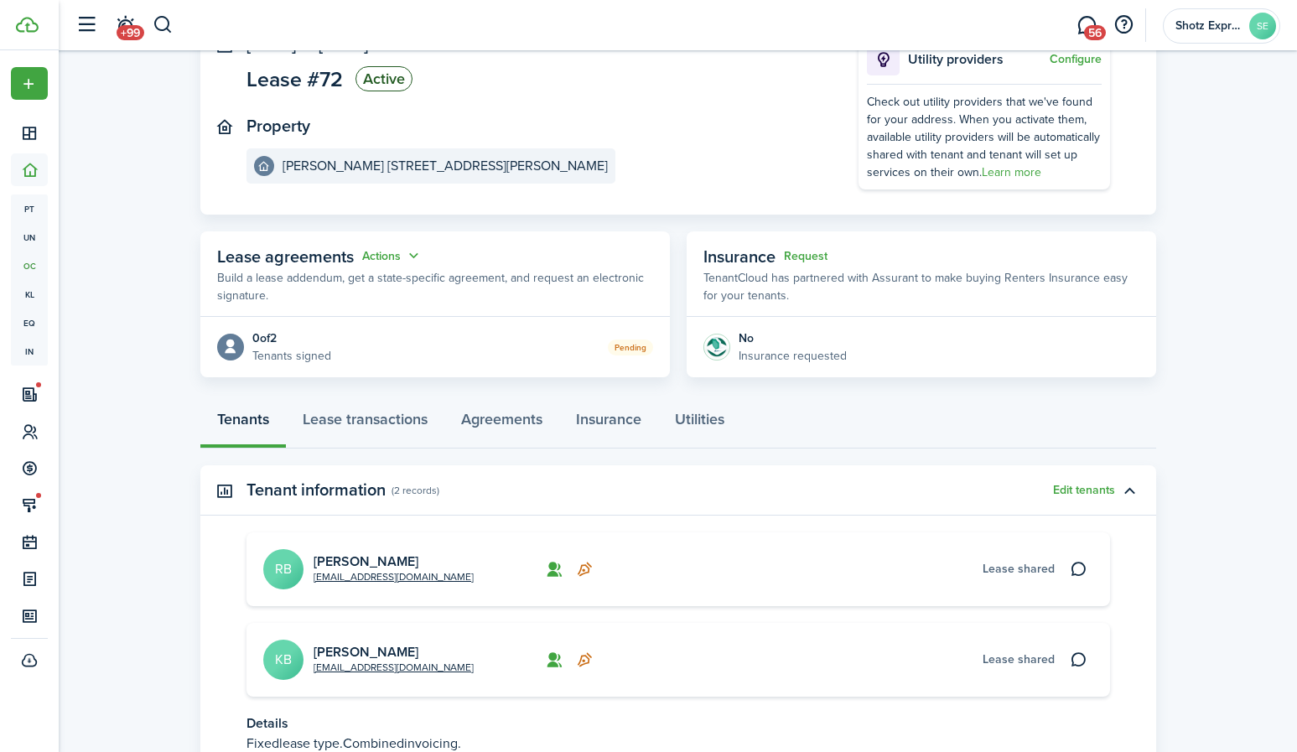
scroll to position [268, 0]
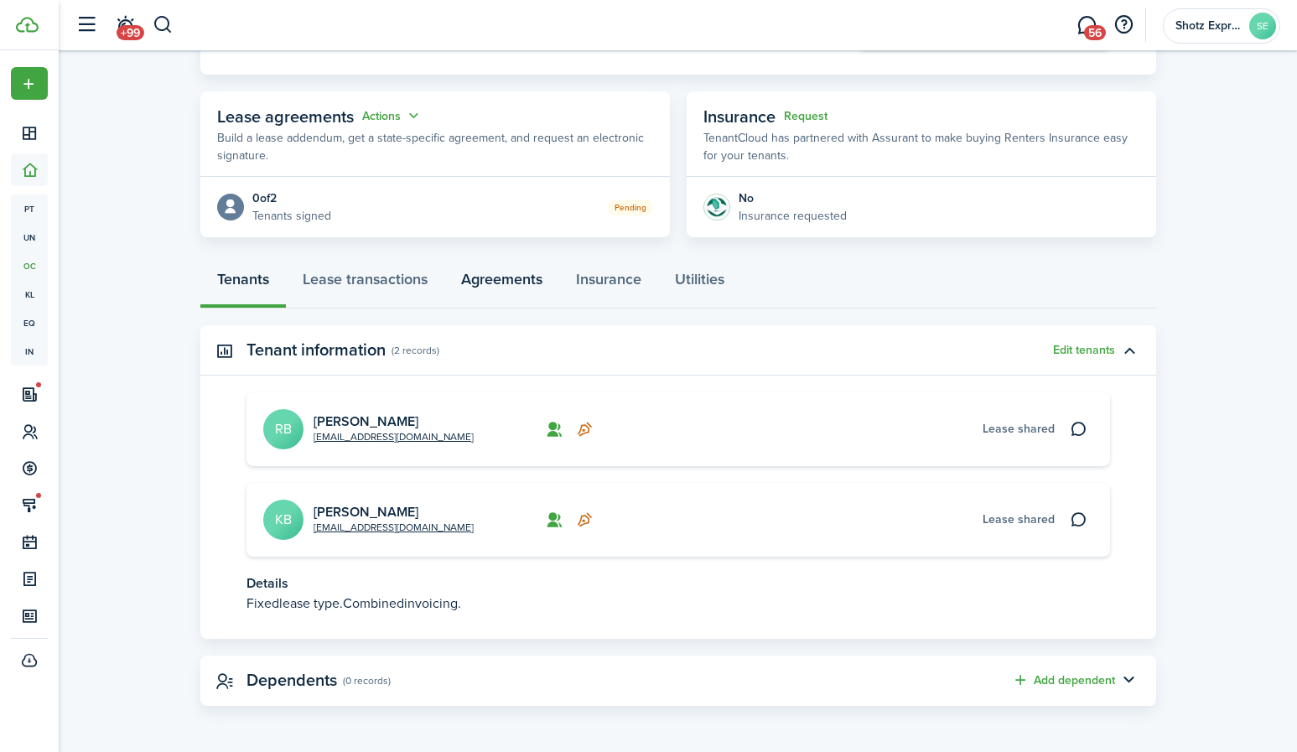
click at [500, 276] on link "Agreements" at bounding box center [501, 283] width 115 height 50
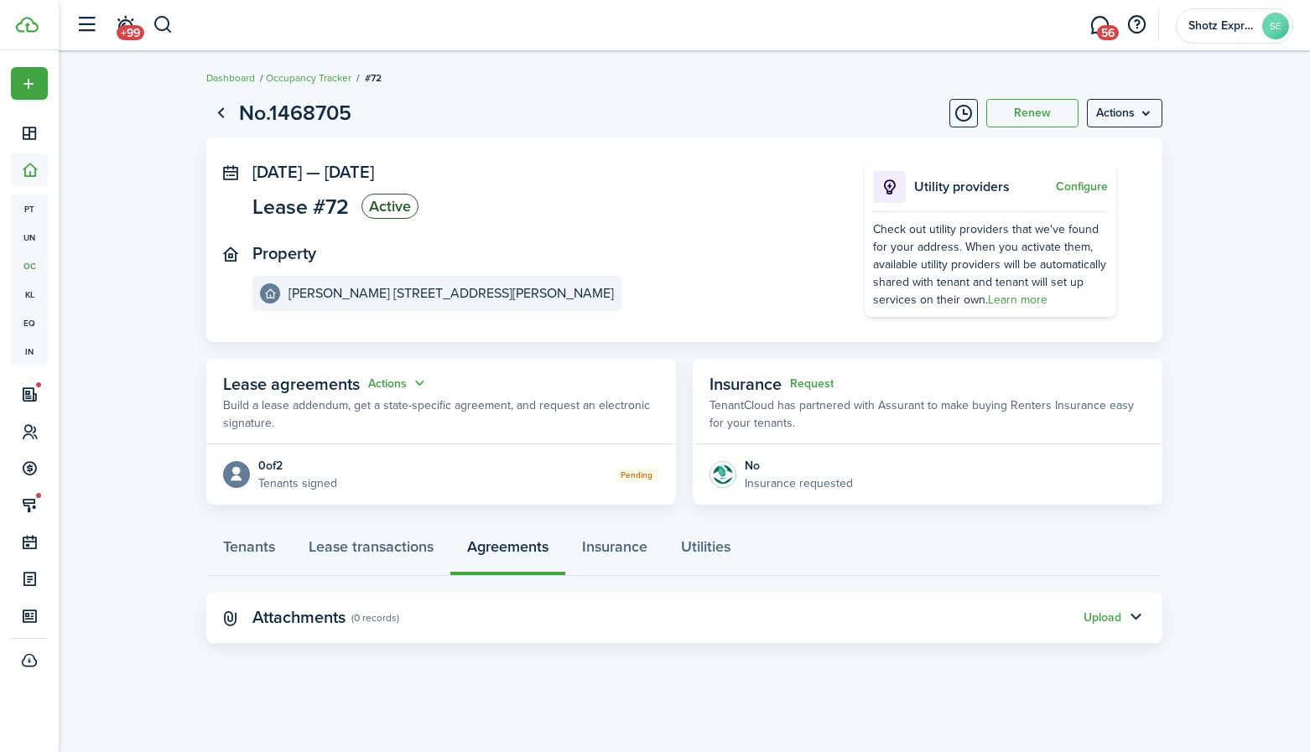
click at [528, 552] on div "Tenants Lease transactions Agreements Insurance Utilities" at bounding box center [684, 551] width 956 height 50
click at [480, 605] on panel-main-header "Attachments (0 records) Upload" at bounding box center [684, 618] width 956 height 50
click at [352, 549] on link "Lease transactions" at bounding box center [371, 551] width 159 height 50
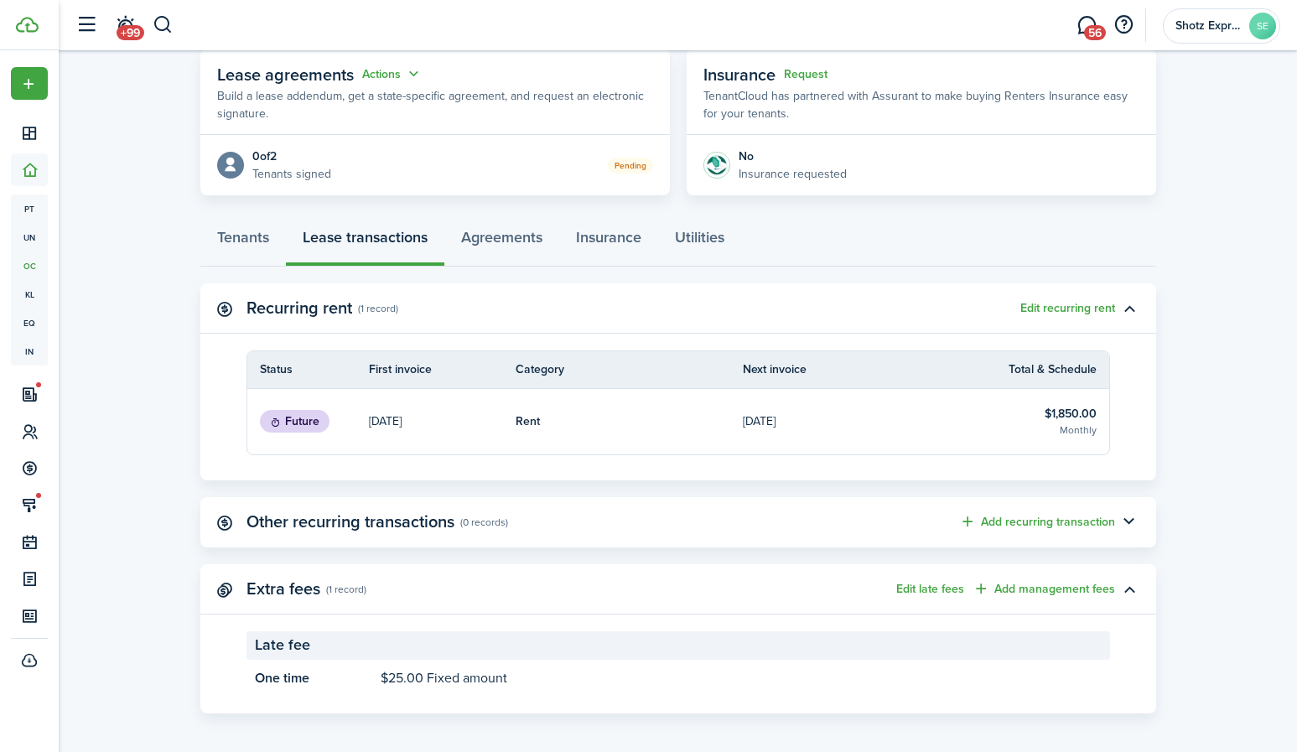
scroll to position [317, 0]
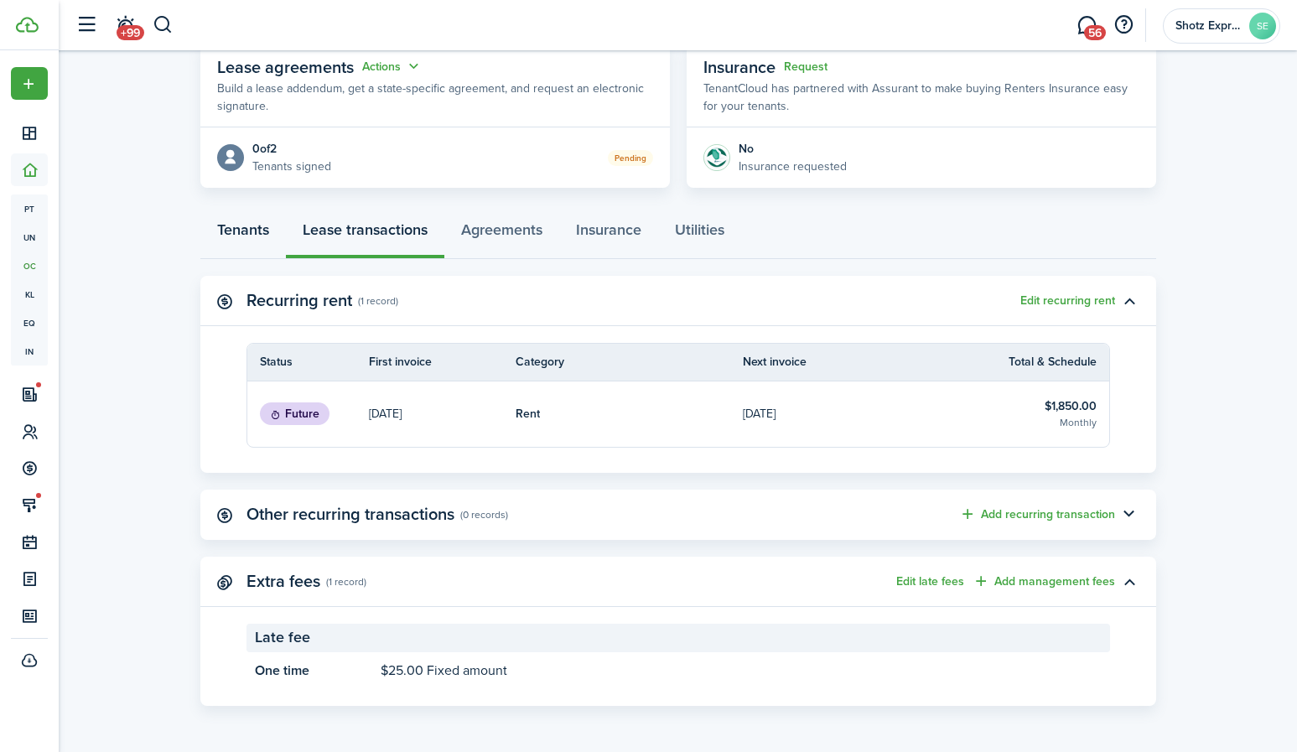
click at [249, 225] on link "Tenants" at bounding box center [243, 234] width 86 height 50
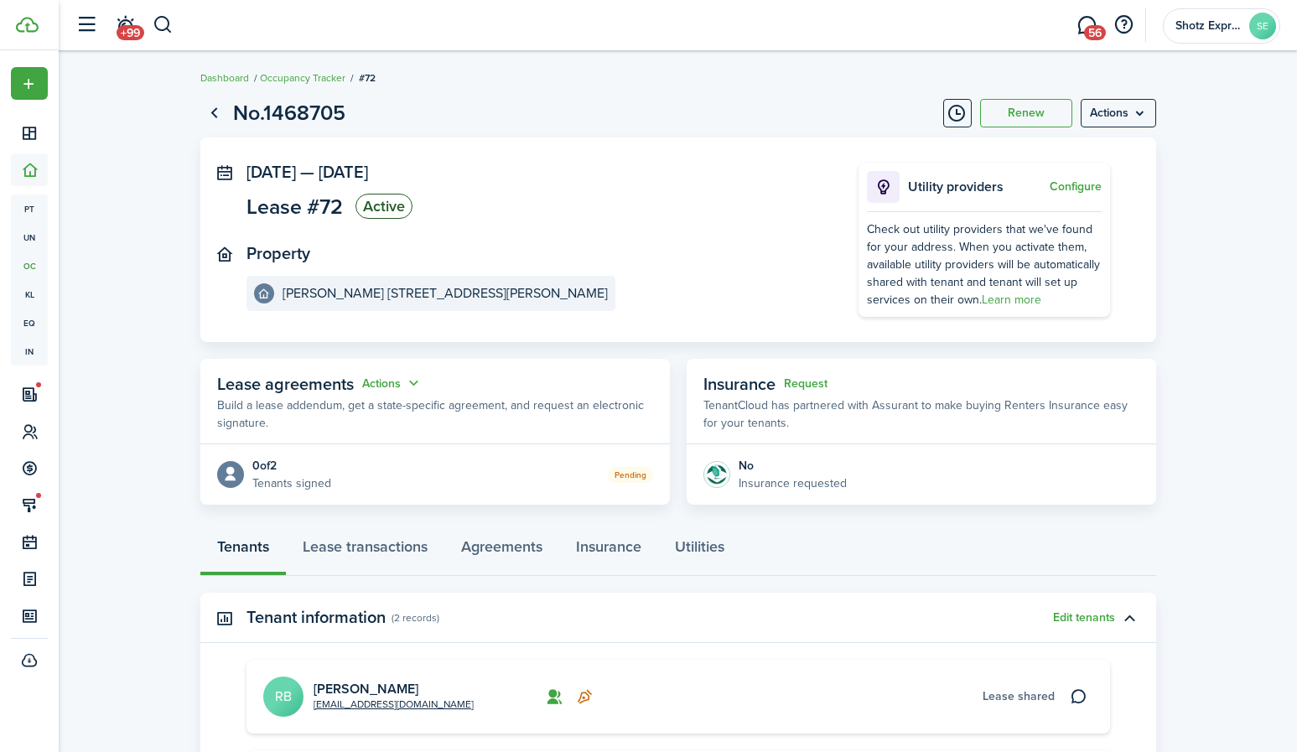
drag, startPoint x: 528, startPoint y: 270, endPoint x: 542, endPoint y: 269, distance: 14.3
click at [528, 269] on panel-main-section "Property [PERSON_NAME] [STREET_ADDRESS][PERSON_NAME]" at bounding box center [528, 277] width 562 height 67
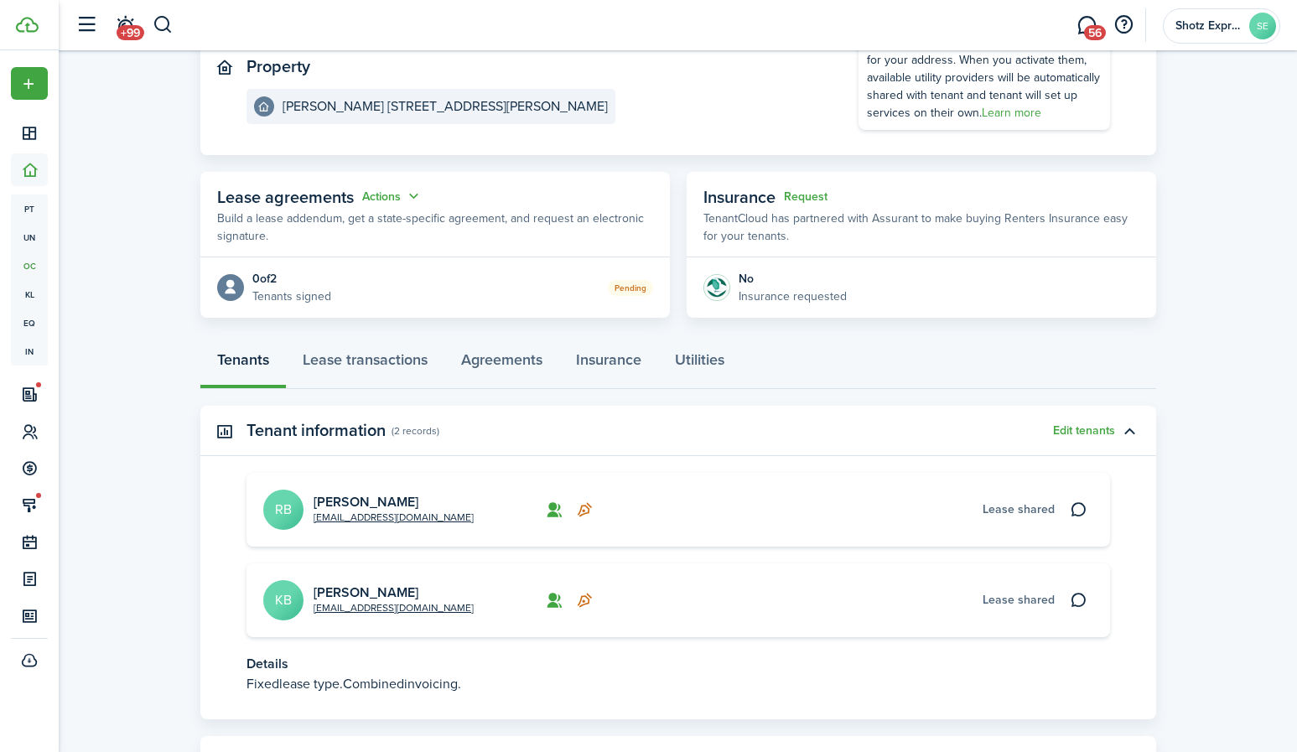
scroll to position [268, 0]
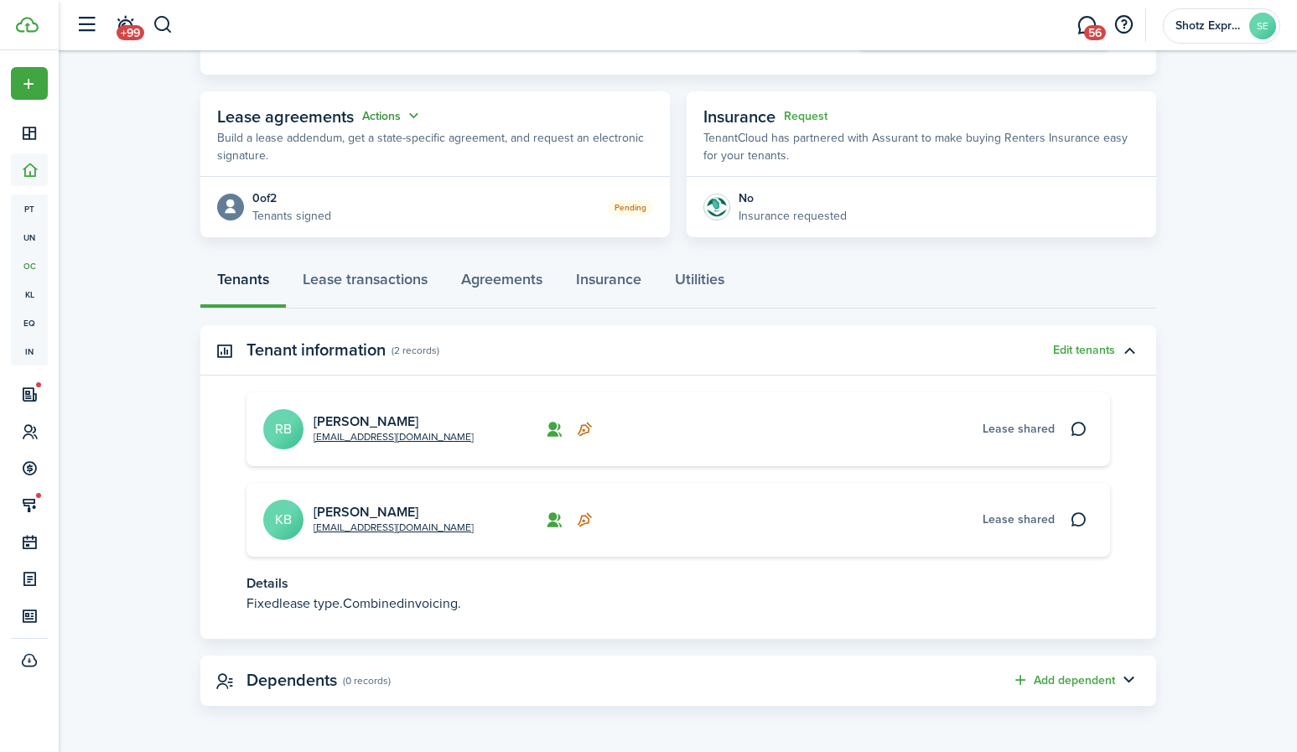
click at [391, 117] on button "Actions" at bounding box center [392, 116] width 60 height 19
click at [444, 104] on panel-main-header "Lease agreements Actions Build a lease addendum, get a state-specific agreement…" at bounding box center [435, 134] width 470 height 86
click at [370, 274] on link "Lease transactions" at bounding box center [365, 283] width 159 height 50
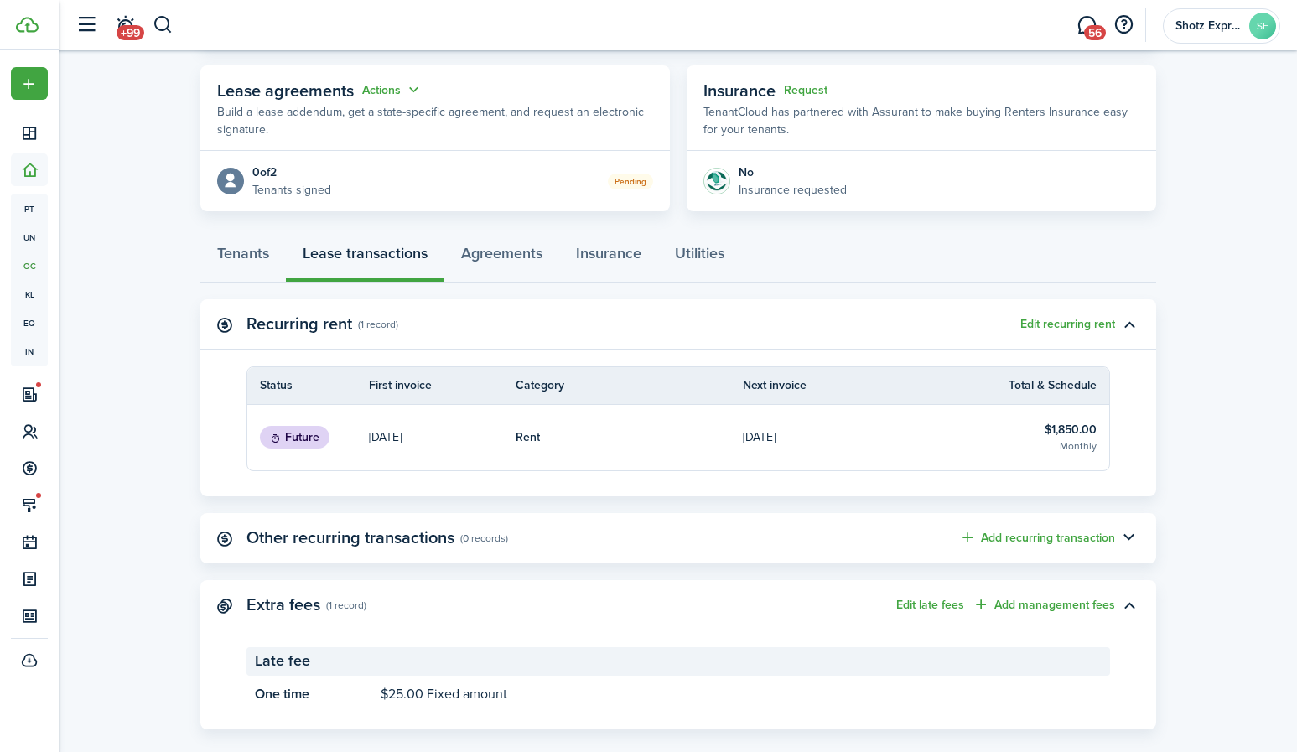
scroll to position [317, 0]
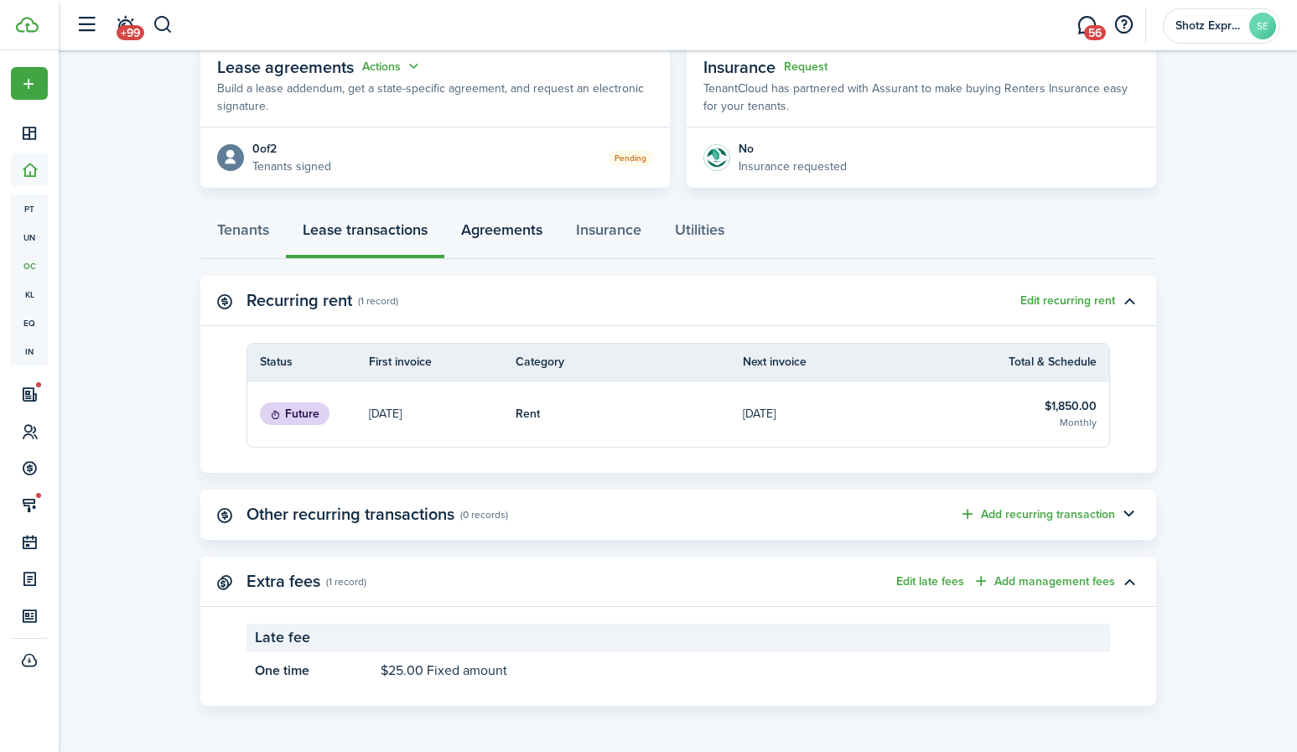
click at [520, 223] on link "Agreements" at bounding box center [501, 234] width 115 height 50
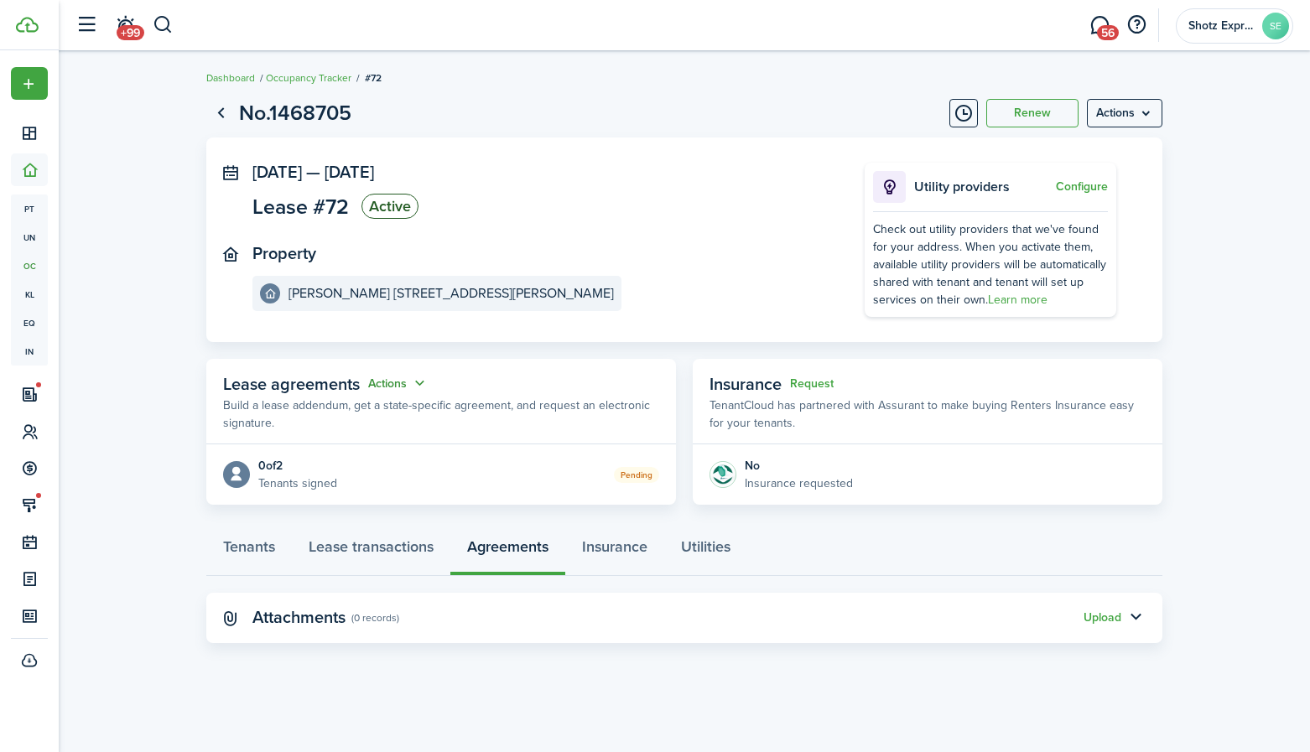
click at [422, 382] on button "Actions" at bounding box center [398, 383] width 60 height 19
click at [309, 411] on link "Edit" at bounding box center [356, 416] width 147 height 29
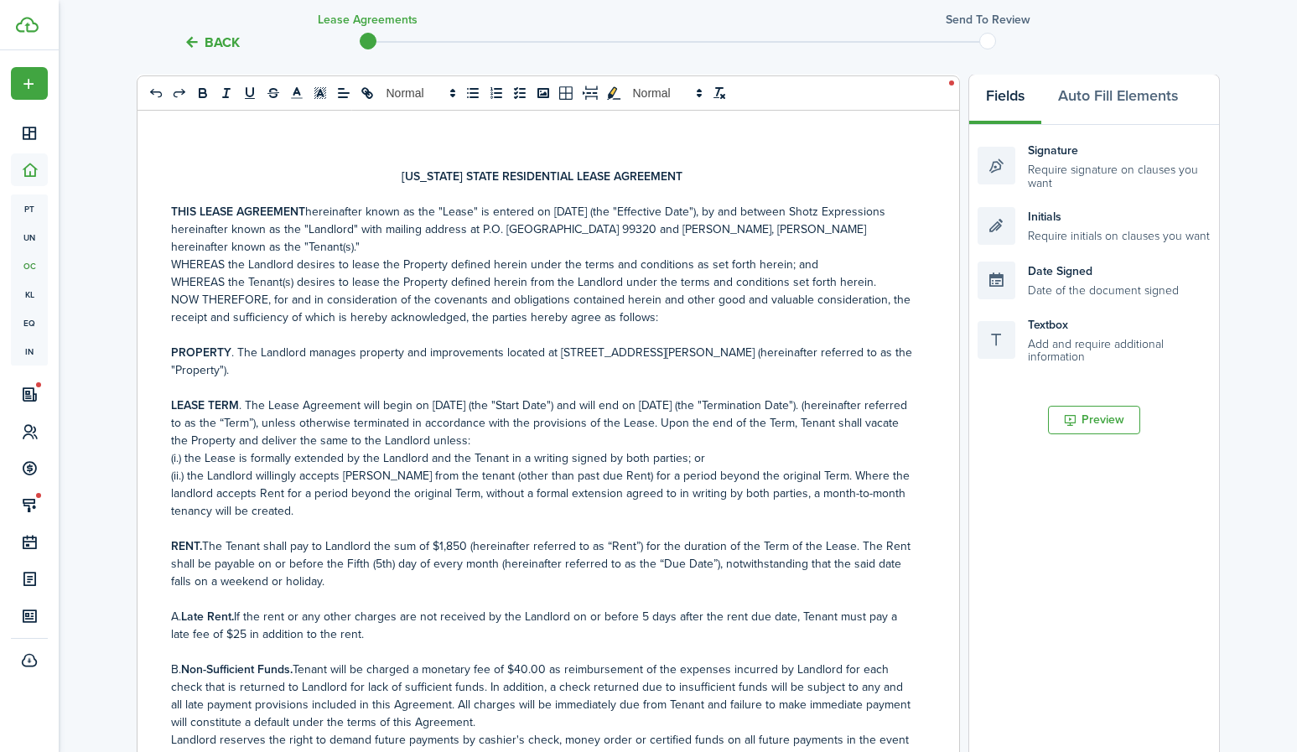
click at [224, 42] on button "Back" at bounding box center [212, 43] width 56 height 18
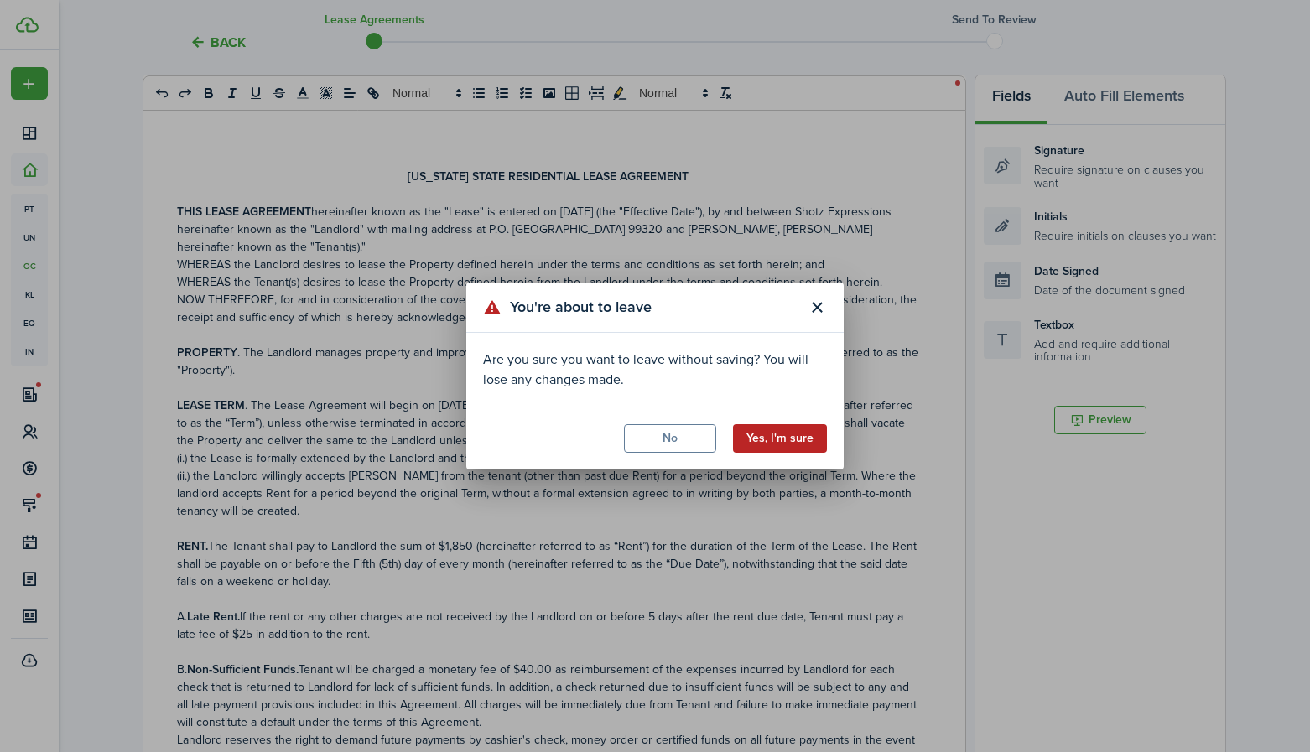
click at [795, 436] on button "Yes, I'm sure" at bounding box center [780, 438] width 94 height 29
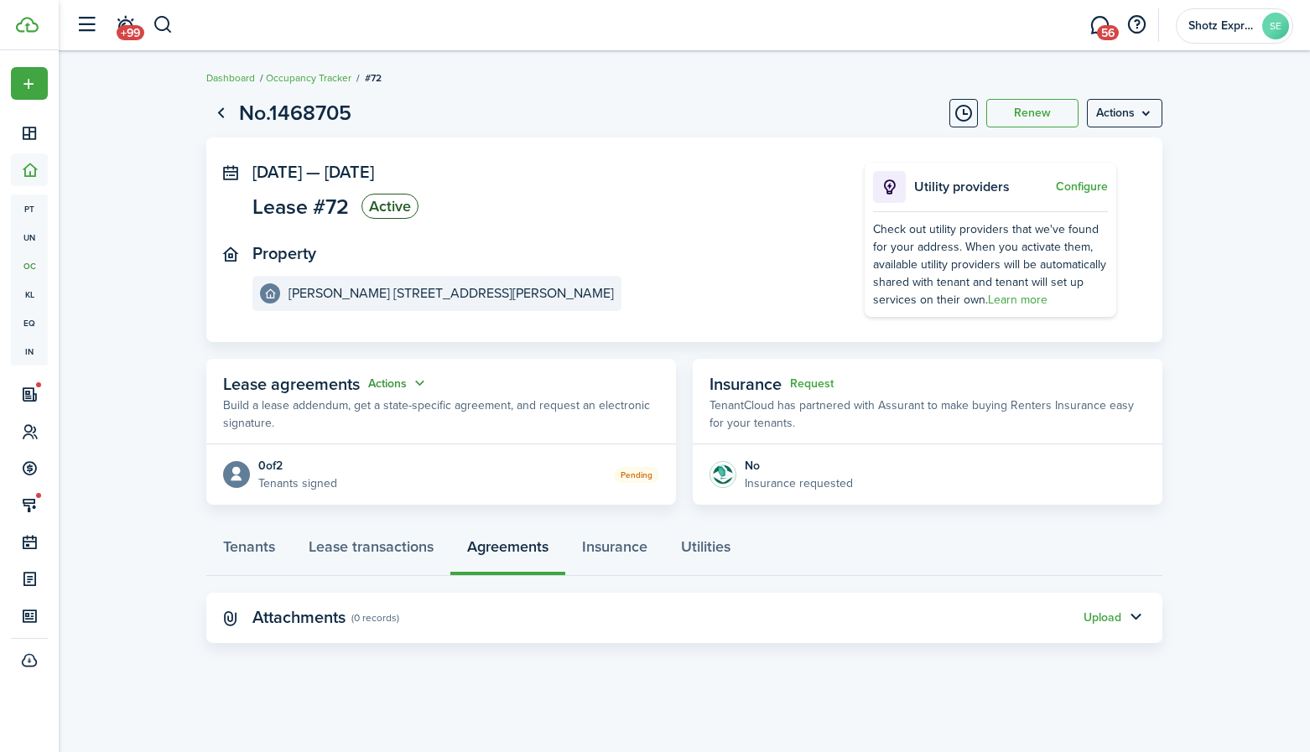
click at [423, 382] on button "Actions" at bounding box center [398, 383] width 60 height 19
click at [614, 547] on link "Insurance" at bounding box center [614, 551] width 99 height 50
click at [715, 547] on link "Utilities" at bounding box center [705, 551] width 83 height 50
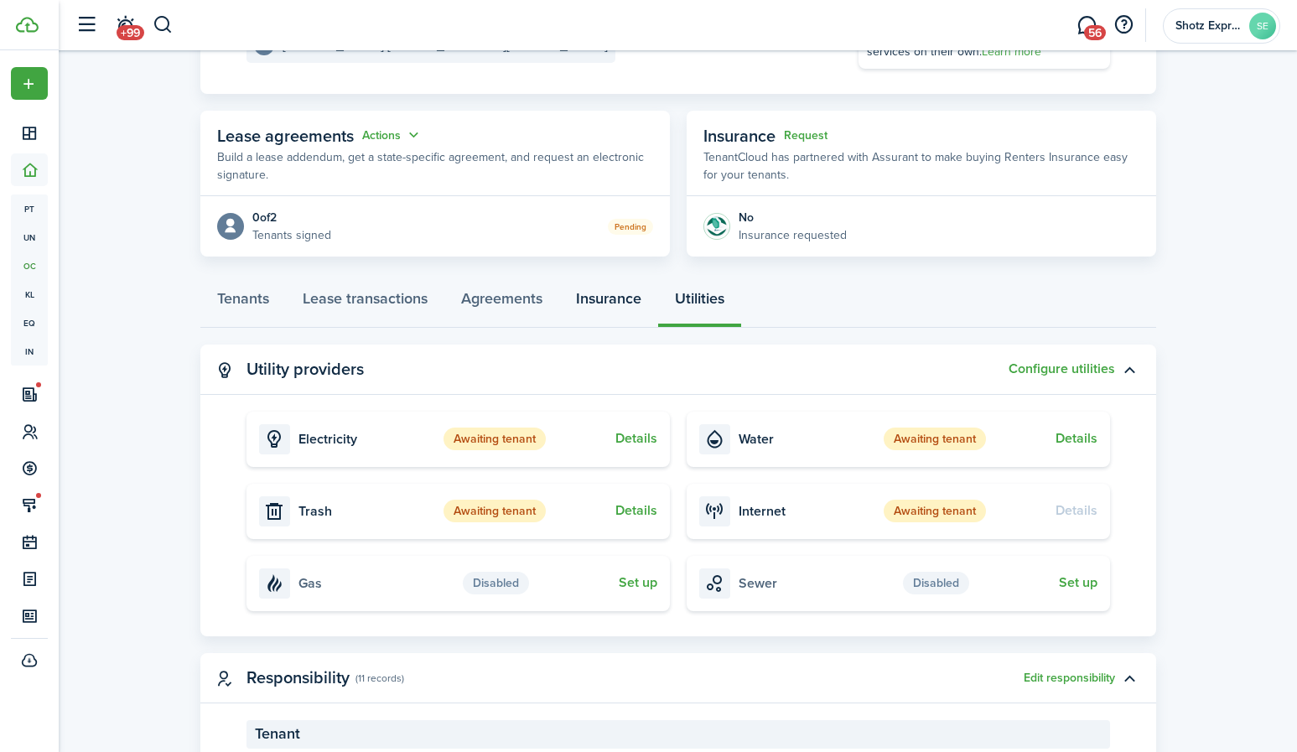
scroll to position [252, 0]
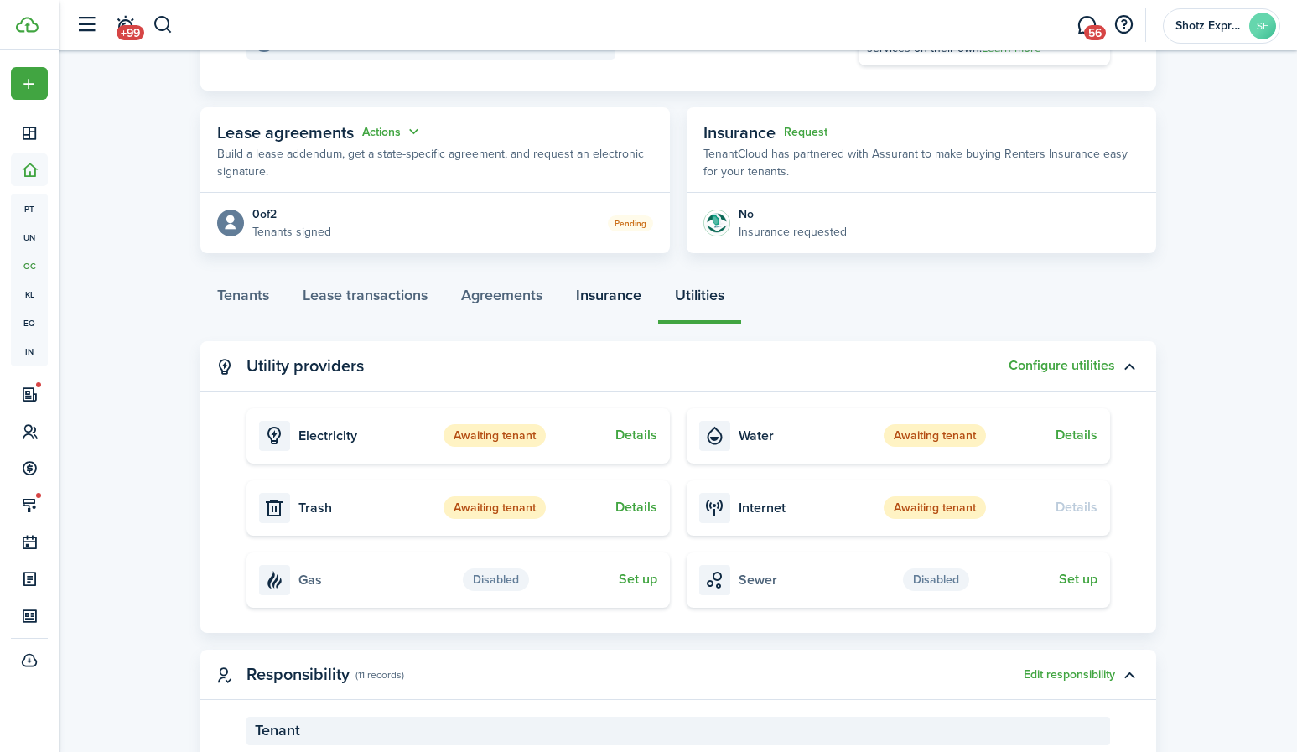
click at [626, 294] on link "Insurance" at bounding box center [608, 299] width 99 height 50
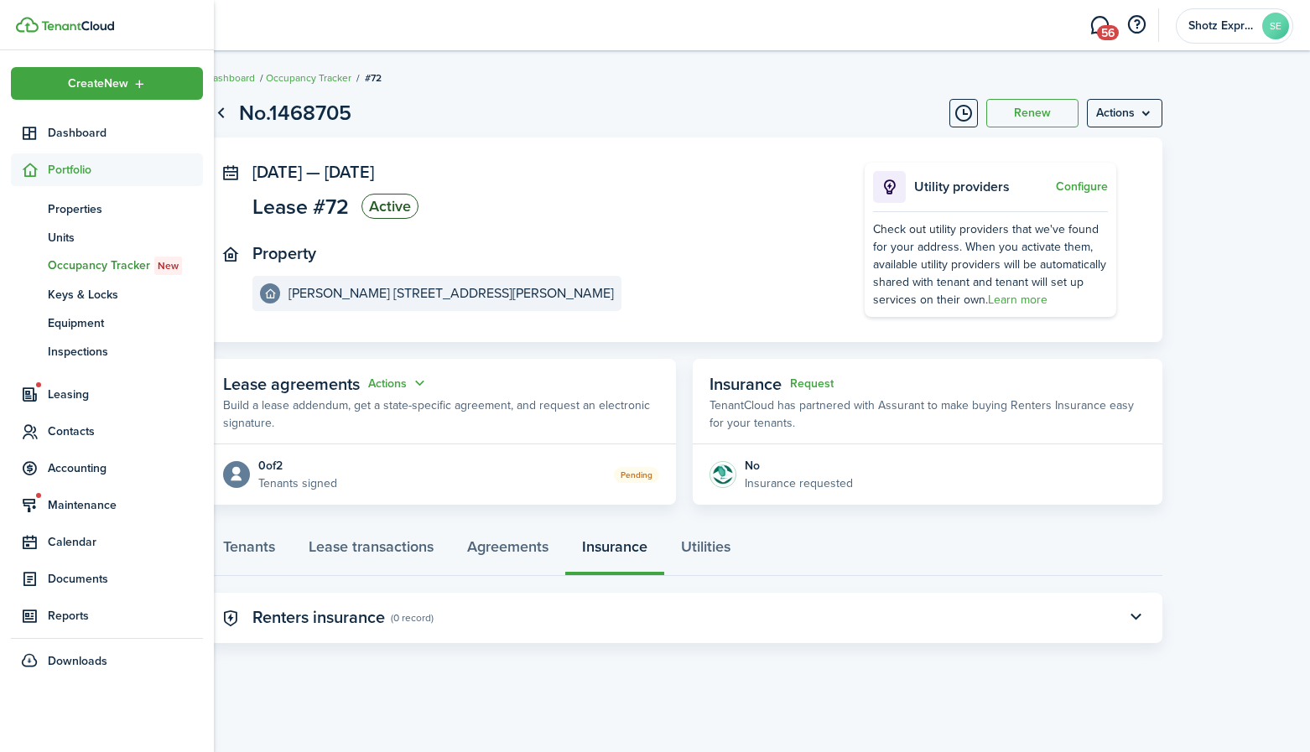
click at [100, 263] on span "Occupancy Tracker New" at bounding box center [125, 266] width 155 height 18
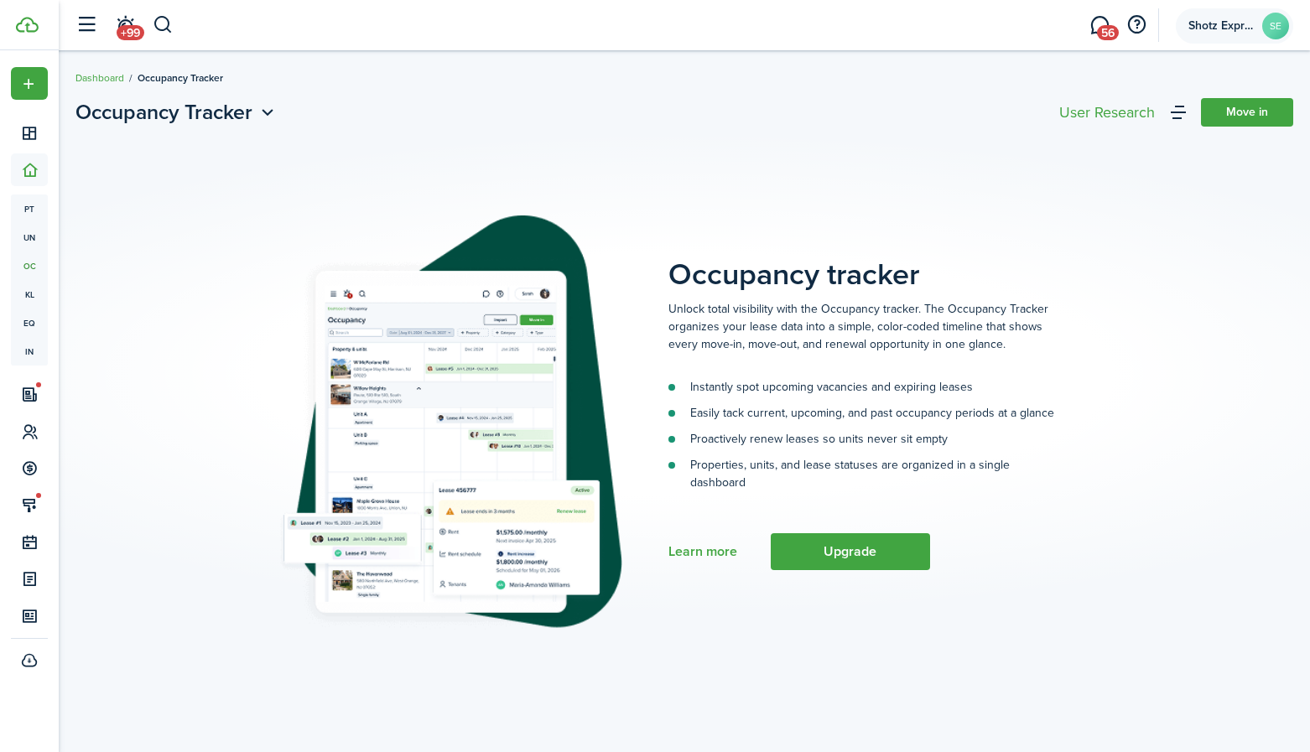
click at [1207, 29] on span "Shotz Expressions" at bounding box center [1221, 26] width 67 height 12
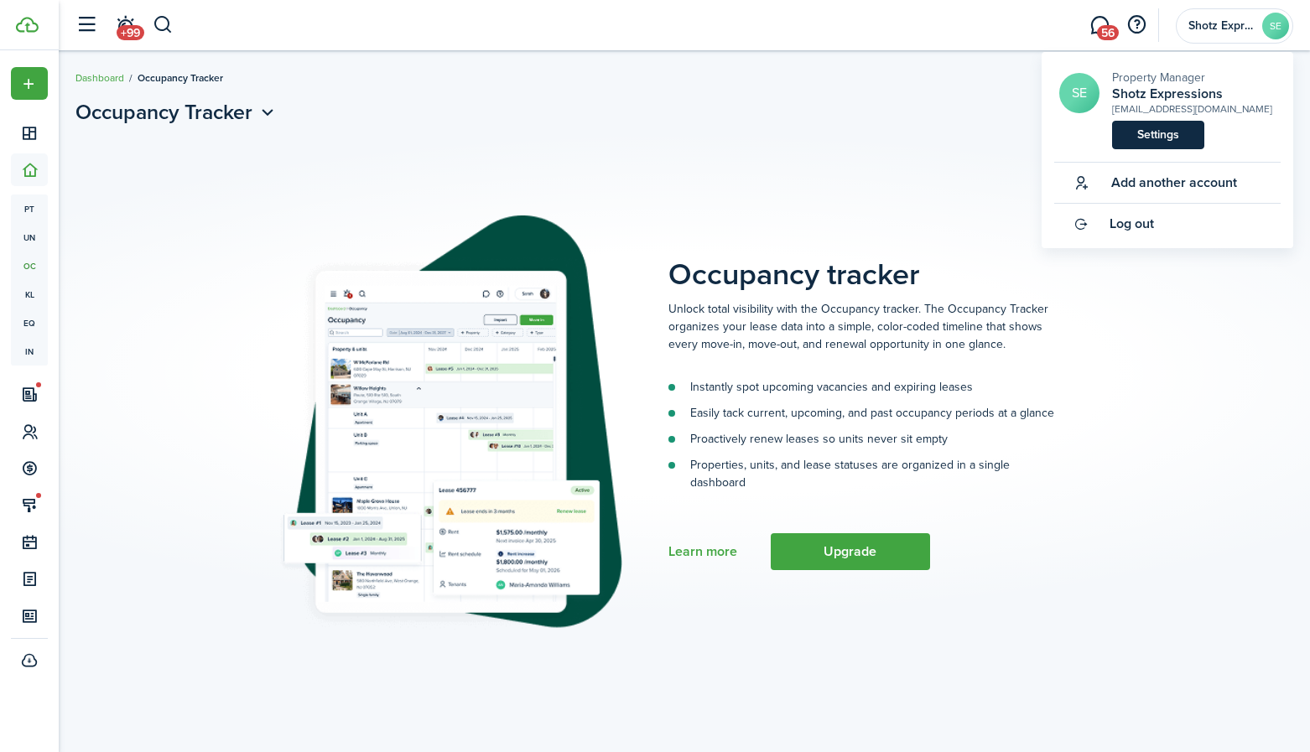
click at [1166, 137] on link "Settings" at bounding box center [1158, 135] width 92 height 29
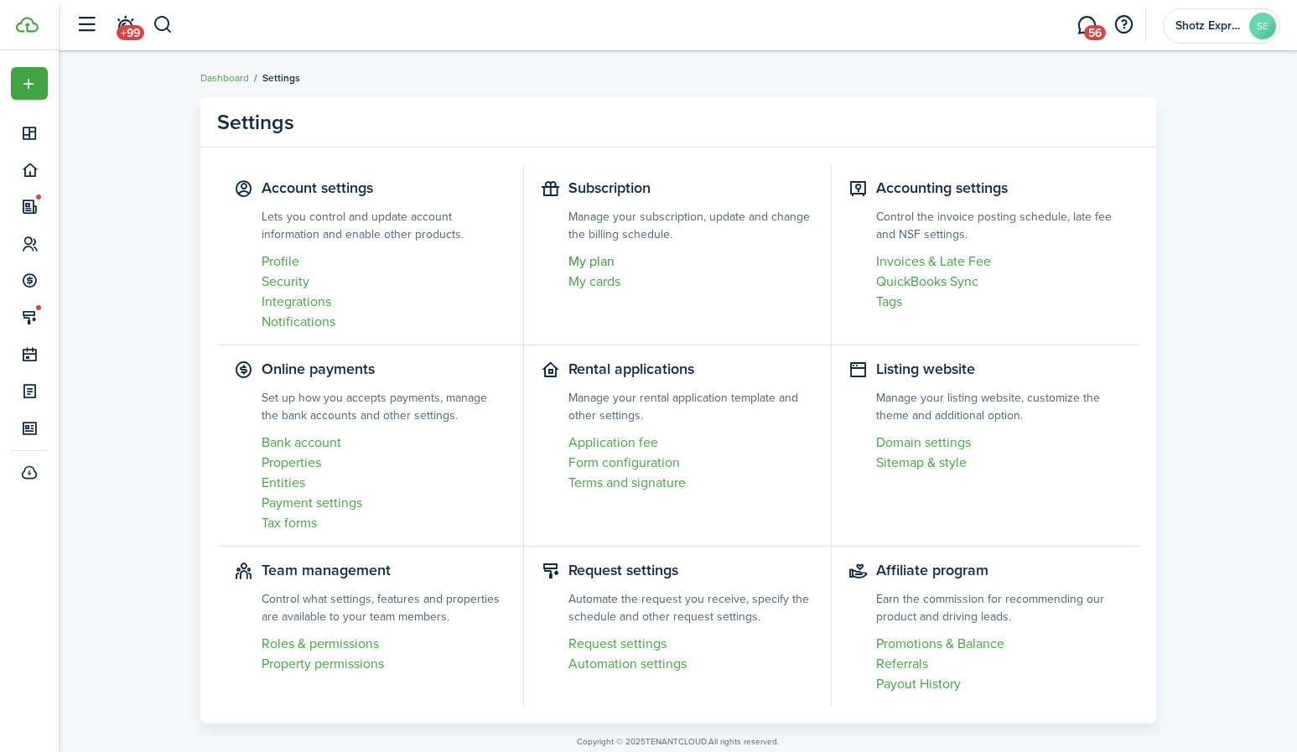
click at [596, 262] on link "My plan" at bounding box center [692, 262] width 246 height 20
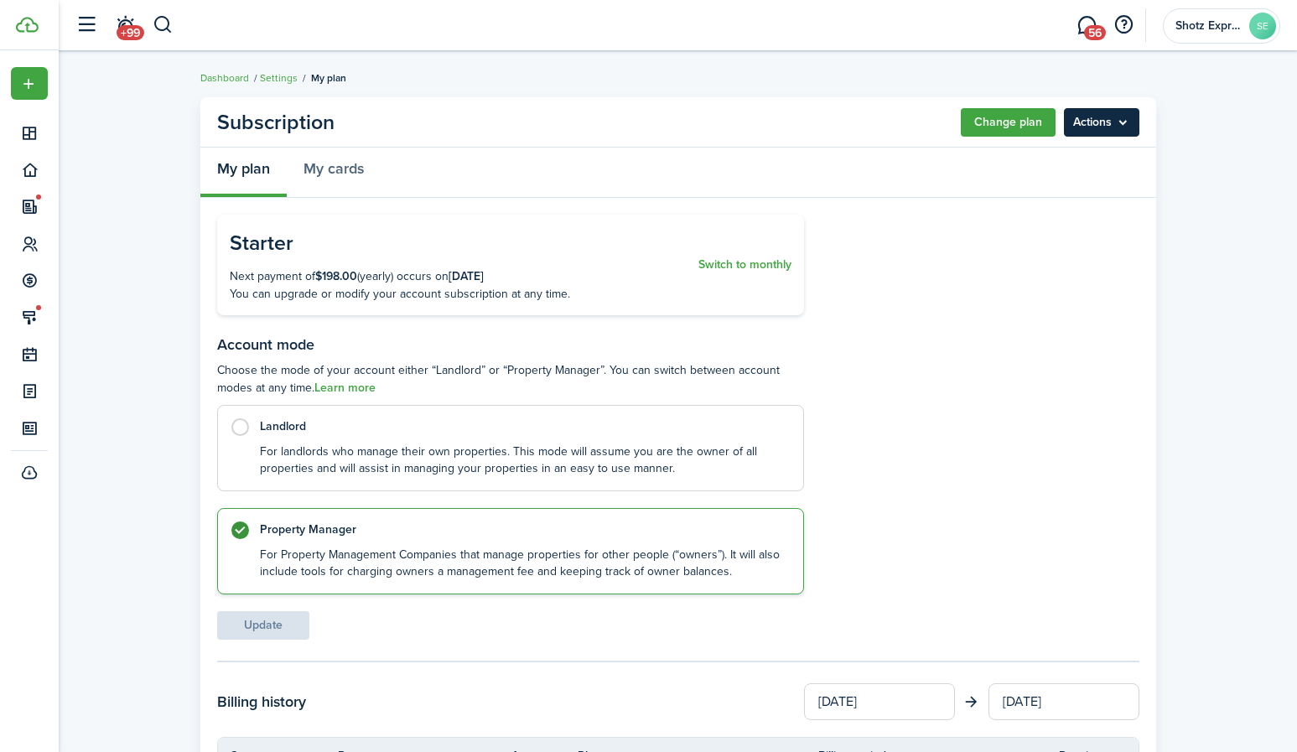
click at [1106, 116] on menu-btn "Actions" at bounding box center [1101, 122] width 75 height 29
click at [800, 111] on panel-main-header "Subscription Change plan Actions" at bounding box center [678, 122] width 956 height 50
click at [288, 76] on link "Settings" at bounding box center [279, 77] width 38 height 15
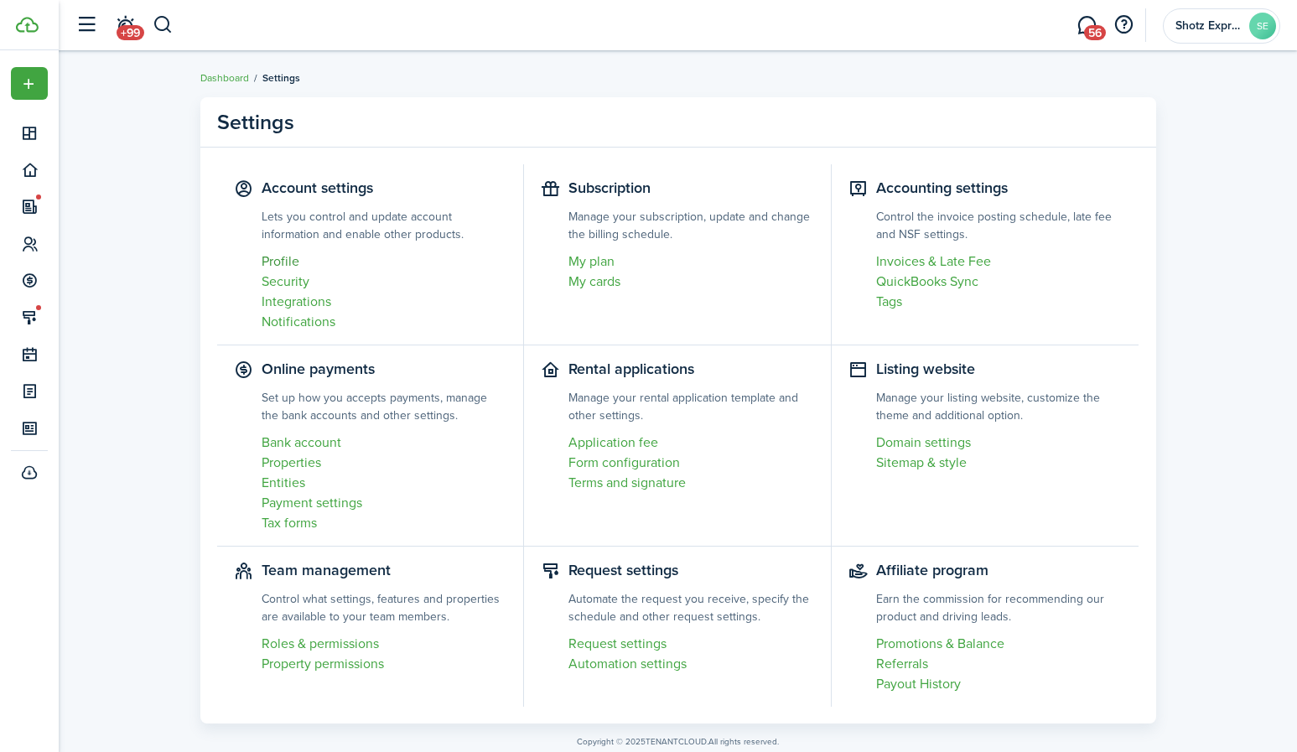
click at [293, 262] on link "Profile" at bounding box center [385, 262] width 246 height 20
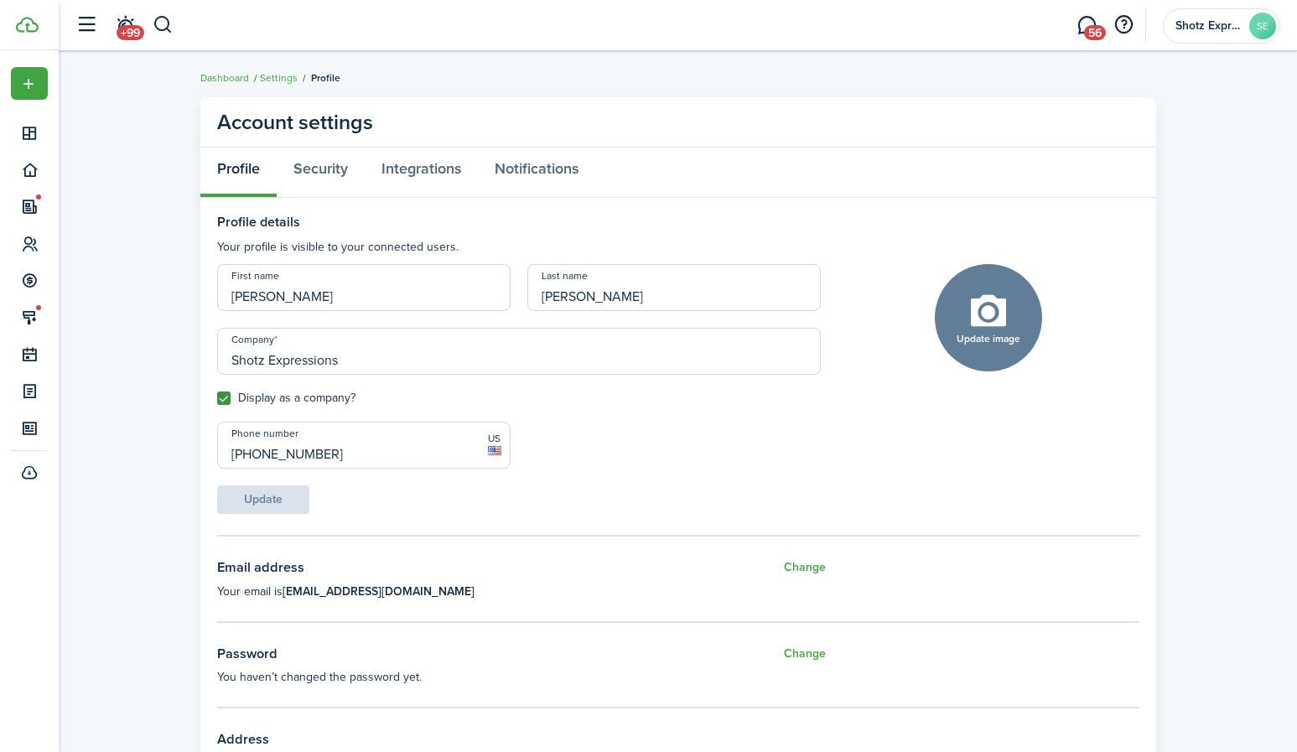
click at [270, 359] on input "Shotz Expressions" at bounding box center [519, 351] width 604 height 47
type input "ShotzExpressions"
click at [283, 498] on button "Update" at bounding box center [263, 500] width 92 height 29
click at [235, 71] on link "Dashboard" at bounding box center [224, 77] width 49 height 15
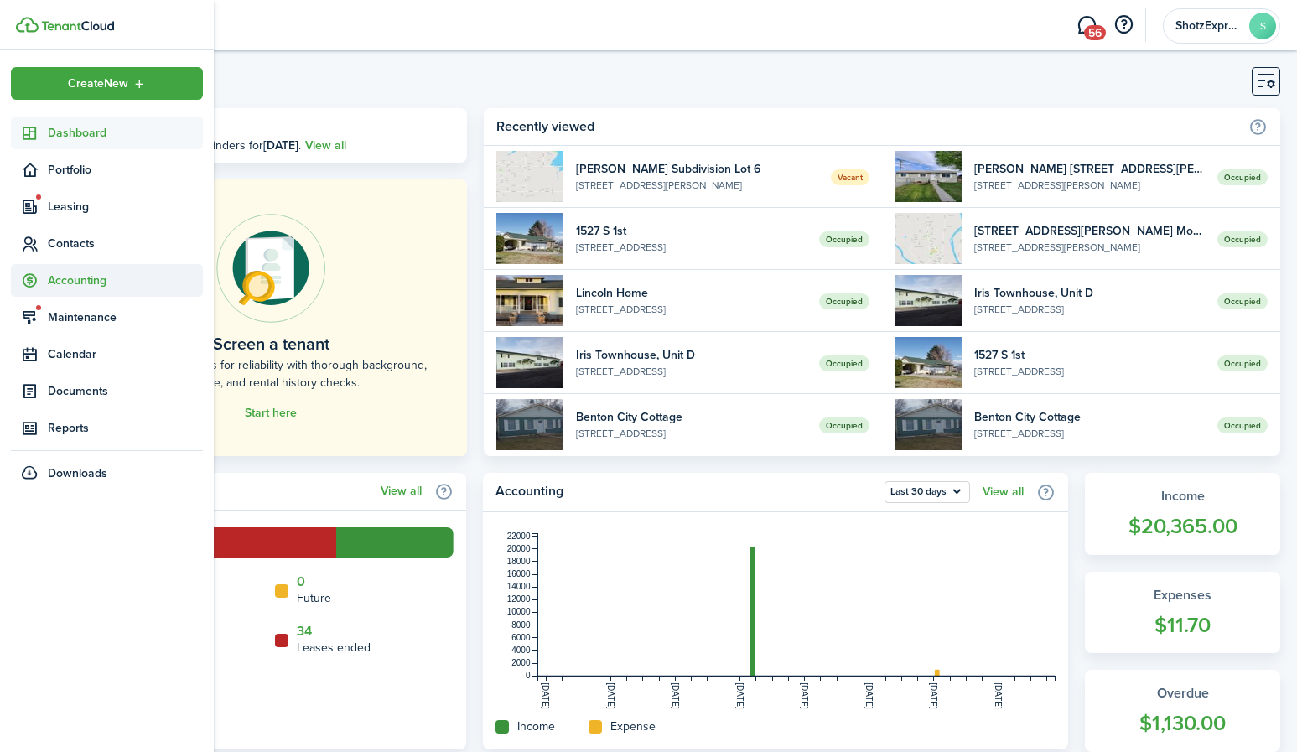
click at [86, 279] on span "Accounting" at bounding box center [125, 281] width 155 height 18
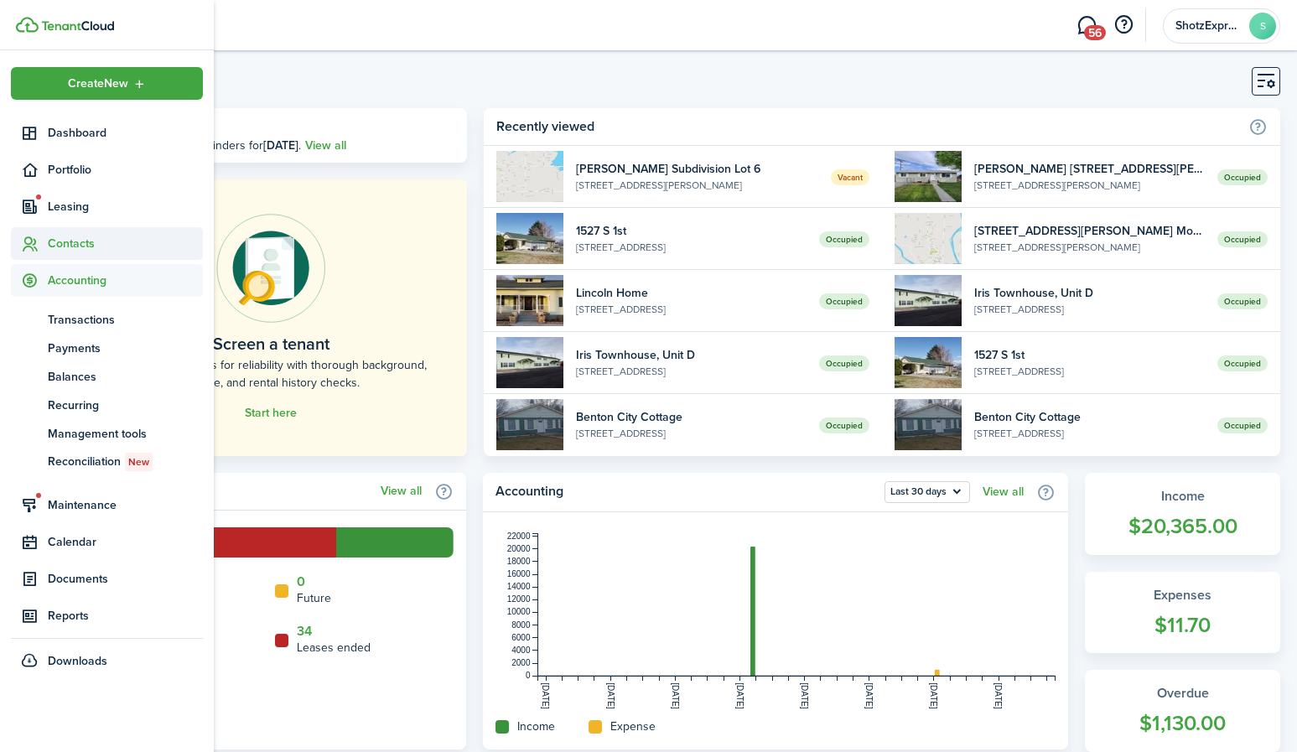
click at [70, 242] on span "Contacts" at bounding box center [125, 244] width 155 height 18
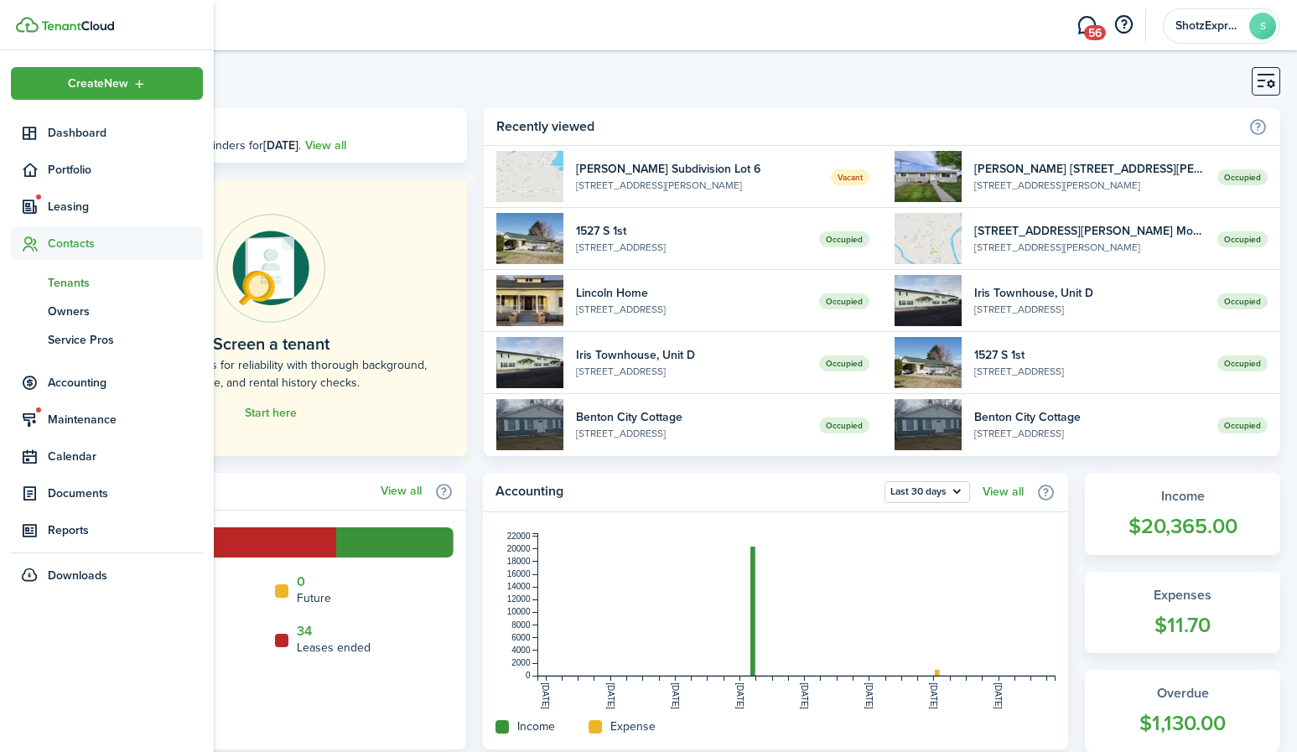
click at [75, 281] on span "Tenants" at bounding box center [125, 283] width 155 height 18
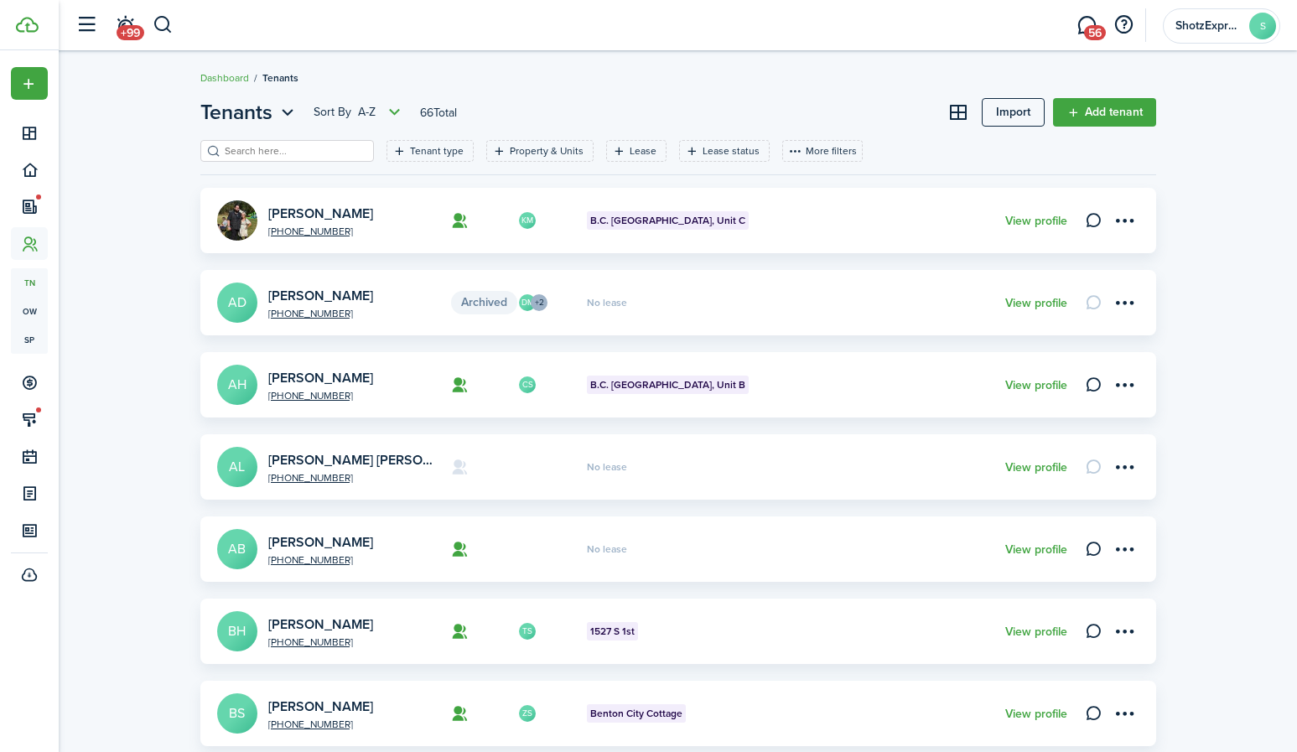
click at [304, 151] on input "search" at bounding box center [295, 151] width 148 height 16
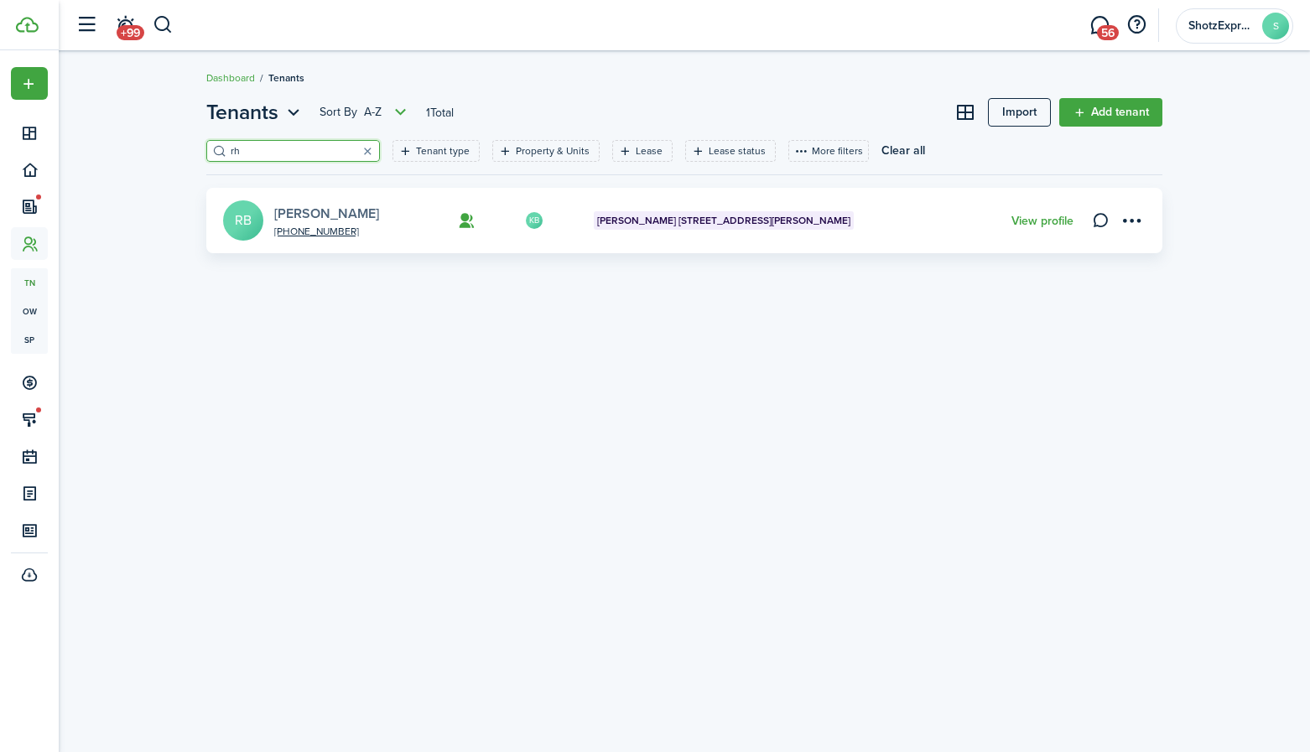
type input "rh"
click at [347, 214] on link "[PERSON_NAME]" at bounding box center [326, 213] width 105 height 19
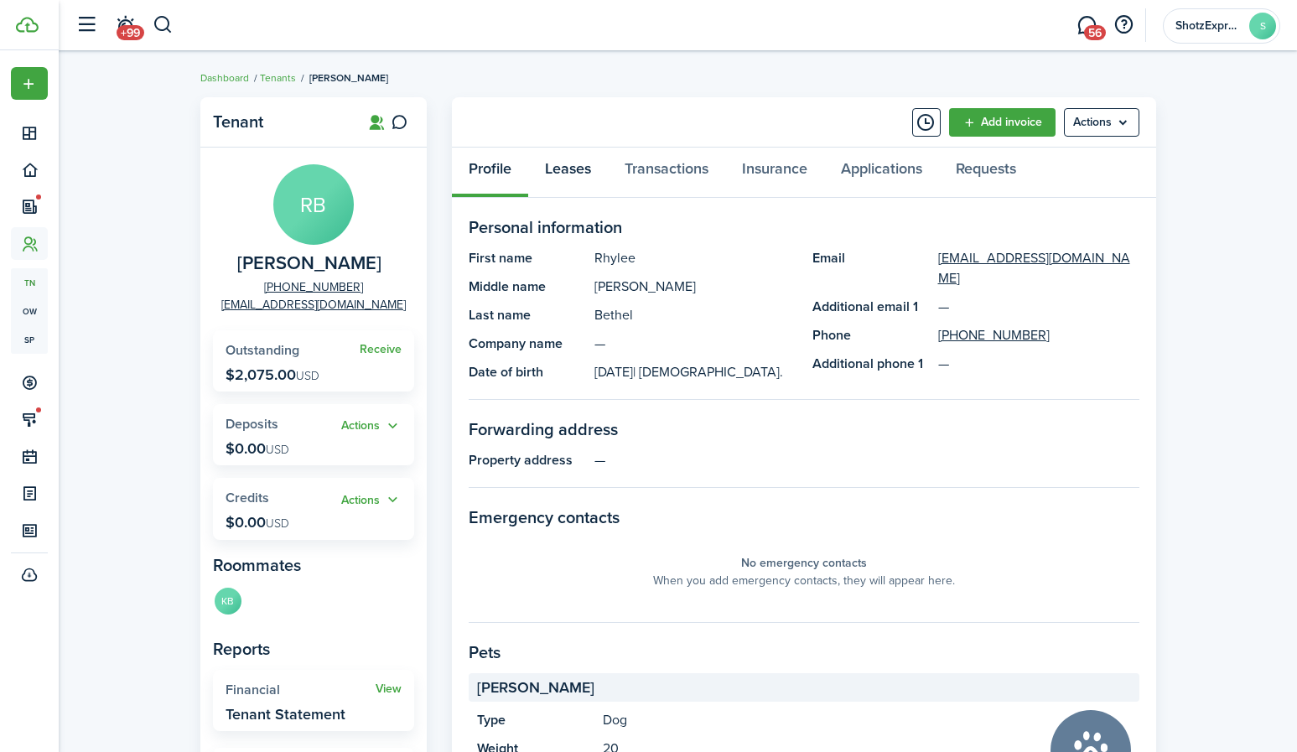
click at [574, 173] on link "Leases" at bounding box center [568, 173] width 80 height 50
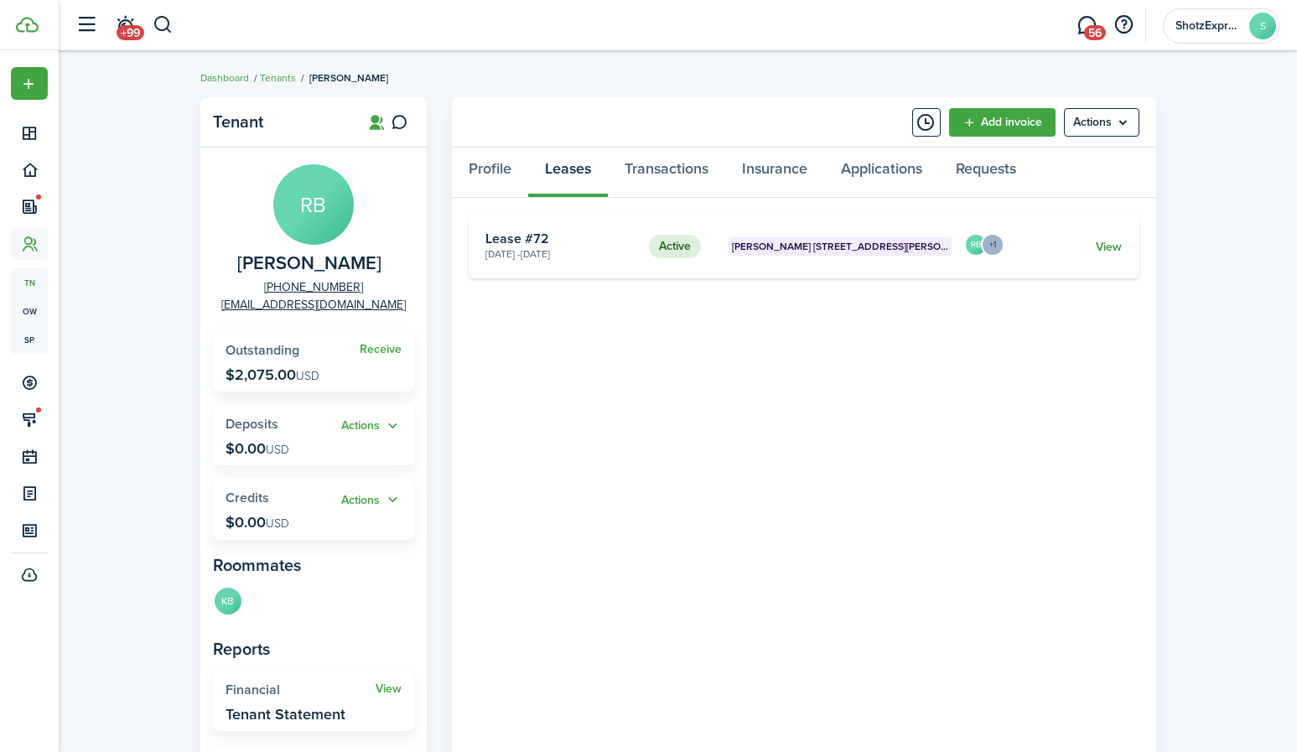
click at [1115, 242] on link "View" at bounding box center [1109, 247] width 26 height 18
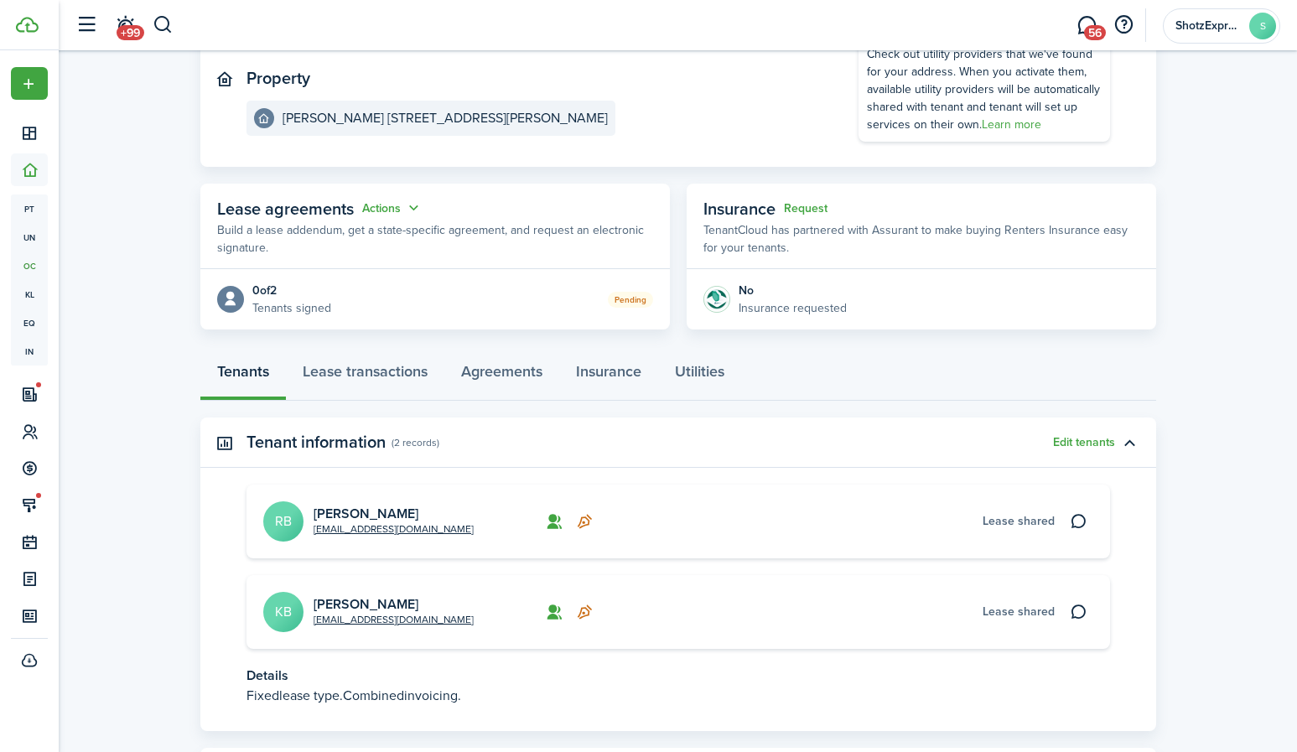
scroll to position [252, 0]
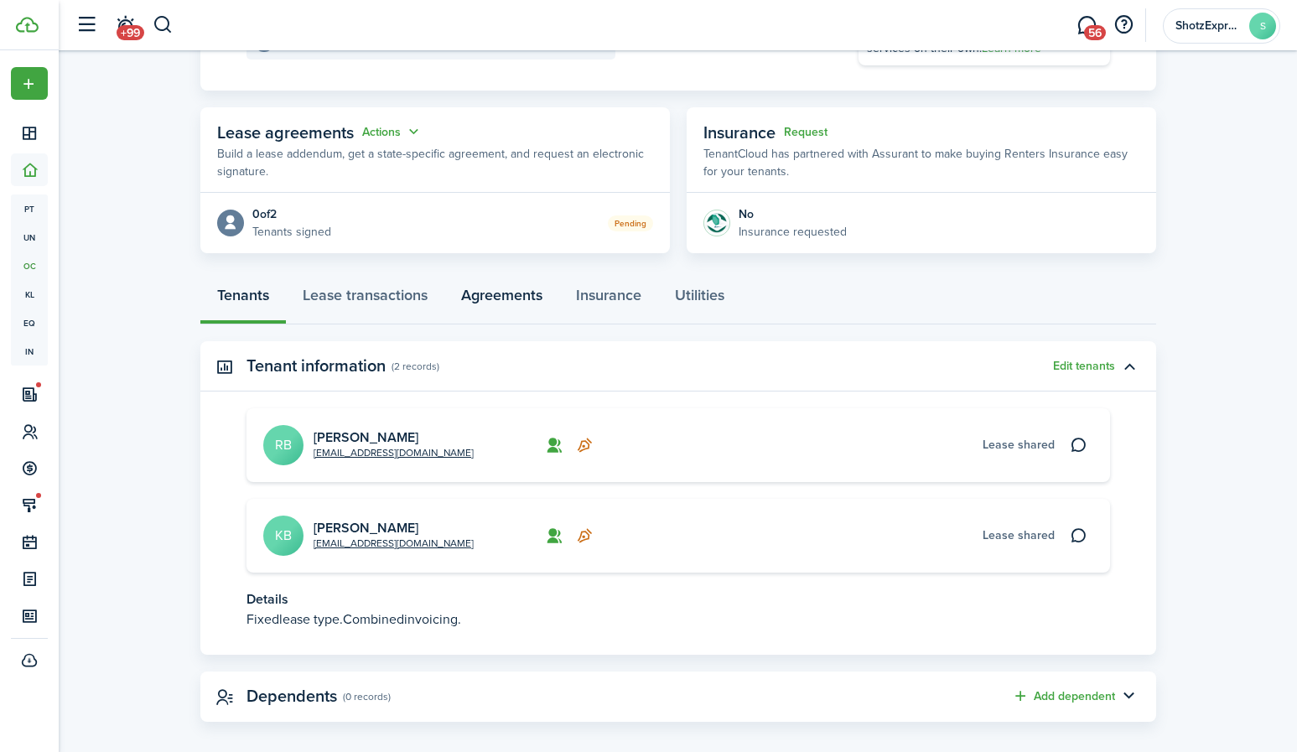
click at [511, 299] on link "Agreements" at bounding box center [501, 299] width 115 height 50
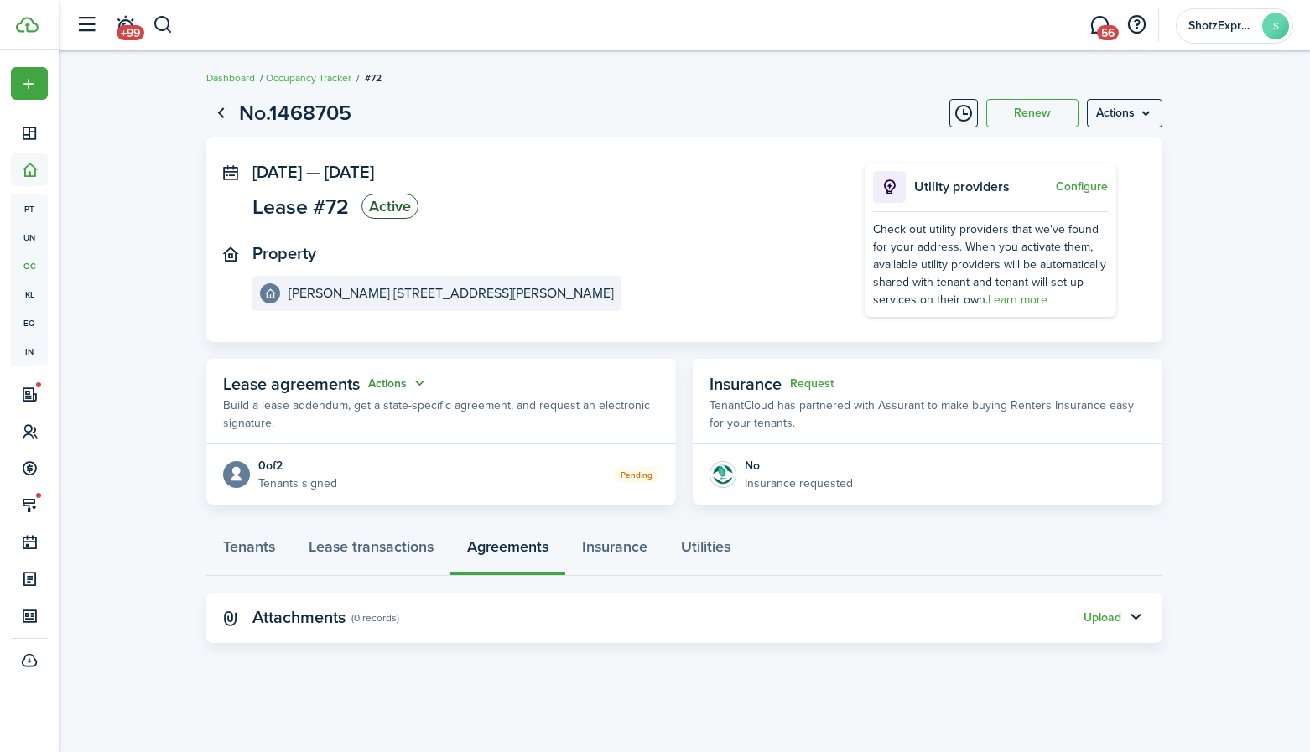
click at [419, 381] on button "Actions" at bounding box center [398, 383] width 60 height 19
click at [318, 413] on link "Edit" at bounding box center [356, 416] width 147 height 29
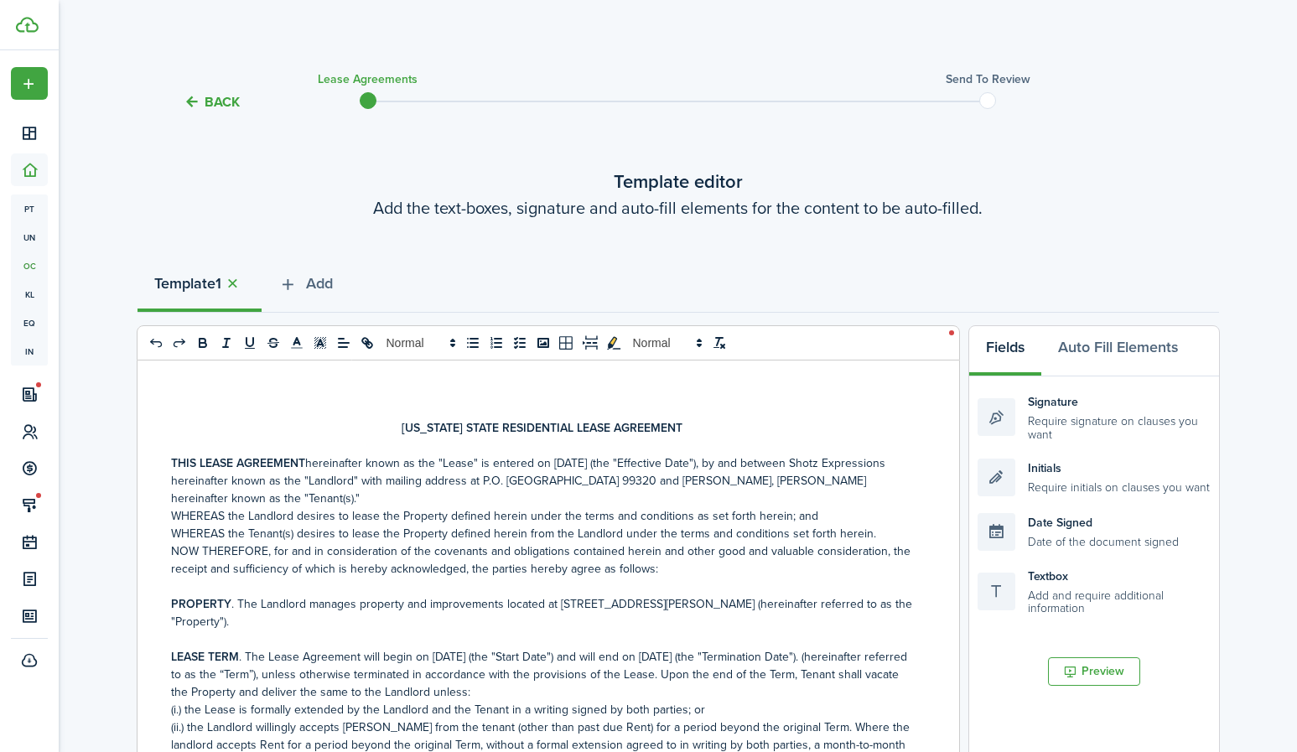
click at [849, 463] on p "THIS LEASE AGREEMENT hereinafter known as the "Lease" is entered on [DATE] (the…" at bounding box center [542, 481] width 742 height 53
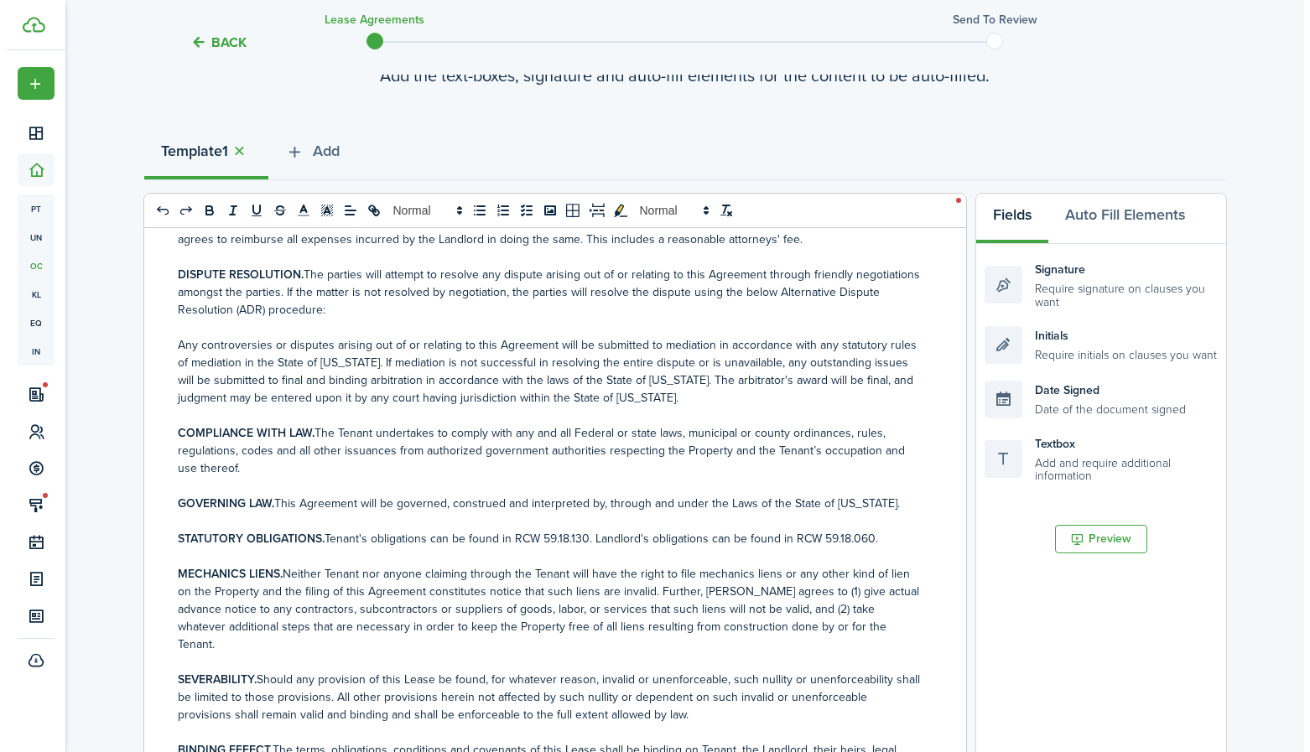
scroll to position [3187, 0]
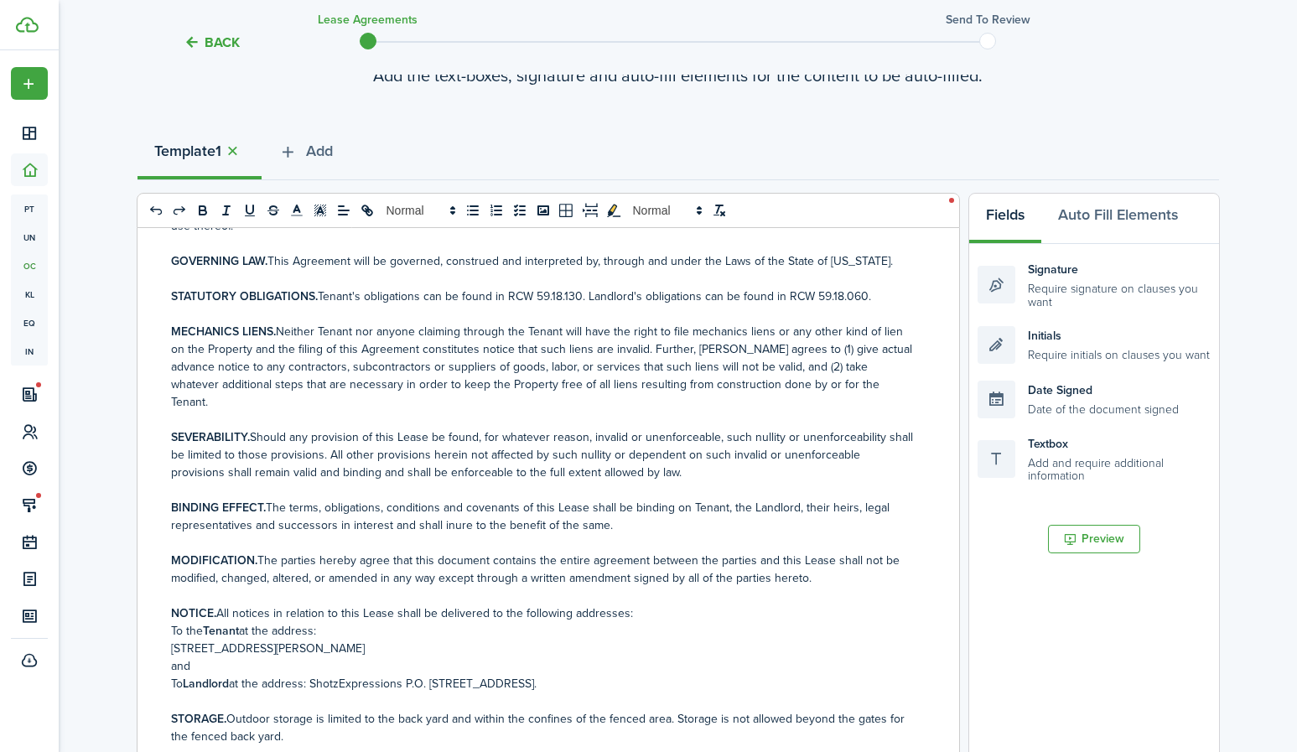
click at [227, 38] on button "Back" at bounding box center [212, 43] width 56 height 18
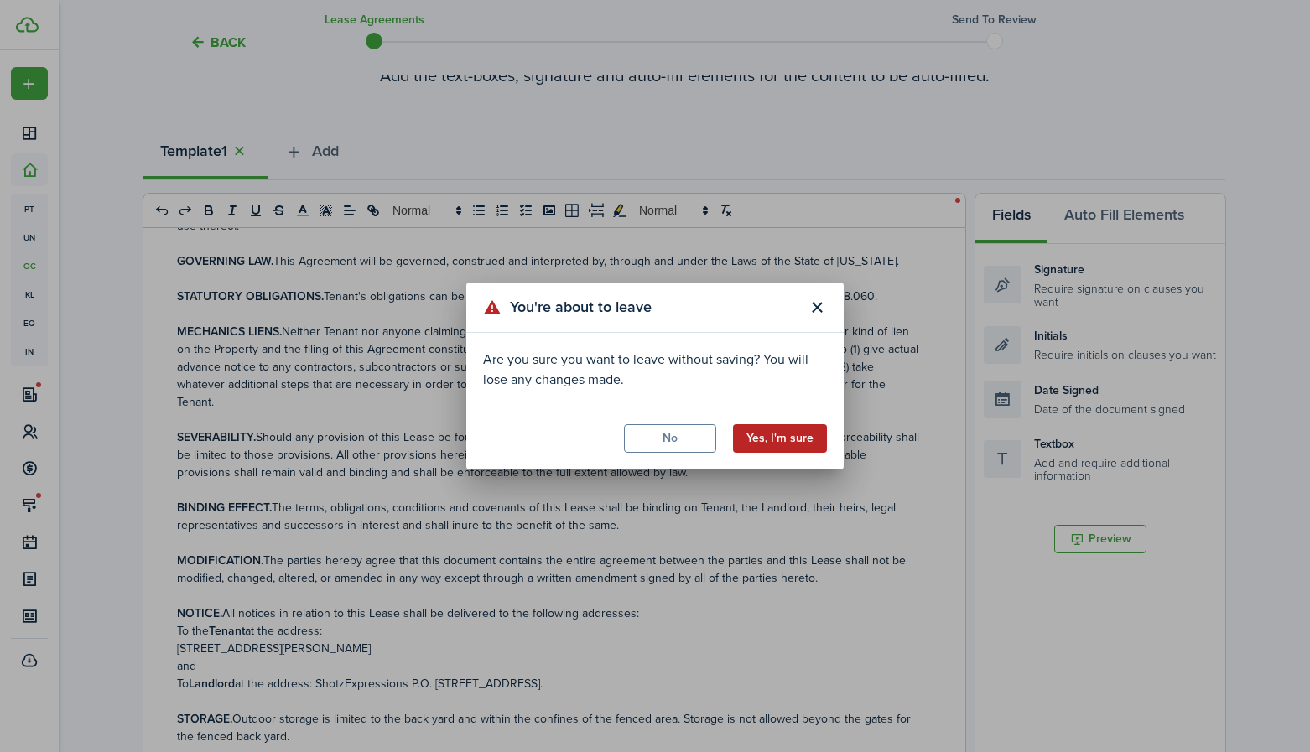
click at [778, 430] on button "Yes, I'm sure" at bounding box center [780, 438] width 94 height 29
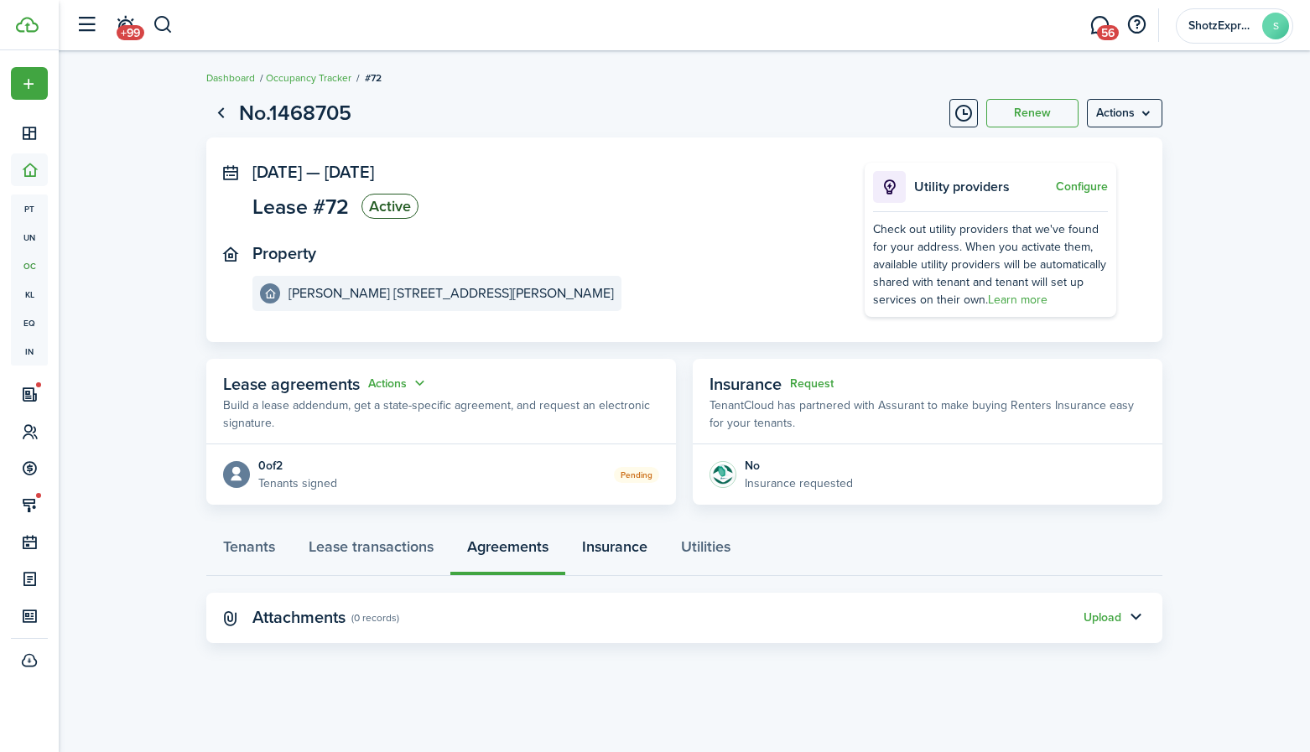
drag, startPoint x: 624, startPoint y: 553, endPoint x: 635, endPoint y: 554, distance: 11.0
click at [626, 554] on link "Insurance" at bounding box center [614, 551] width 99 height 50
click at [704, 548] on link "Utilities" at bounding box center [705, 551] width 83 height 50
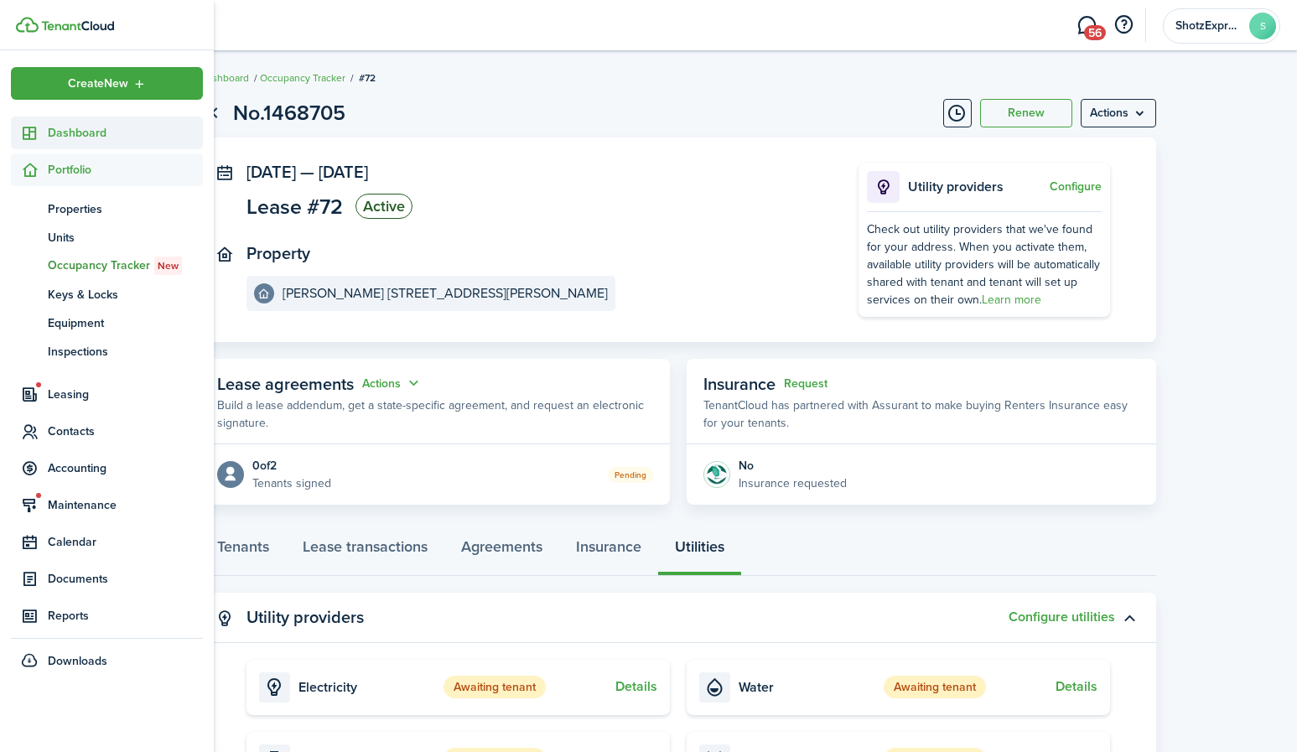
click at [60, 133] on span "Dashboard" at bounding box center [125, 133] width 155 height 18
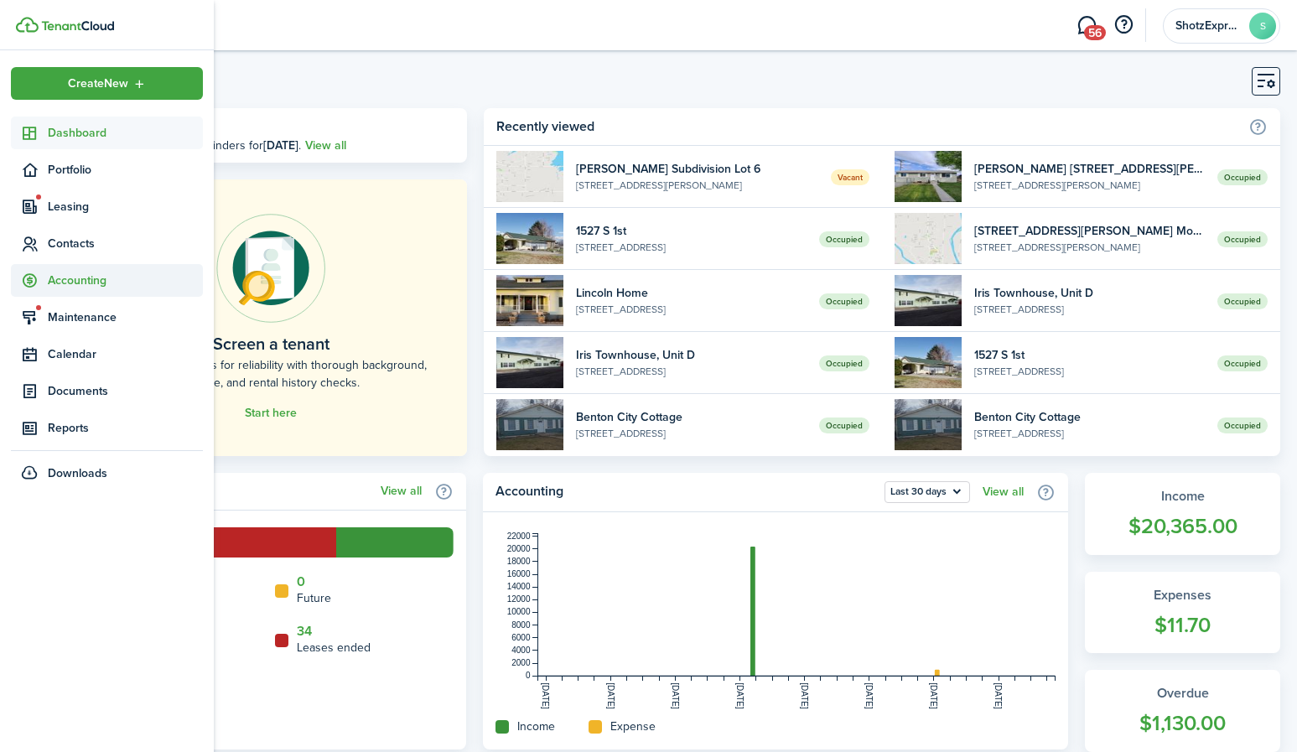
click at [74, 281] on span "Accounting" at bounding box center [125, 281] width 155 height 18
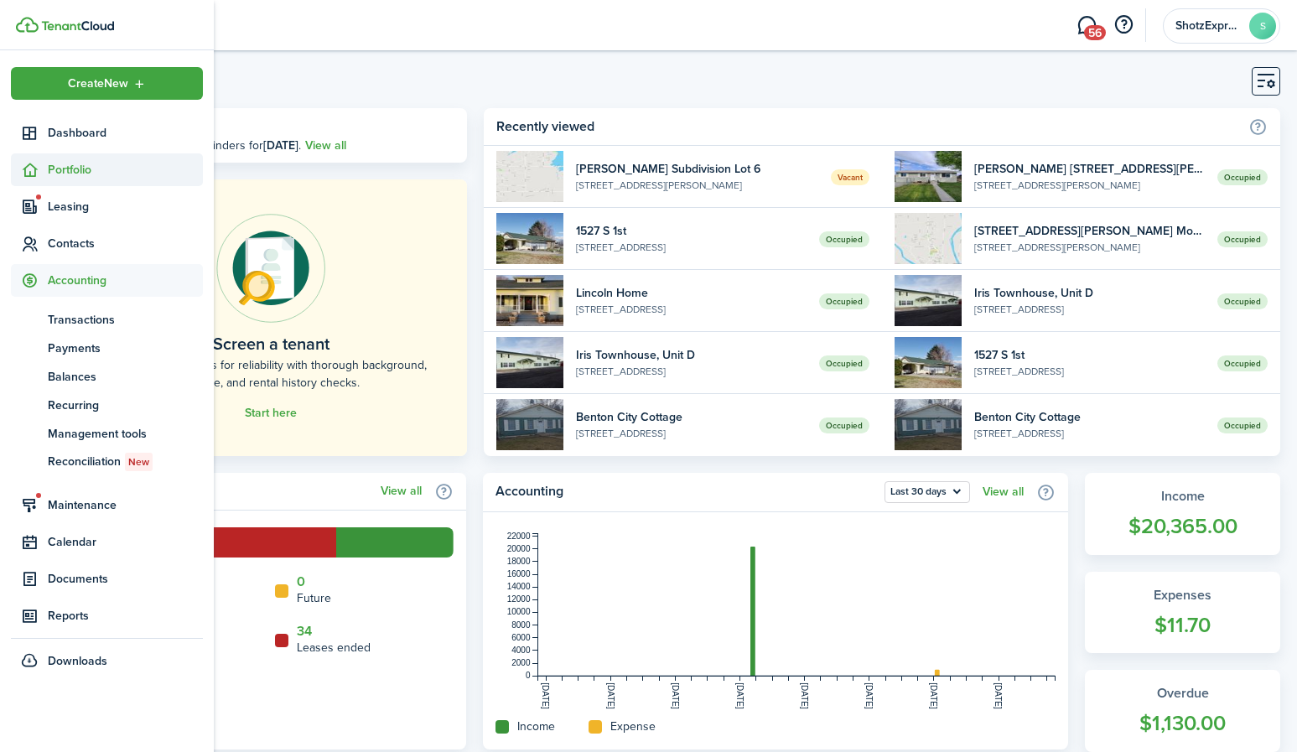
click at [70, 169] on span "Portfolio" at bounding box center [125, 170] width 155 height 18
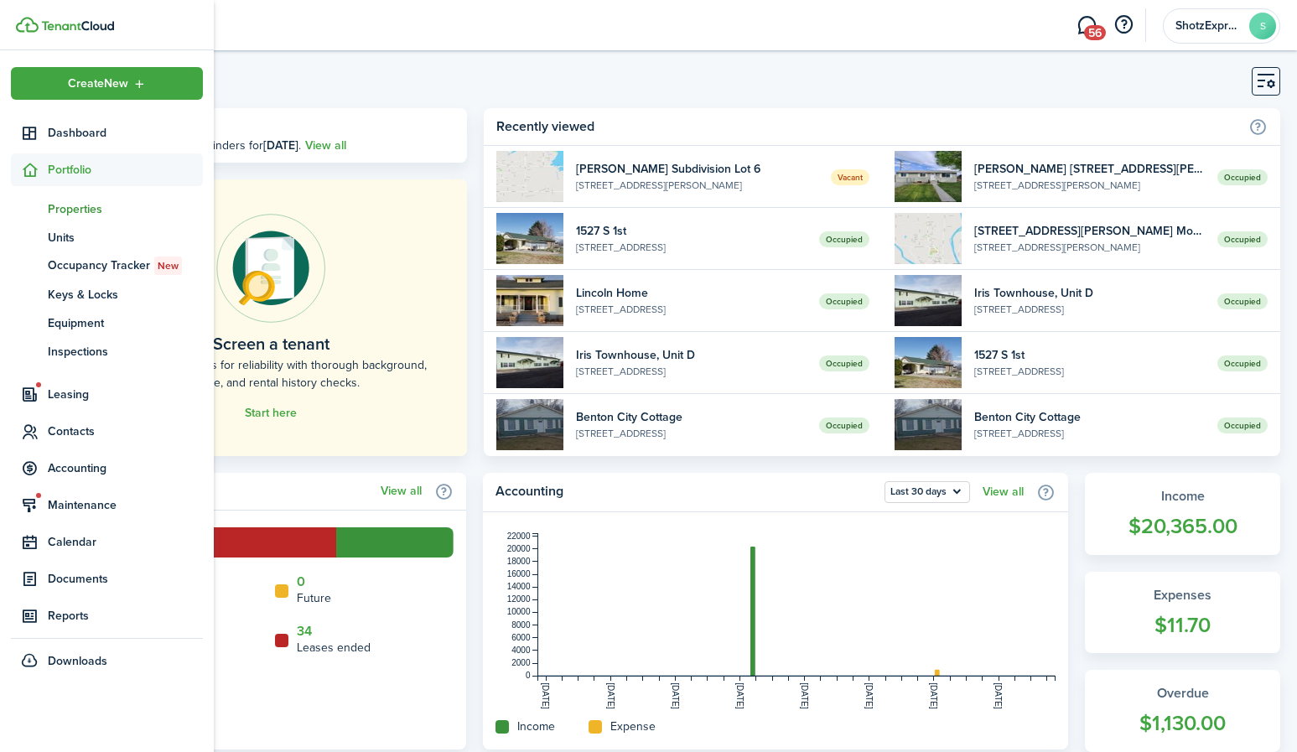
click at [75, 205] on span "Properties" at bounding box center [125, 209] width 155 height 18
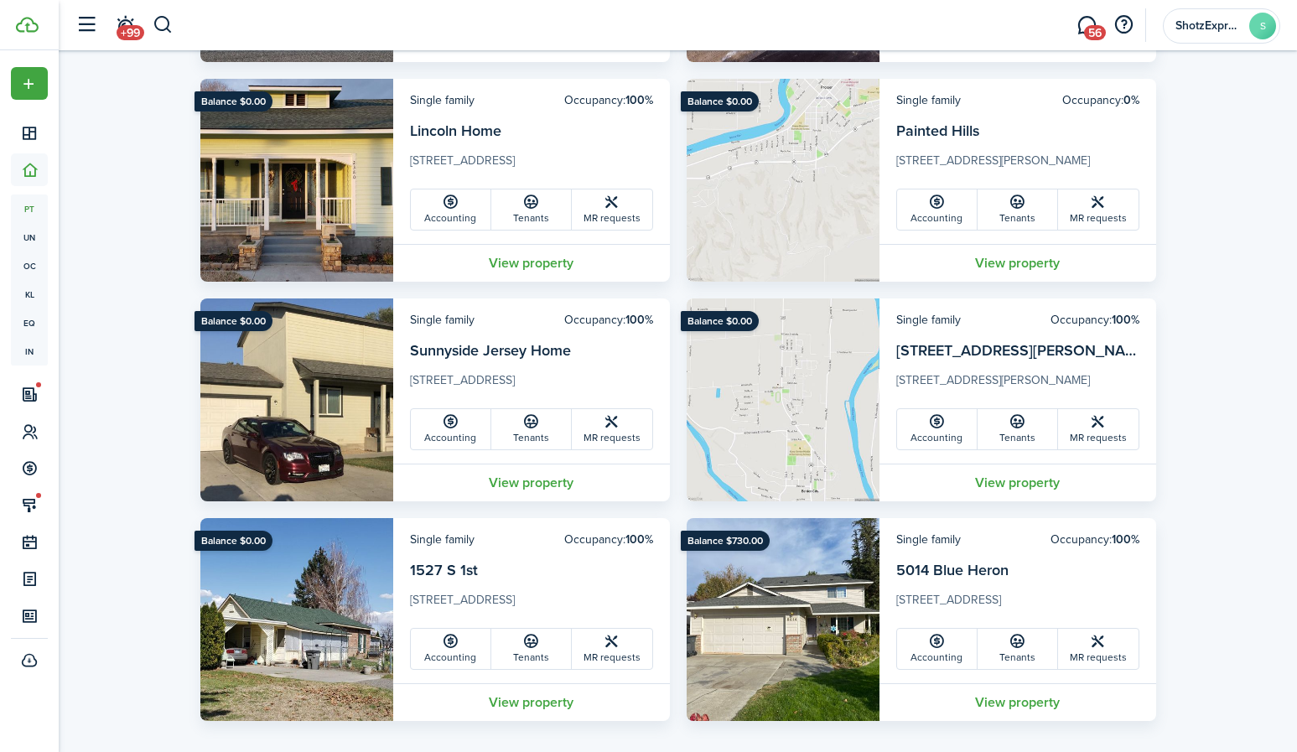
scroll to position [1003, 0]
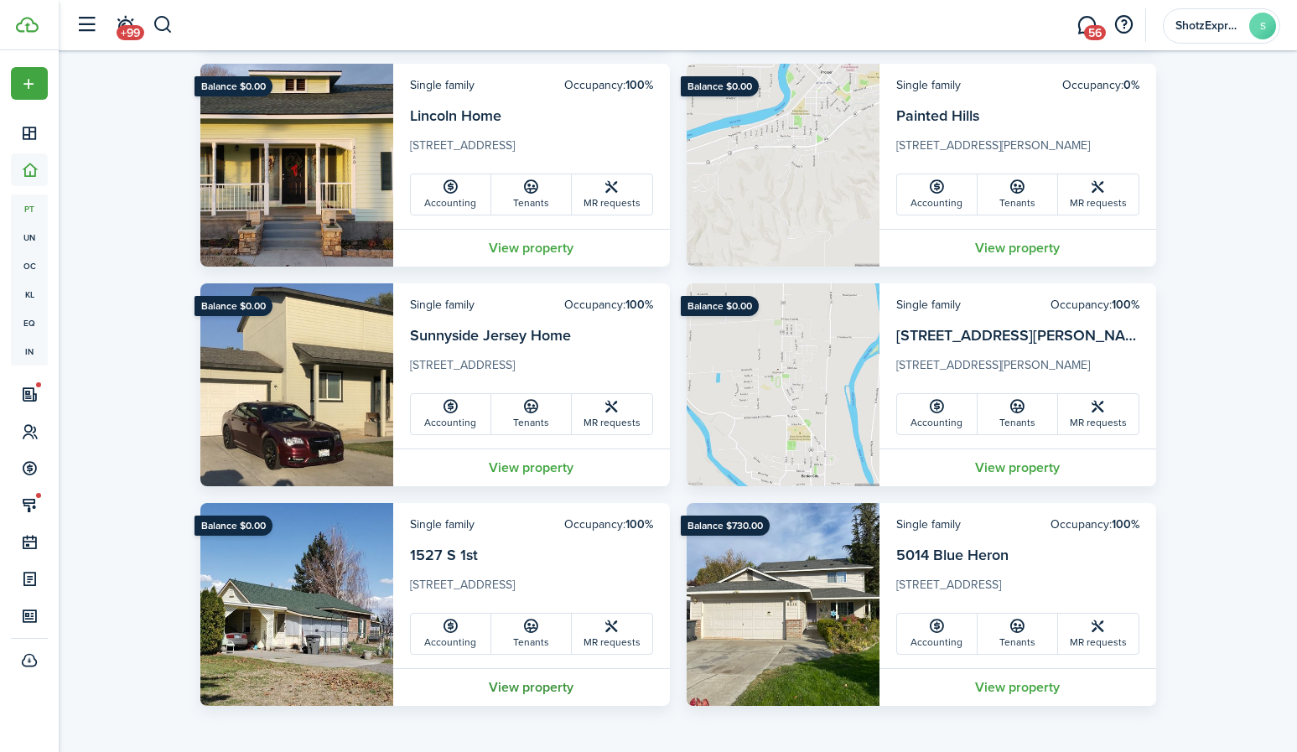
click at [561, 689] on link "View property" at bounding box center [531, 687] width 277 height 38
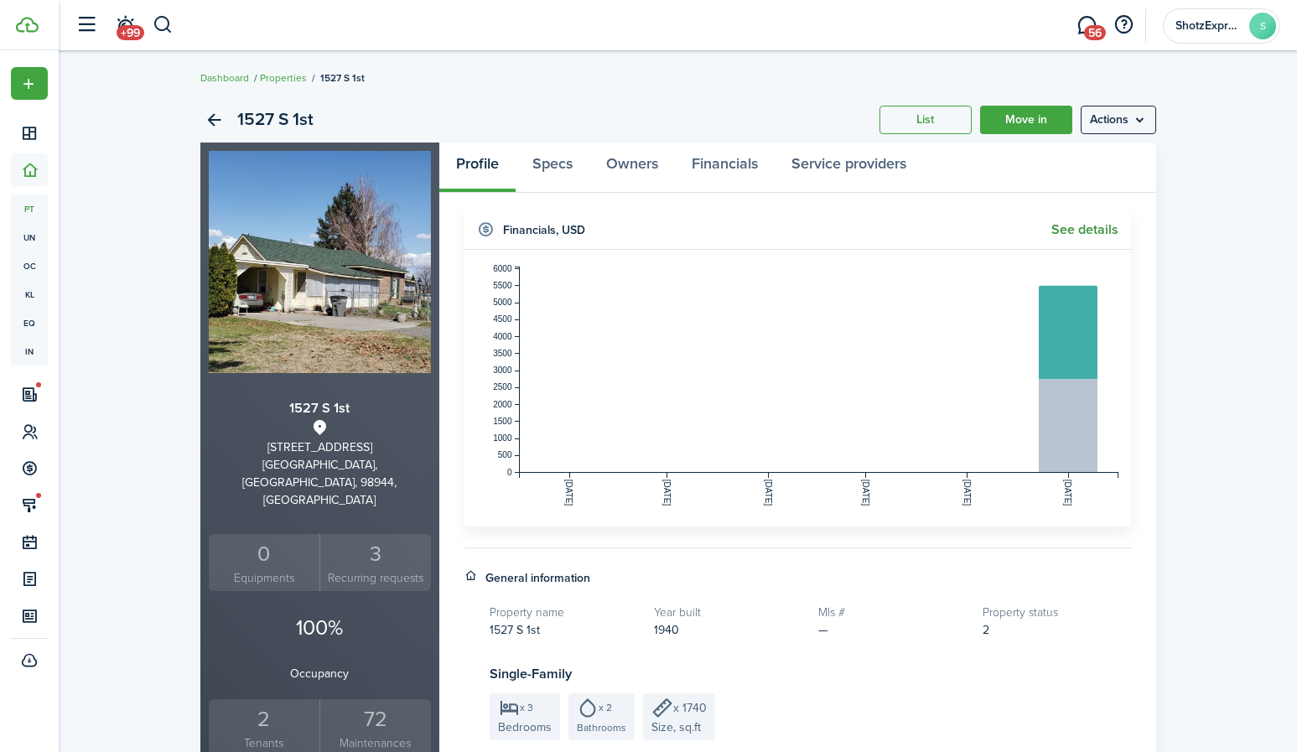
click at [1089, 229] on link "See details" at bounding box center [1085, 229] width 67 height 15
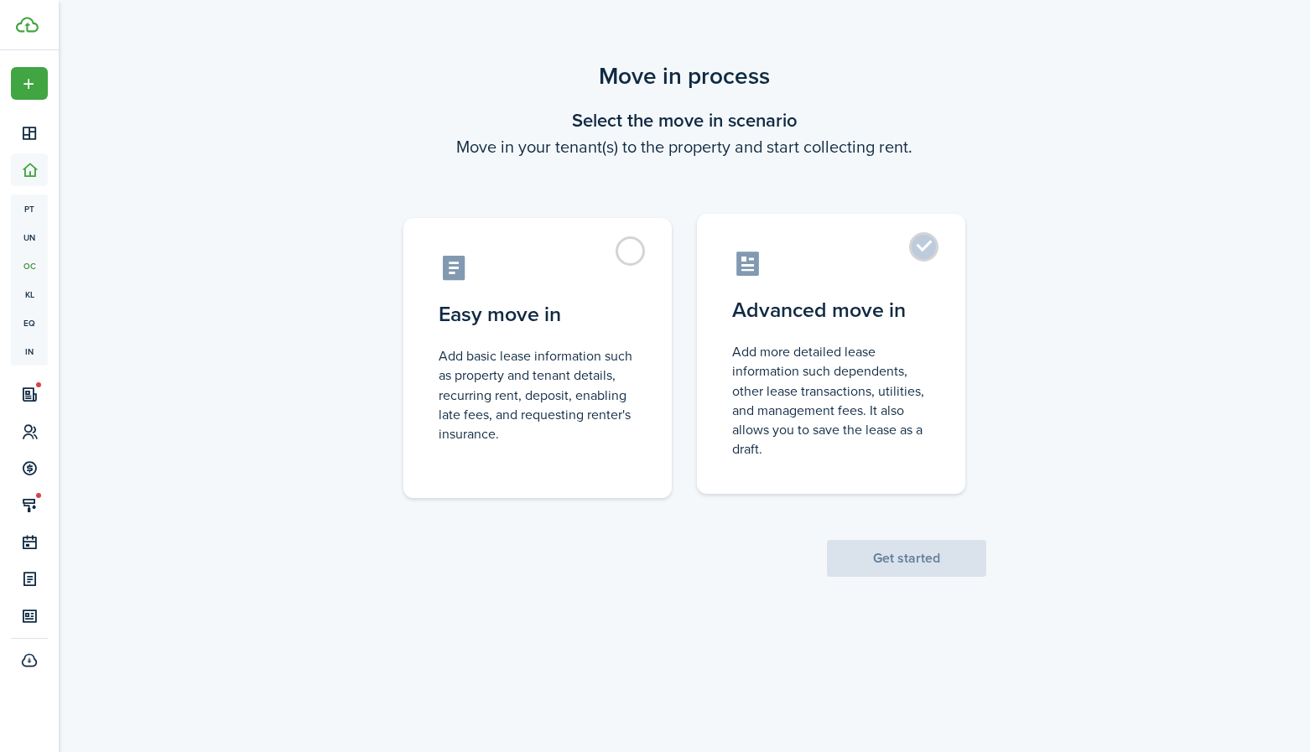
click at [923, 248] on label "Advanced move in Add more detailed lease information such dependents, other lea…" at bounding box center [831, 354] width 268 height 280
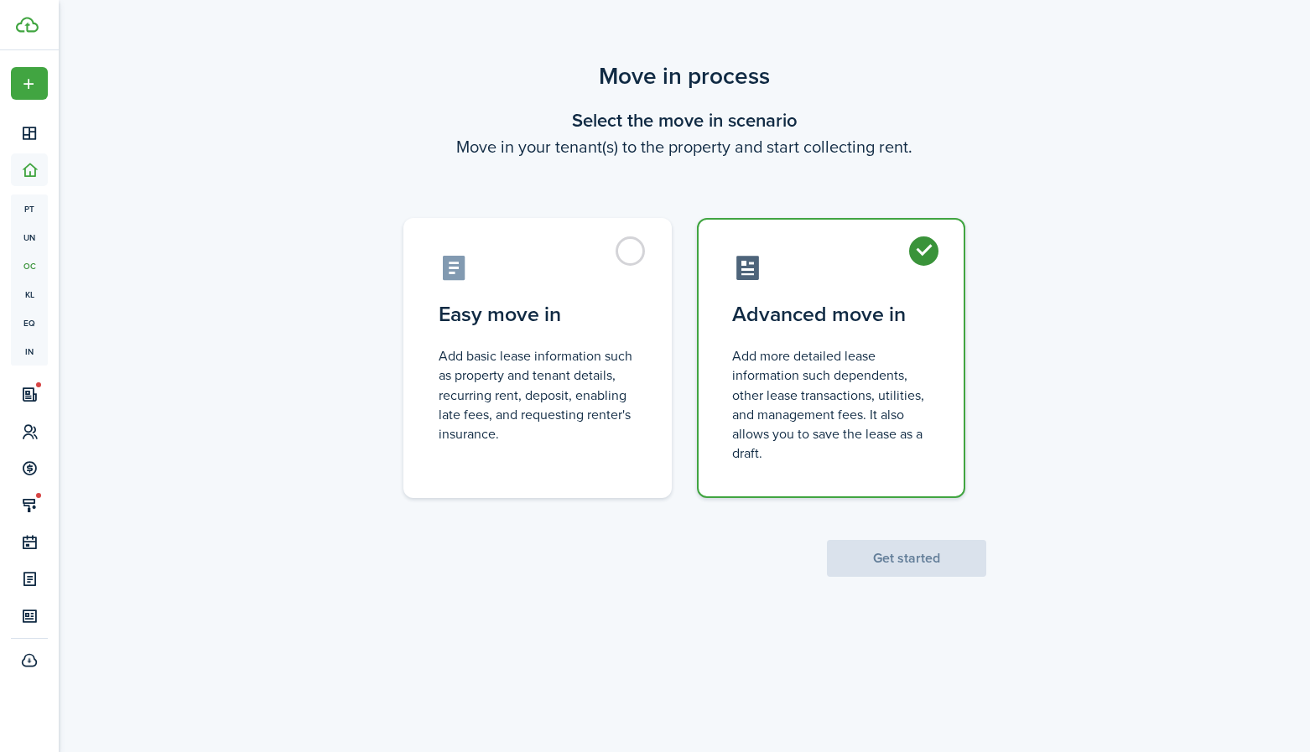
radio input "true"
click at [908, 567] on button "Get started" at bounding box center [906, 558] width 159 height 37
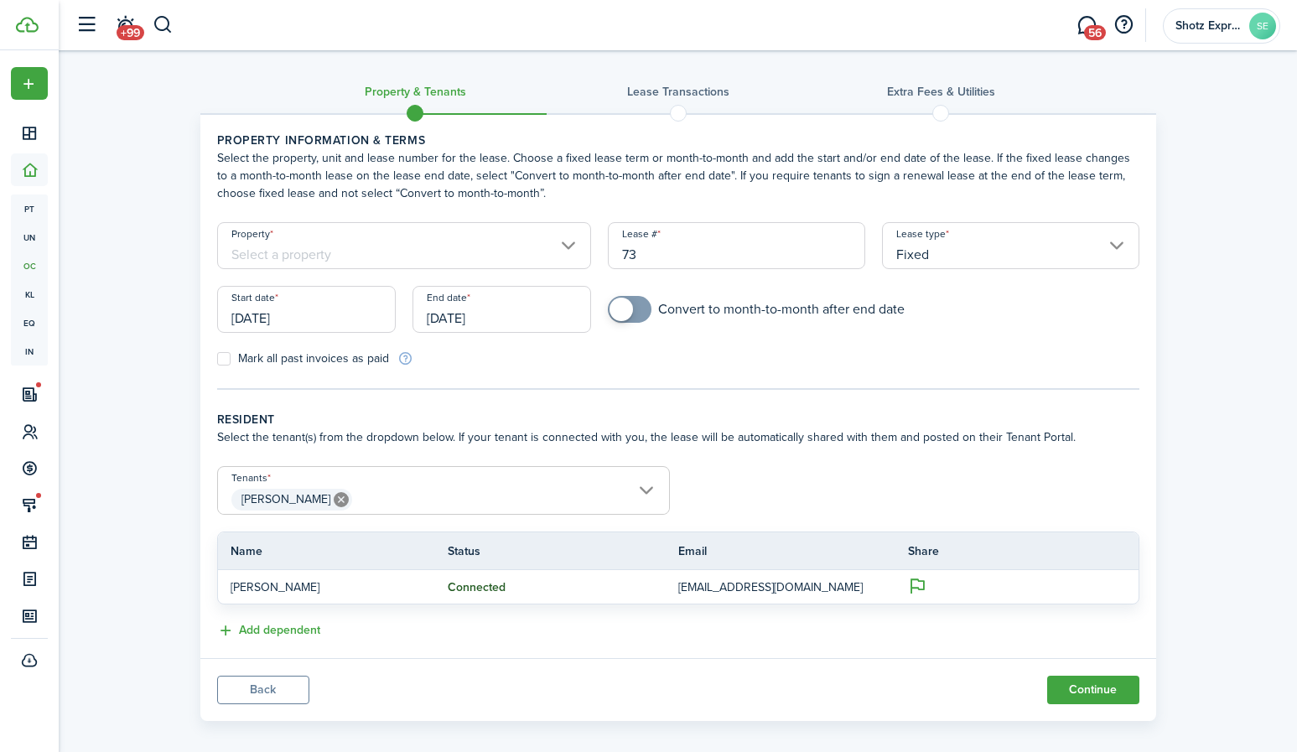
click at [569, 247] on input "Property" at bounding box center [404, 245] width 375 height 47
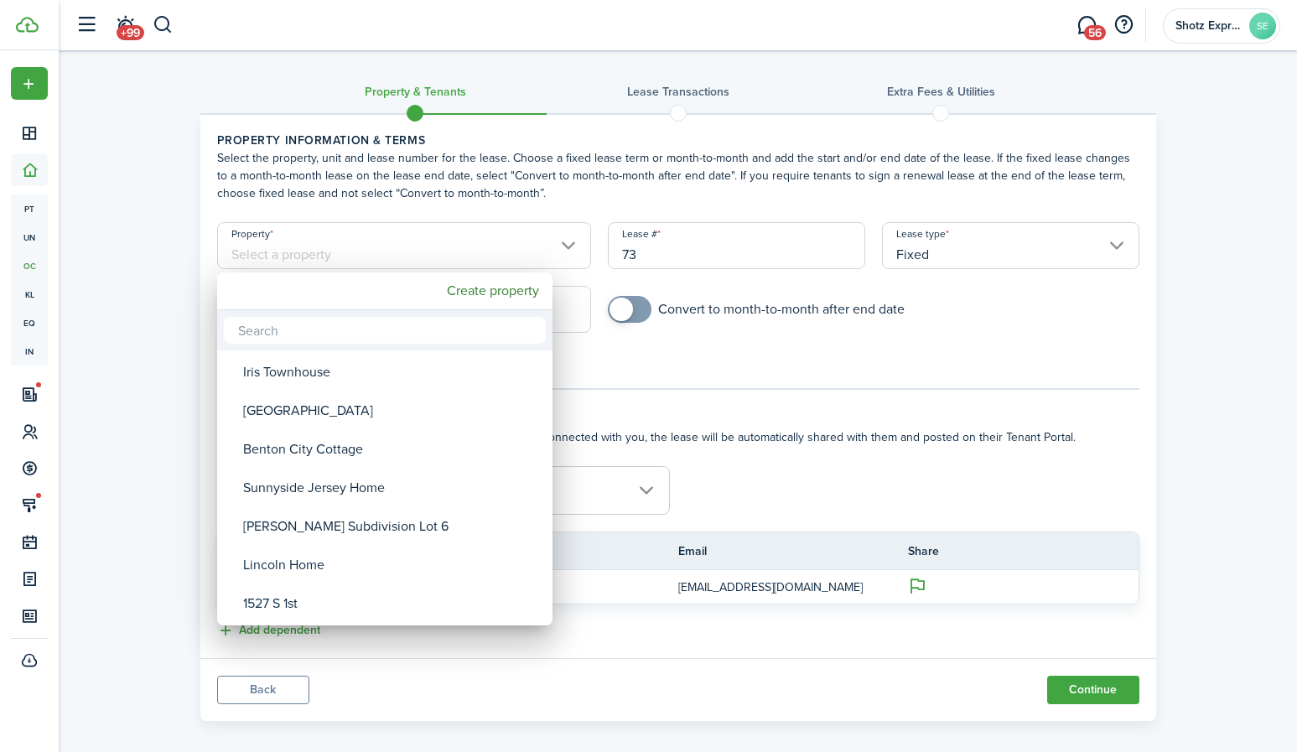
click at [546, 134] on div at bounding box center [649, 376] width 1566 height 1021
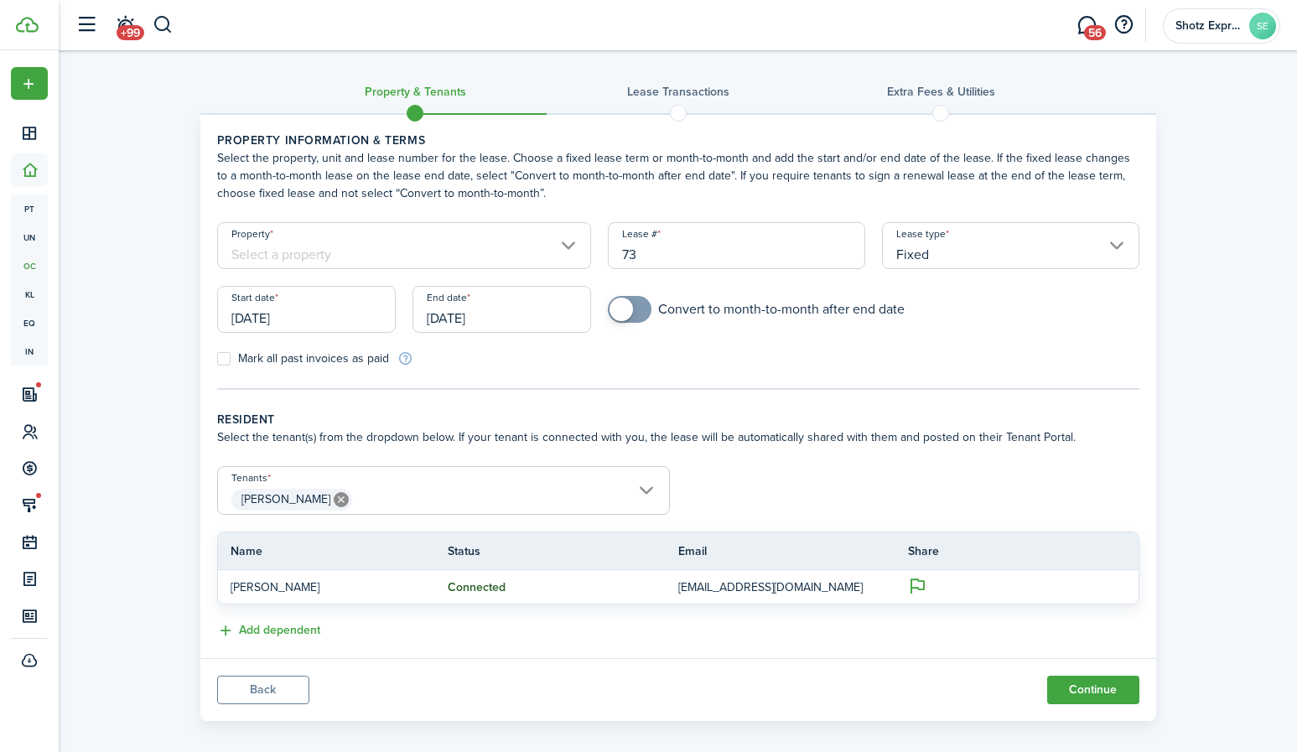
click at [294, 694] on button "Back" at bounding box center [263, 690] width 92 height 29
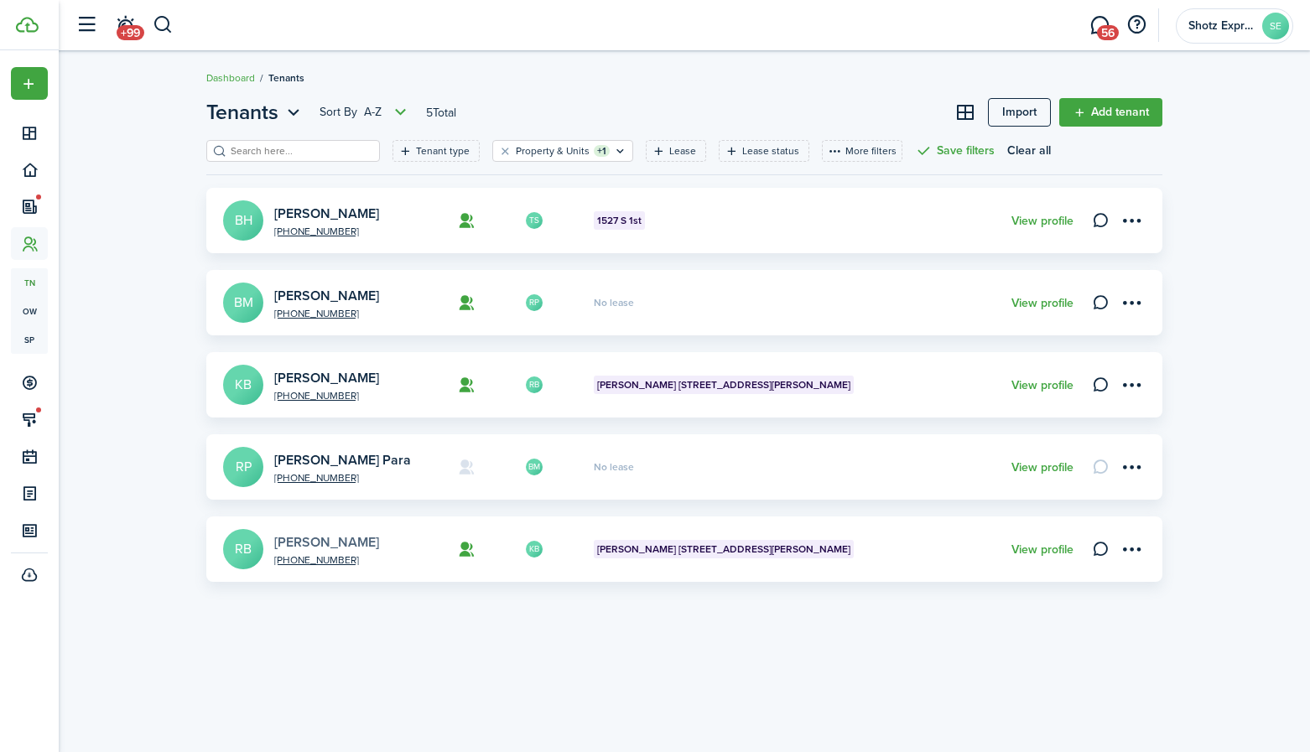
click at [326, 543] on link "[PERSON_NAME]" at bounding box center [326, 542] width 105 height 19
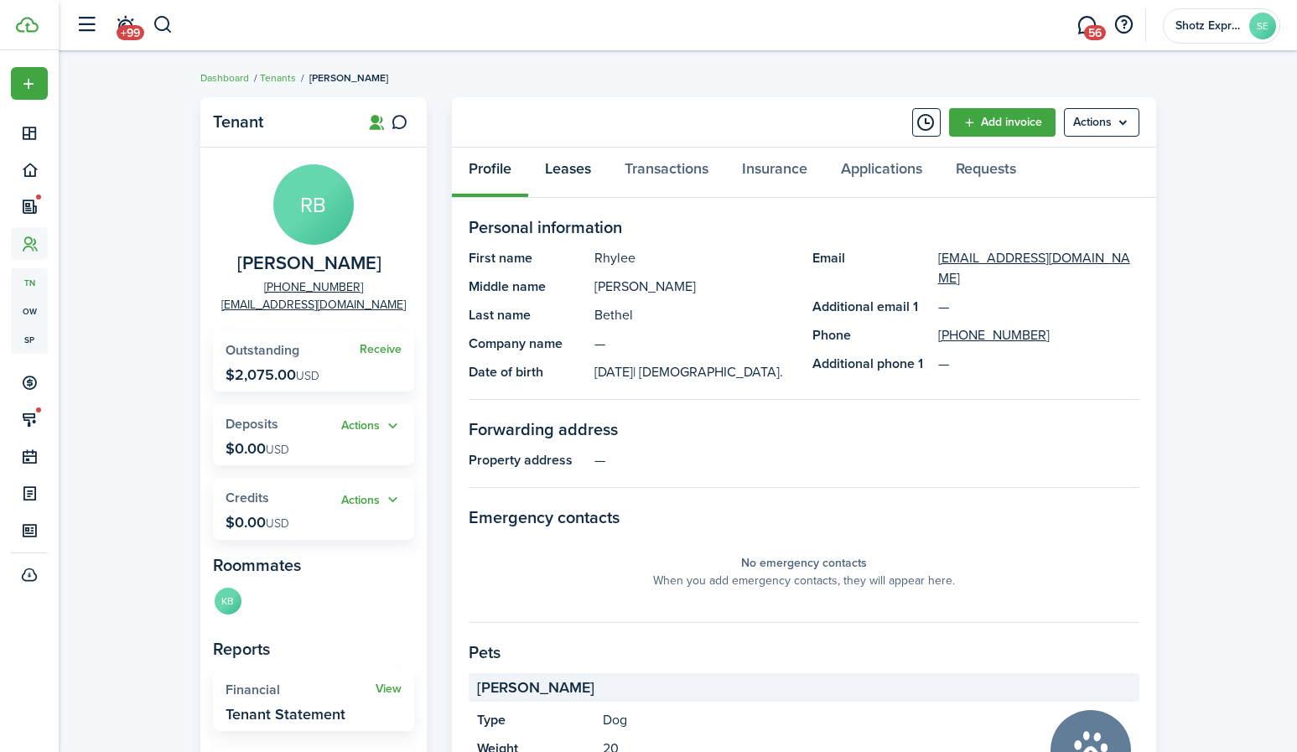
click at [557, 167] on link "Leases" at bounding box center [568, 173] width 80 height 50
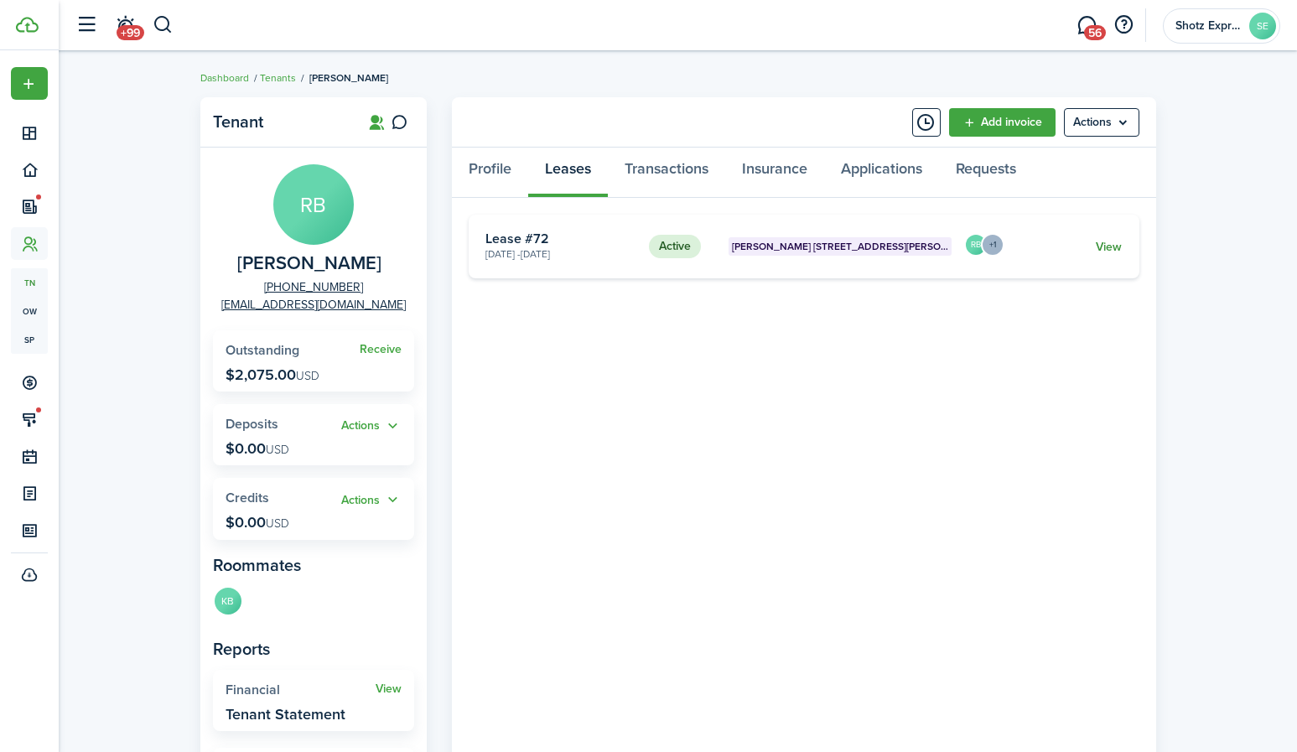
click at [1108, 246] on link "View" at bounding box center [1109, 247] width 26 height 18
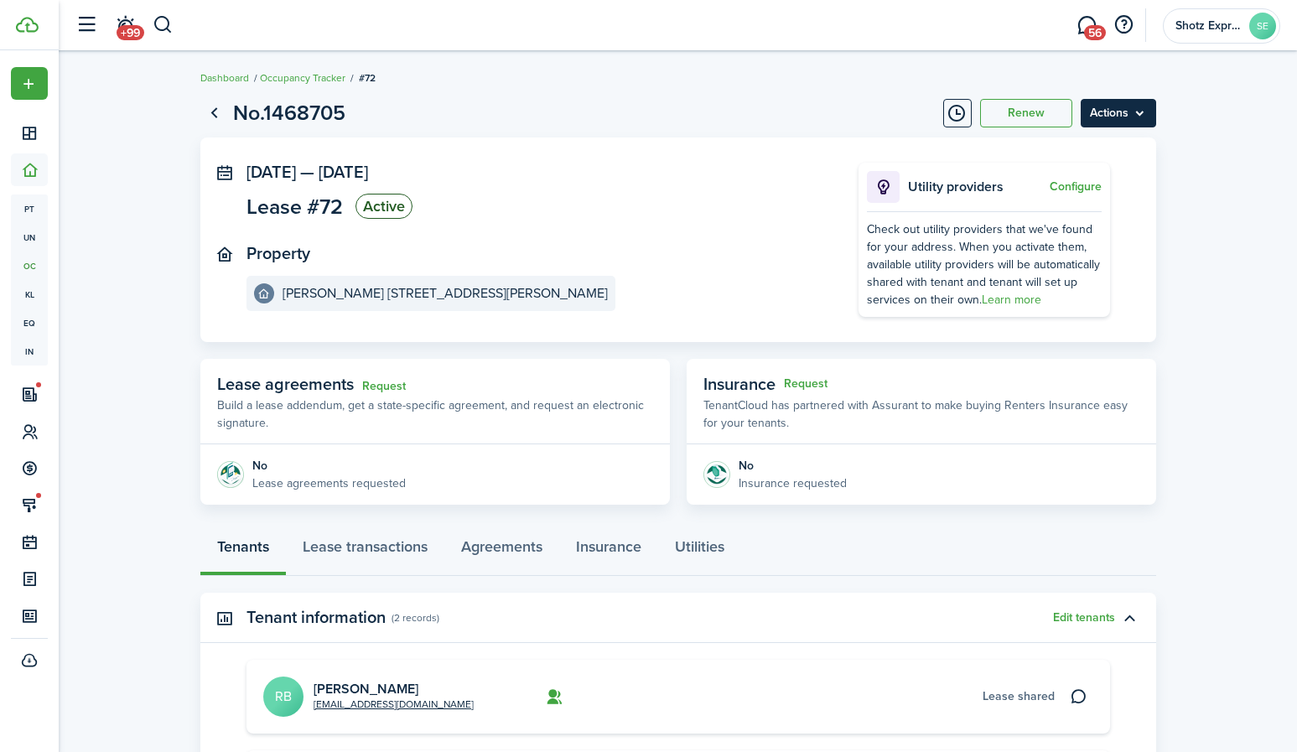
click at [1131, 112] on menu-btn "Actions" at bounding box center [1118, 113] width 75 height 29
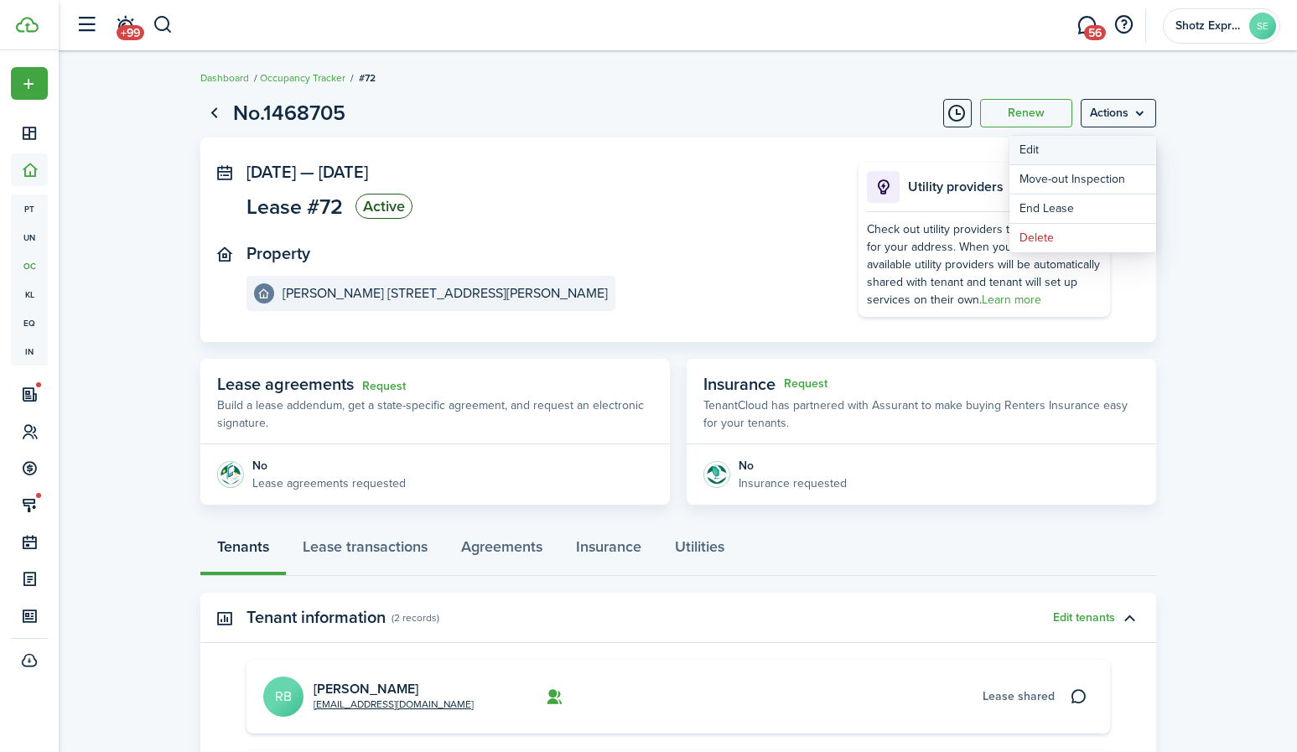
click at [1070, 143] on button "Edit" at bounding box center [1083, 150] width 147 height 29
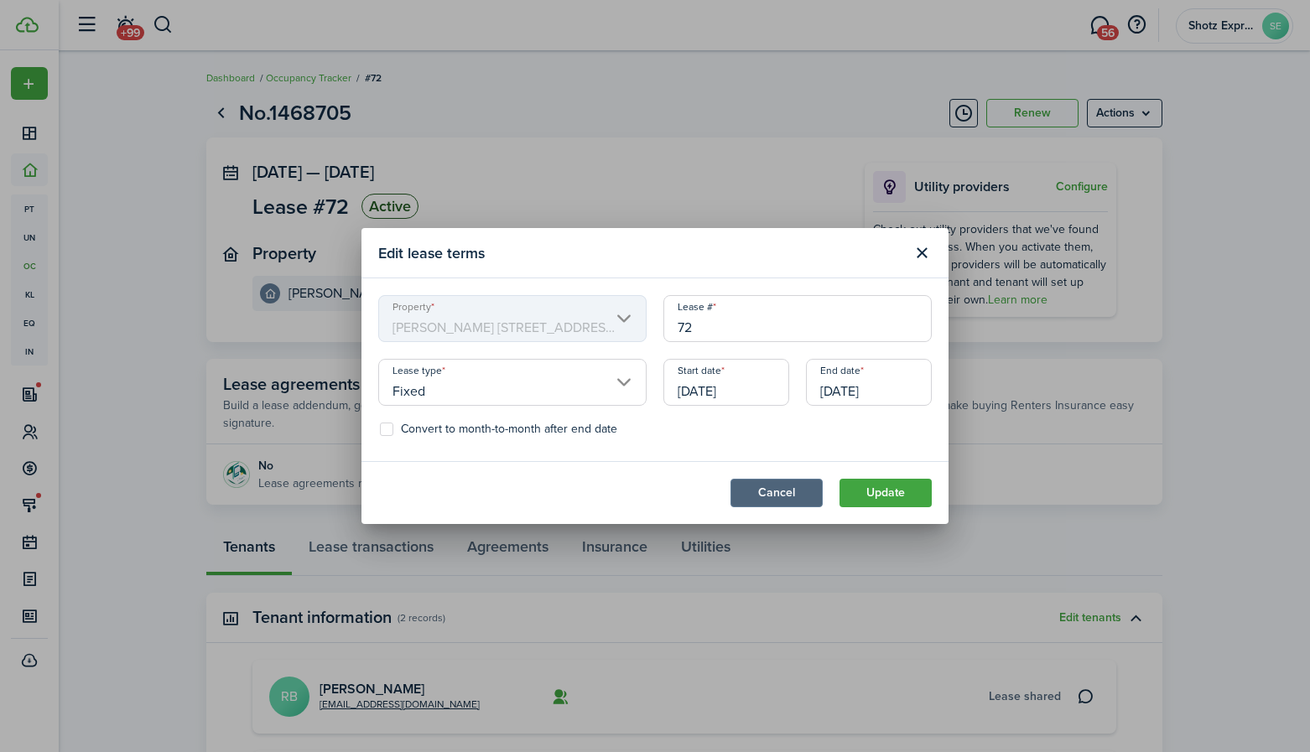
click at [808, 495] on button "Cancel" at bounding box center [776, 493] width 92 height 29
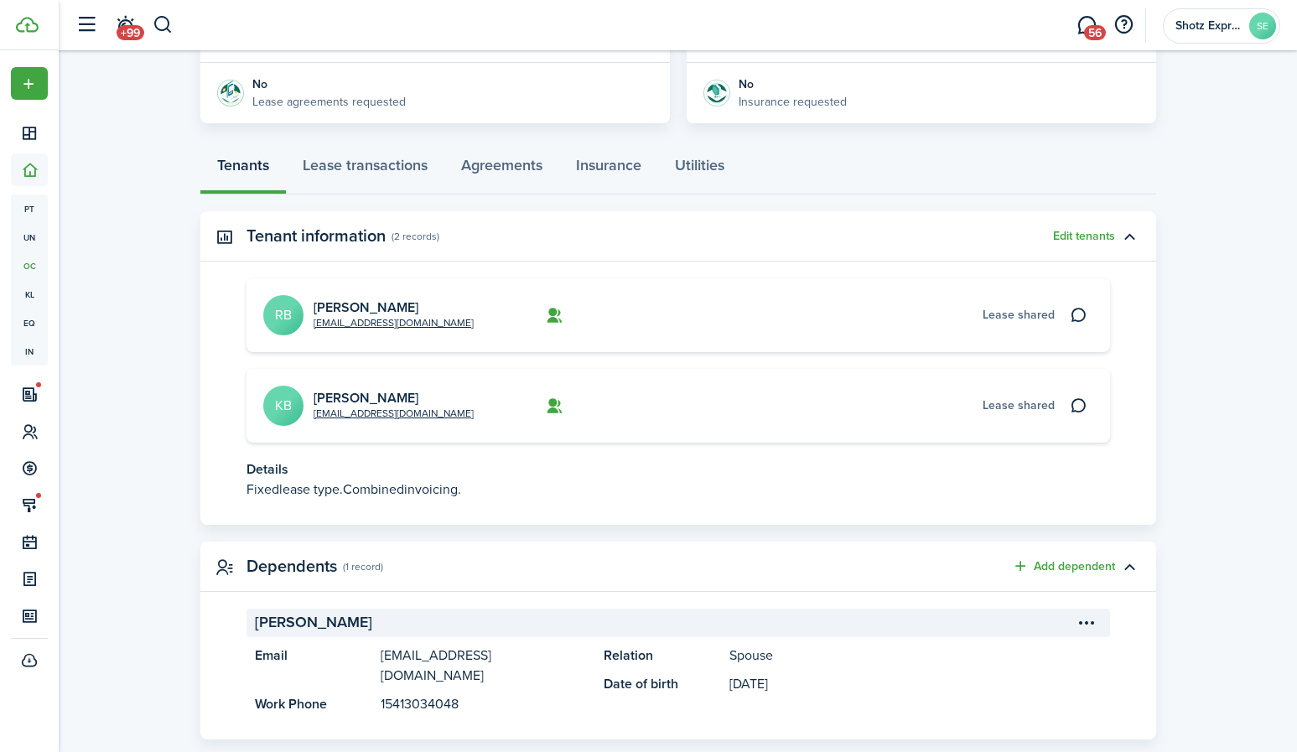
scroll to position [395, 0]
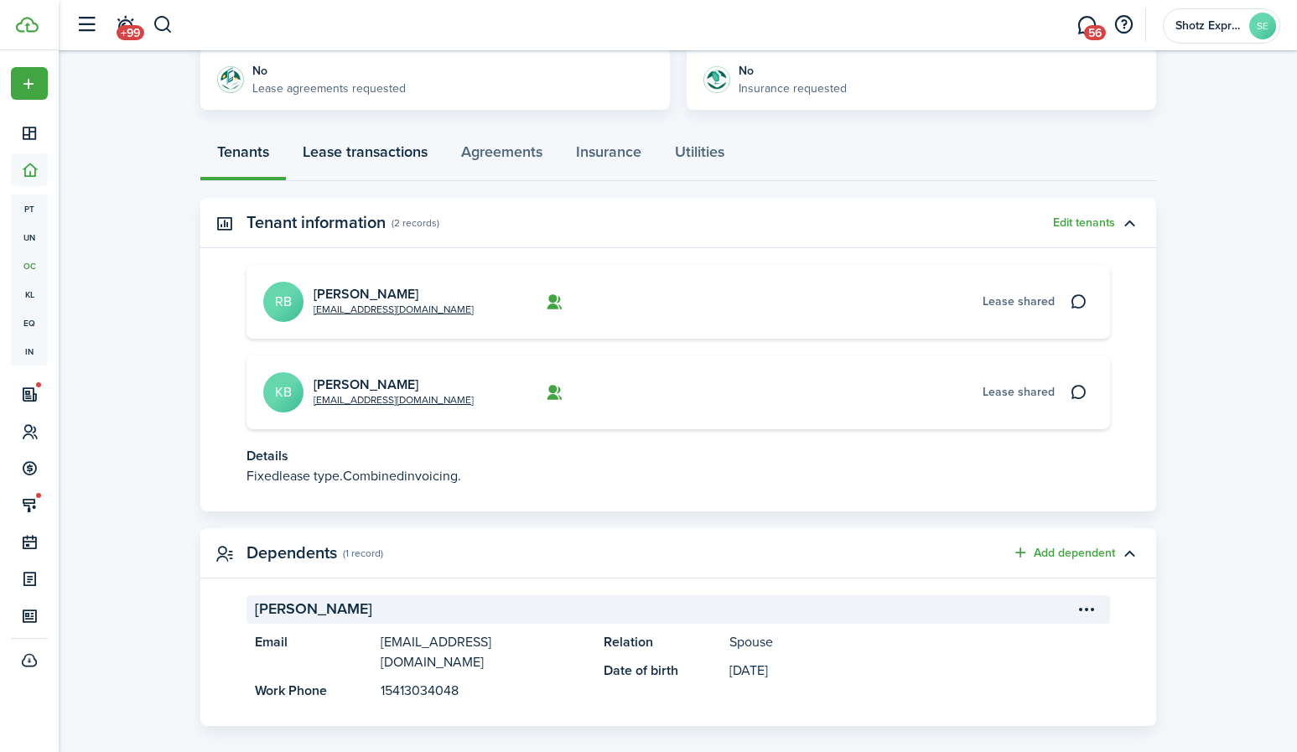
click at [384, 153] on link "Lease transactions" at bounding box center [365, 156] width 159 height 50
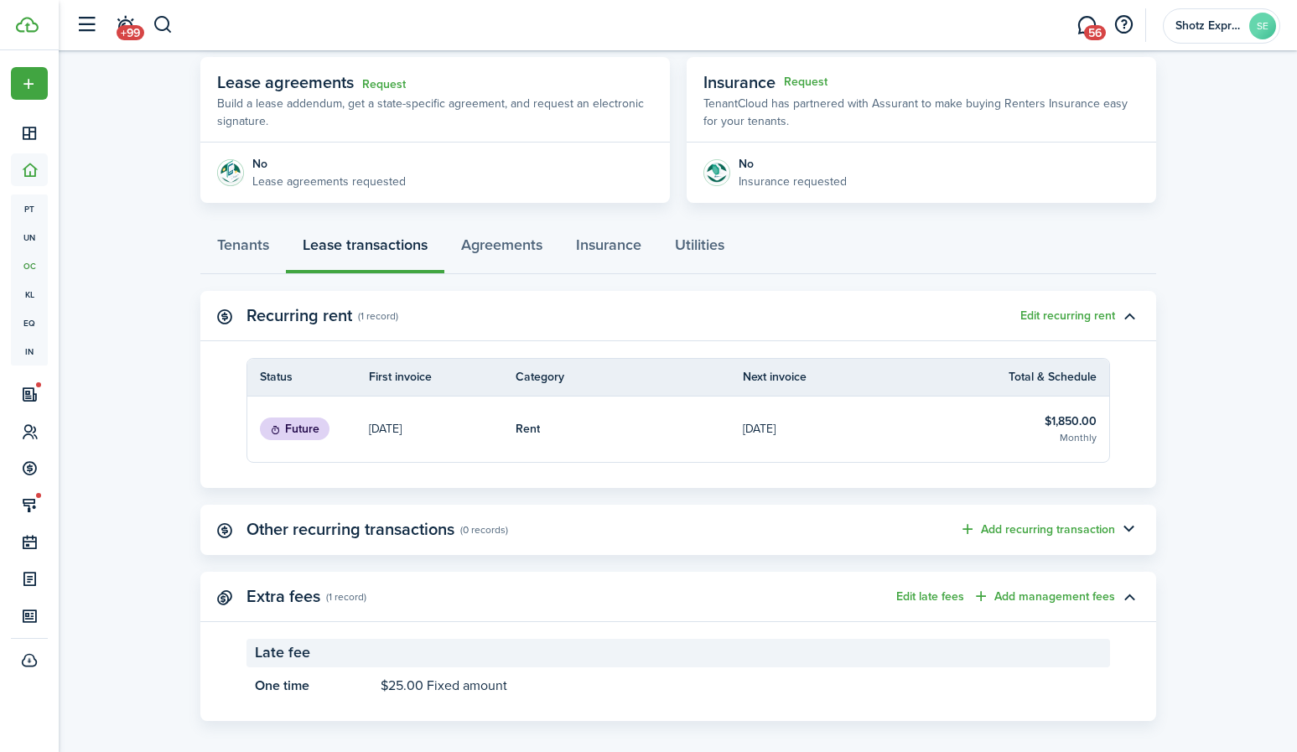
scroll to position [317, 0]
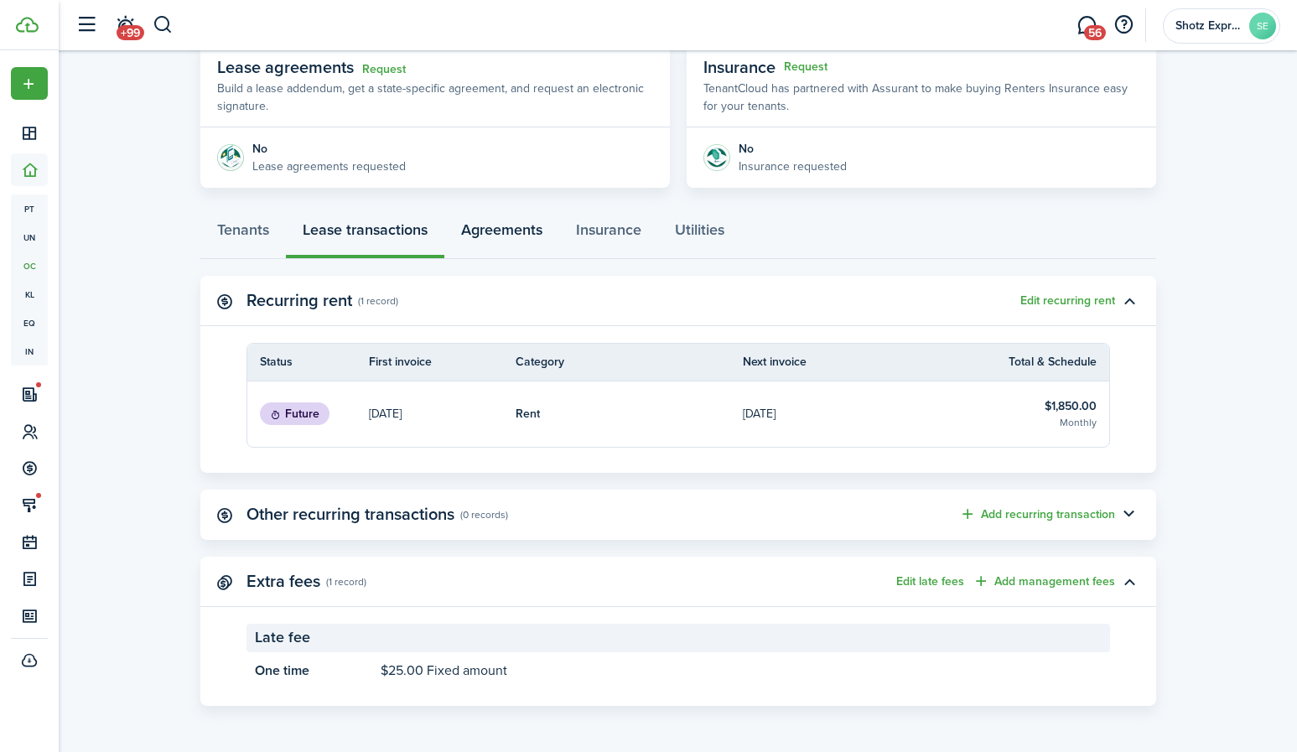
click at [522, 233] on link "Agreements" at bounding box center [501, 234] width 115 height 50
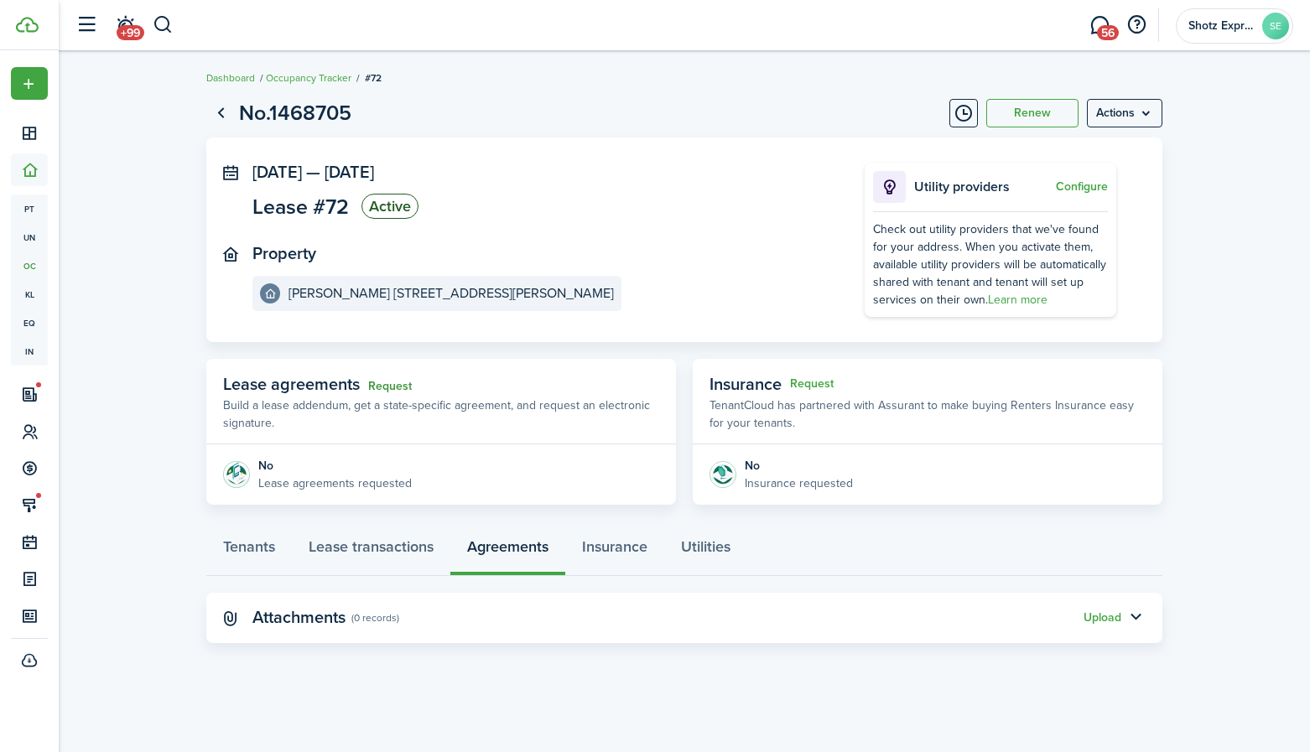
click at [403, 386] on link "Request" at bounding box center [390, 386] width 44 height 13
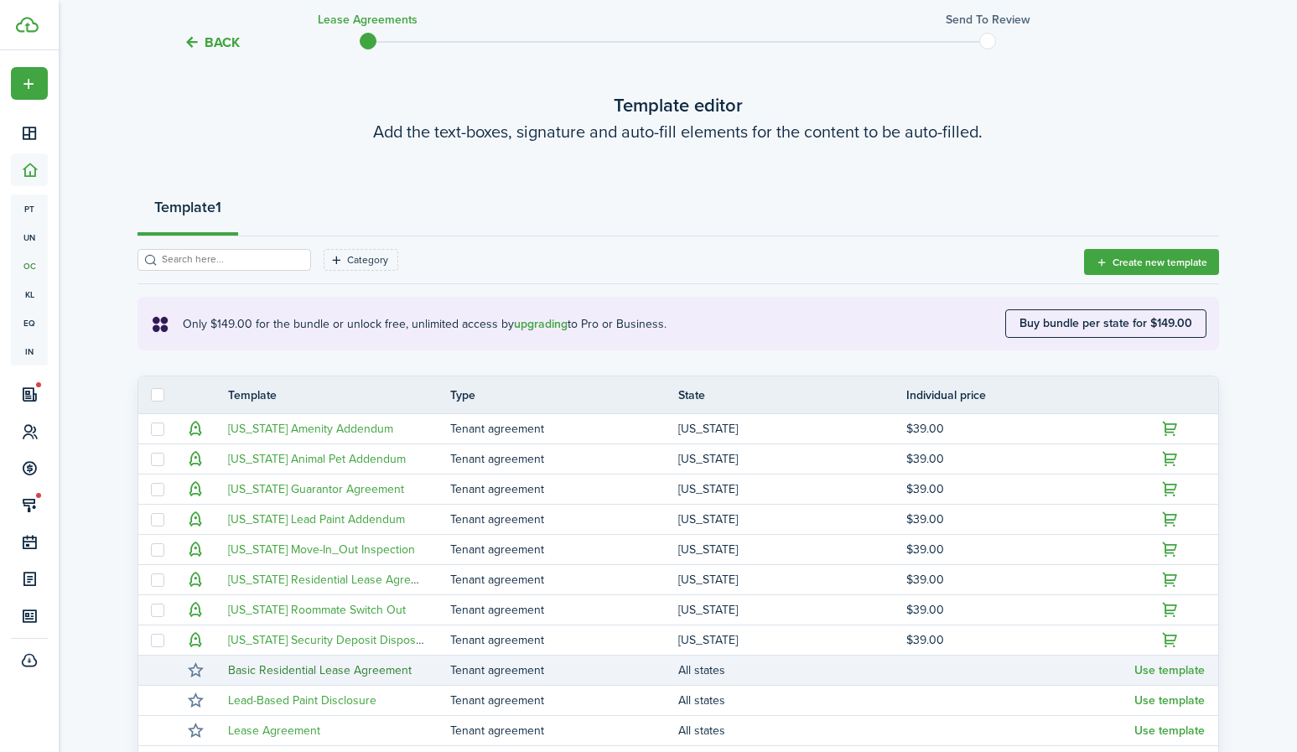
scroll to position [307, 0]
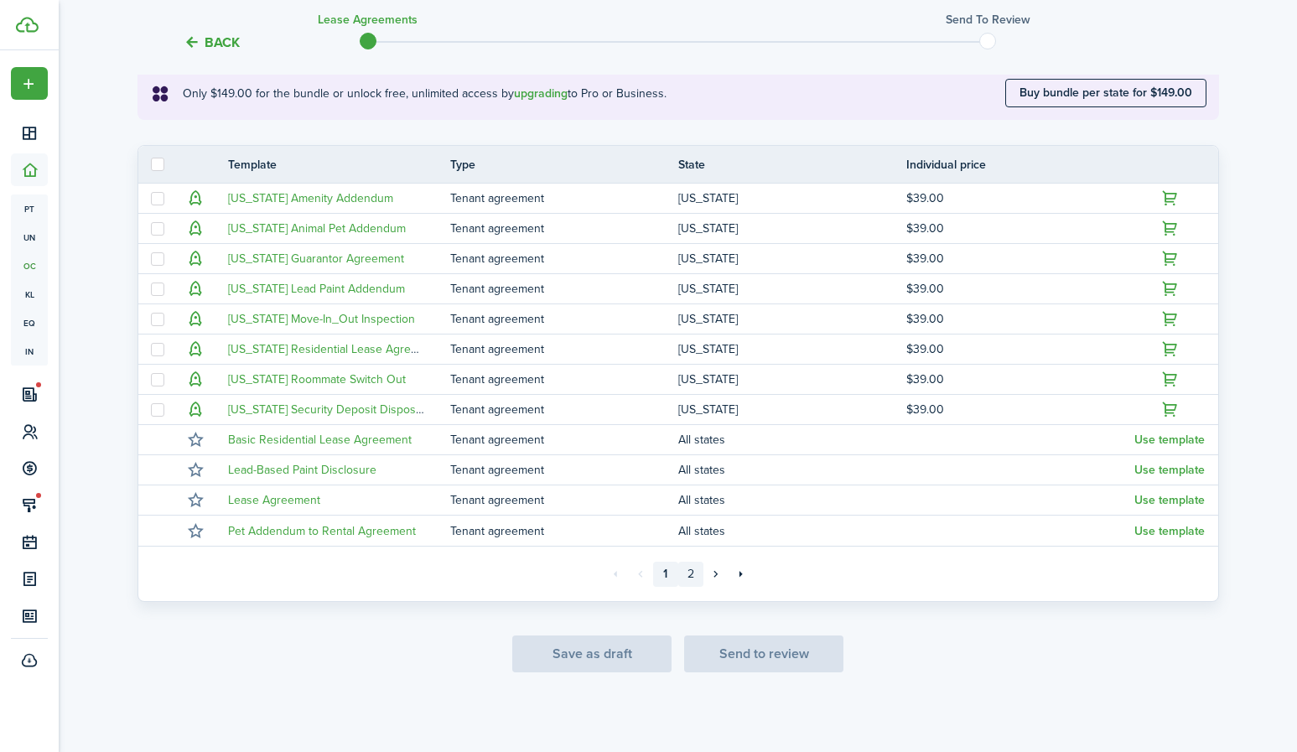
click at [689, 568] on link "2" at bounding box center [690, 574] width 25 height 25
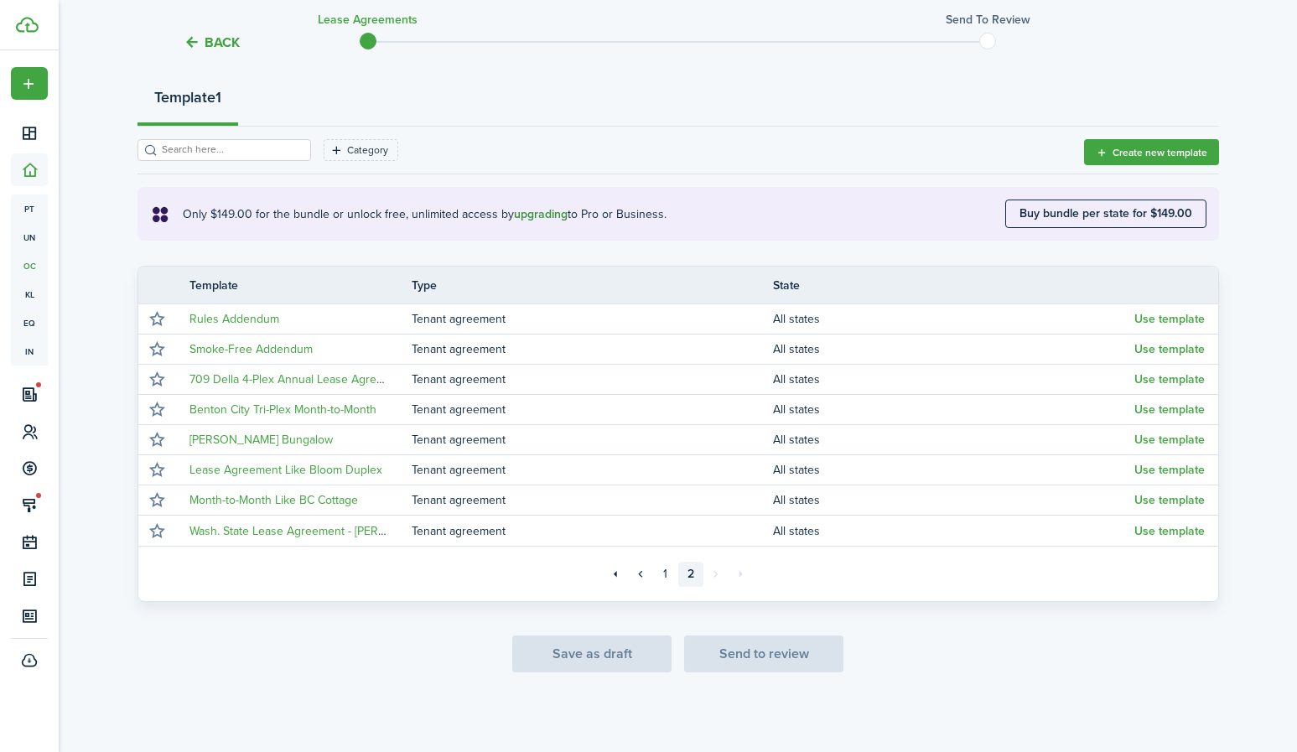
scroll to position [186, 0]
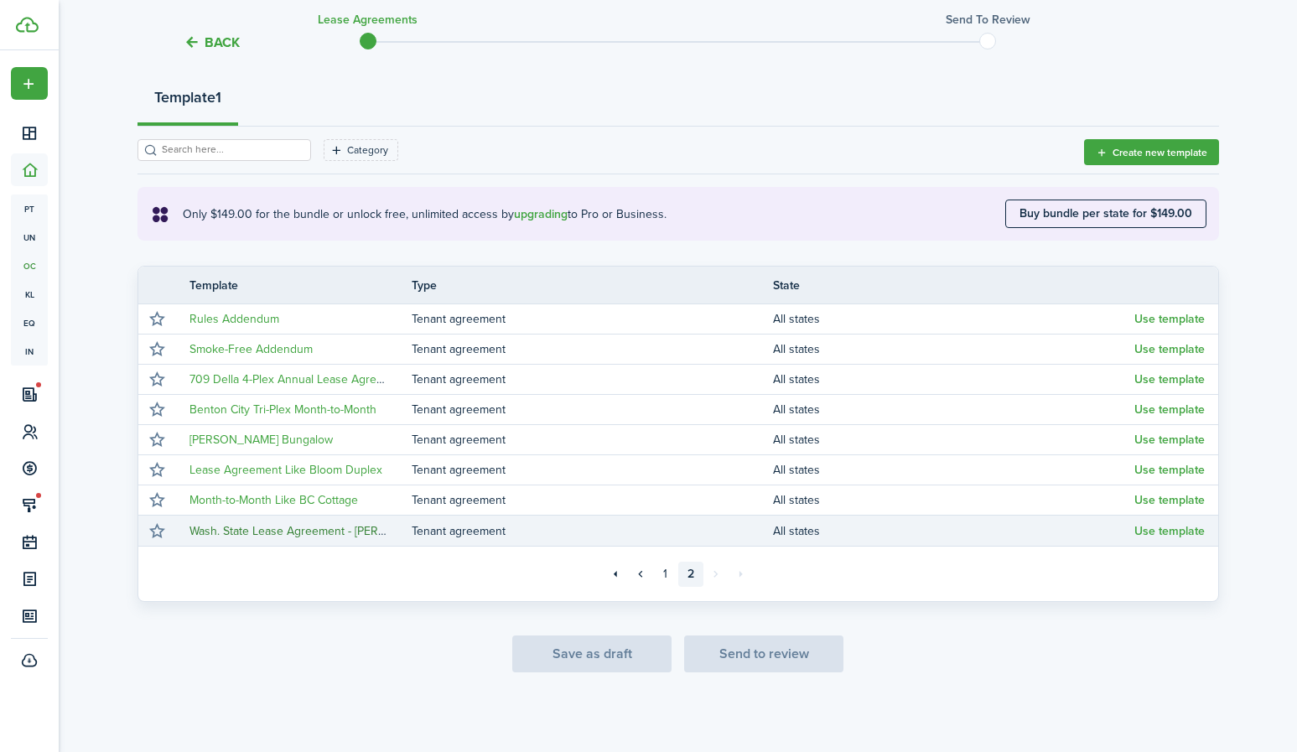
click at [325, 535] on link "Wash. State Lease Agreement - [PERSON_NAME]" at bounding box center [317, 531] width 254 height 18
